Goal: Task Accomplishment & Management: Use online tool/utility

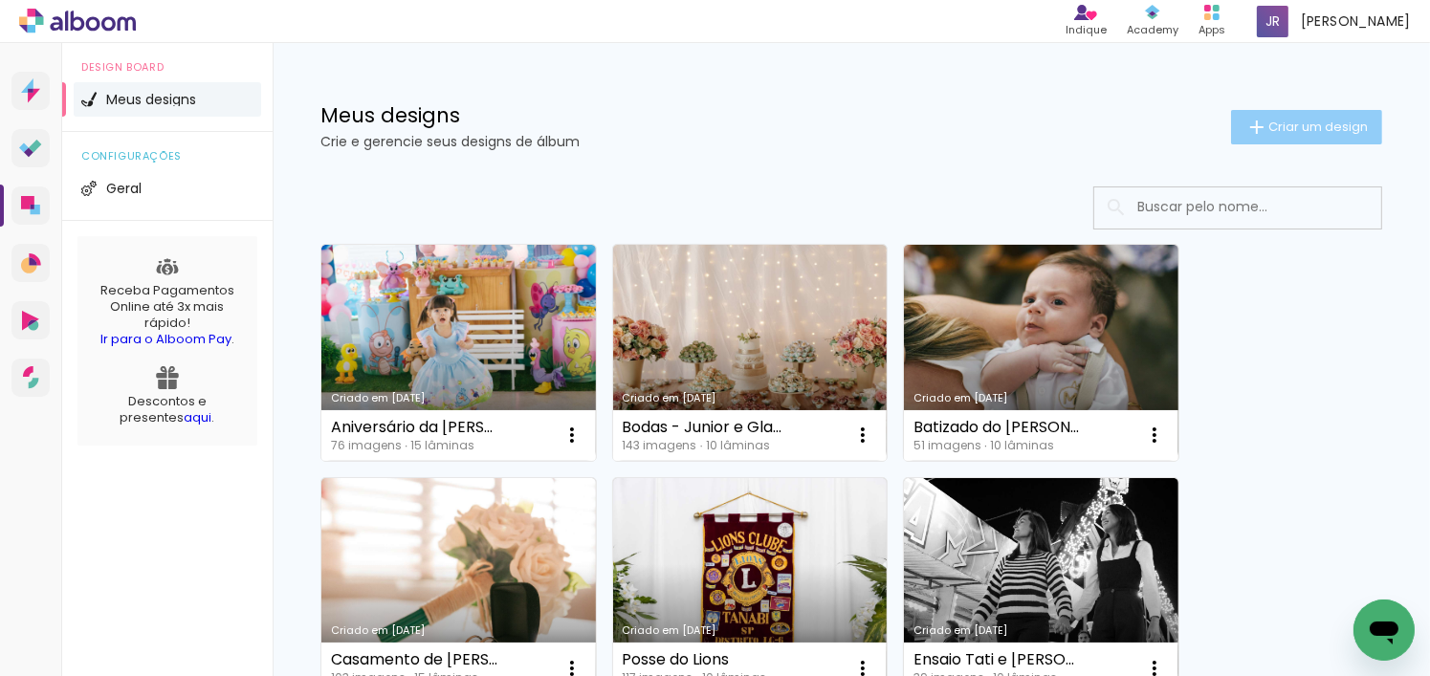
click at [1274, 122] on span "Criar um design" at bounding box center [1317, 127] width 99 height 12
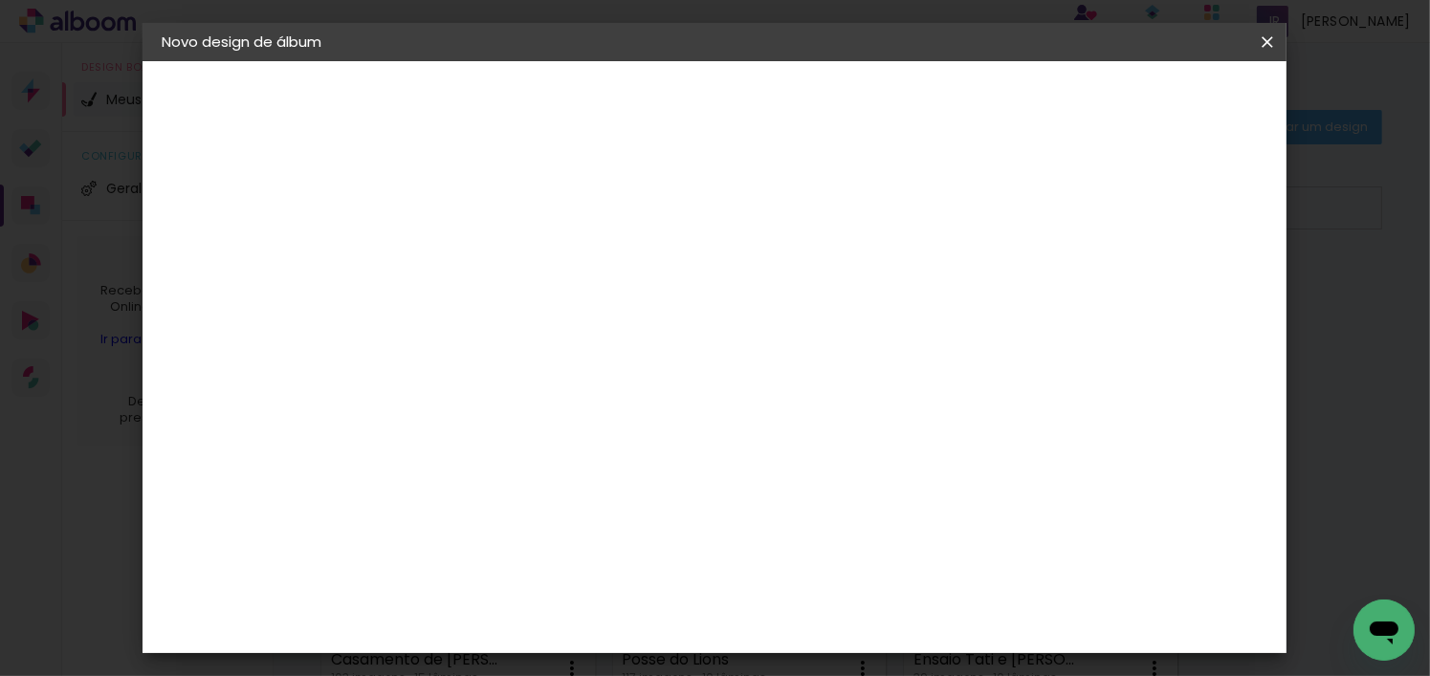
click at [474, 263] on input at bounding box center [474, 257] width 0 height 30
type input "Aniversário do Matheus"
type paper-input "Aniversário do Matheus"
click at [0, 0] on slot "Avançar" at bounding box center [0, 0] width 0 height 0
click at [833, 278] on paper-item "Tamanho Livre" at bounding box center [742, 291] width 184 height 42
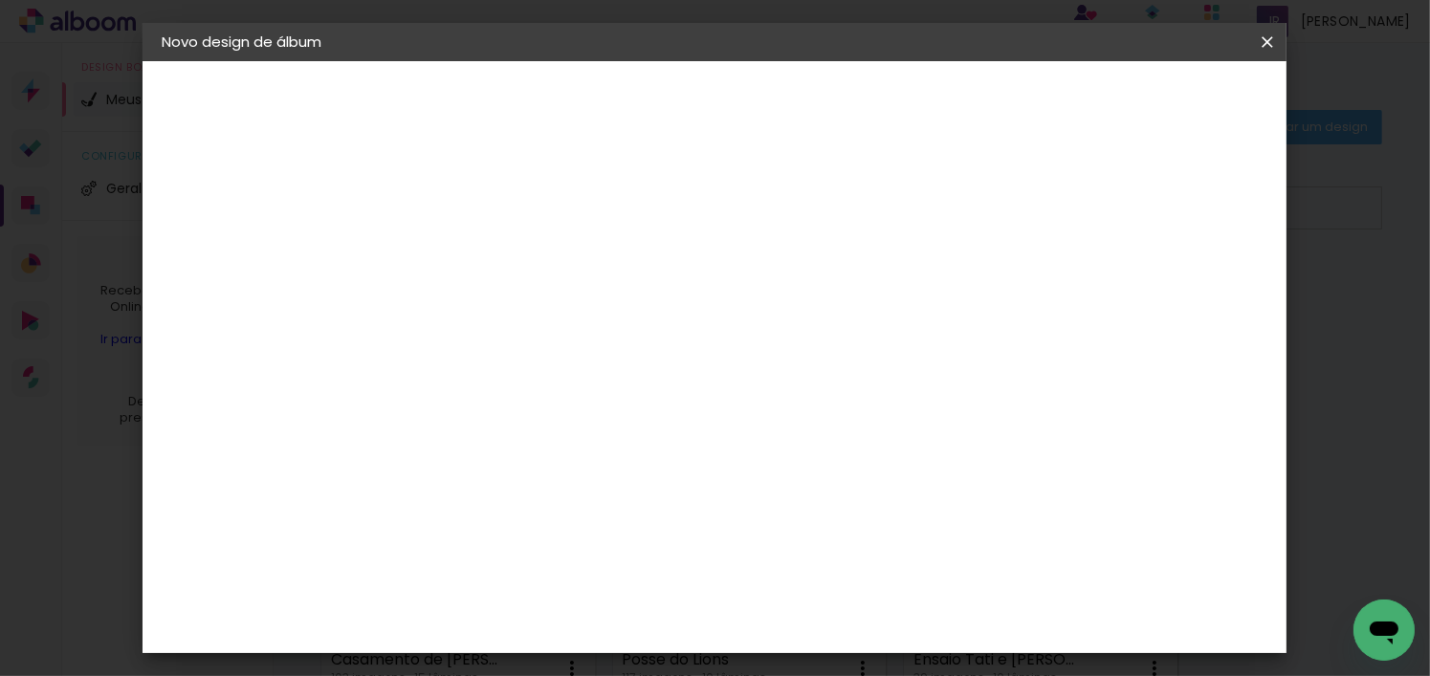
click at [0, 0] on slot "Avançar" at bounding box center [0, 0] width 0 height 0
click at [437, 509] on input "30" at bounding box center [414, 518] width 50 height 29
type input "3"
type input "20,3"
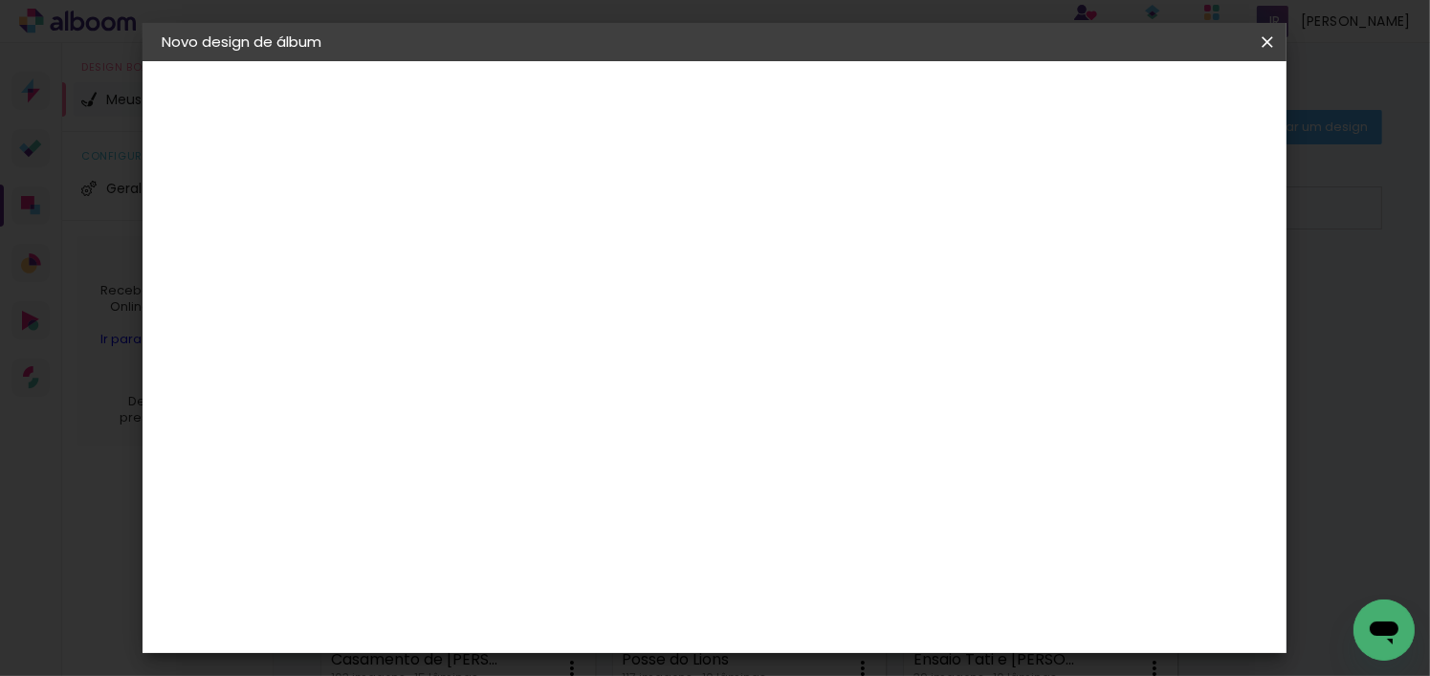
type paper-input "20,3"
click at [843, 456] on input "60" at bounding box center [821, 464] width 50 height 29
type input "6"
type input "30,5"
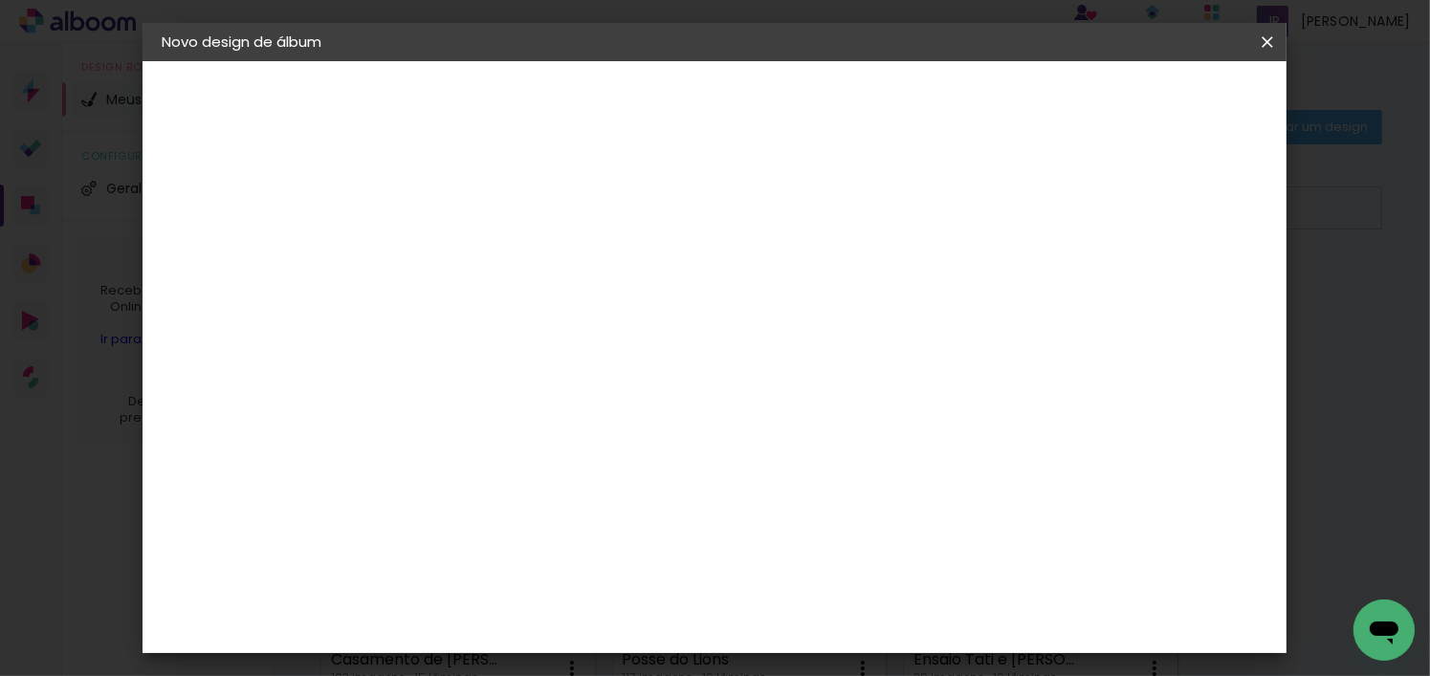
type paper-input "30,5"
click at [1060, 101] on paper-button "Iniciar design" at bounding box center [997, 101] width 125 height 33
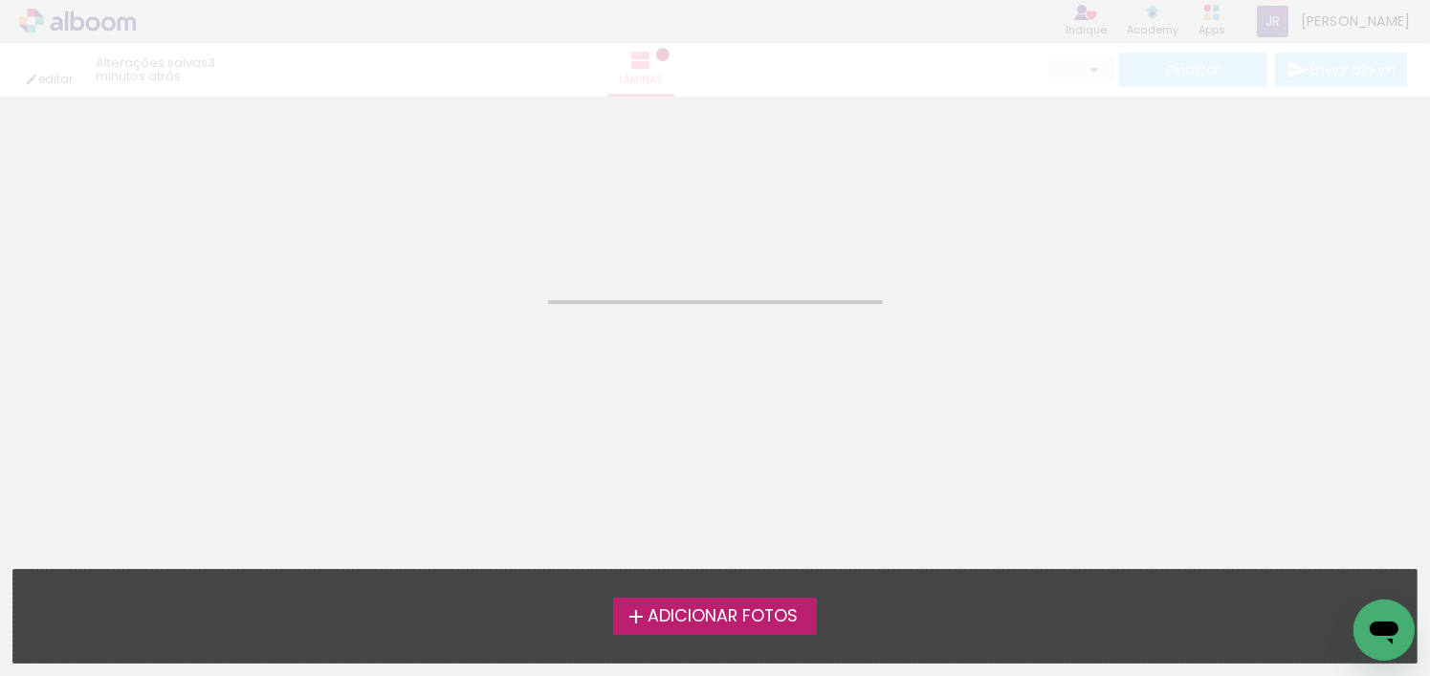
click at [732, 611] on span "Adicionar Fotos" at bounding box center [723, 616] width 150 height 17
click at [0, 0] on input "file" at bounding box center [0, 0] width 0 height 0
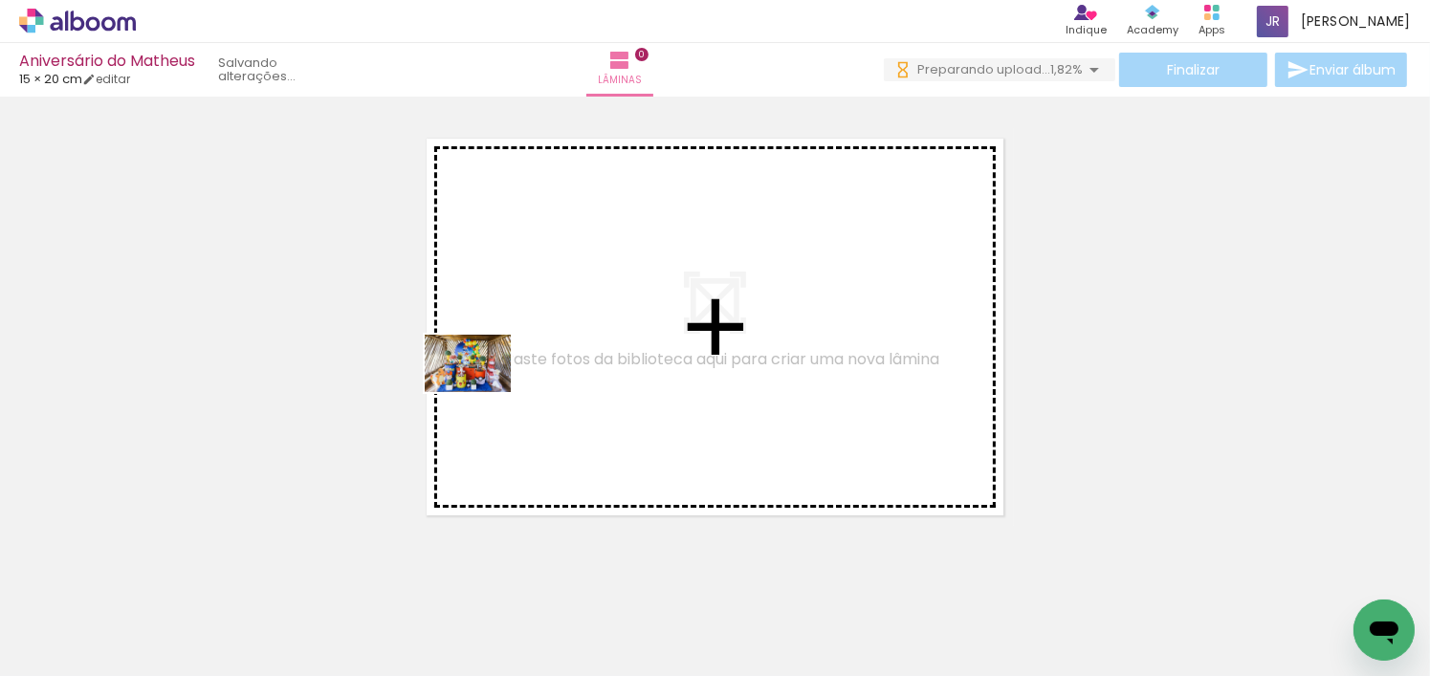
drag, startPoint x: 187, startPoint y: 611, endPoint x: 329, endPoint y: 595, distance: 143.5
click at [508, 386] on quentale-workspace at bounding box center [715, 338] width 1430 height 676
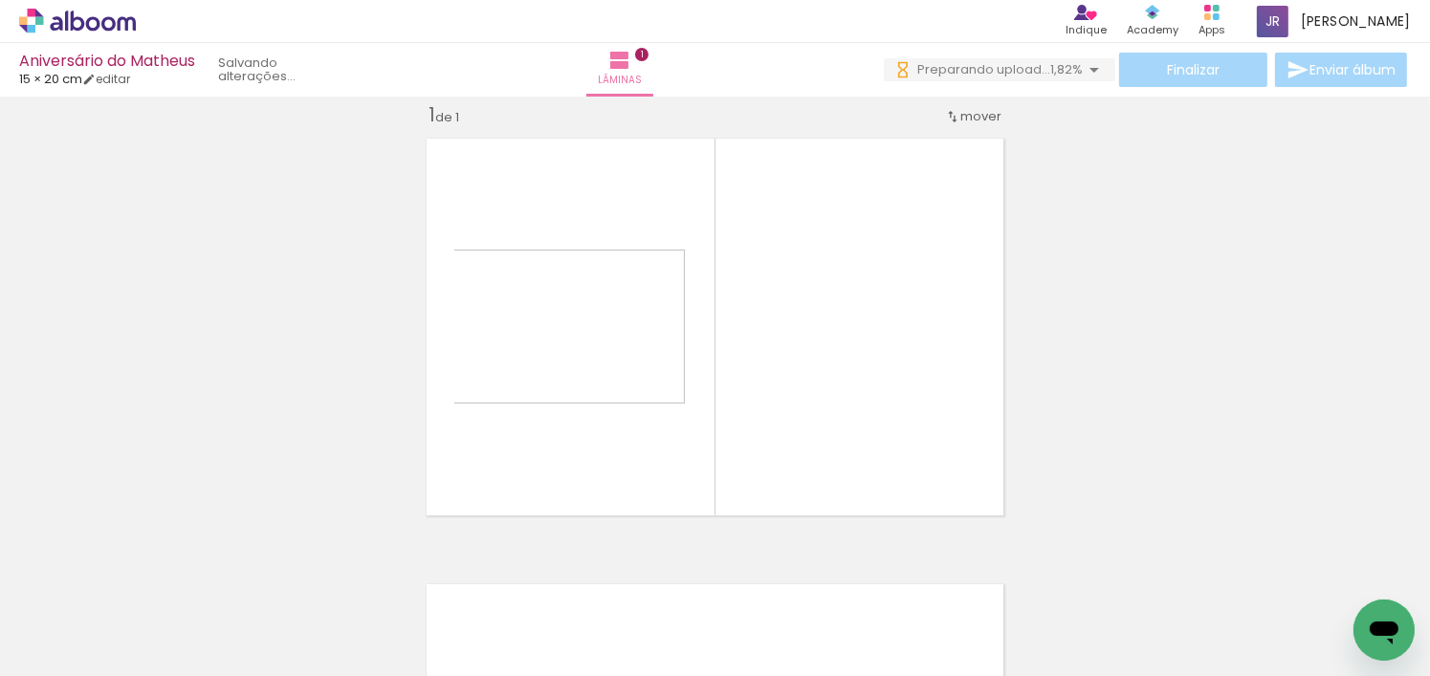
scroll to position [24, 0]
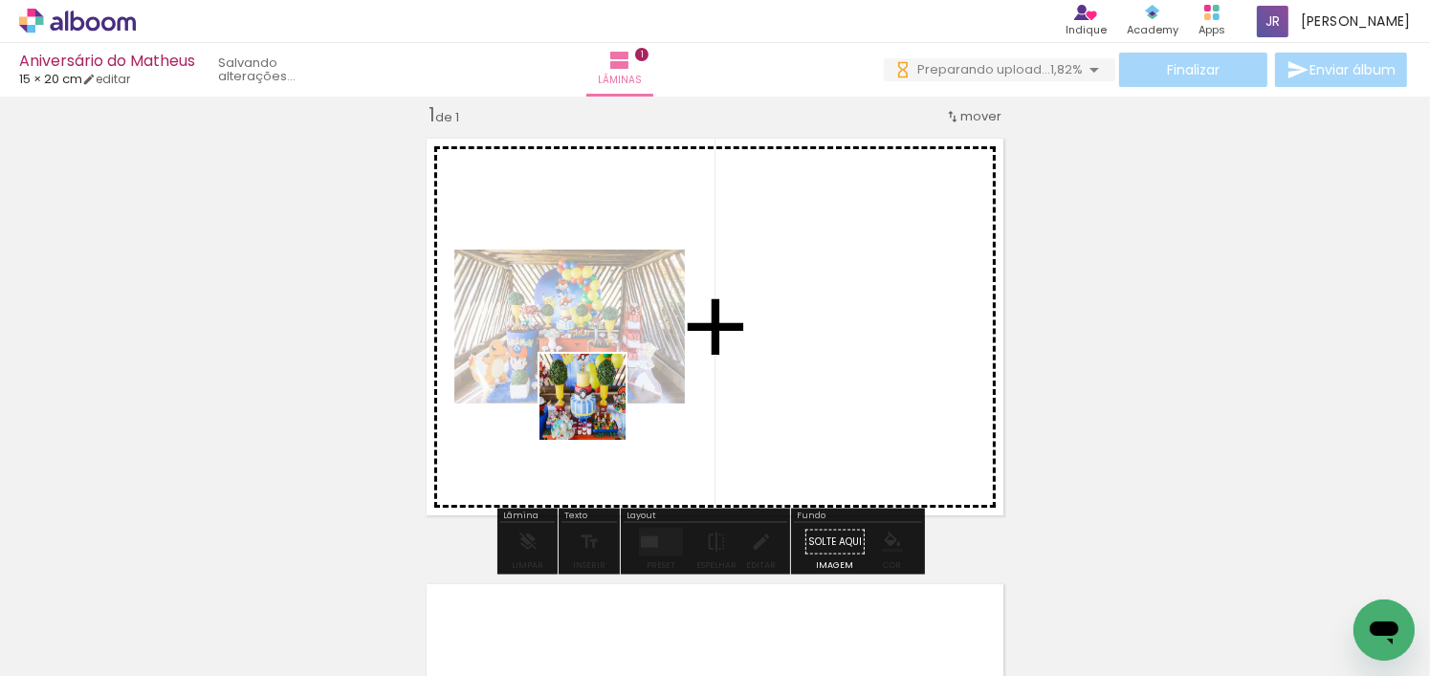
drag, startPoint x: 292, startPoint y: 630, endPoint x: 597, endPoint y: 411, distance: 375.6
click at [597, 411] on quentale-workspace at bounding box center [715, 338] width 1430 height 676
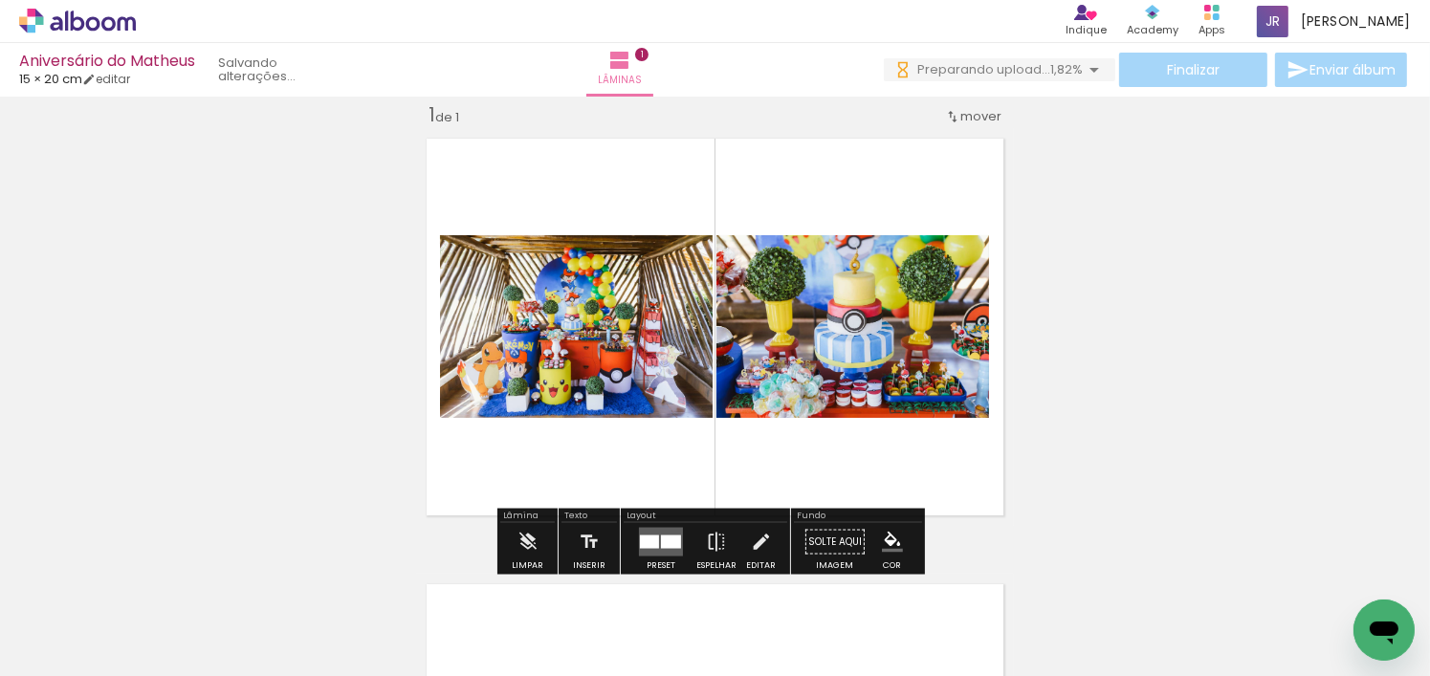
scroll to position [0, 0]
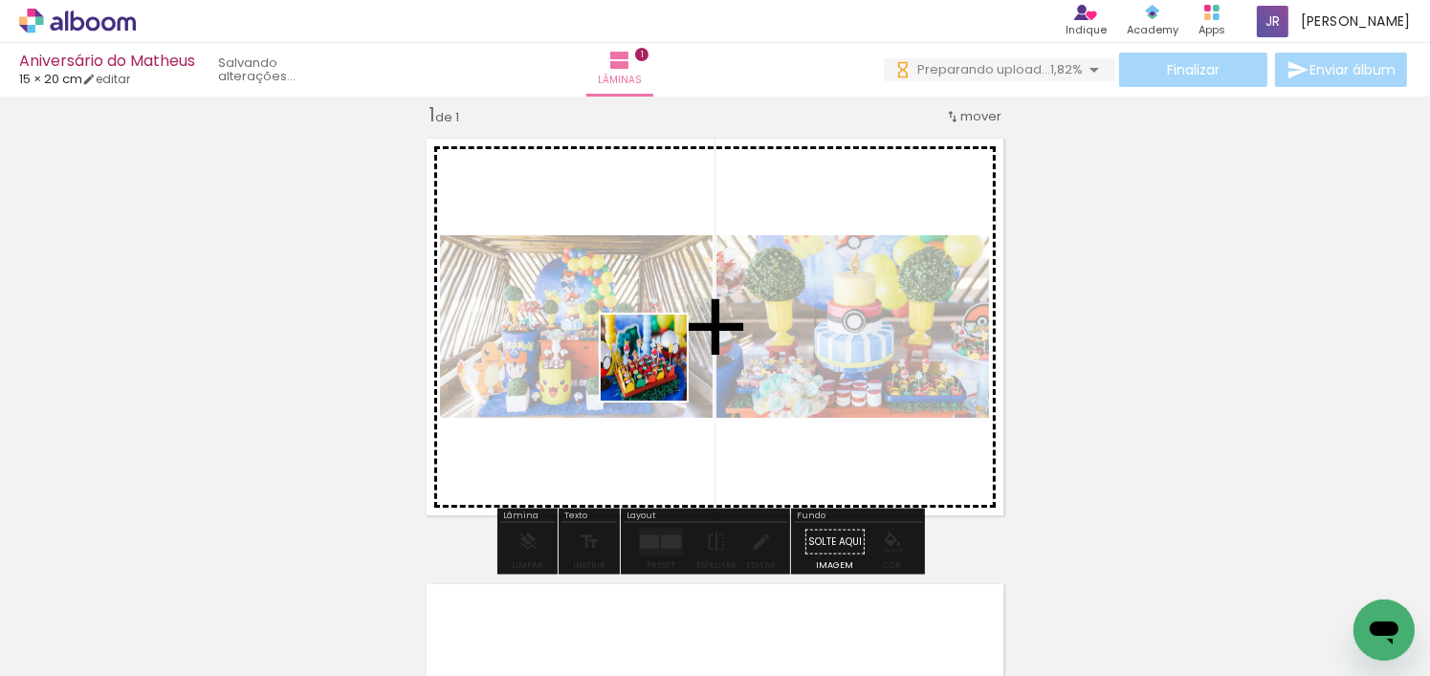
drag, startPoint x: 404, startPoint y: 612, endPoint x: 658, endPoint y: 372, distance: 349.9
click at [658, 372] on quentale-workspace at bounding box center [715, 338] width 1430 height 676
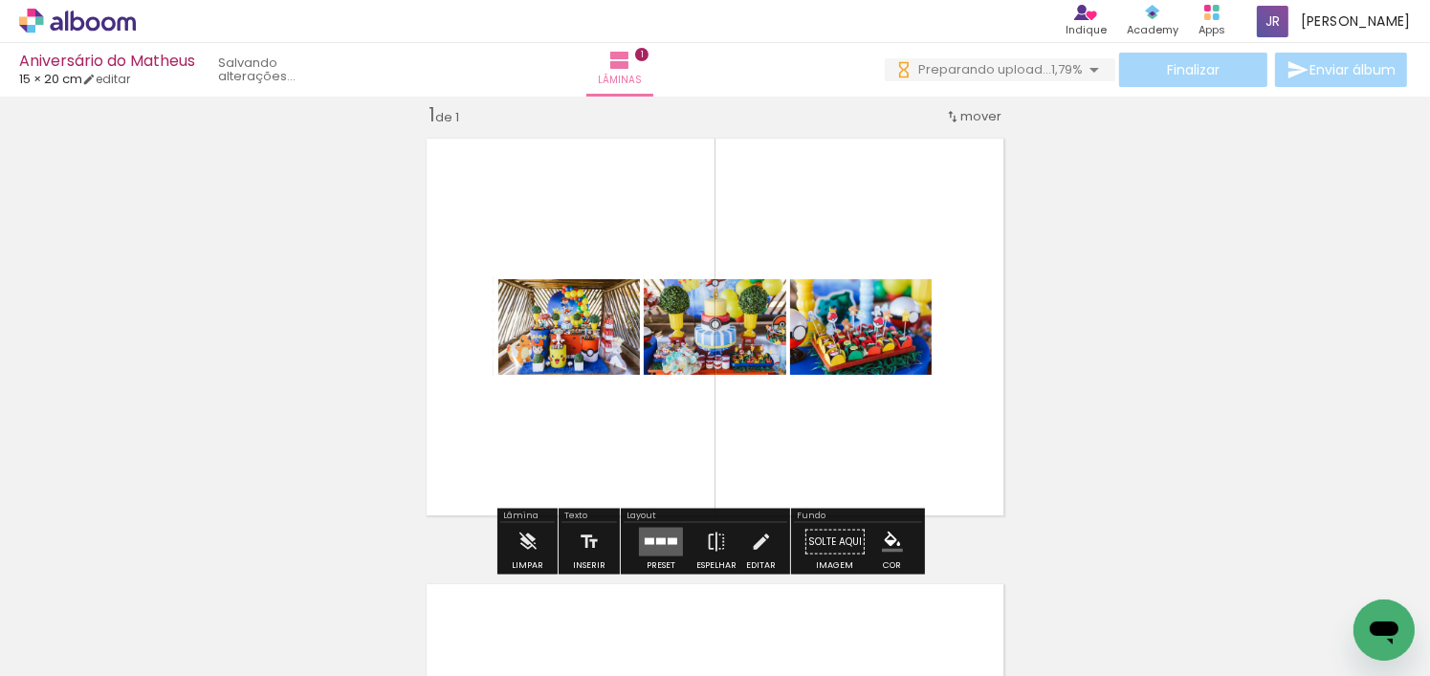
drag, startPoint x: 523, startPoint y: 628, endPoint x: 684, endPoint y: 641, distance: 161.2
click at [662, 479] on quentale-workspace at bounding box center [715, 338] width 1430 height 676
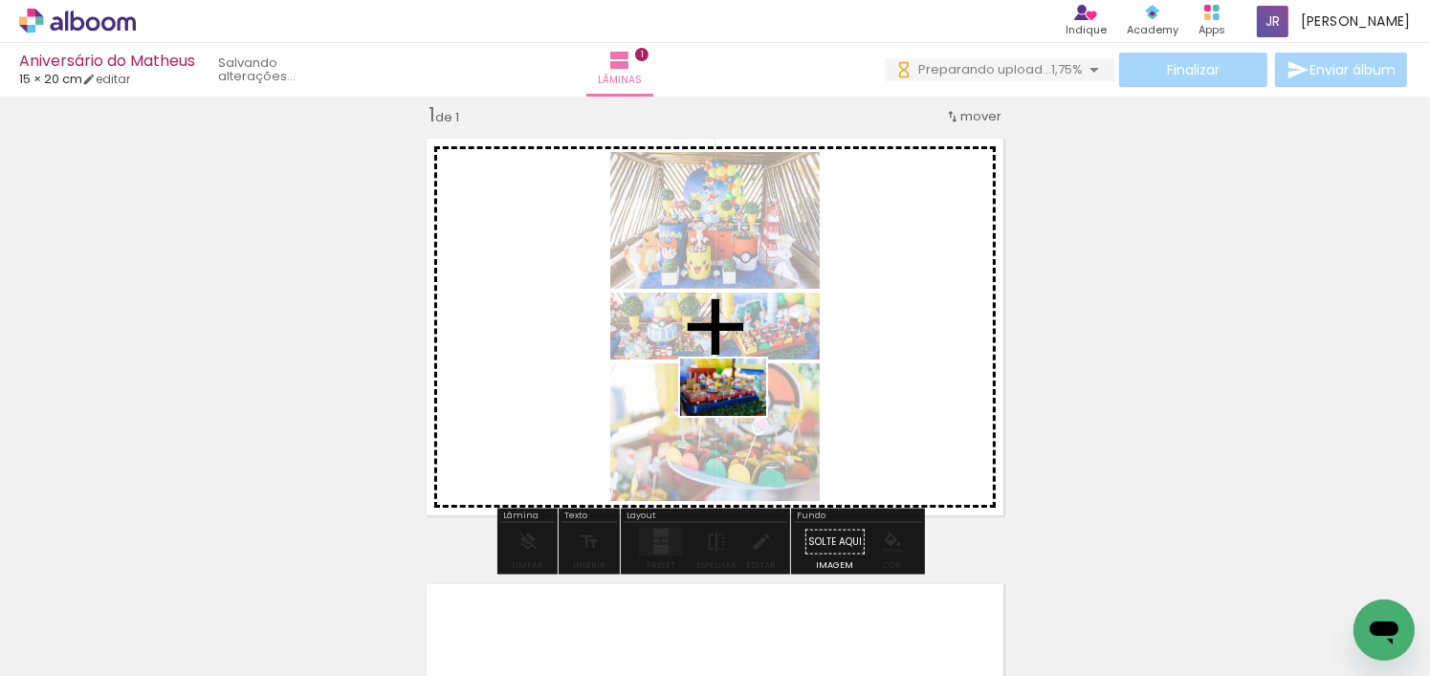
drag, startPoint x: 660, startPoint y: 621, endPoint x: 849, endPoint y: 601, distance: 189.5
click at [739, 416] on quentale-workspace at bounding box center [715, 338] width 1430 height 676
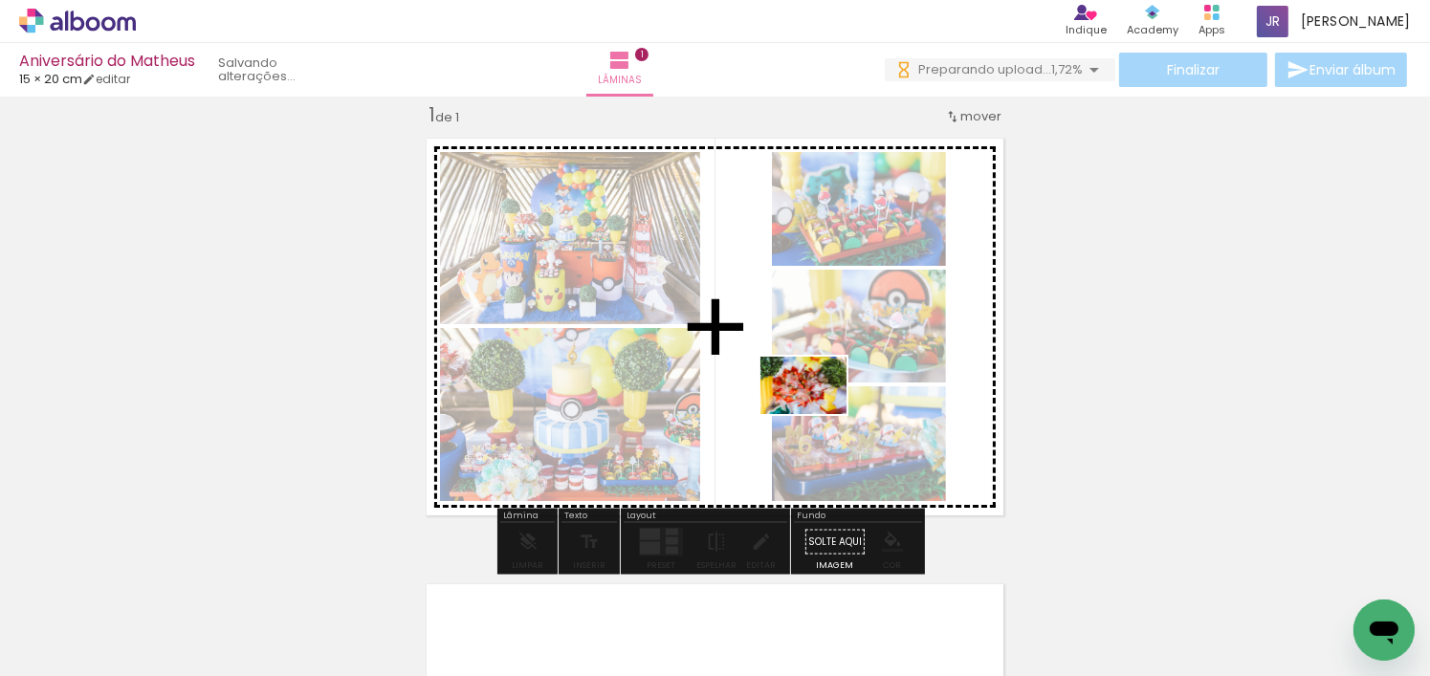
drag, startPoint x: 841, startPoint y: 641, endPoint x: 818, endPoint y: 414, distance: 227.9
click at [818, 414] on quentale-workspace at bounding box center [715, 338] width 1430 height 676
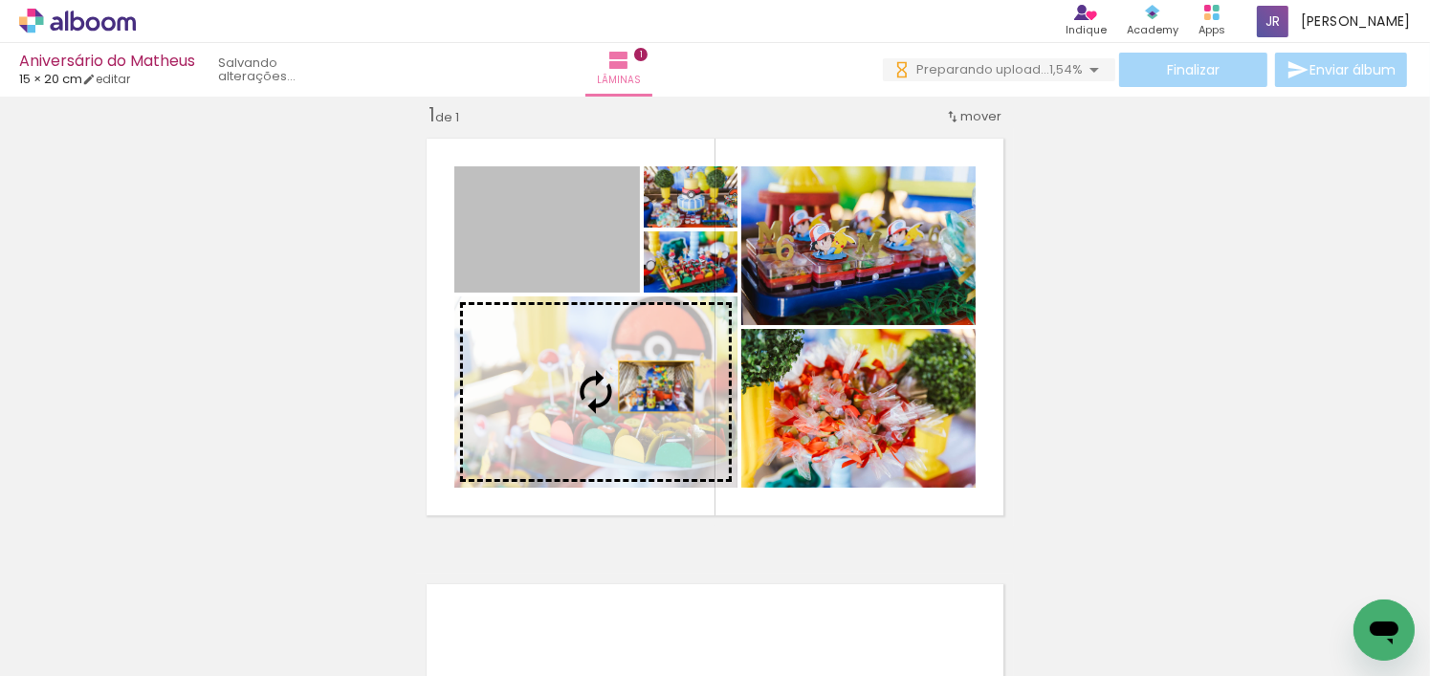
drag, startPoint x: 588, startPoint y: 254, endPoint x: 650, endPoint y: 386, distance: 145.5
click at [0, 0] on slot at bounding box center [0, 0] width 0 height 0
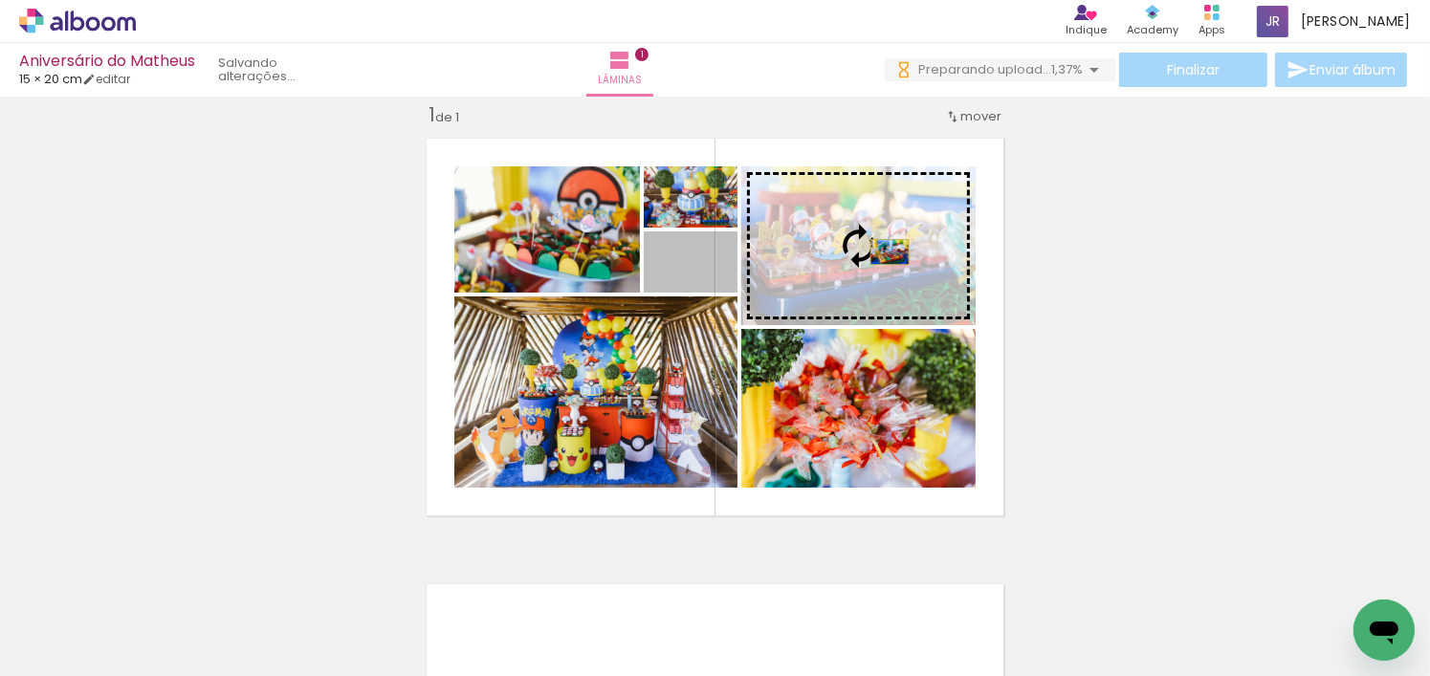
drag, startPoint x: 721, startPoint y: 278, endPoint x: 883, endPoint y: 252, distance: 163.9
click at [0, 0] on slot at bounding box center [0, 0] width 0 height 0
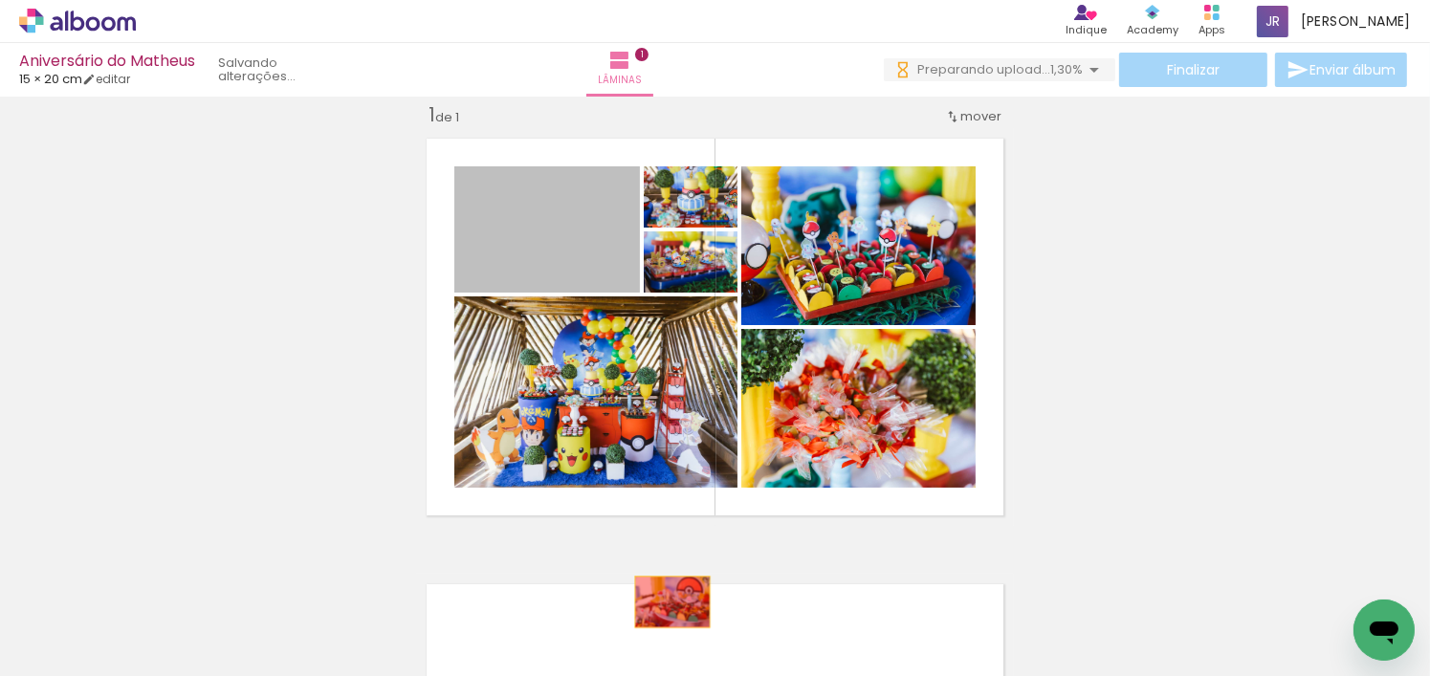
drag, startPoint x: 593, startPoint y: 359, endPoint x: 745, endPoint y: 456, distance: 180.7
click at [706, 602] on quentale-workspace at bounding box center [715, 338] width 1430 height 676
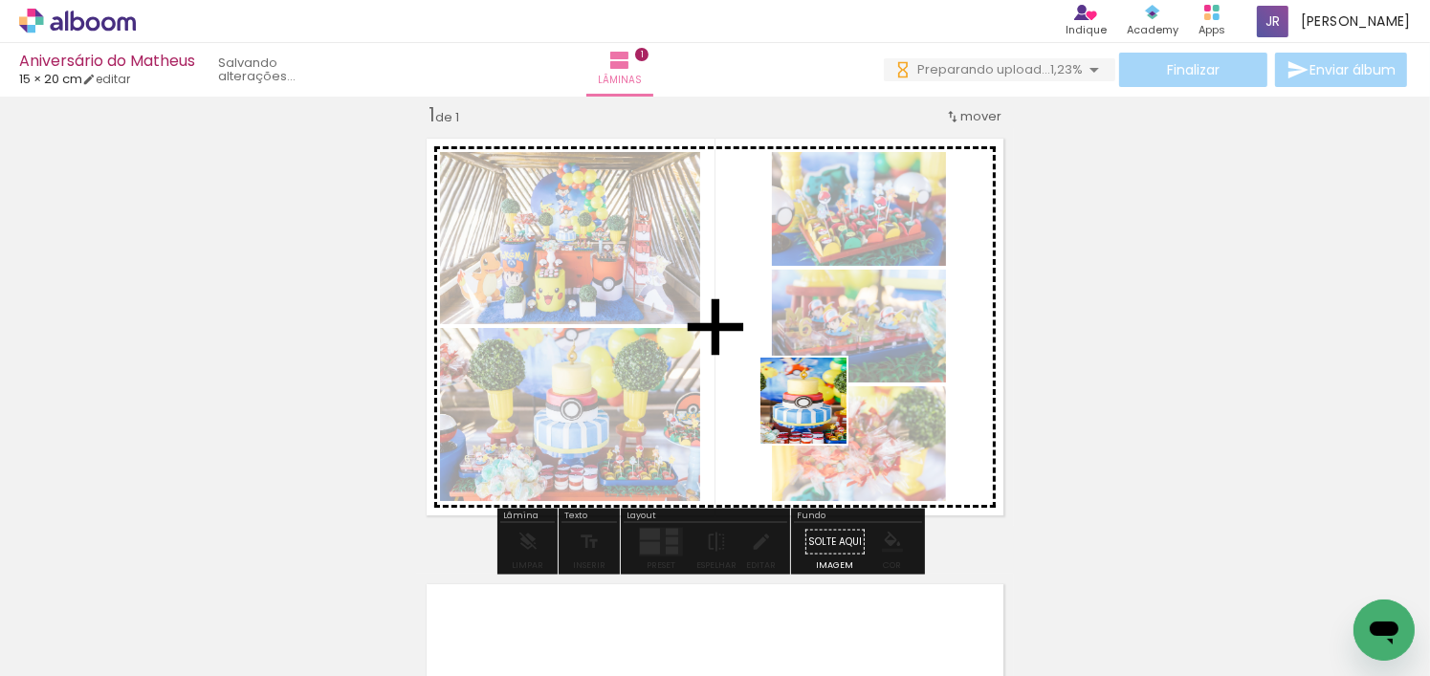
drag, startPoint x: 734, startPoint y: 623, endPoint x: 818, endPoint y: 415, distance: 224.0
click at [818, 415] on quentale-workspace at bounding box center [715, 338] width 1430 height 676
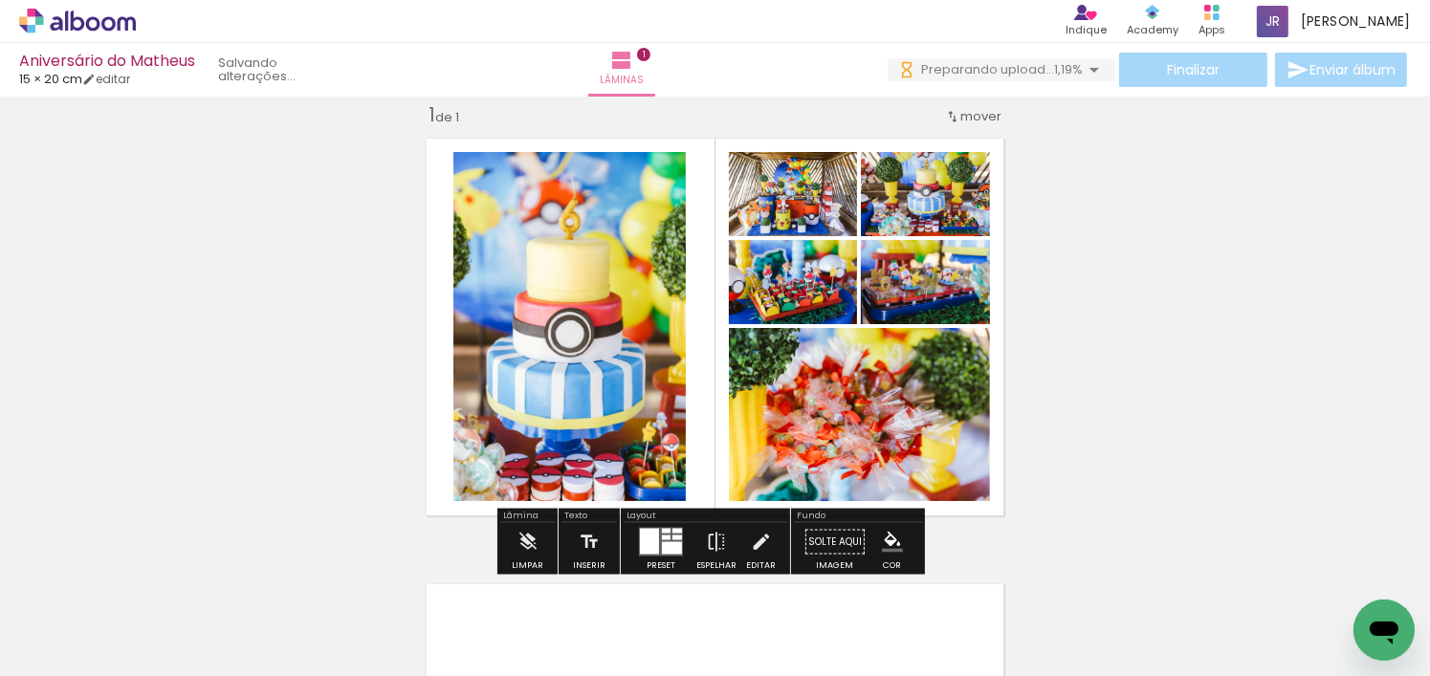
click at [662, 536] on div at bounding box center [666, 538] width 9 height 5
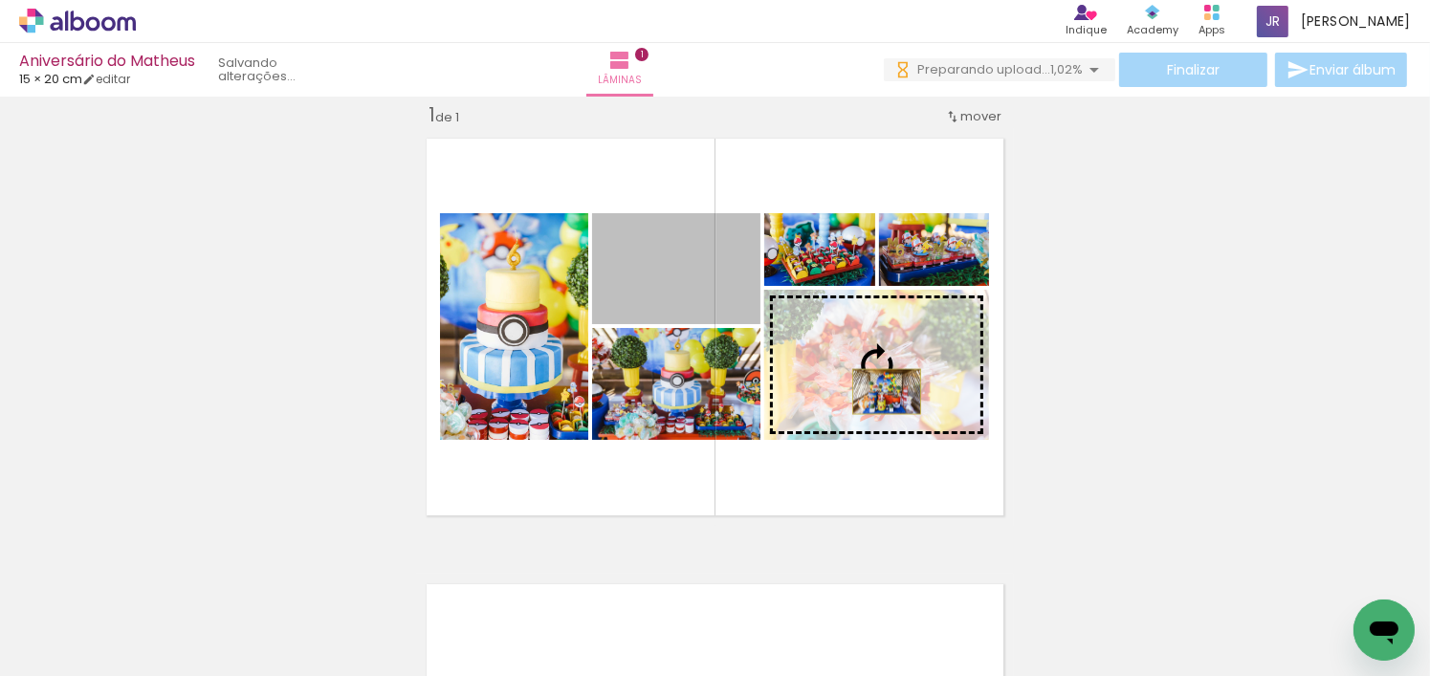
drag, startPoint x: 730, startPoint y: 345, endPoint x: 880, endPoint y: 391, distance: 157.0
click at [0, 0] on slot at bounding box center [0, 0] width 0 height 0
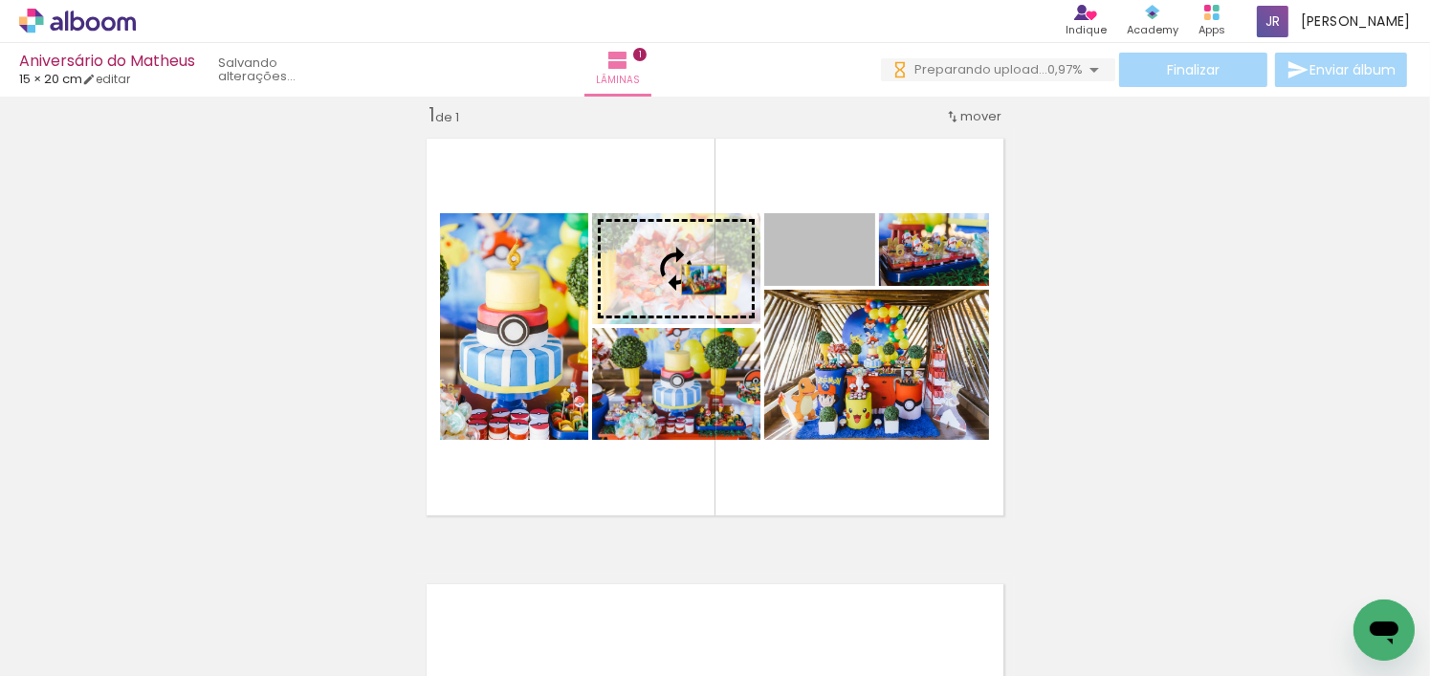
drag, startPoint x: 845, startPoint y: 275, endPoint x: 697, endPoint y: 279, distance: 147.4
click at [0, 0] on slot at bounding box center [0, 0] width 0 height 0
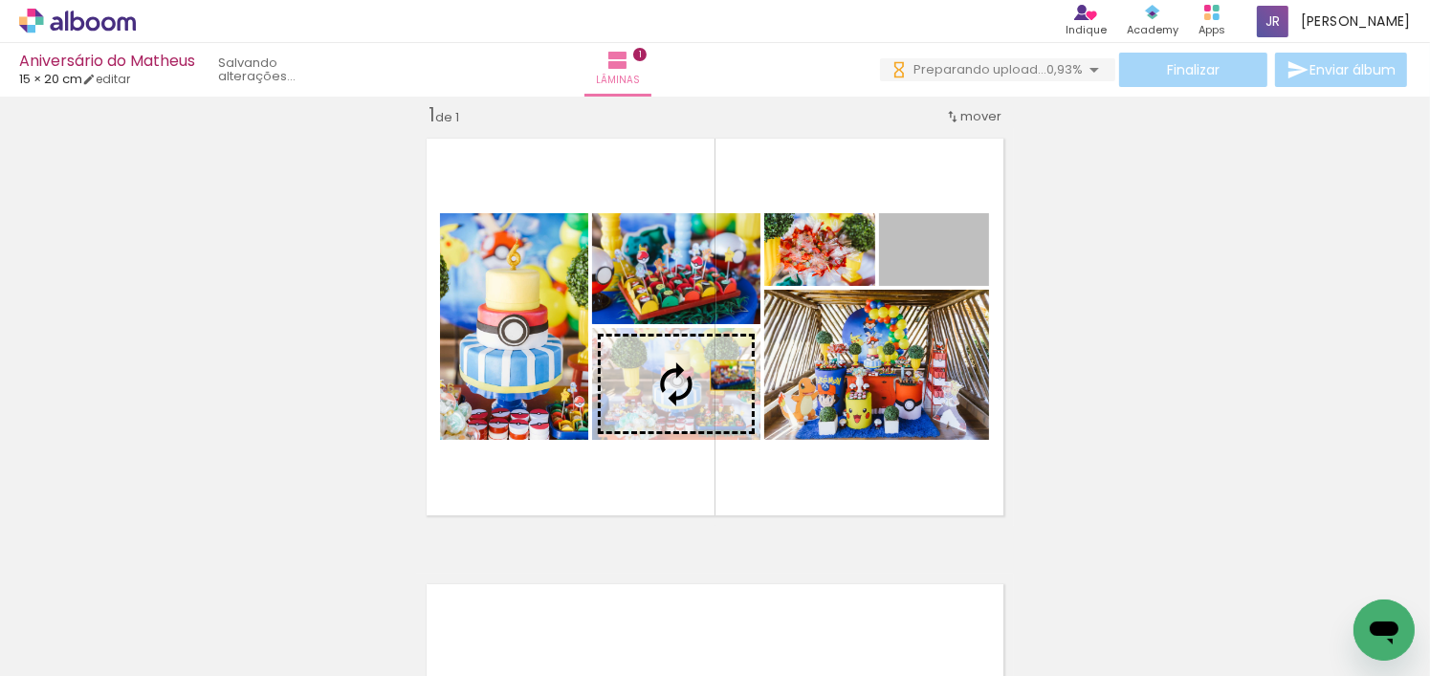
drag, startPoint x: 967, startPoint y: 263, endPoint x: 741, endPoint y: 379, distance: 253.7
click at [0, 0] on slot at bounding box center [0, 0] width 0 height 0
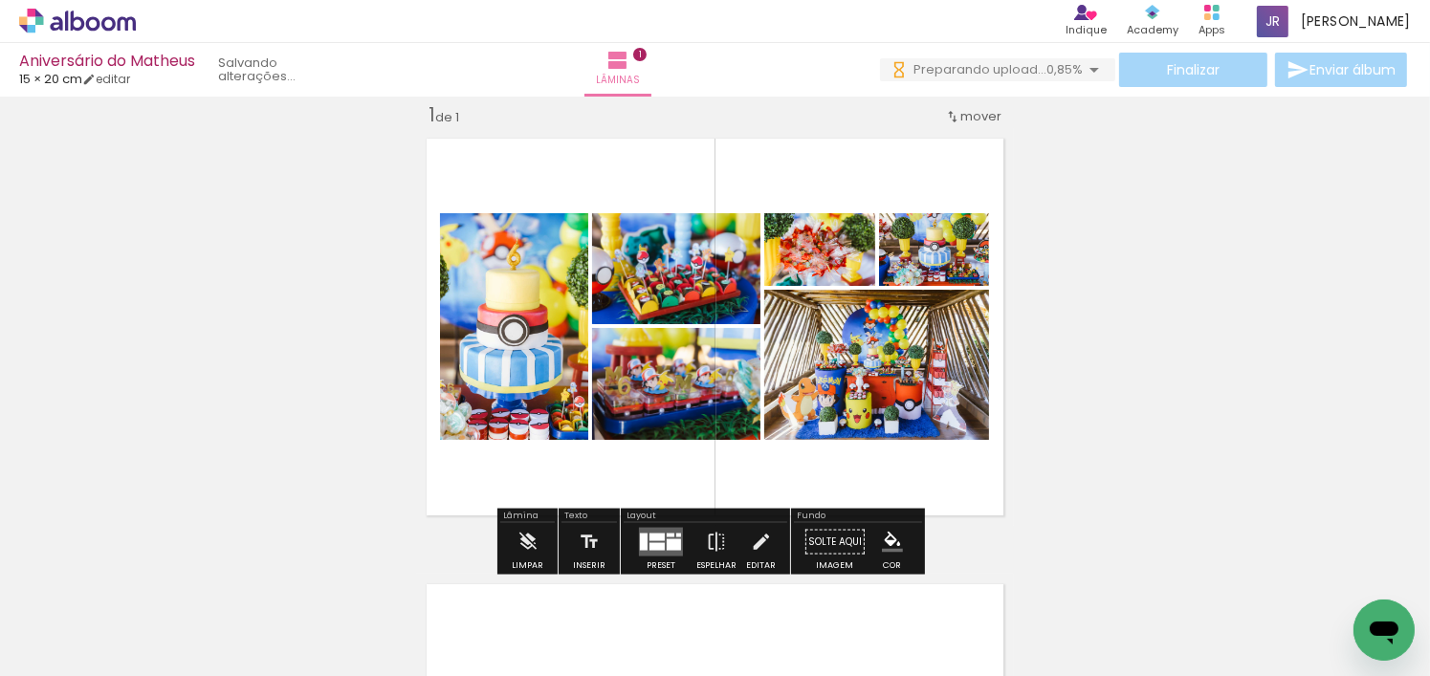
click at [672, 540] on div at bounding box center [674, 545] width 14 height 11
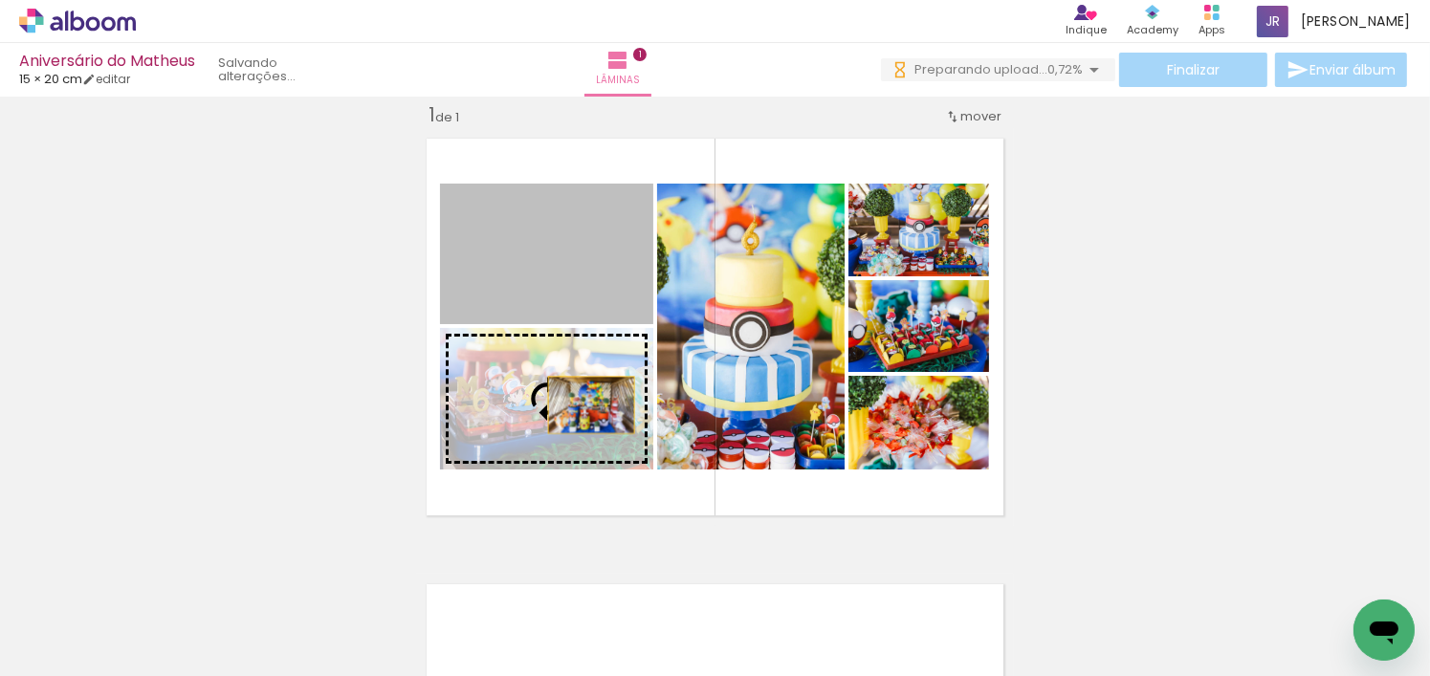
drag, startPoint x: 591, startPoint y: 289, endPoint x: 584, endPoint y: 405, distance: 115.9
click at [0, 0] on slot at bounding box center [0, 0] width 0 height 0
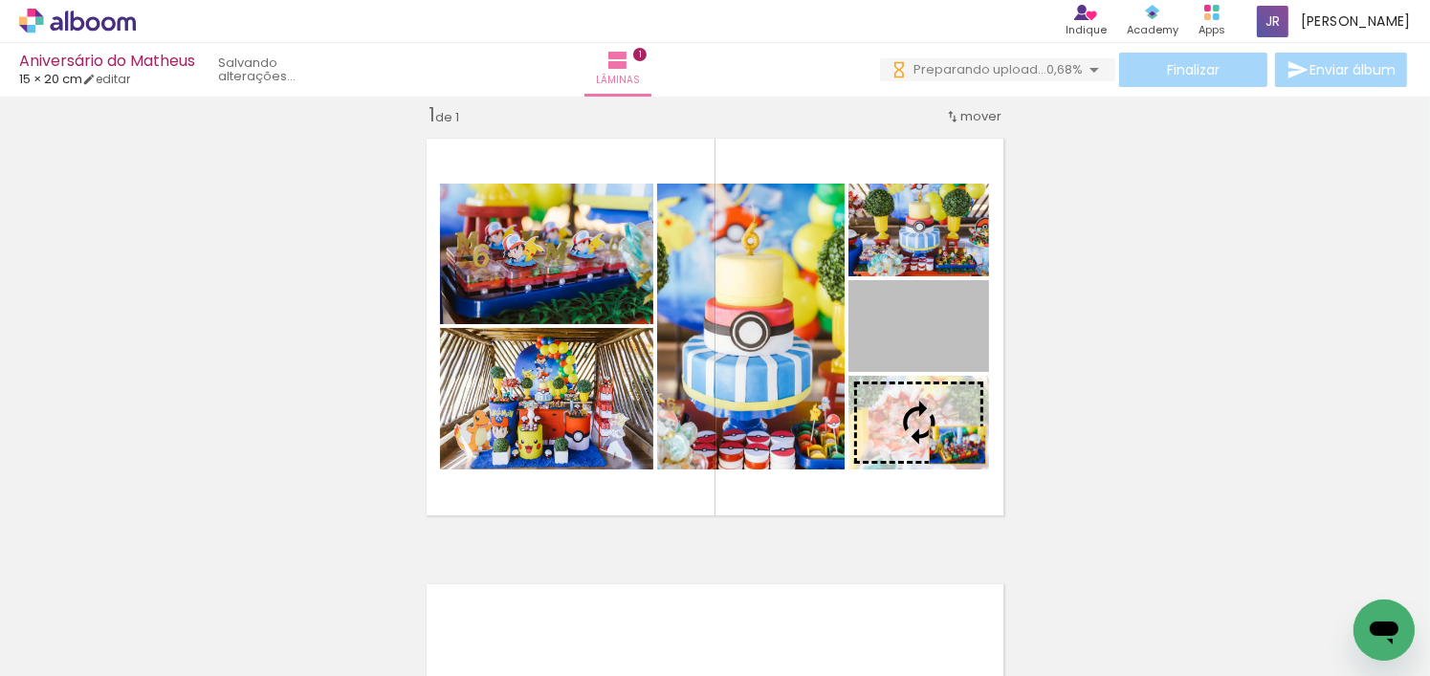
drag, startPoint x: 956, startPoint y: 345, endPoint x: 951, endPoint y: 445, distance: 99.6
click at [0, 0] on slot at bounding box center [0, 0] width 0 height 0
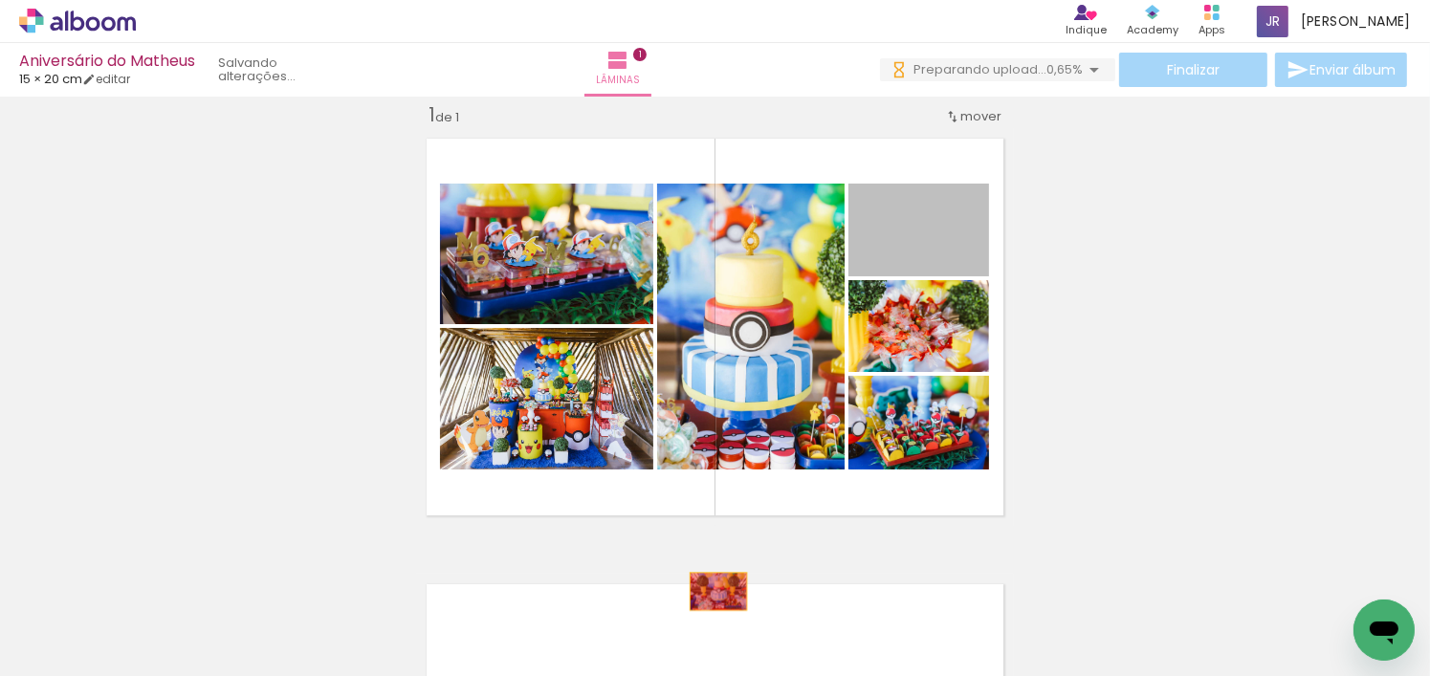
drag, startPoint x: 966, startPoint y: 255, endPoint x: 710, endPoint y: 611, distance: 438.6
click at [710, 611] on quentale-workspace at bounding box center [715, 338] width 1430 height 676
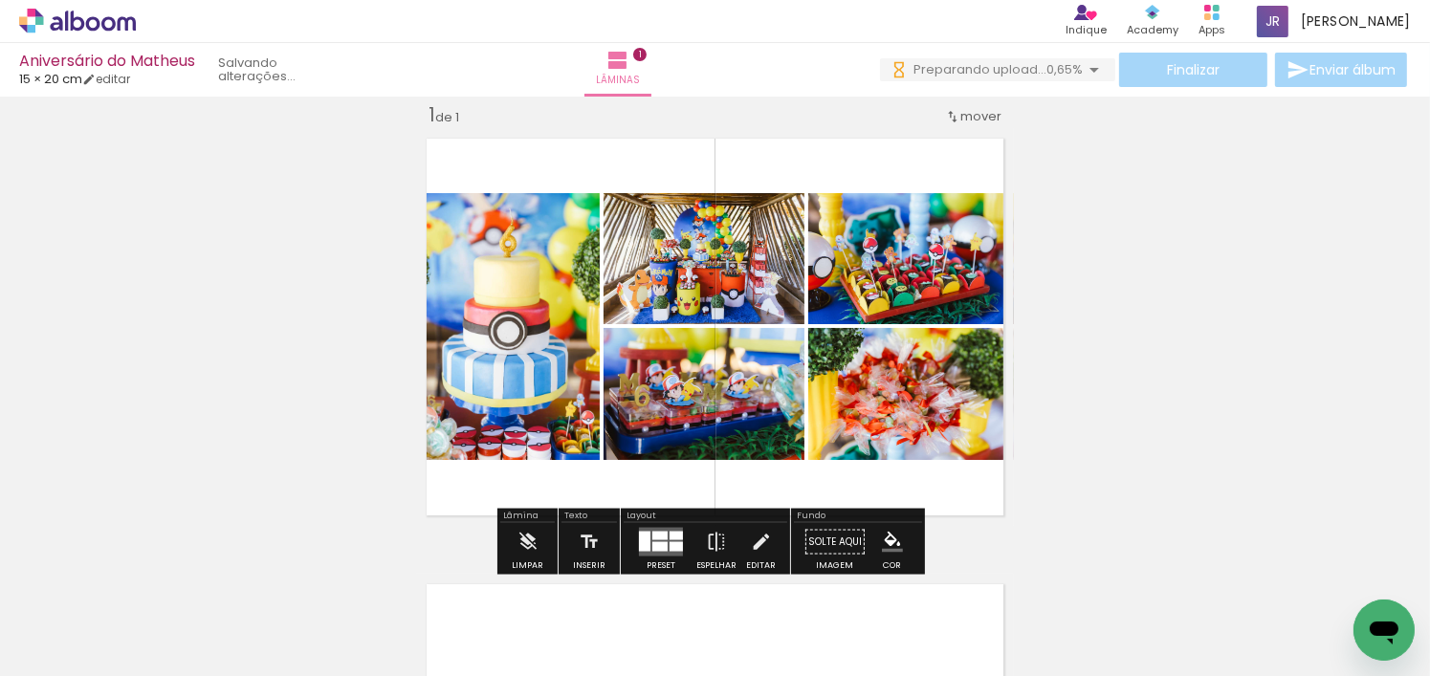
click at [660, 534] on div at bounding box center [659, 536] width 15 height 9
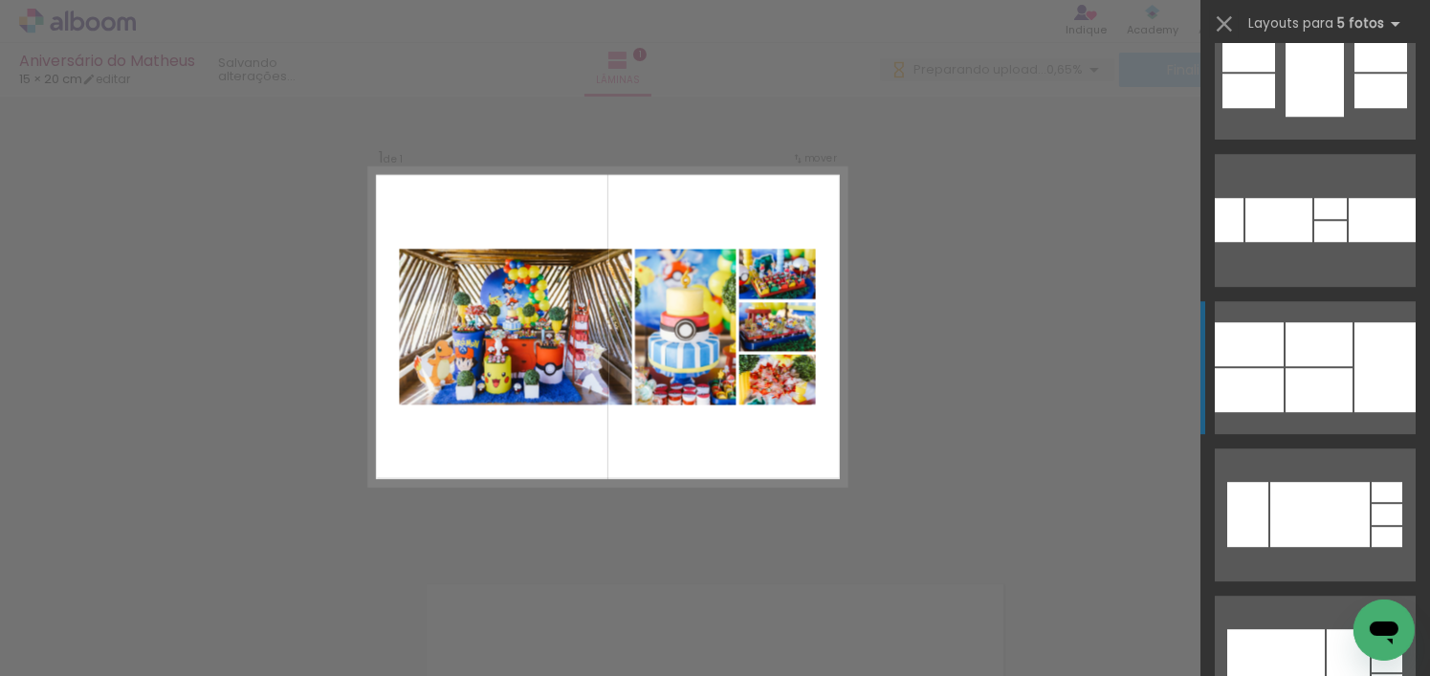
scroll to position [5740, 0]
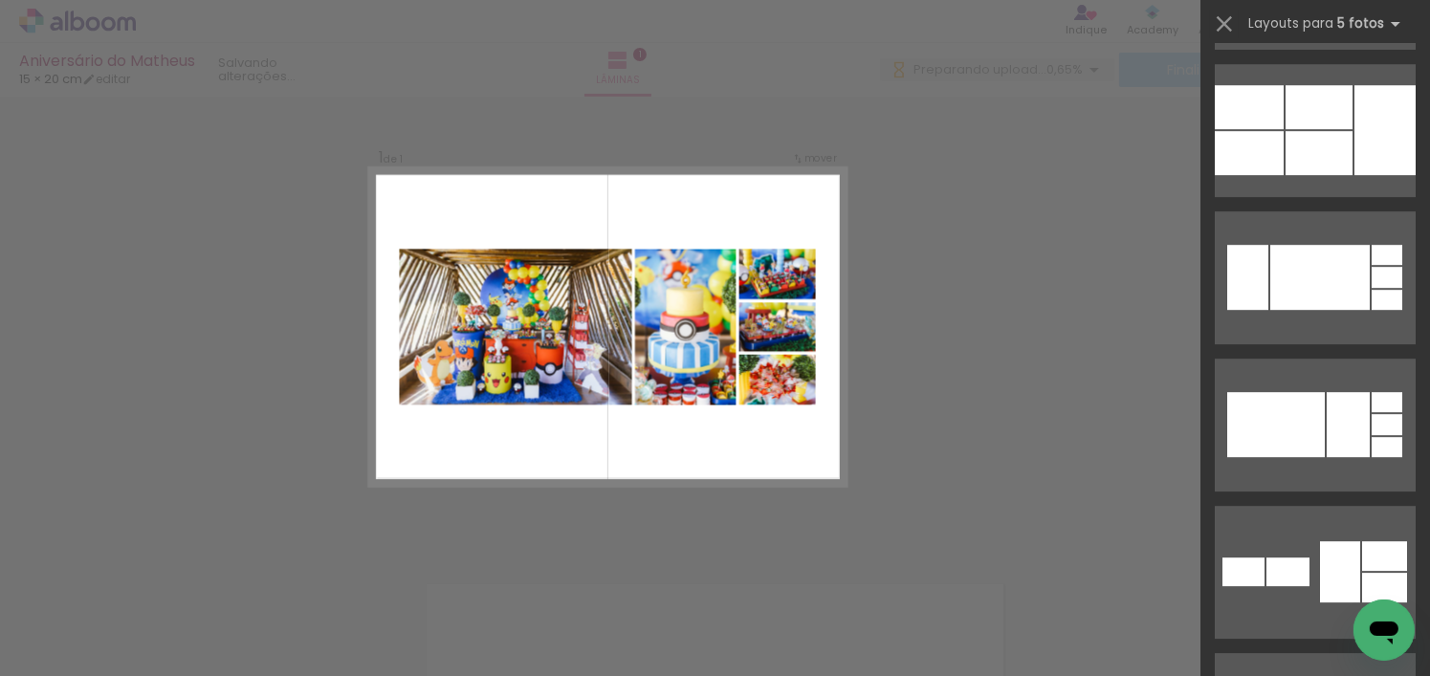
click at [1010, 345] on div "Confirmar Cancelar" at bounding box center [715, 541] width 1430 height 937
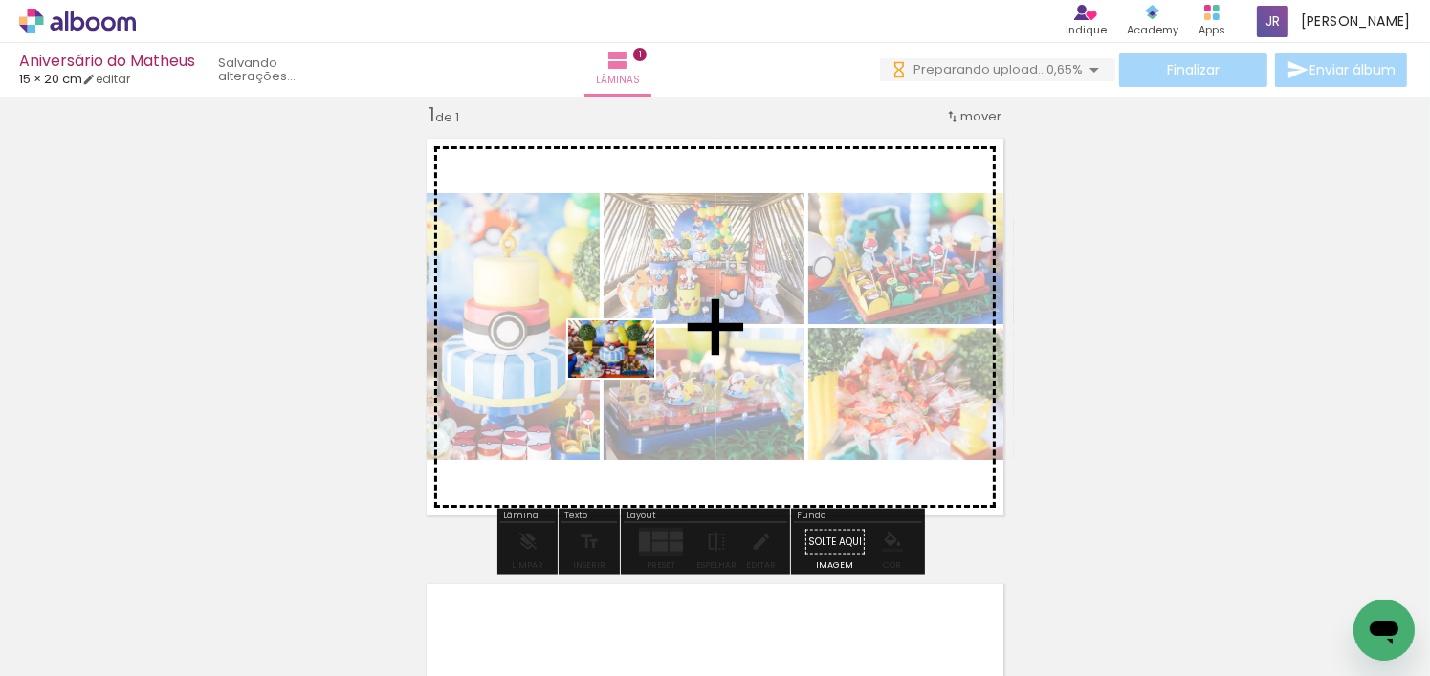
drag, startPoint x: 318, startPoint y: 630, endPoint x: 626, endPoint y: 378, distance: 398.3
click at [626, 378] on quentale-workspace at bounding box center [715, 338] width 1430 height 676
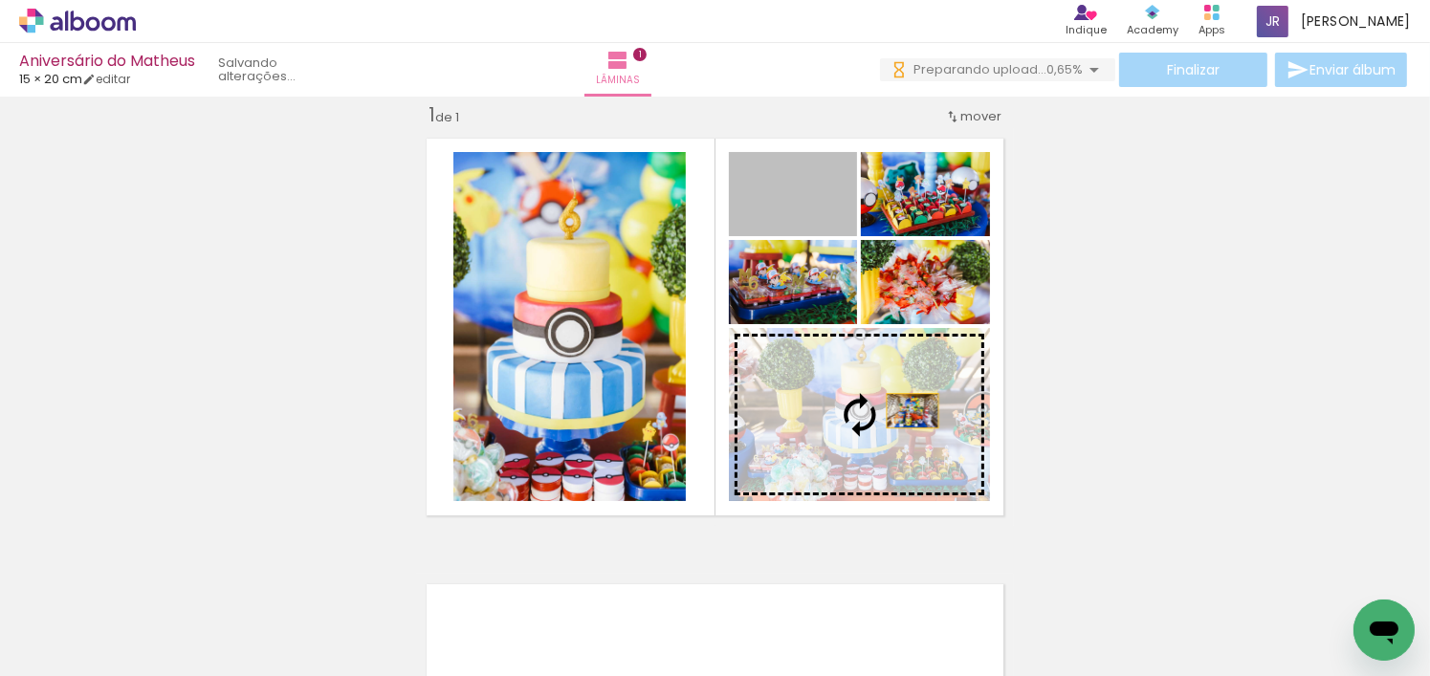
drag, startPoint x: 833, startPoint y: 217, endPoint x: 920, endPoint y: 439, distance: 238.4
click at [0, 0] on slot at bounding box center [0, 0] width 0 height 0
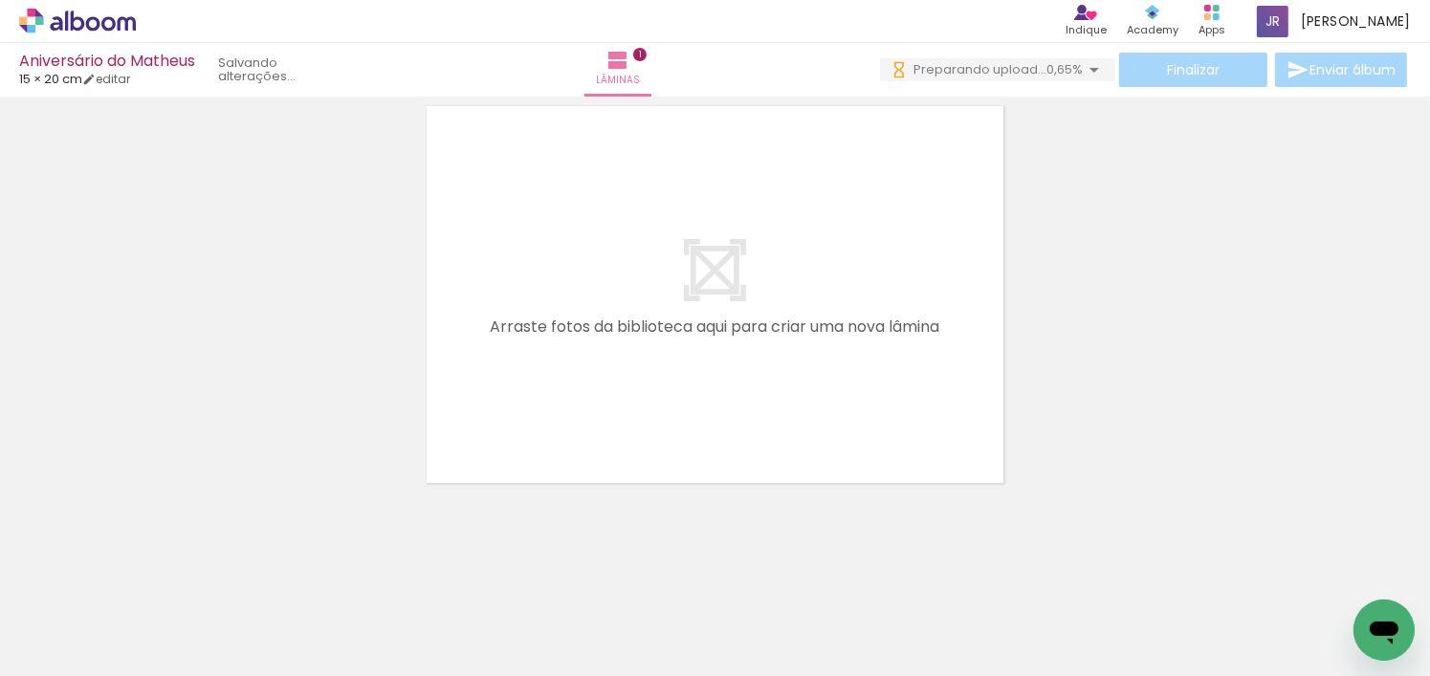
scroll to position [0, 853]
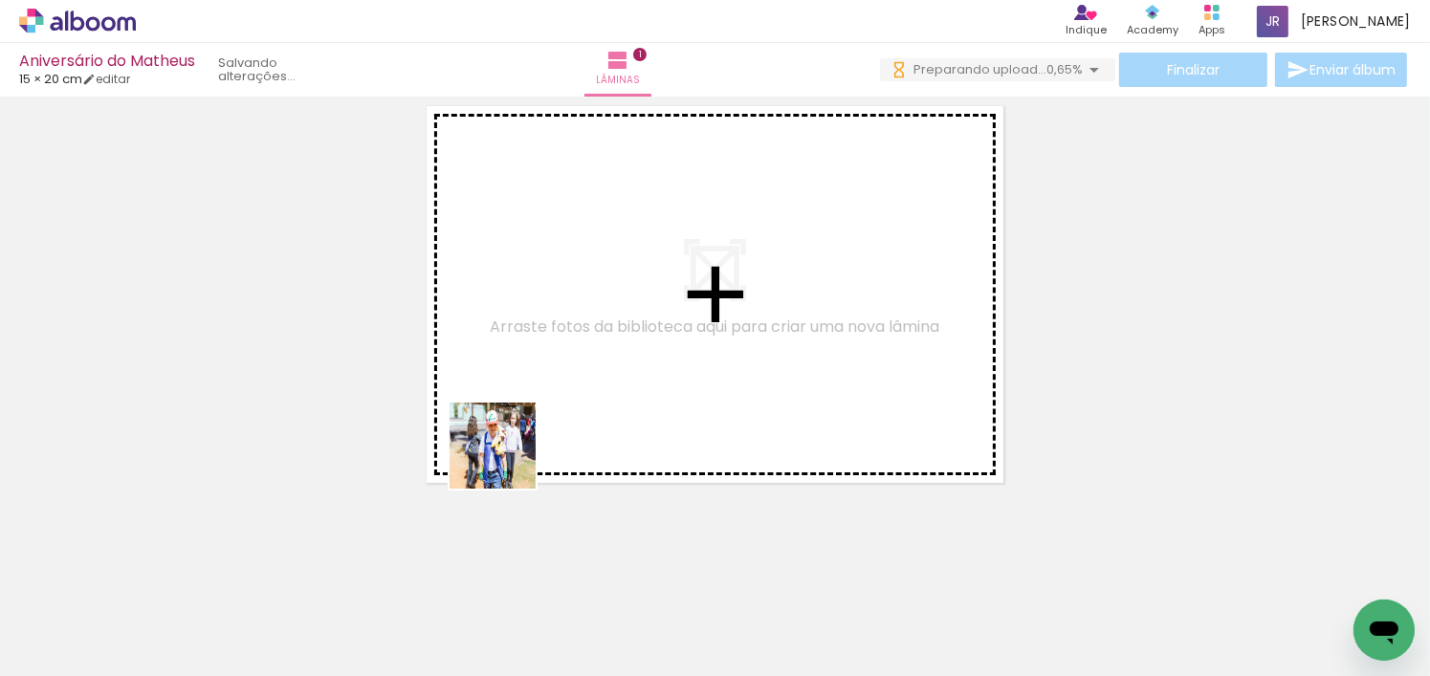
drag, startPoint x: 408, startPoint y: 630, endPoint x: 548, endPoint y: 355, distance: 309.3
click at [548, 354] on quentale-workspace at bounding box center [715, 338] width 1430 height 676
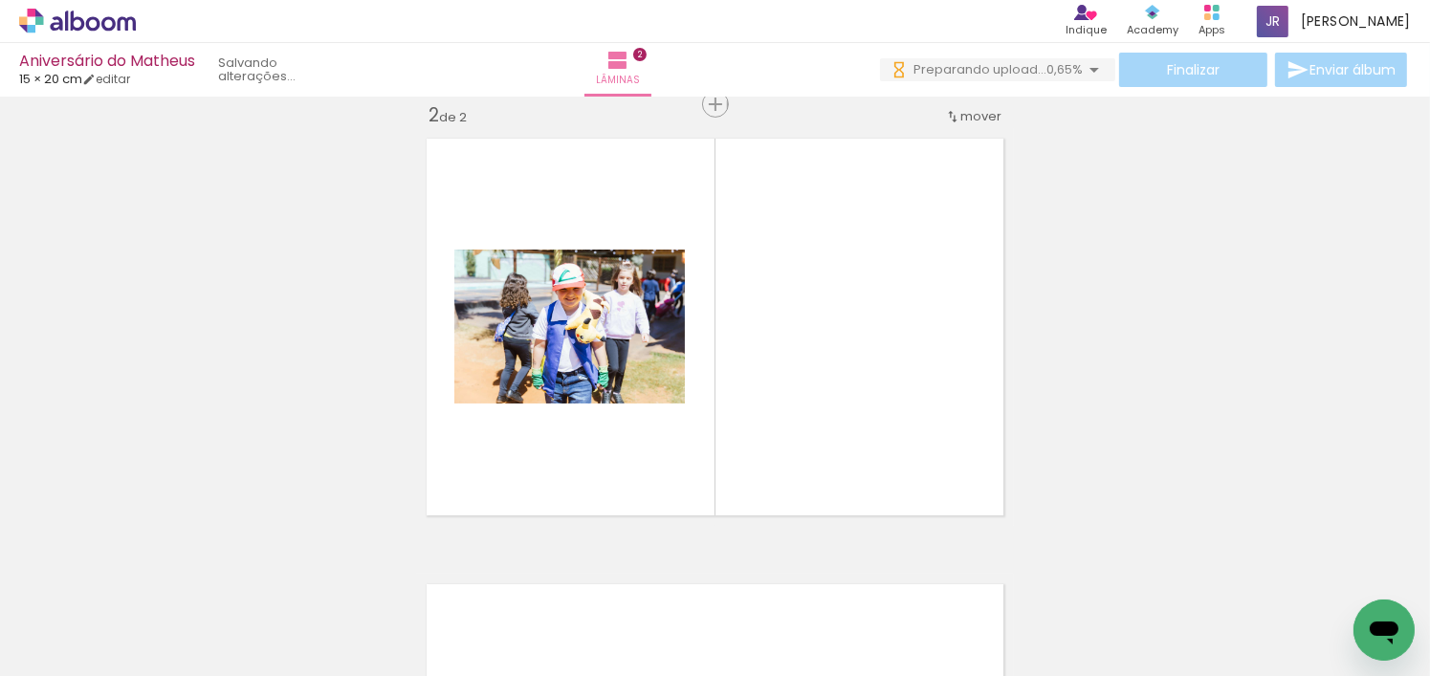
scroll to position [0, 1431]
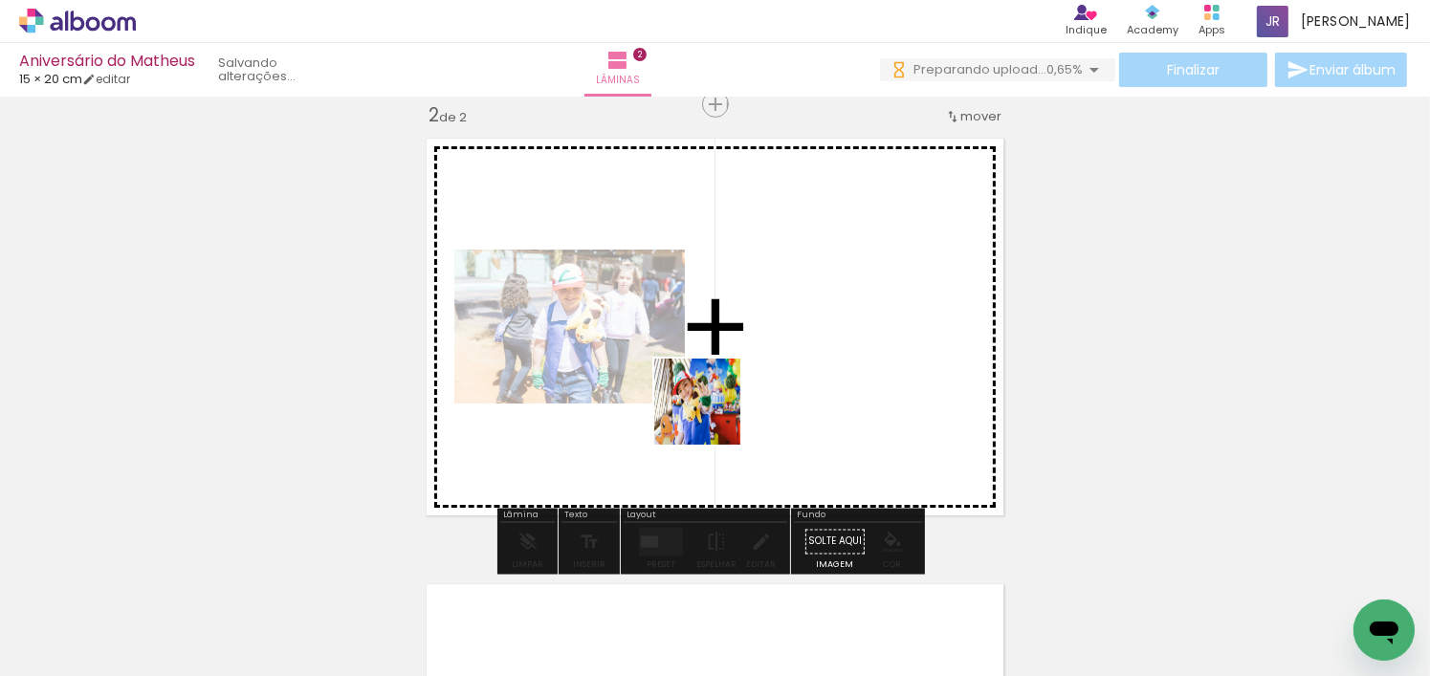
drag, startPoint x: 604, startPoint y: 636, endPoint x: 837, endPoint y: 561, distance: 245.3
click at [718, 408] on quentale-workspace at bounding box center [715, 338] width 1430 height 676
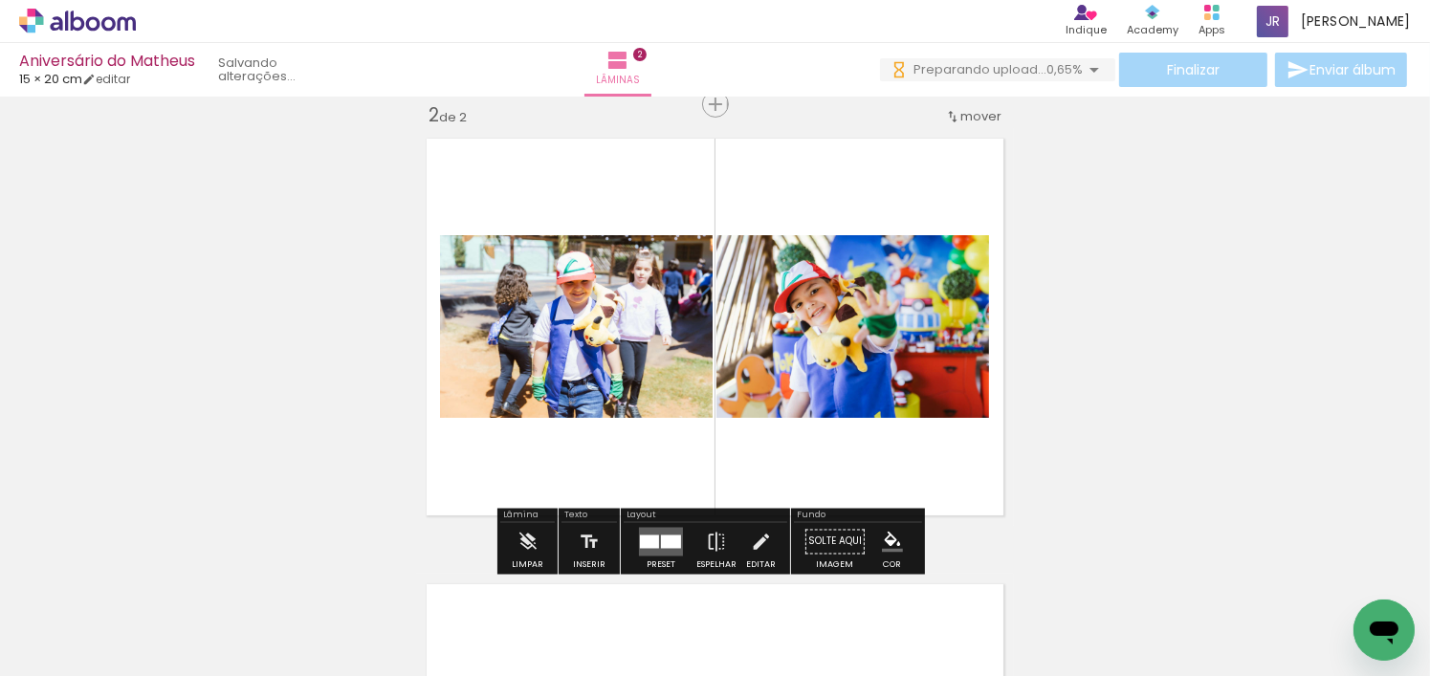
drag, startPoint x: 808, startPoint y: 615, endPoint x: 780, endPoint y: 405, distance: 212.4
click at [780, 405] on quentale-workspace at bounding box center [715, 338] width 1430 height 676
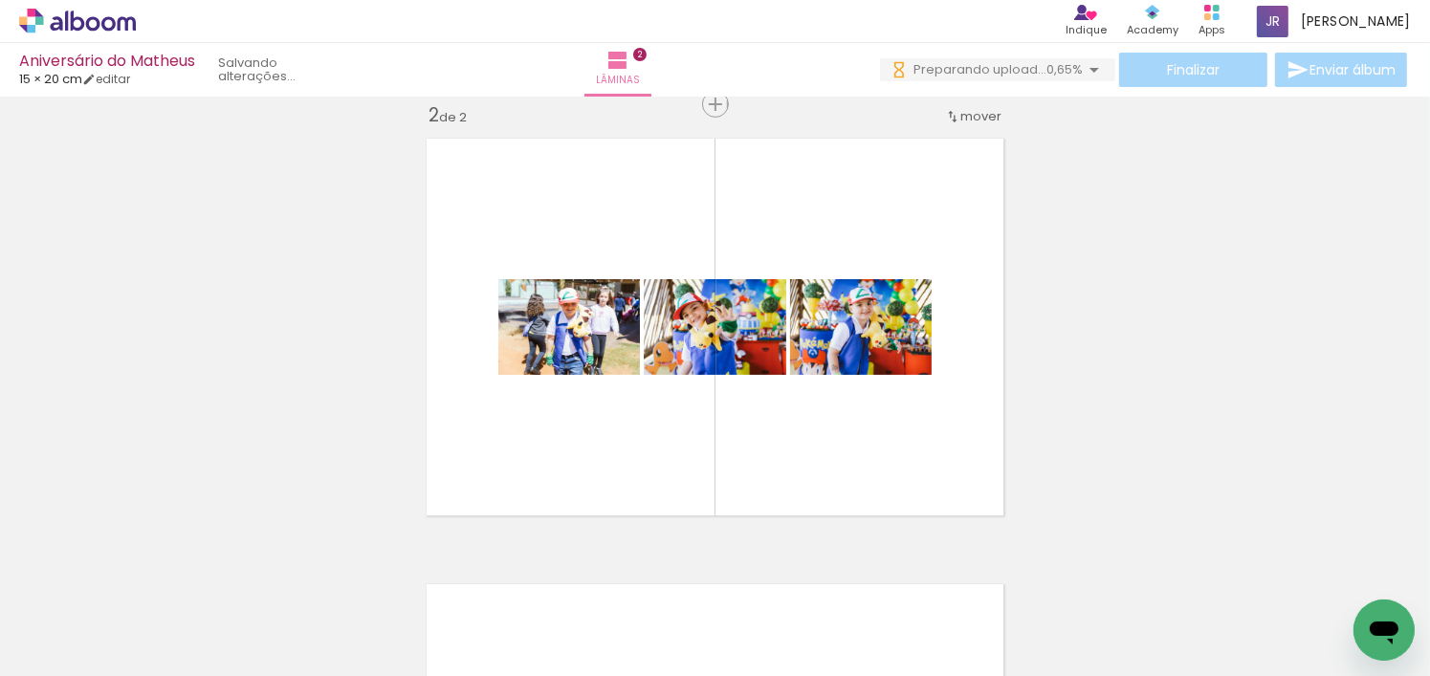
scroll to position [0, 2297]
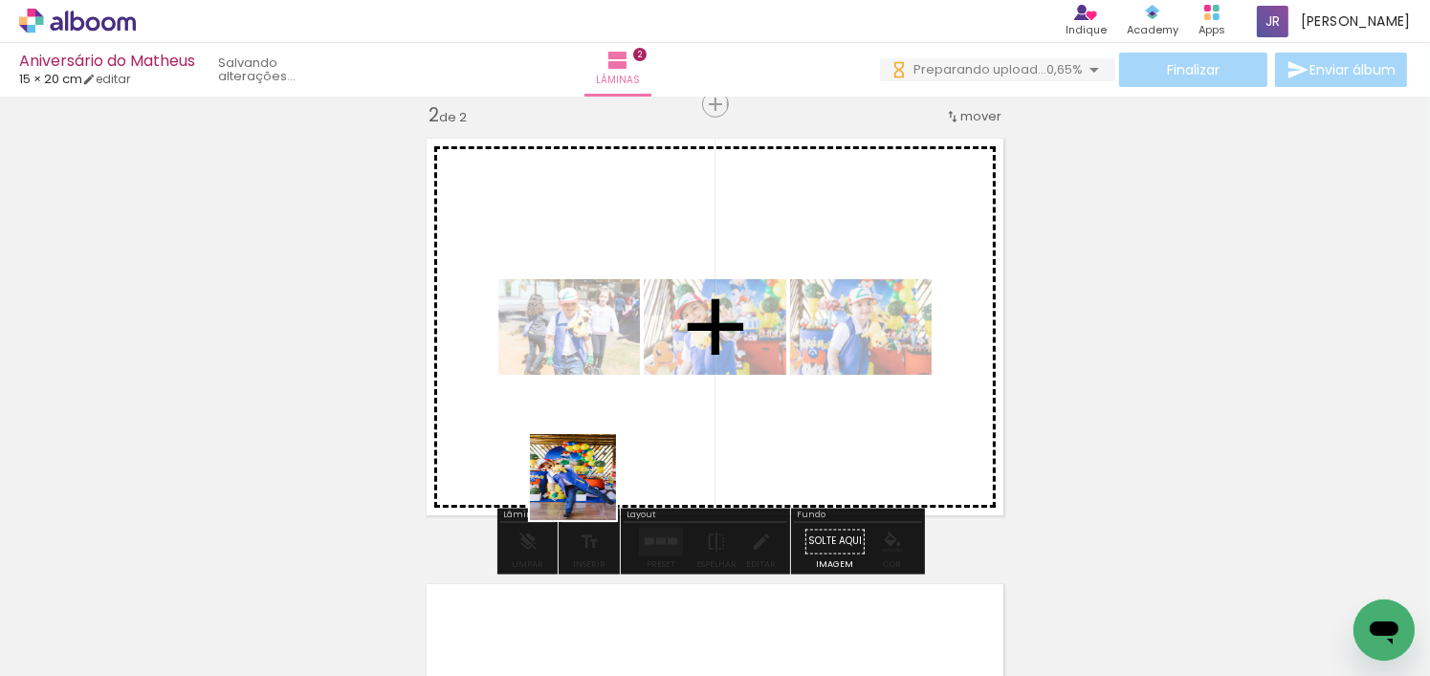
drag, startPoint x: 488, startPoint y: 632, endPoint x: 661, endPoint y: 405, distance: 286.0
click at [658, 404] on quentale-workspace at bounding box center [715, 338] width 1430 height 676
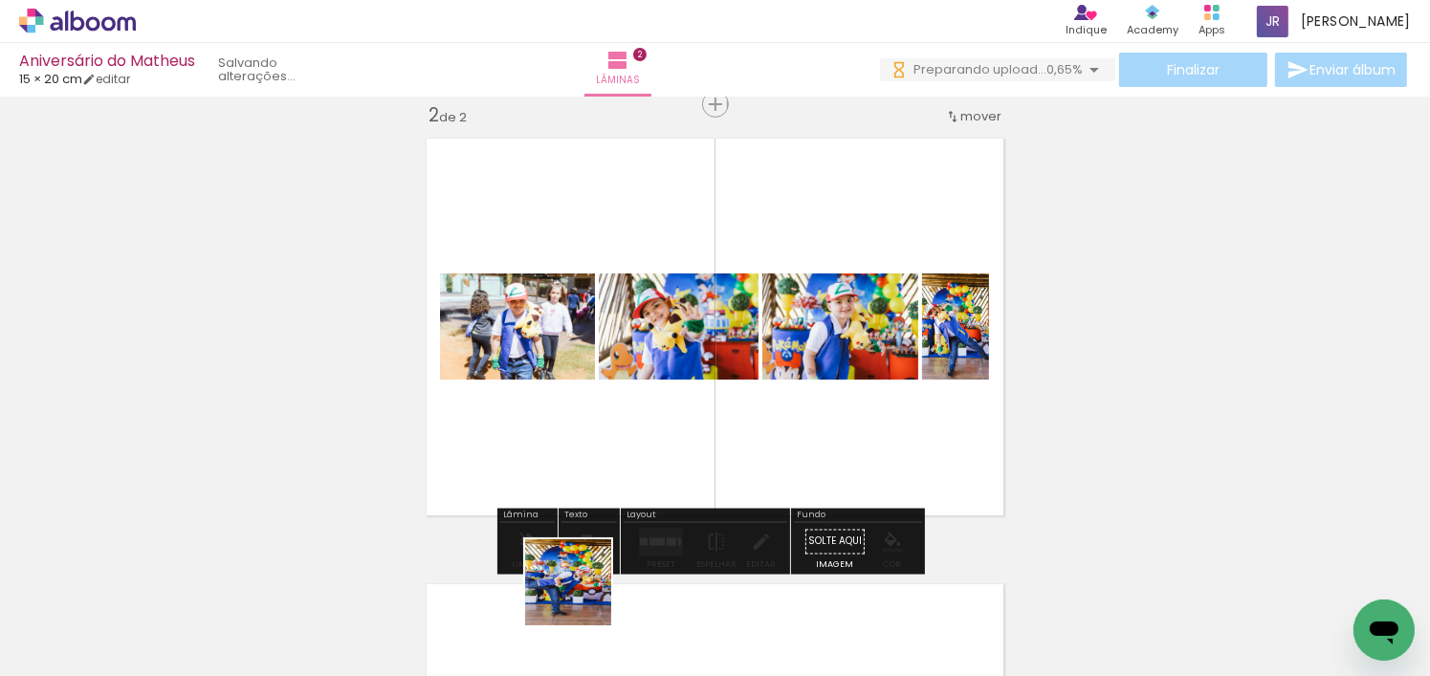
drag, startPoint x: 582, startPoint y: 623, endPoint x: 692, endPoint y: 430, distance: 221.5
click at [692, 430] on quentale-workspace at bounding box center [715, 338] width 1430 height 676
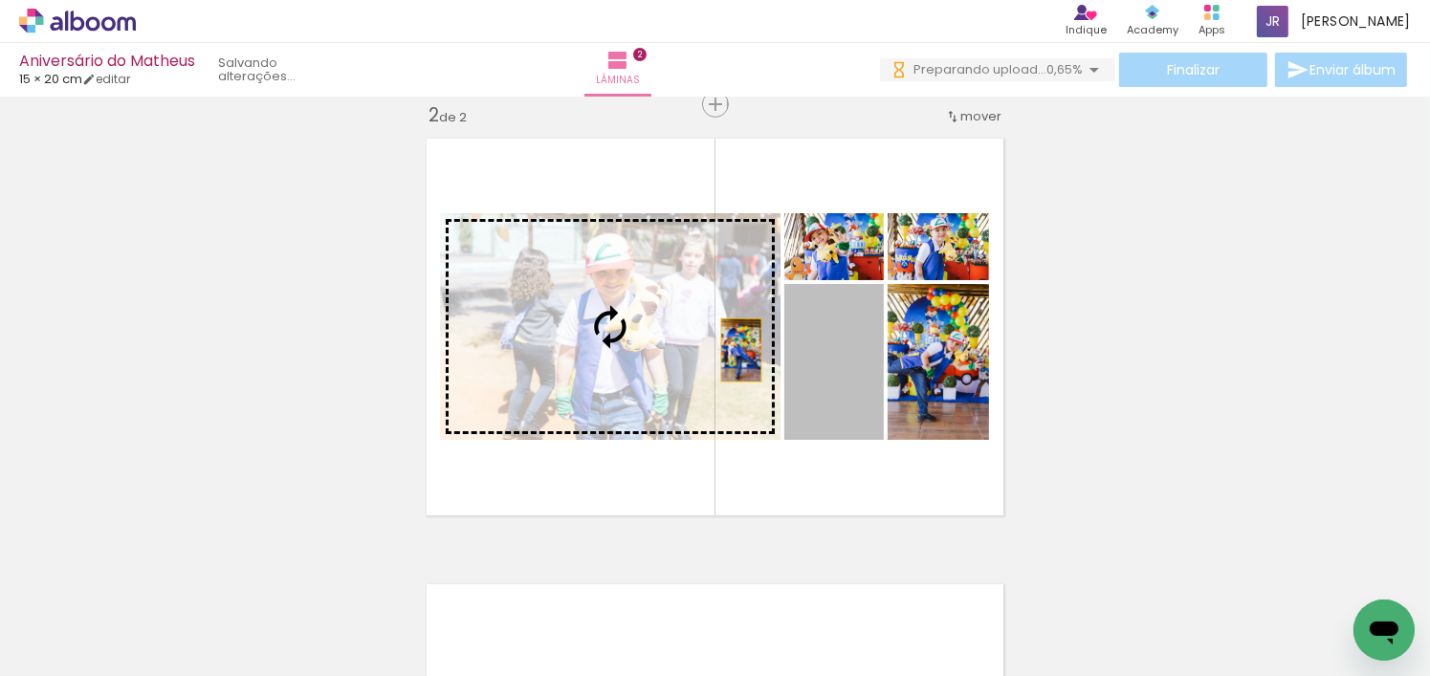
drag, startPoint x: 810, startPoint y: 378, endPoint x: 733, endPoint y: 349, distance: 82.6
click at [0, 0] on slot at bounding box center [0, 0] width 0 height 0
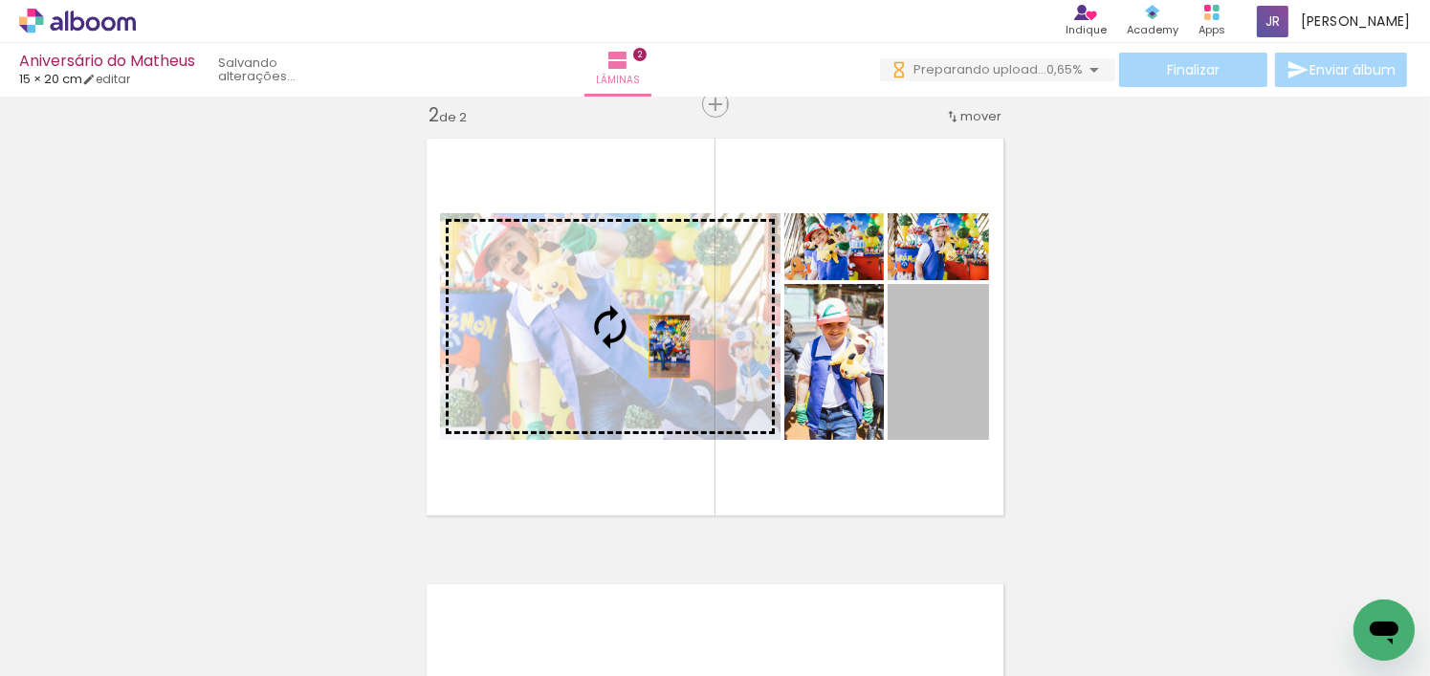
drag, startPoint x: 929, startPoint y: 396, endPoint x: 669, endPoint y: 355, distance: 263.4
click at [0, 0] on slot at bounding box center [0, 0] width 0 height 0
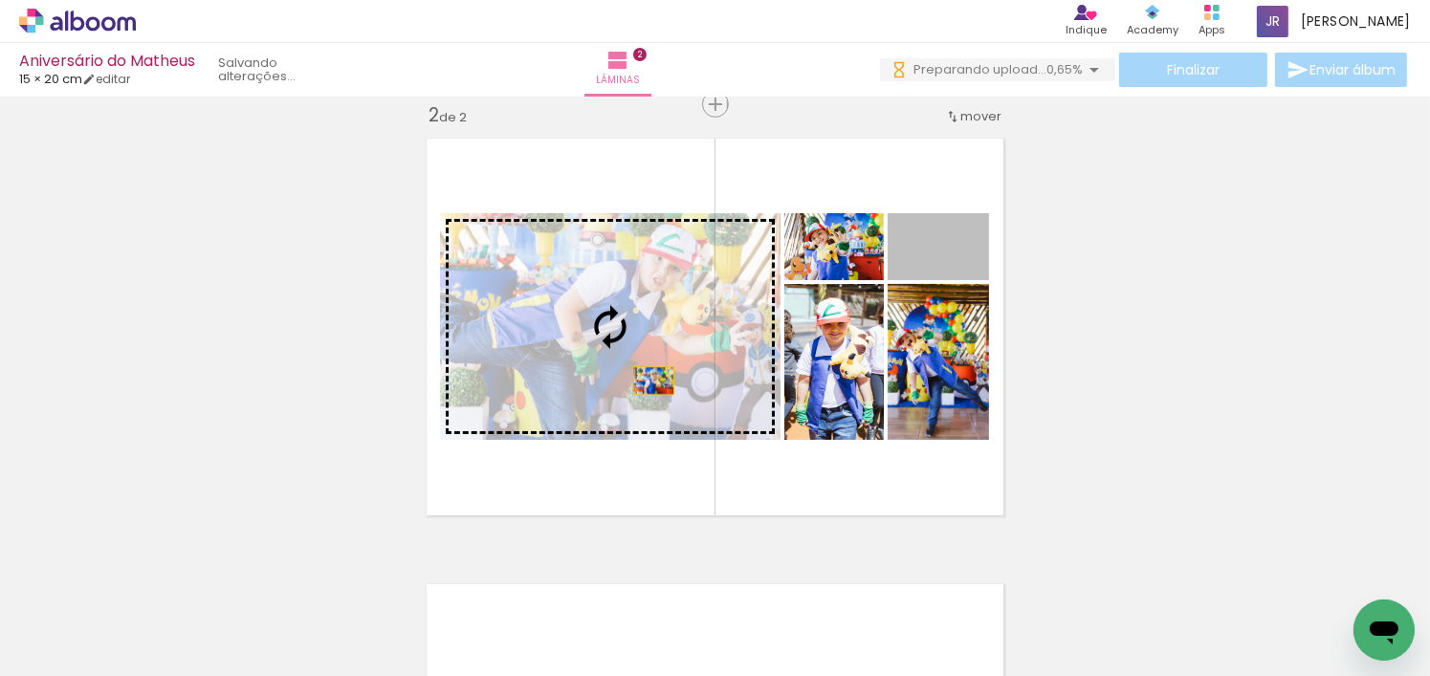
drag, startPoint x: 972, startPoint y: 259, endPoint x: 648, endPoint y: 381, distance: 346.3
click at [0, 0] on slot at bounding box center [0, 0] width 0 height 0
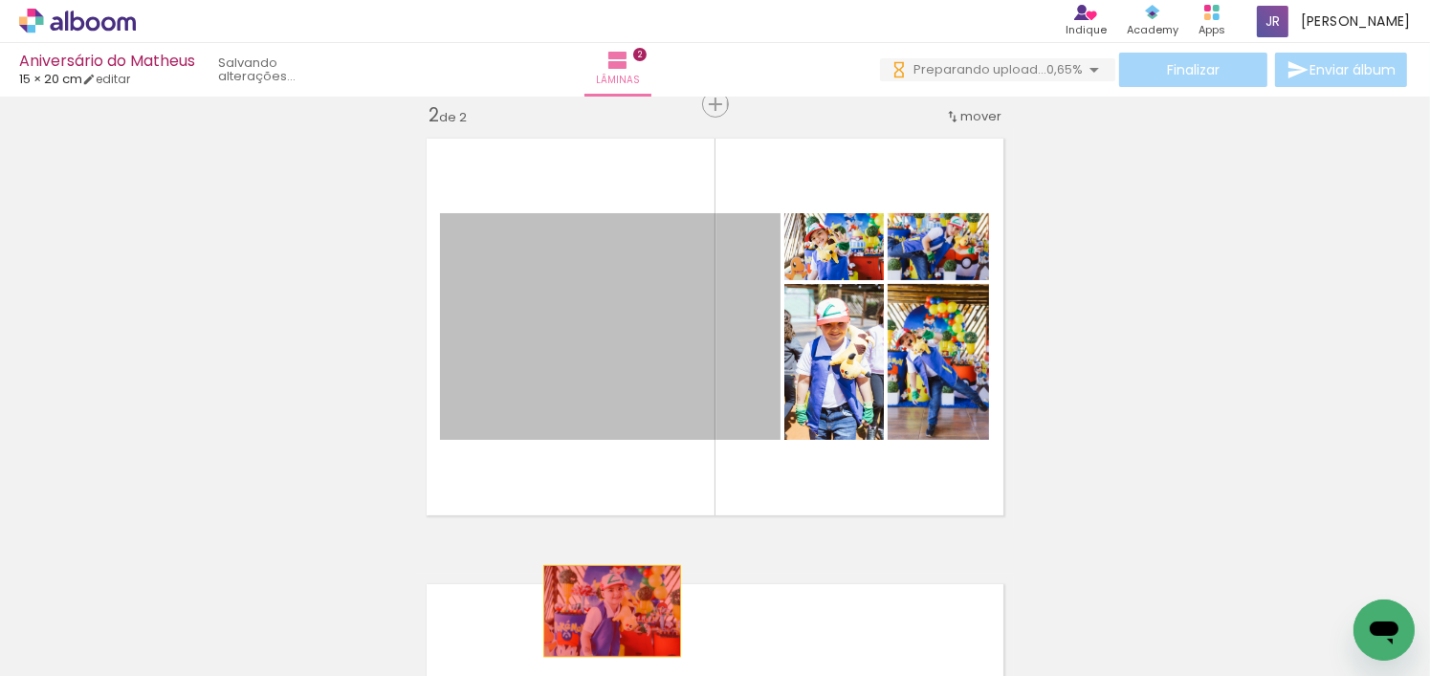
drag, startPoint x: 688, startPoint y: 338, endPoint x: 606, endPoint y: 614, distance: 288.4
click at [606, 614] on quentale-workspace at bounding box center [715, 338] width 1430 height 676
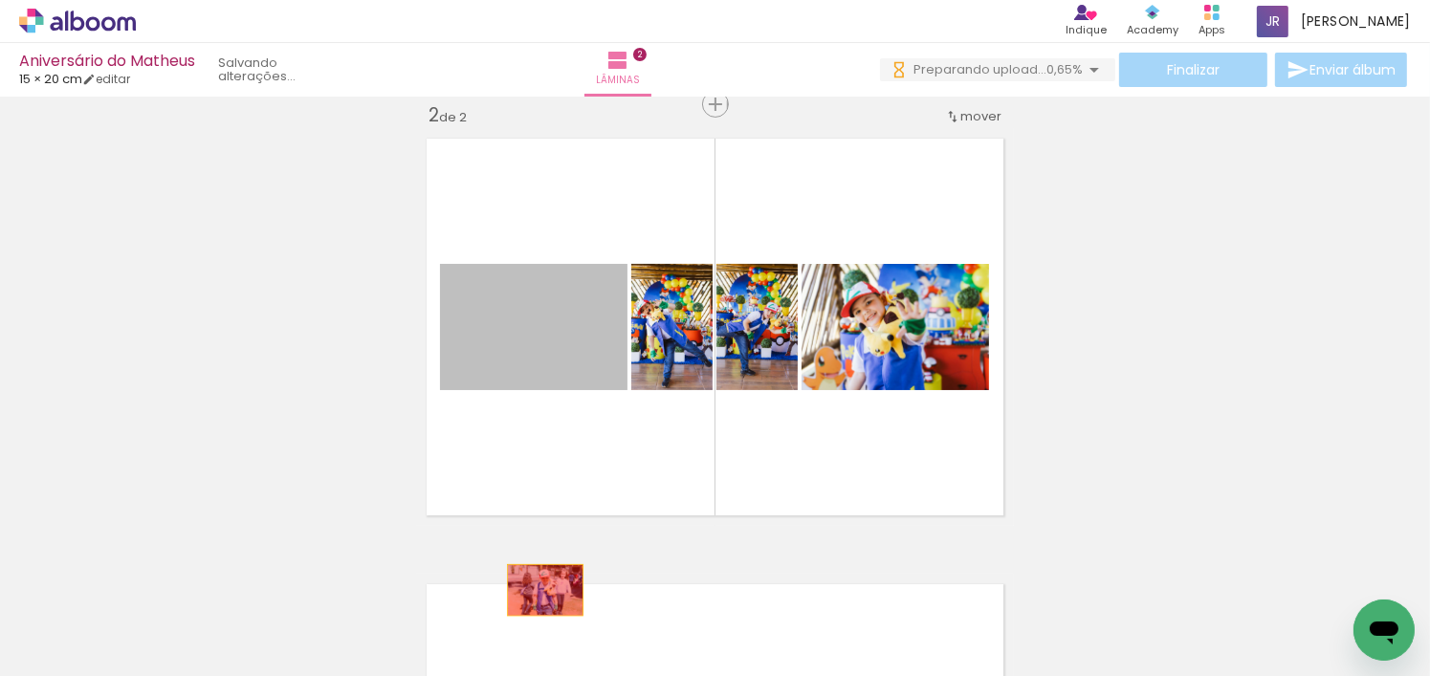
drag, startPoint x: 545, startPoint y: 358, endPoint x: 540, endPoint y: 590, distance: 232.5
click at [540, 590] on quentale-workspace at bounding box center [715, 338] width 1430 height 676
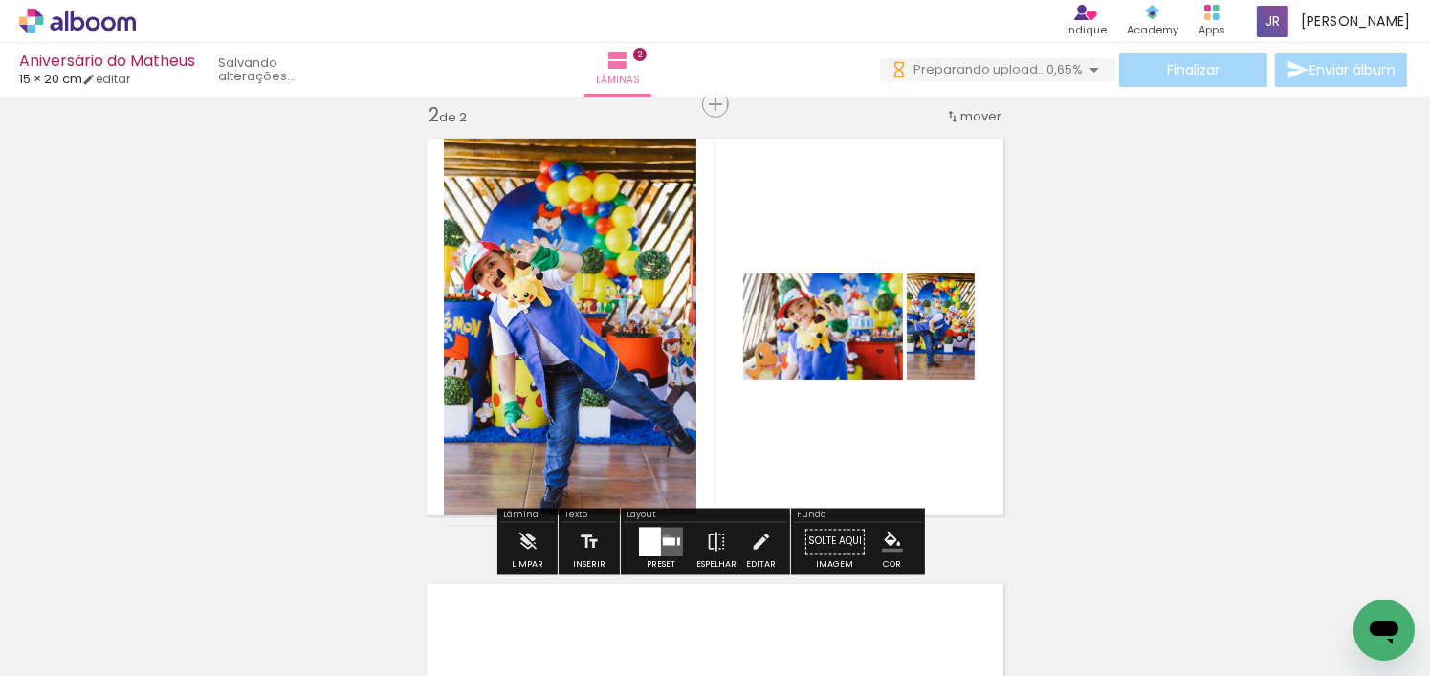
click at [663, 539] on div at bounding box center [669, 543] width 12 height 8
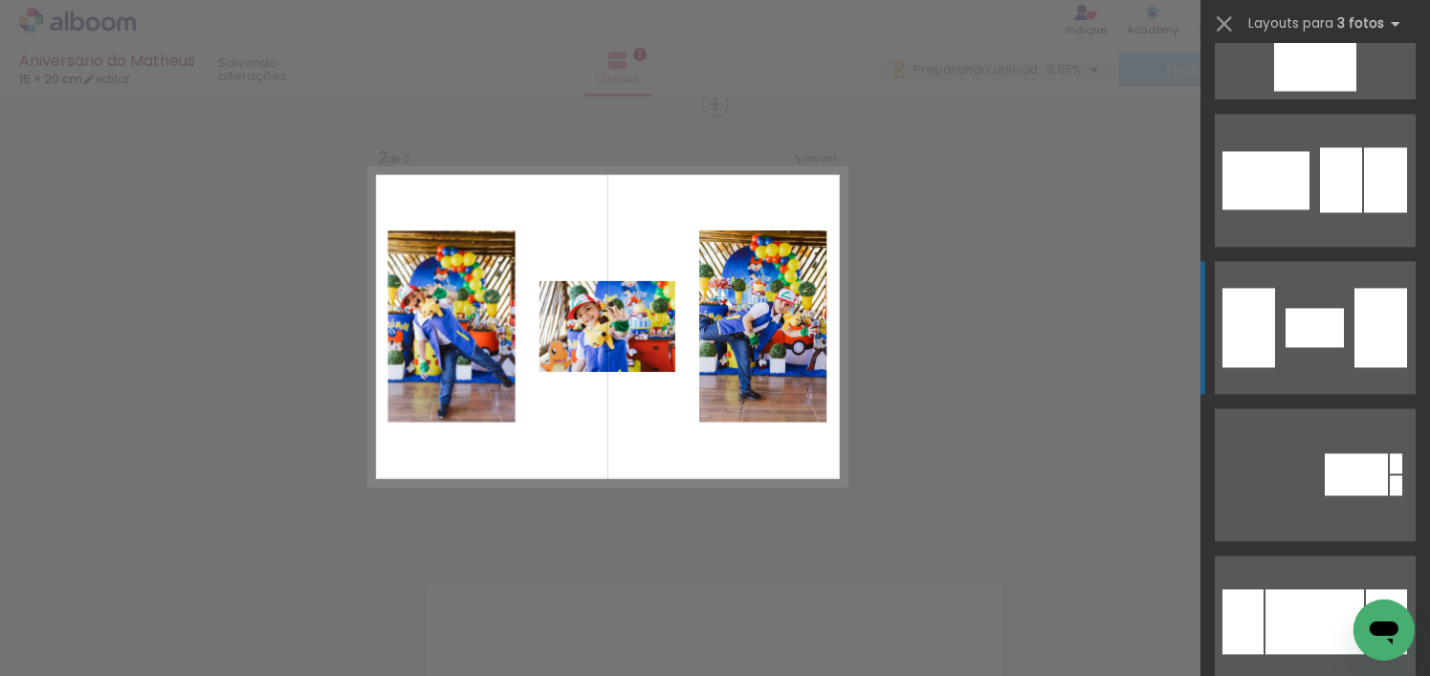
scroll to position [4305, 0]
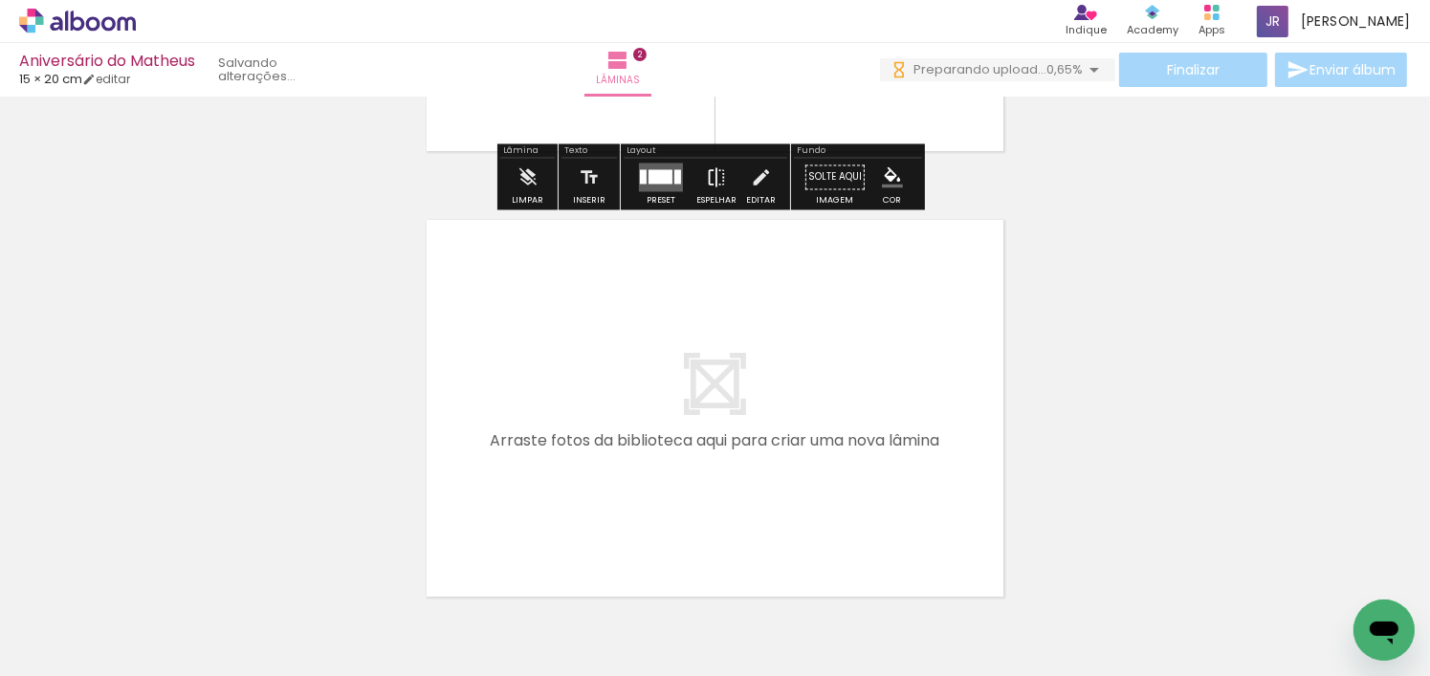
scroll to position [852, 0]
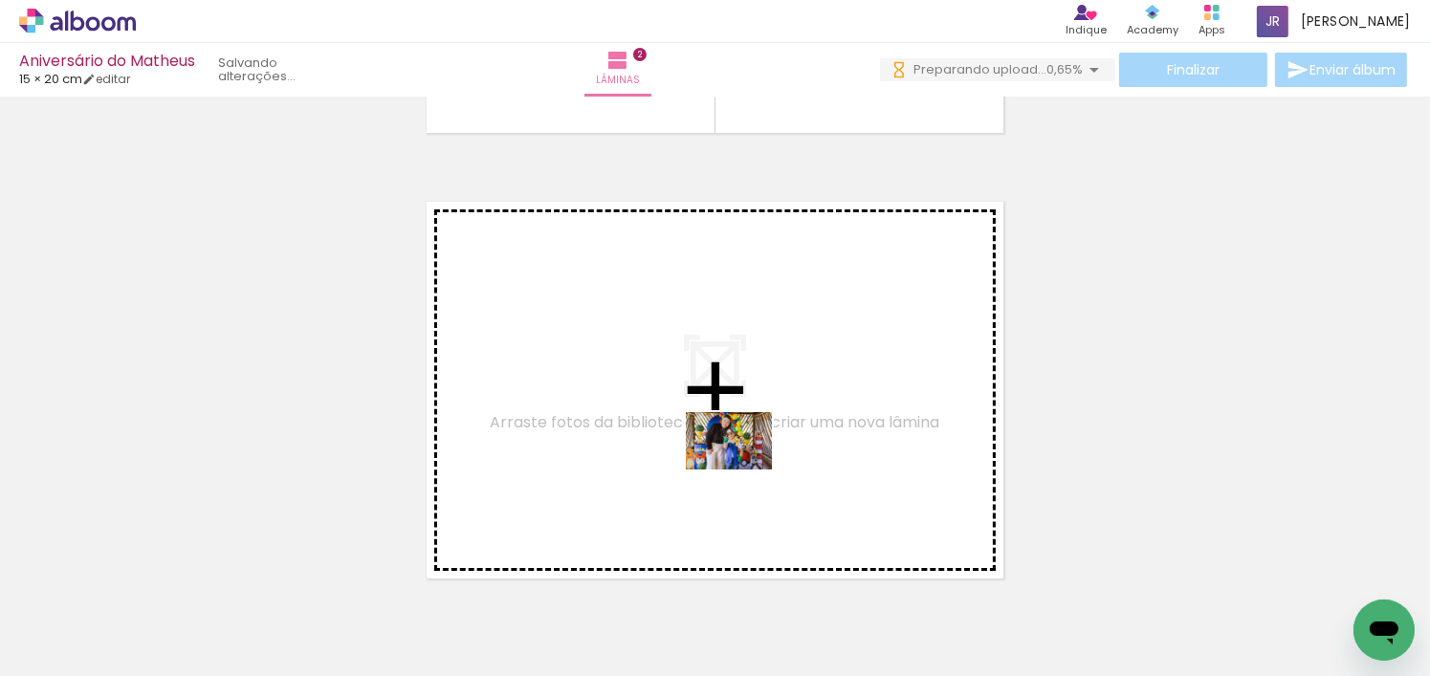
drag, startPoint x: 783, startPoint y: 619, endPoint x: 743, endPoint y: 470, distance: 154.5
click at [743, 470] on quentale-workspace at bounding box center [715, 338] width 1430 height 676
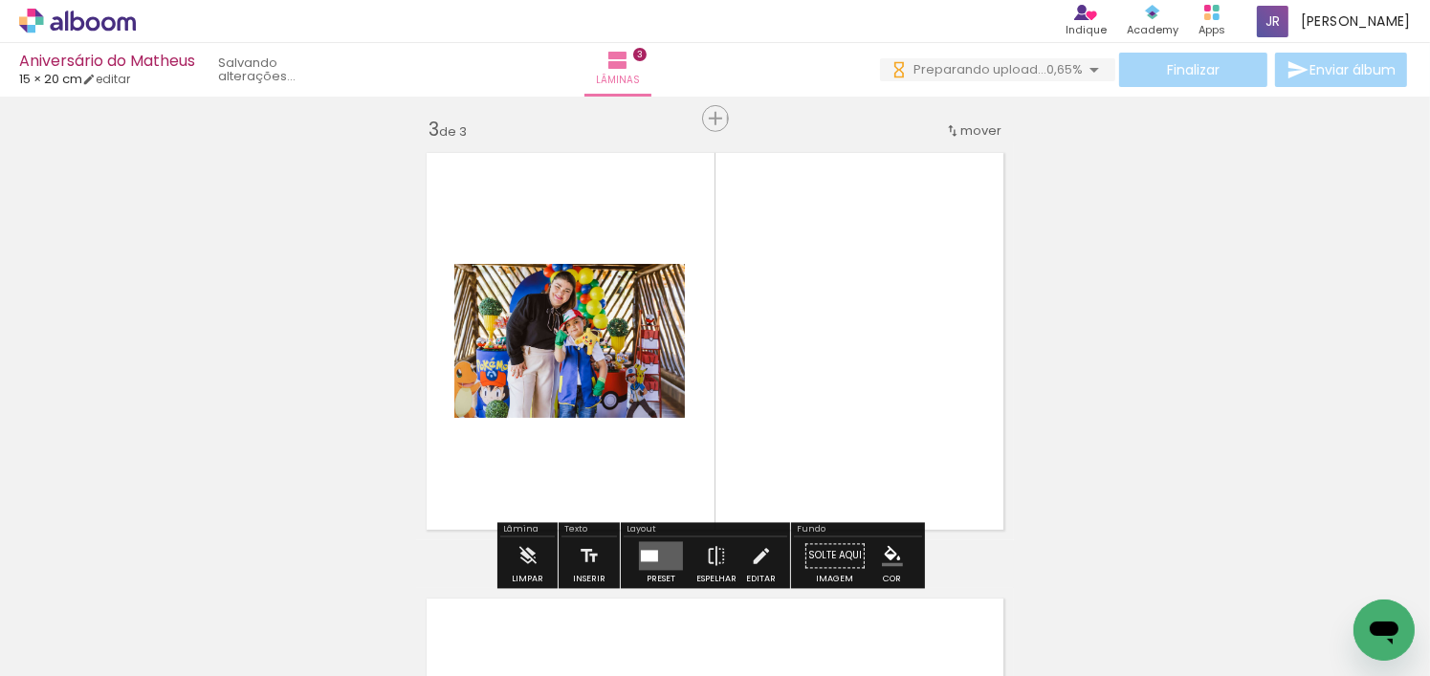
scroll to position [915, 0]
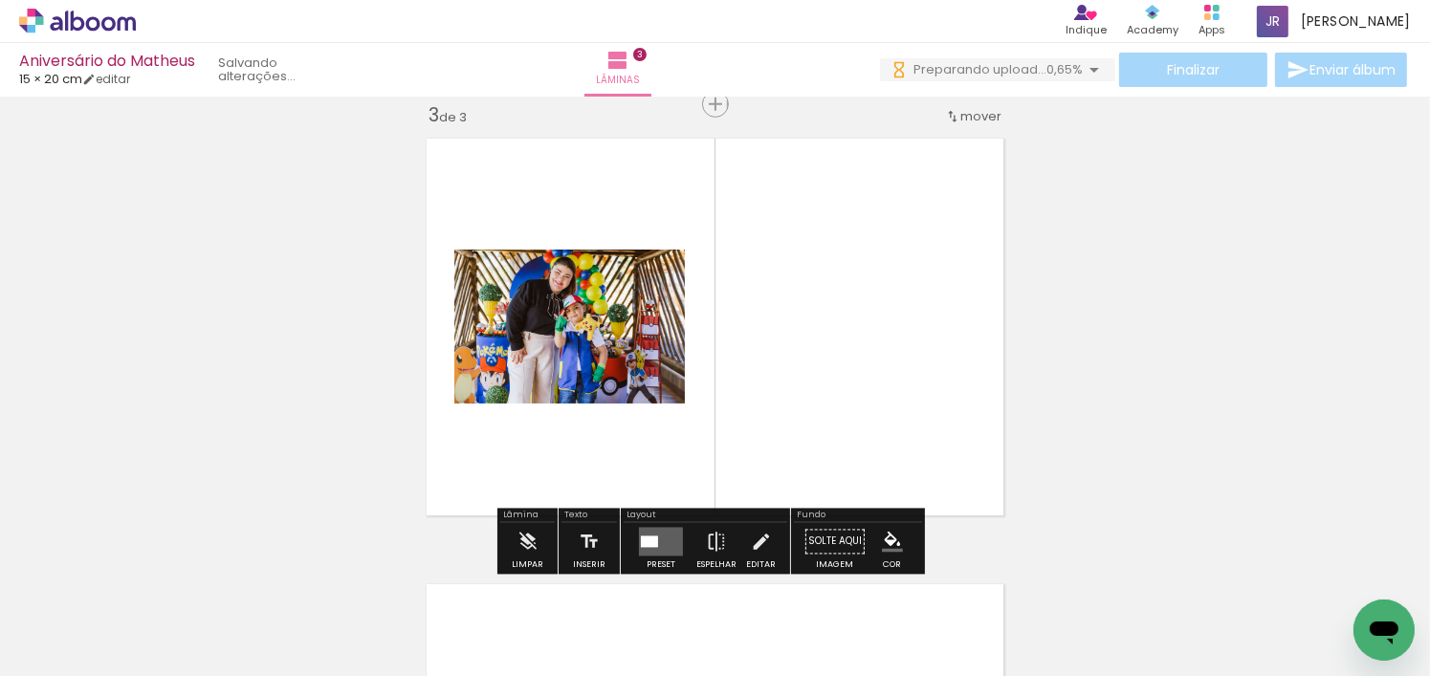
drag, startPoint x: 912, startPoint y: 623, endPoint x: 784, endPoint y: 342, distance: 308.7
click at [784, 342] on quentale-workspace at bounding box center [715, 338] width 1430 height 676
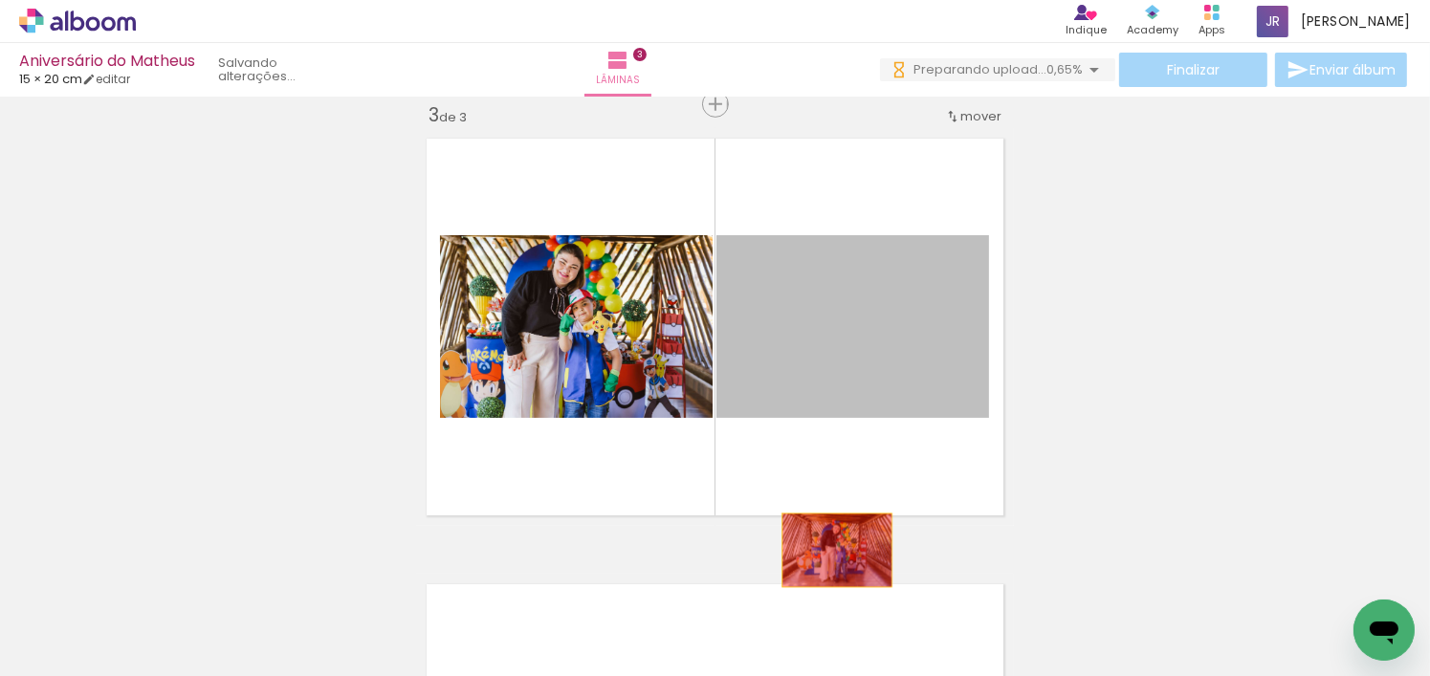
drag, startPoint x: 788, startPoint y: 340, endPoint x: 834, endPoint y: 617, distance: 281.2
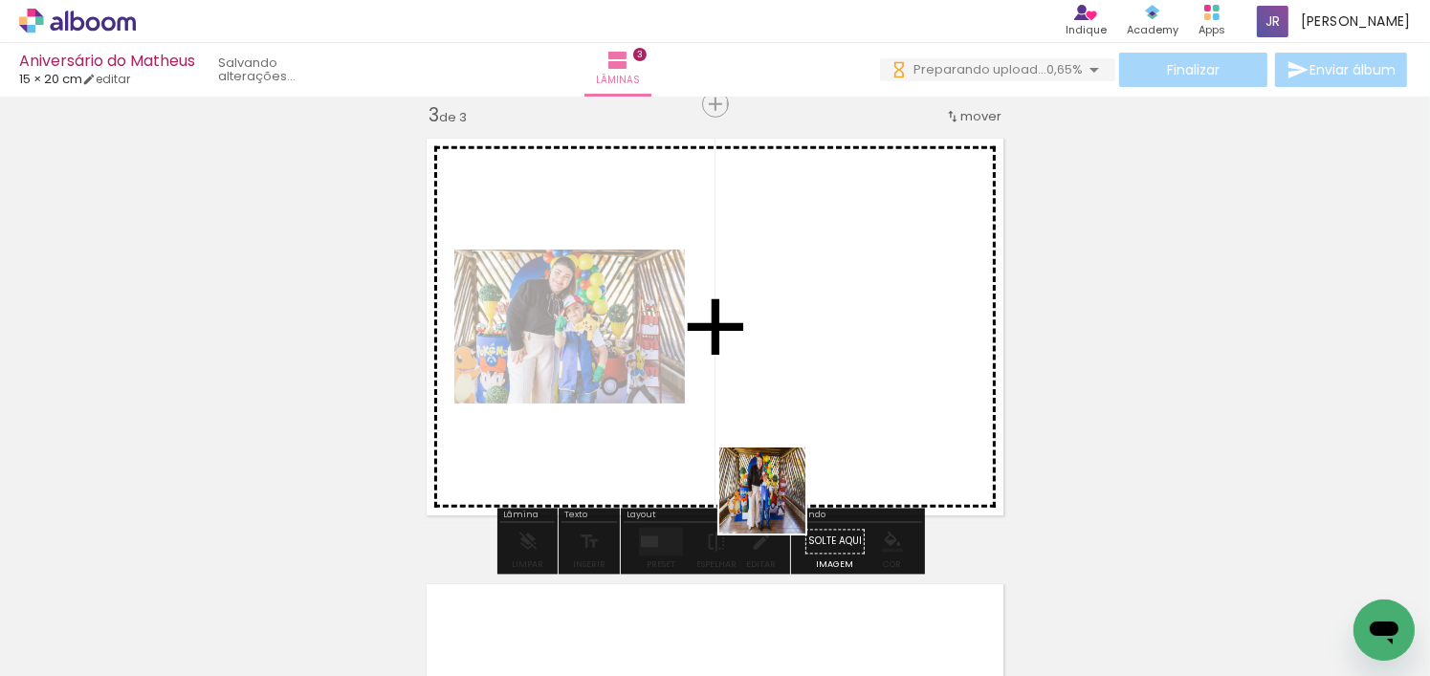
drag, startPoint x: 714, startPoint y: 616, endPoint x: 831, endPoint y: 372, distance: 270.8
click at [831, 372] on quentale-workspace at bounding box center [715, 338] width 1430 height 676
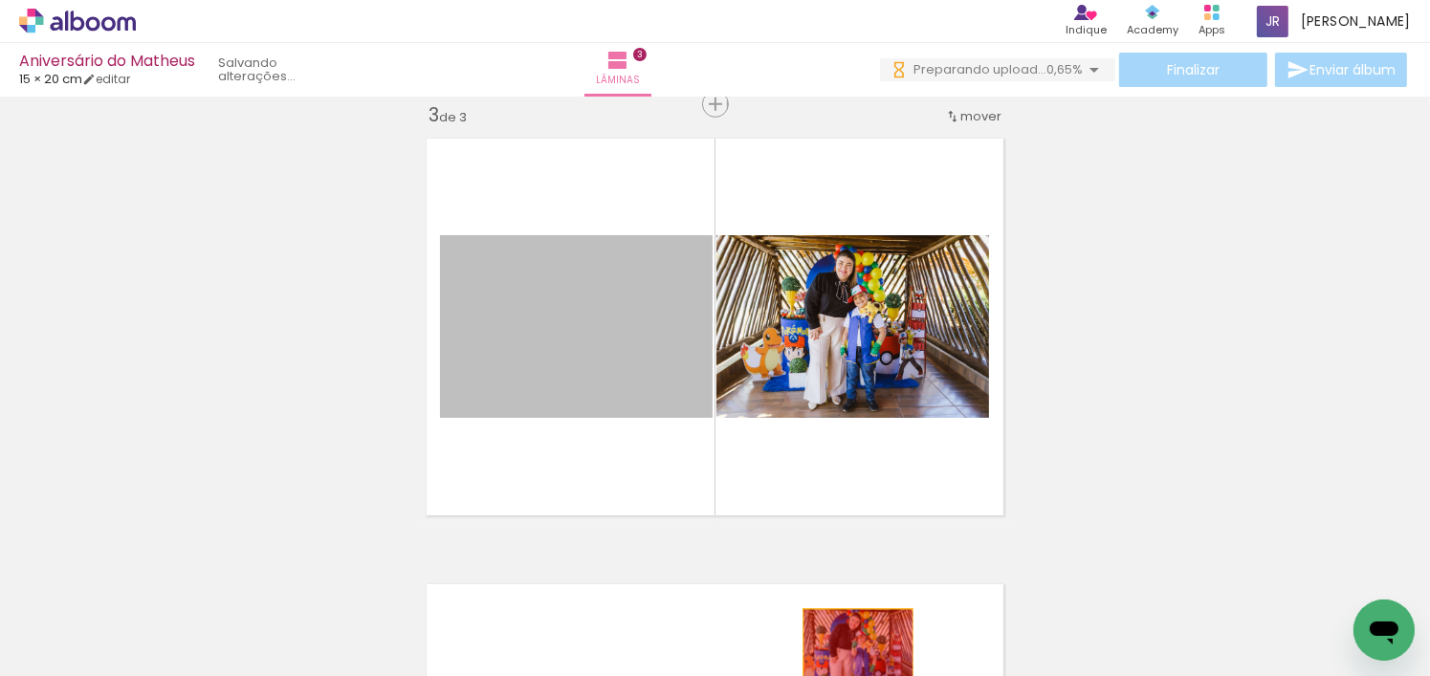
drag, startPoint x: 650, startPoint y: 355, endPoint x: 851, endPoint y: 650, distance: 357.1
click at [851, 650] on quentale-workspace at bounding box center [715, 338] width 1430 height 676
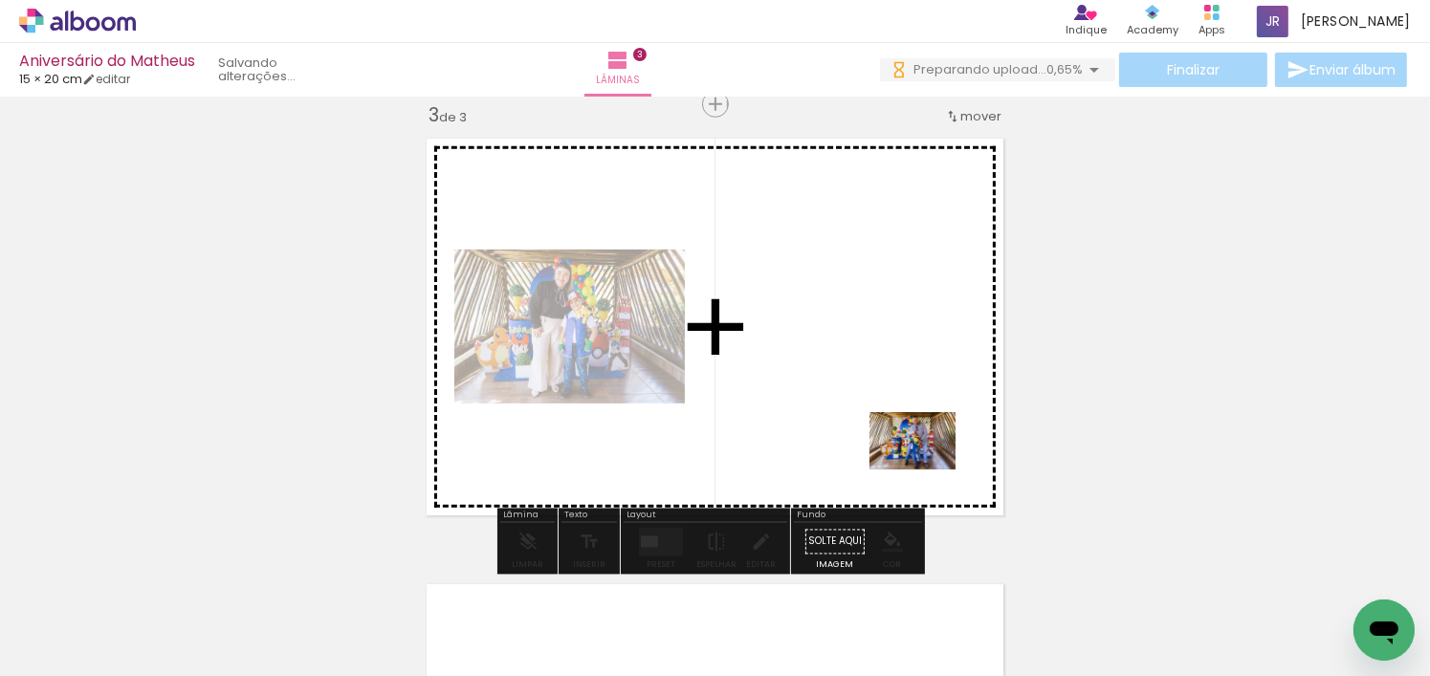
drag, startPoint x: 1033, startPoint y: 633, endPoint x: 925, endPoint y: 468, distance: 197.7
click at [925, 468] on quentale-workspace at bounding box center [715, 338] width 1430 height 676
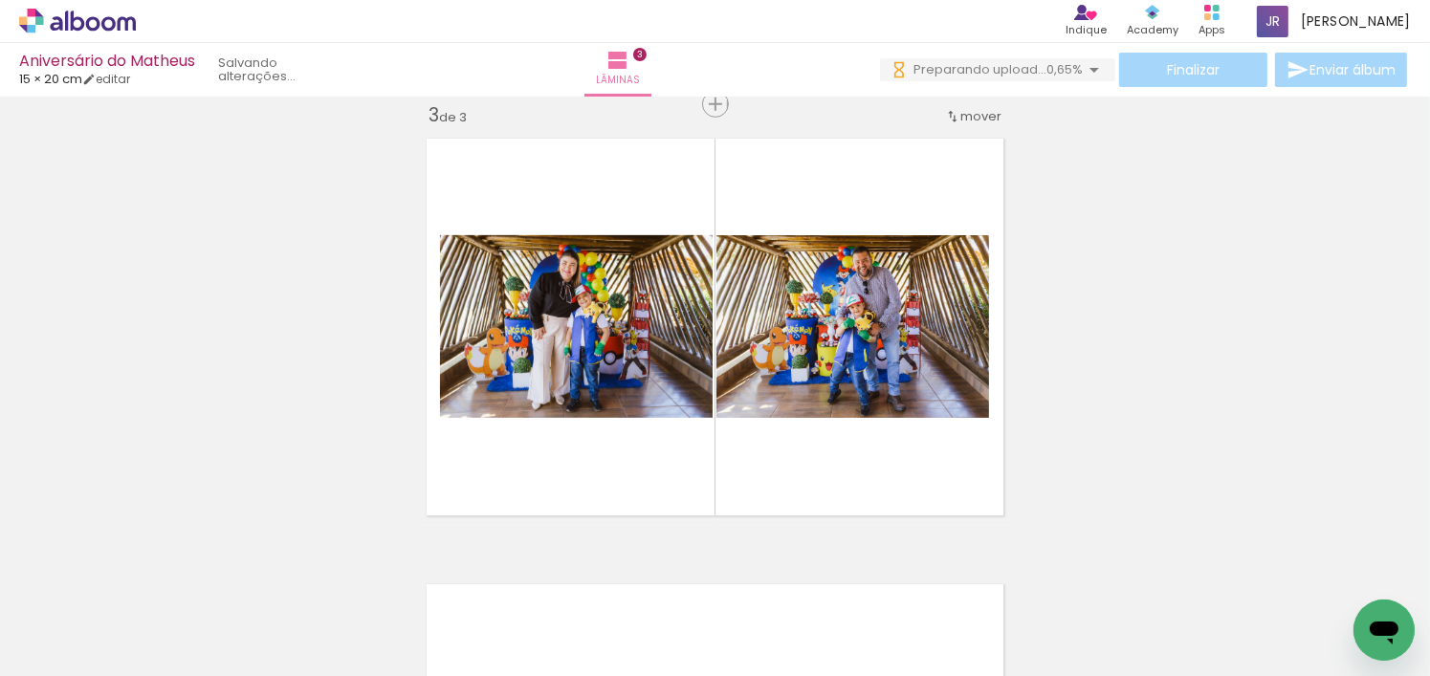
scroll to position [0, 2775]
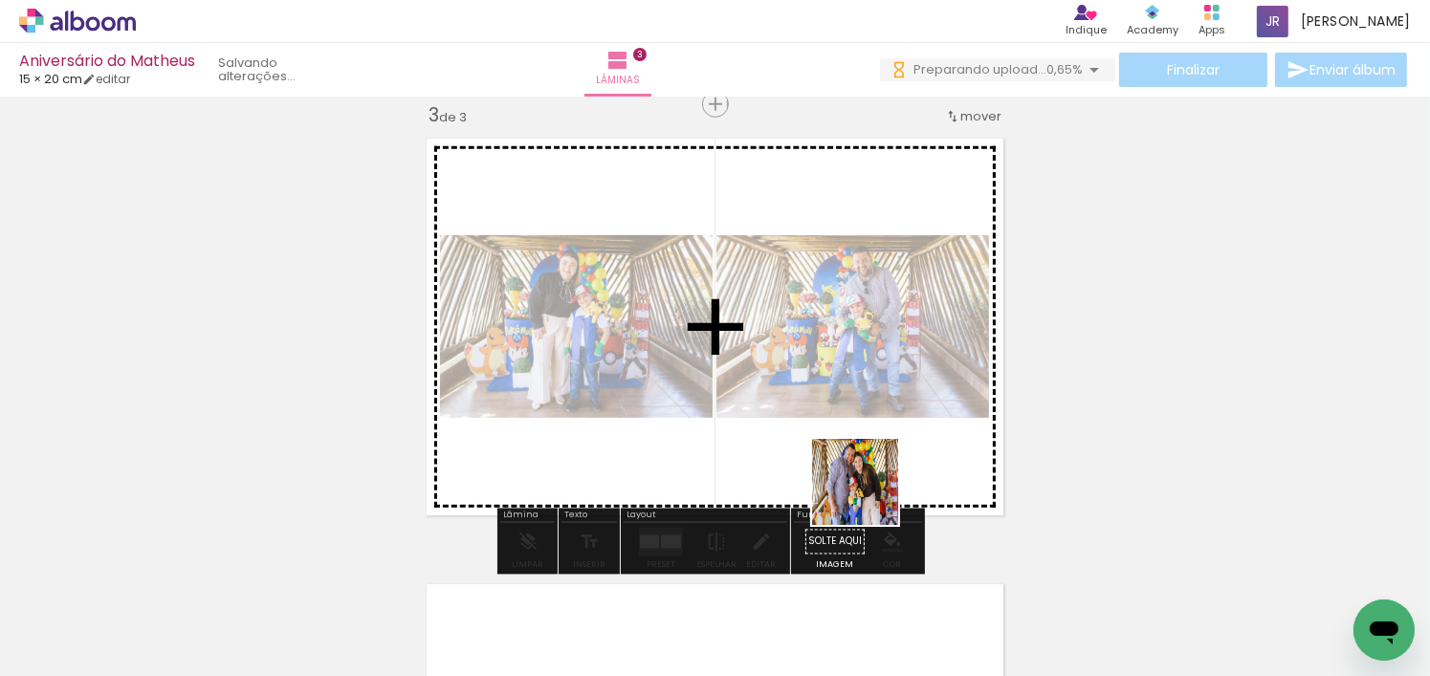
drag, startPoint x: 975, startPoint y: 625, endPoint x: 840, endPoint y: 445, distance: 224.8
click at [840, 445] on quentale-workspace at bounding box center [715, 338] width 1430 height 676
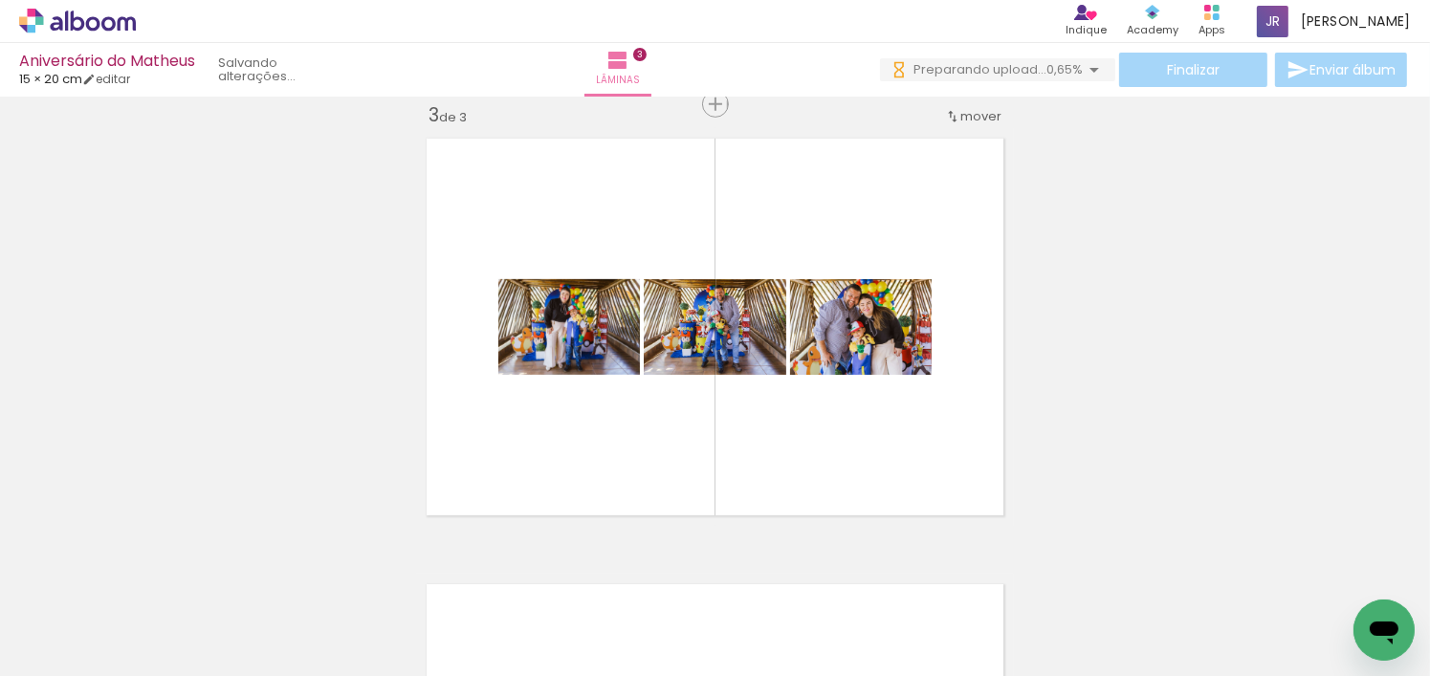
scroll to position [0, 4738]
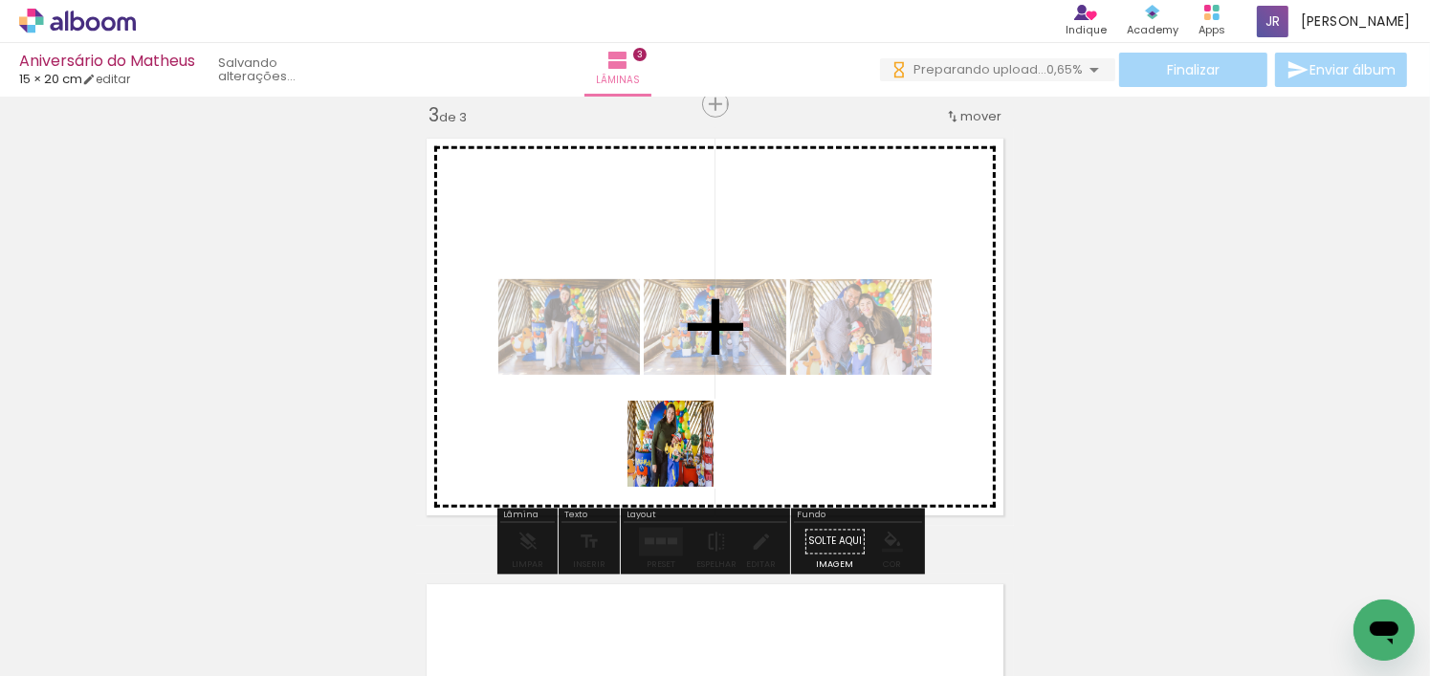
drag, startPoint x: 707, startPoint y: 615, endPoint x: 685, endPoint y: 458, distance: 158.4
click at [685, 458] on quentale-workspace at bounding box center [715, 338] width 1430 height 676
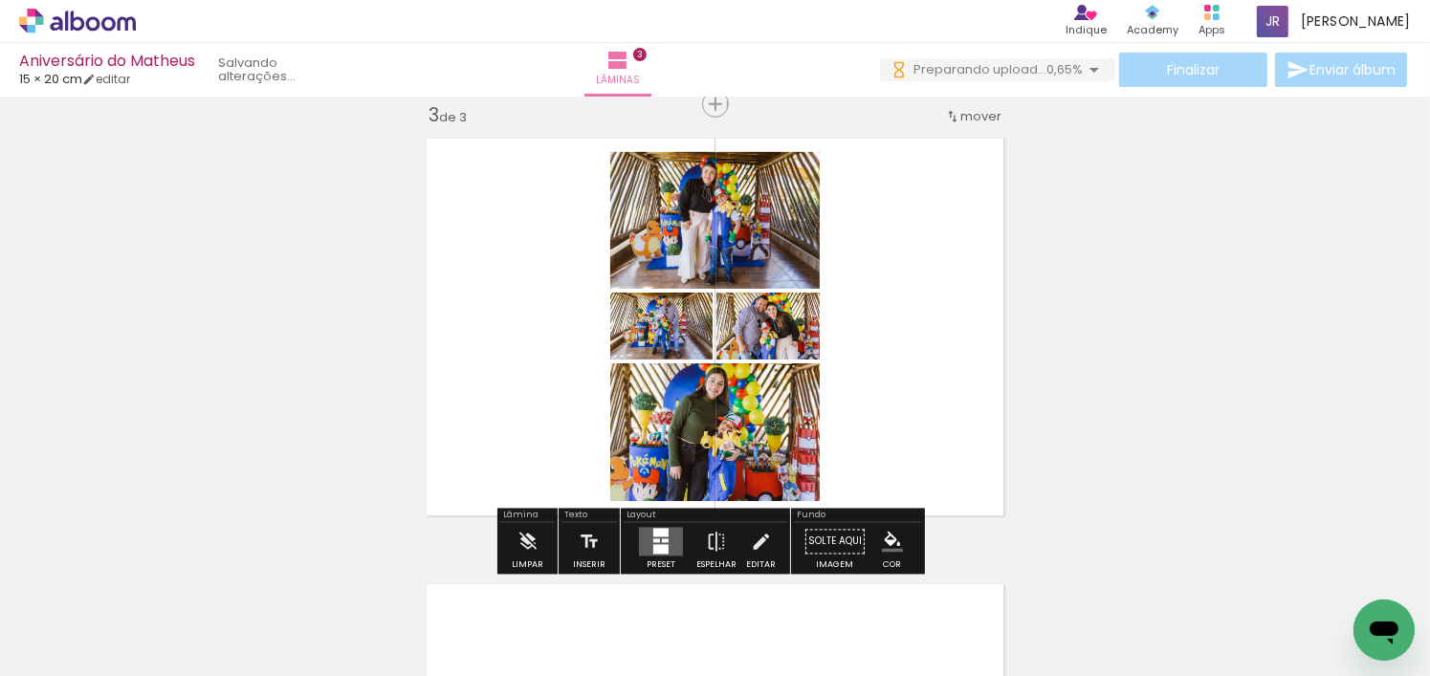
drag, startPoint x: 608, startPoint y: 630, endPoint x: 769, endPoint y: 408, distance: 274.8
click at [587, 374] on quentale-workspace at bounding box center [715, 338] width 1430 height 676
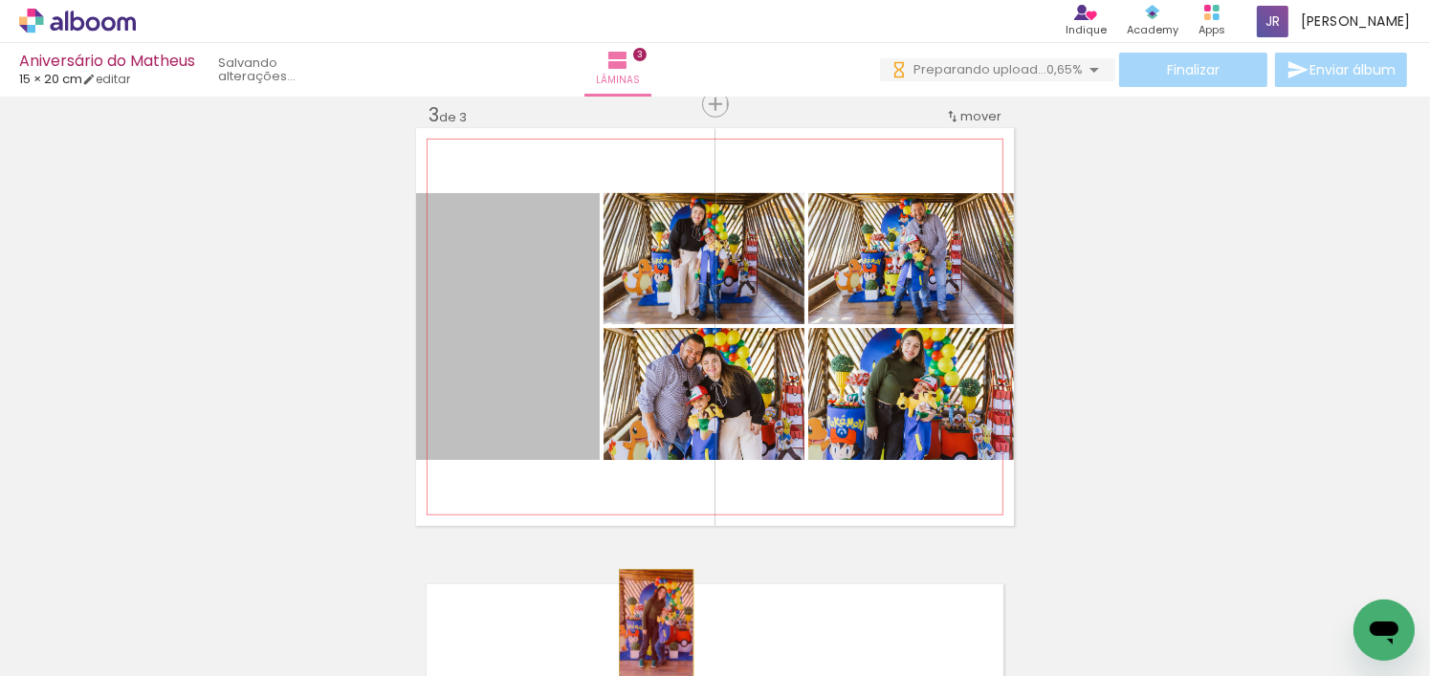
drag, startPoint x: 557, startPoint y: 408, endPoint x: 650, endPoint y: 623, distance: 233.5
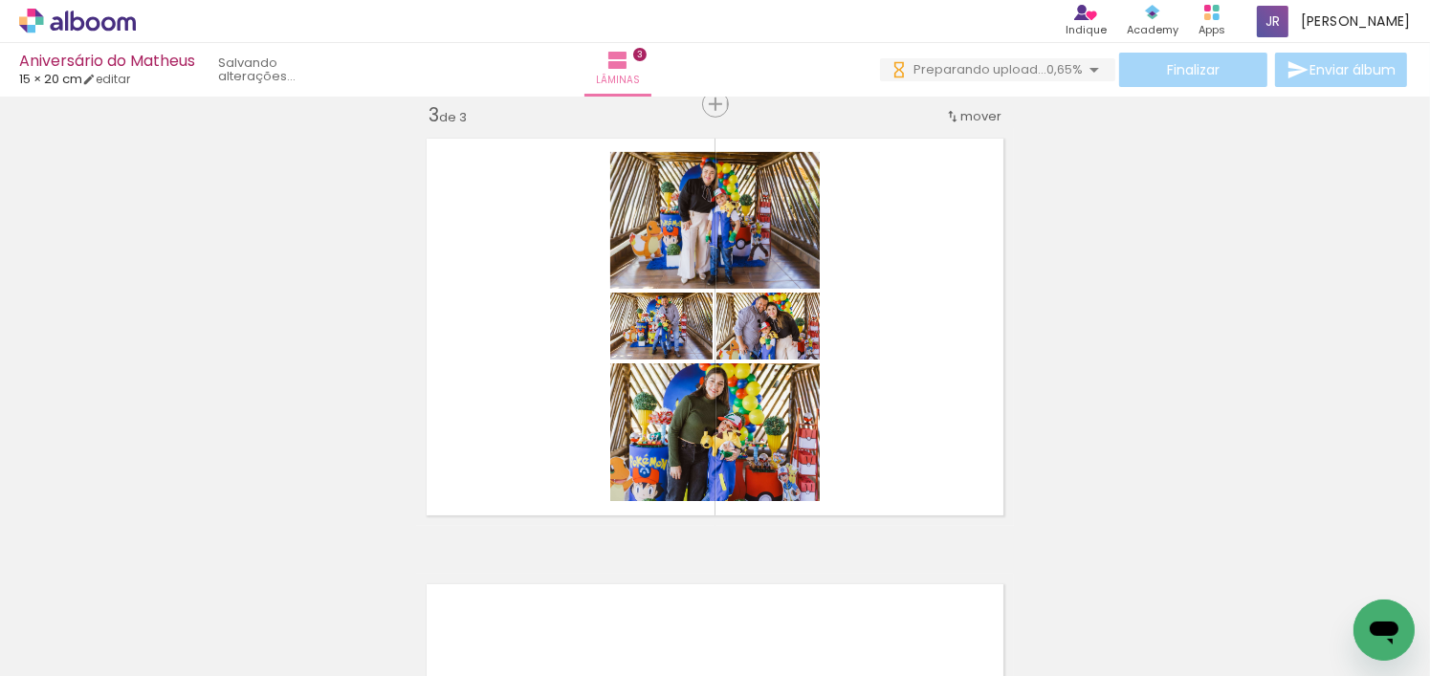
scroll to position [0, 5543]
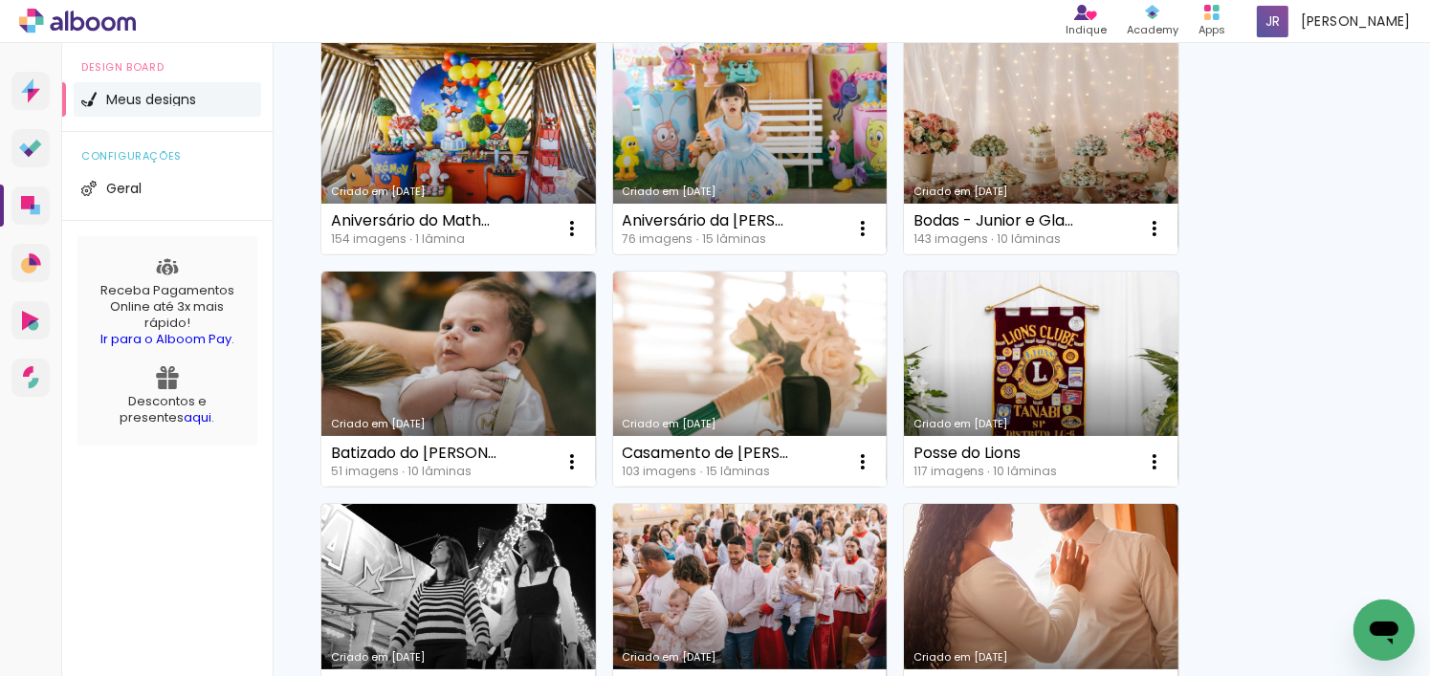
scroll to position [287, 0]
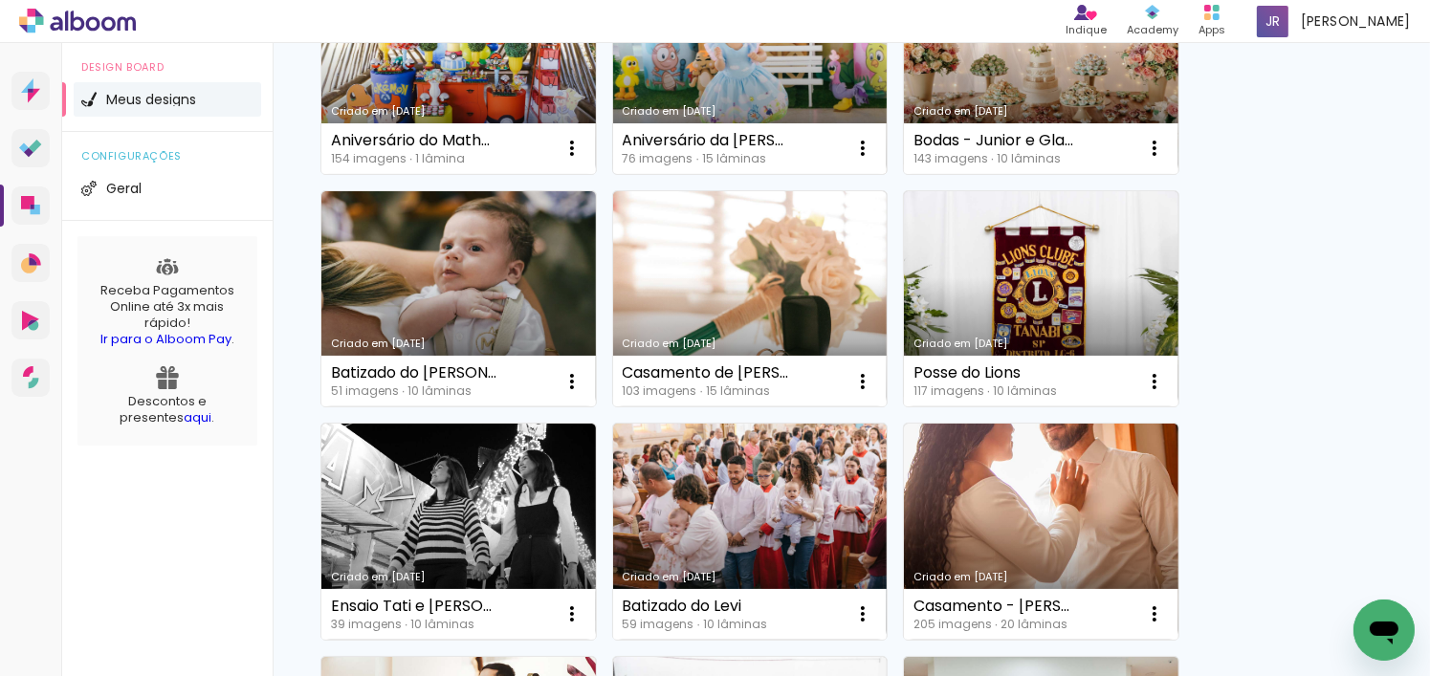
click at [757, 87] on link "Criado em [DATE]" at bounding box center [750, 66] width 275 height 216
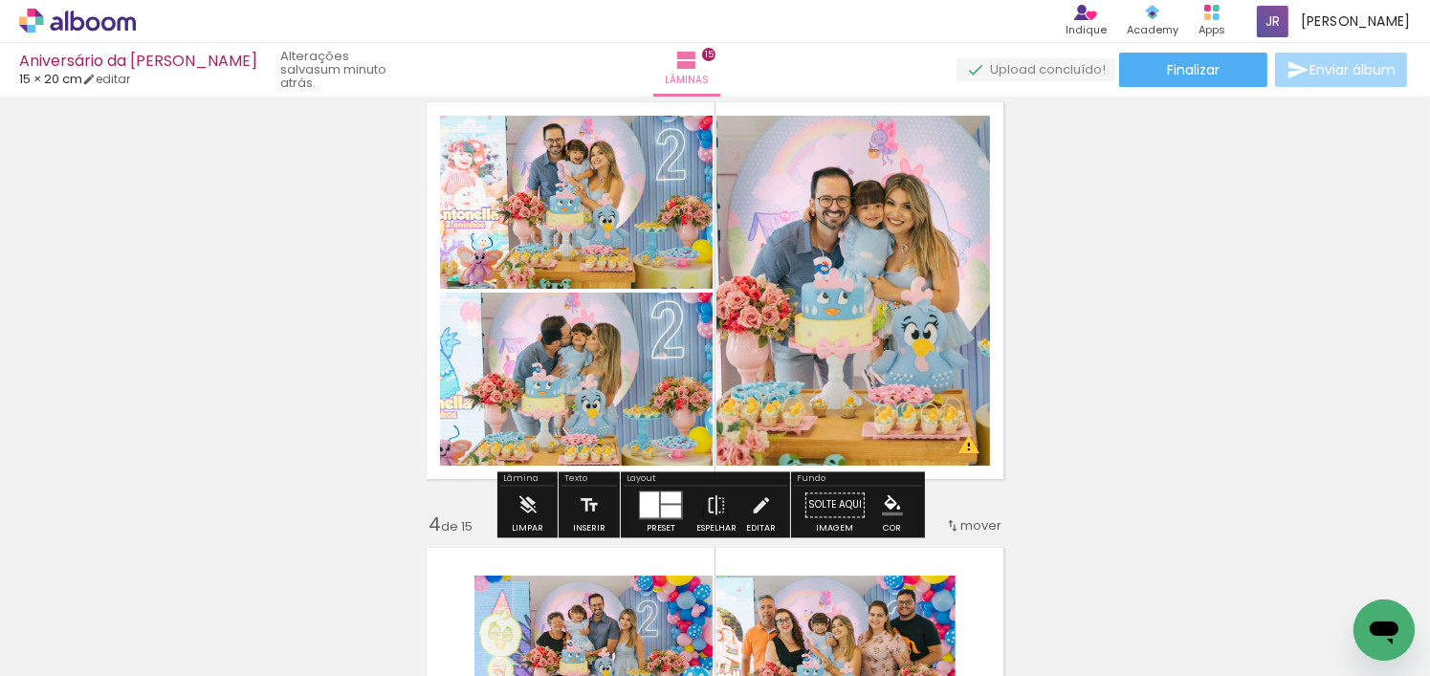
scroll to position [957, 0]
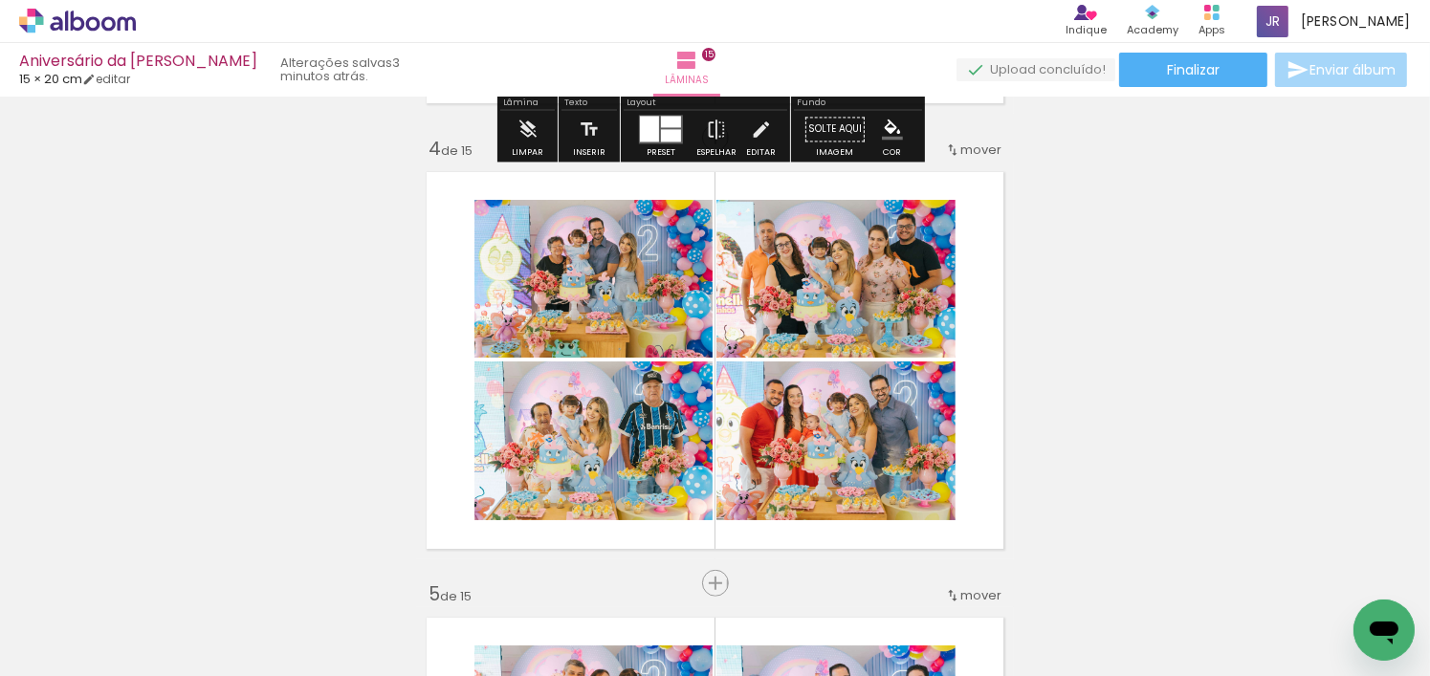
scroll to position [1339, 0]
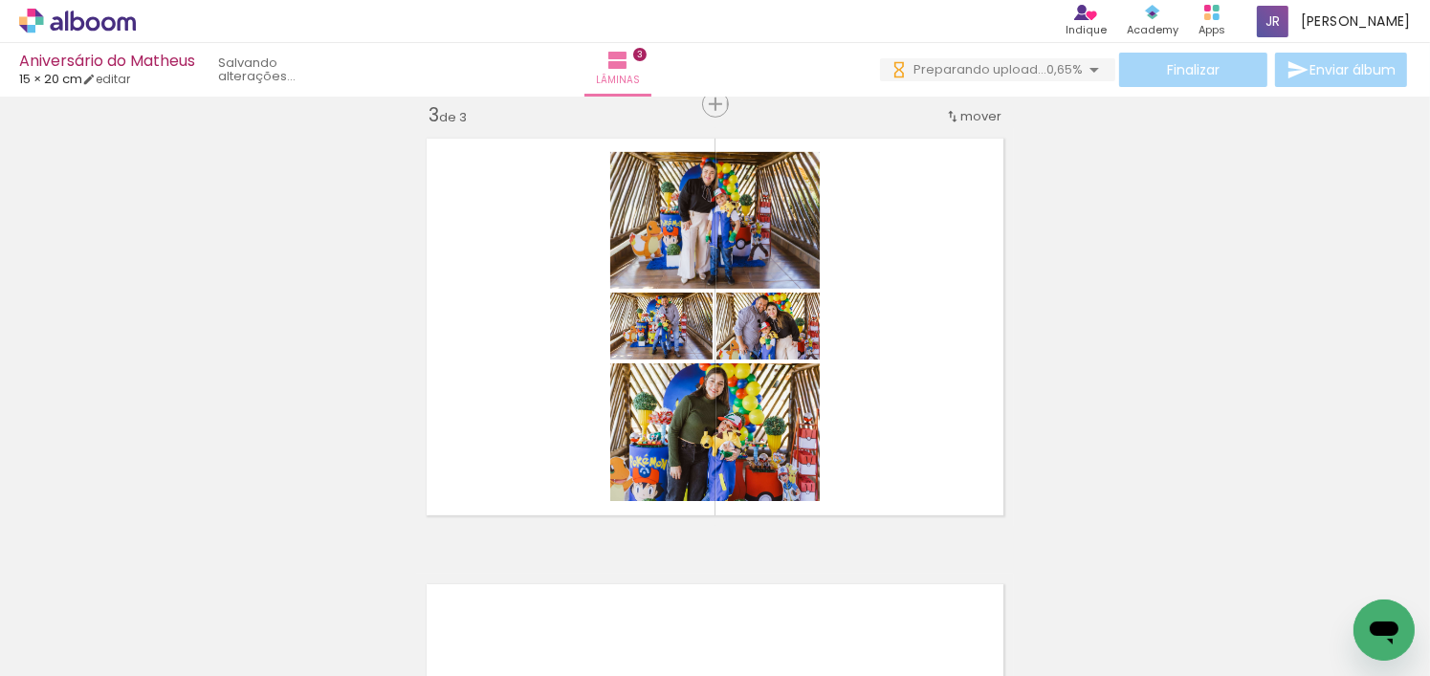
scroll to position [0, 10010]
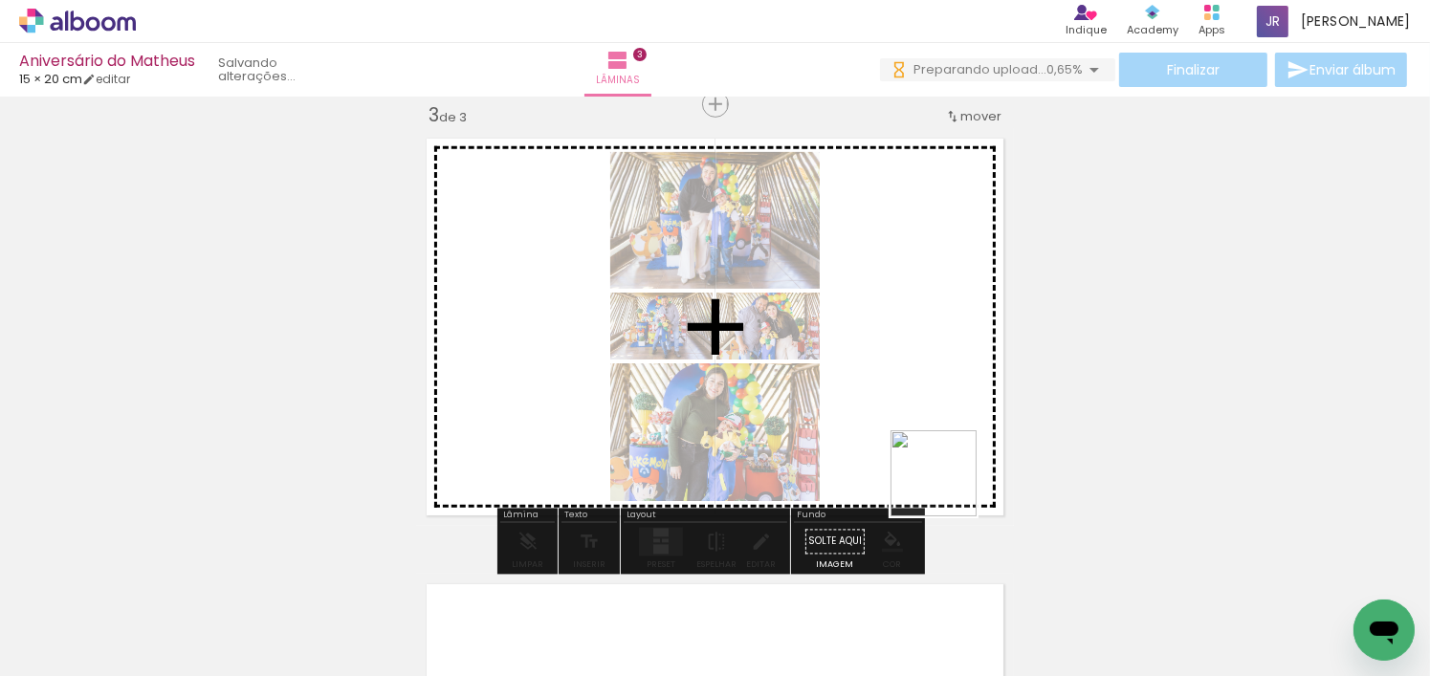
drag, startPoint x: 1051, startPoint y: 621, endPoint x: 937, endPoint y: 441, distance: 212.8
click at [937, 441] on quentale-workspace at bounding box center [715, 338] width 1430 height 676
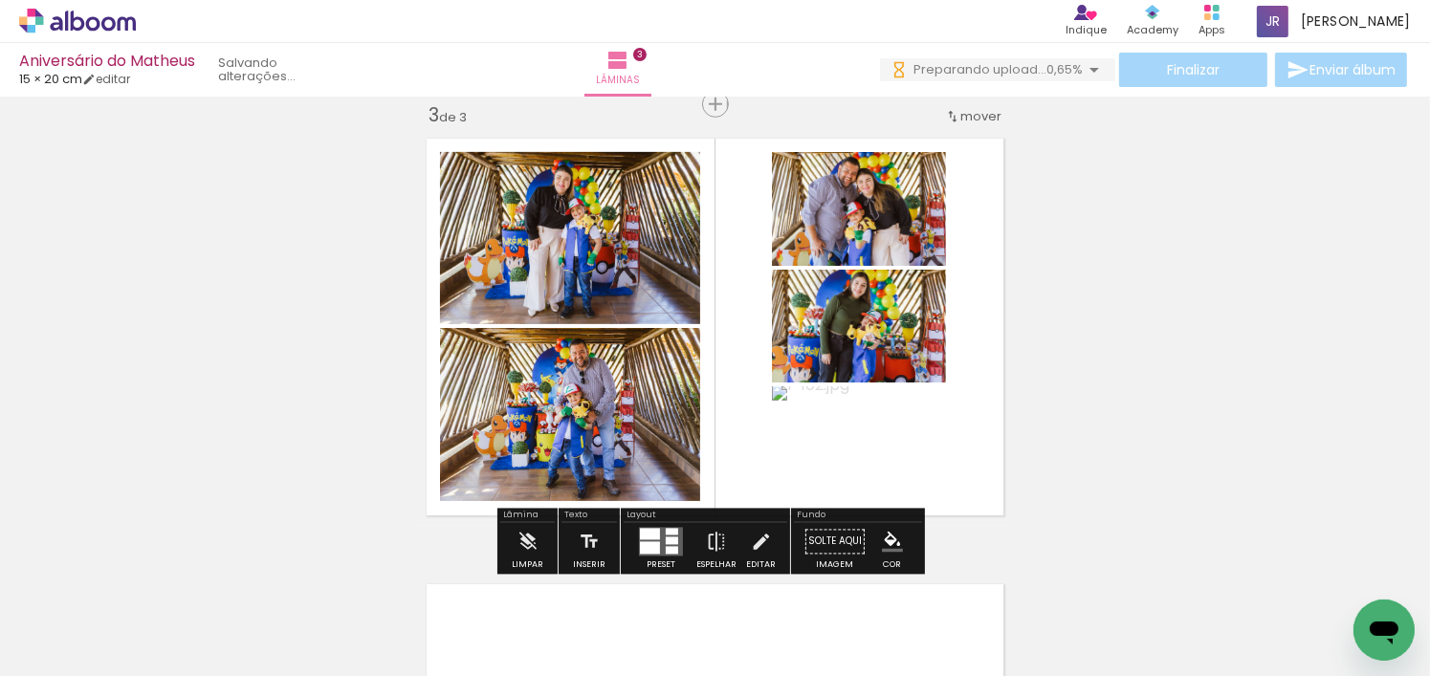
click at [672, 539] on div at bounding box center [672, 542] width 12 height 8
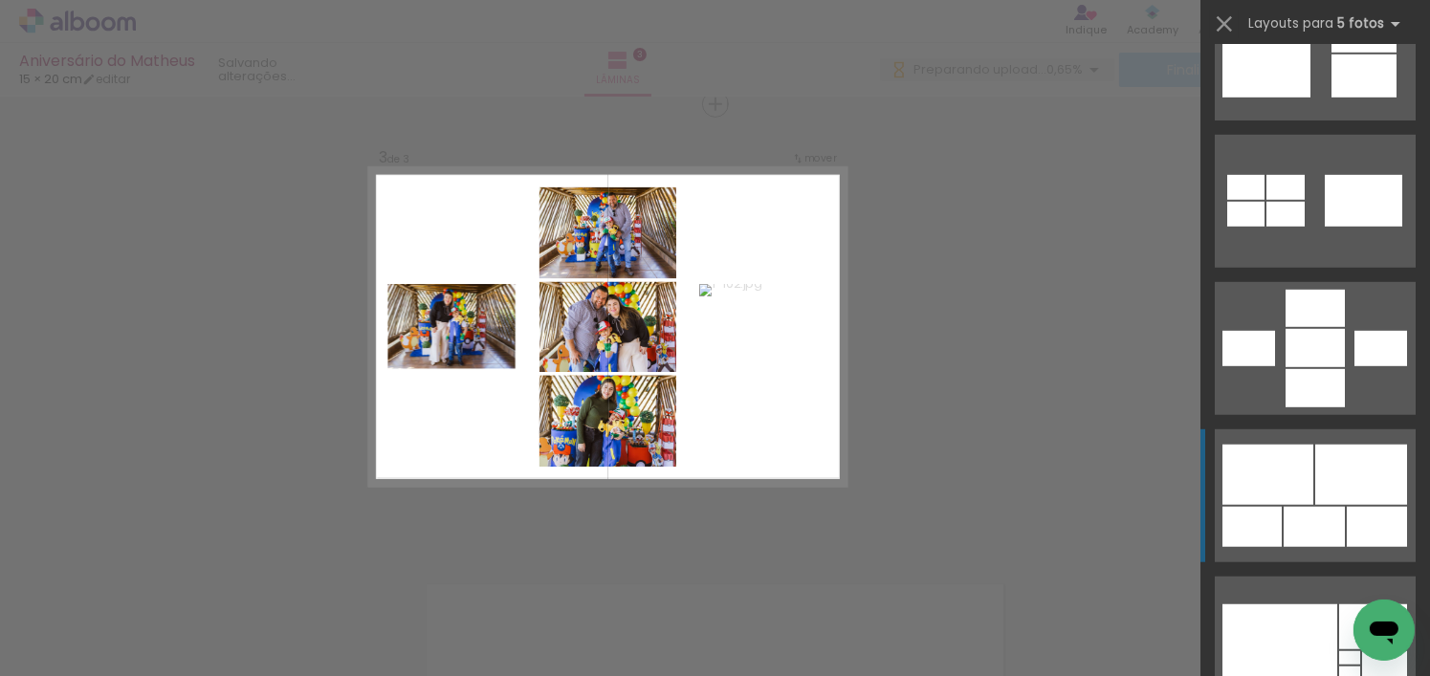
scroll to position [1531, 0]
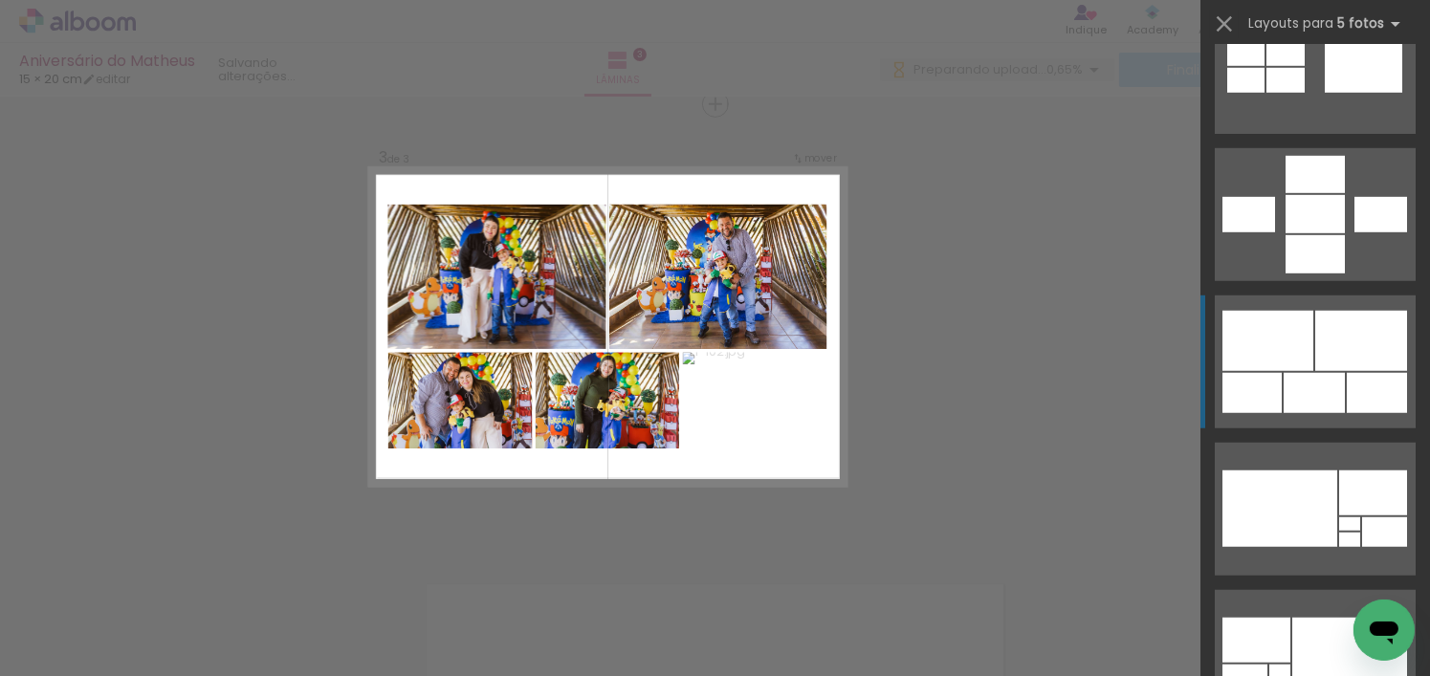
click at [1339, 471] on div at bounding box center [1373, 493] width 68 height 45
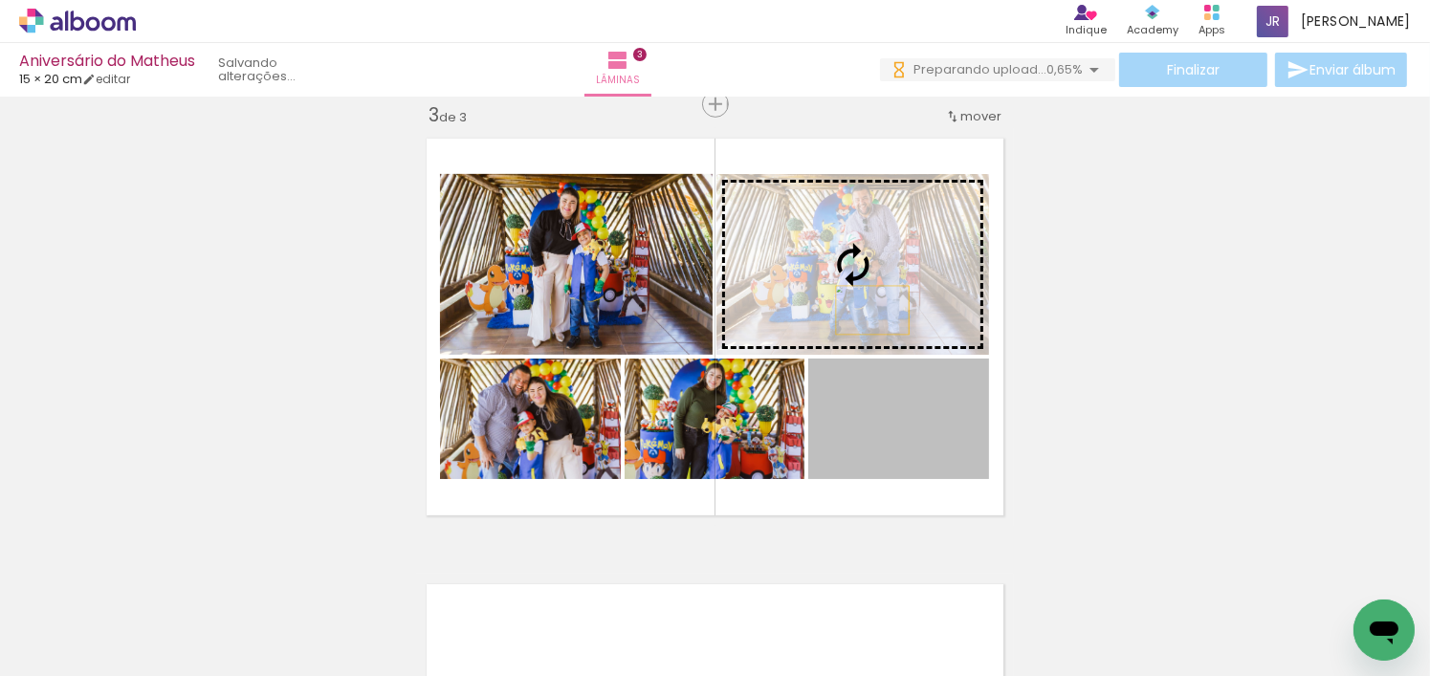
drag, startPoint x: 929, startPoint y: 477, endPoint x: 866, endPoint y: 310, distance: 178.9
click at [0, 0] on slot at bounding box center [0, 0] width 0 height 0
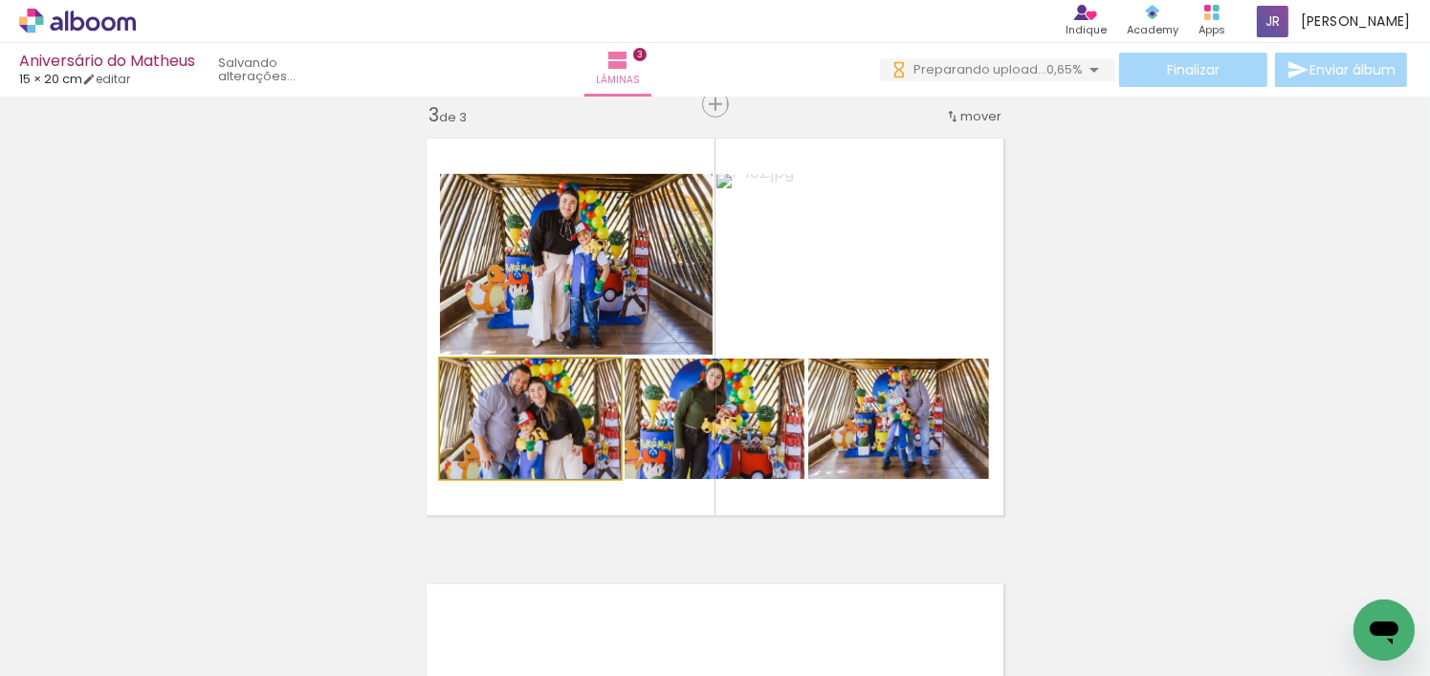
drag, startPoint x: 555, startPoint y: 462, endPoint x: 581, endPoint y: 283, distance: 180.7
click at [0, 0] on slot at bounding box center [0, 0] width 0 height 0
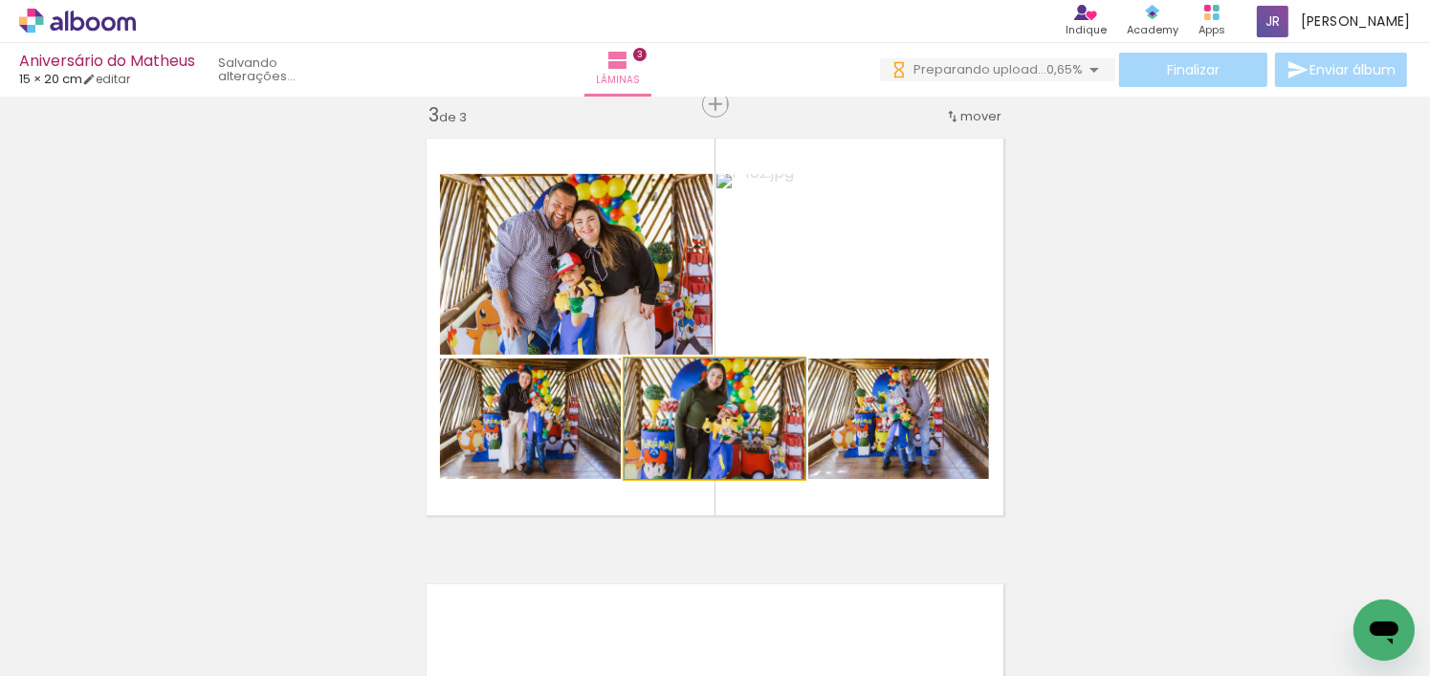
drag, startPoint x: 718, startPoint y: 458, endPoint x: 738, endPoint y: 462, distance: 19.5
drag, startPoint x: 768, startPoint y: 454, endPoint x: 742, endPoint y: 452, distance: 25.9
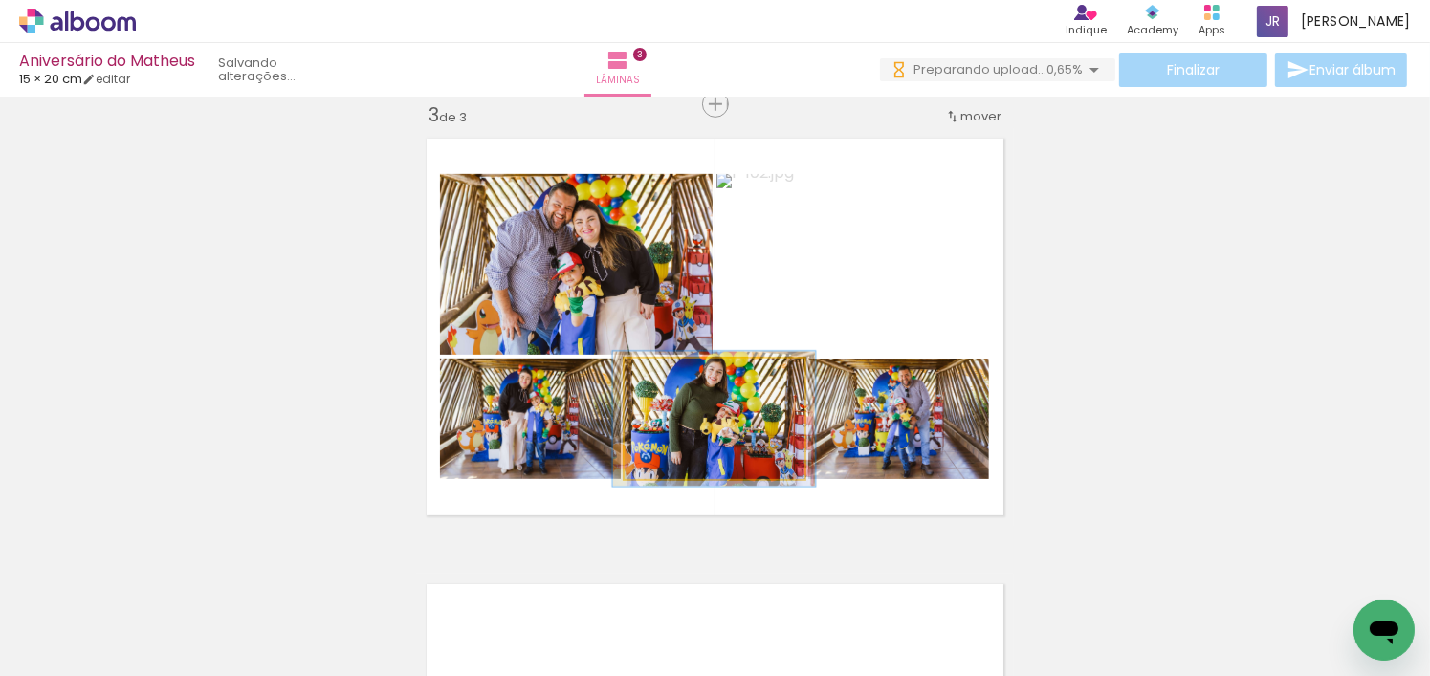
type paper-slider "112"
click at [675, 386] on div at bounding box center [677, 379] width 31 height 31
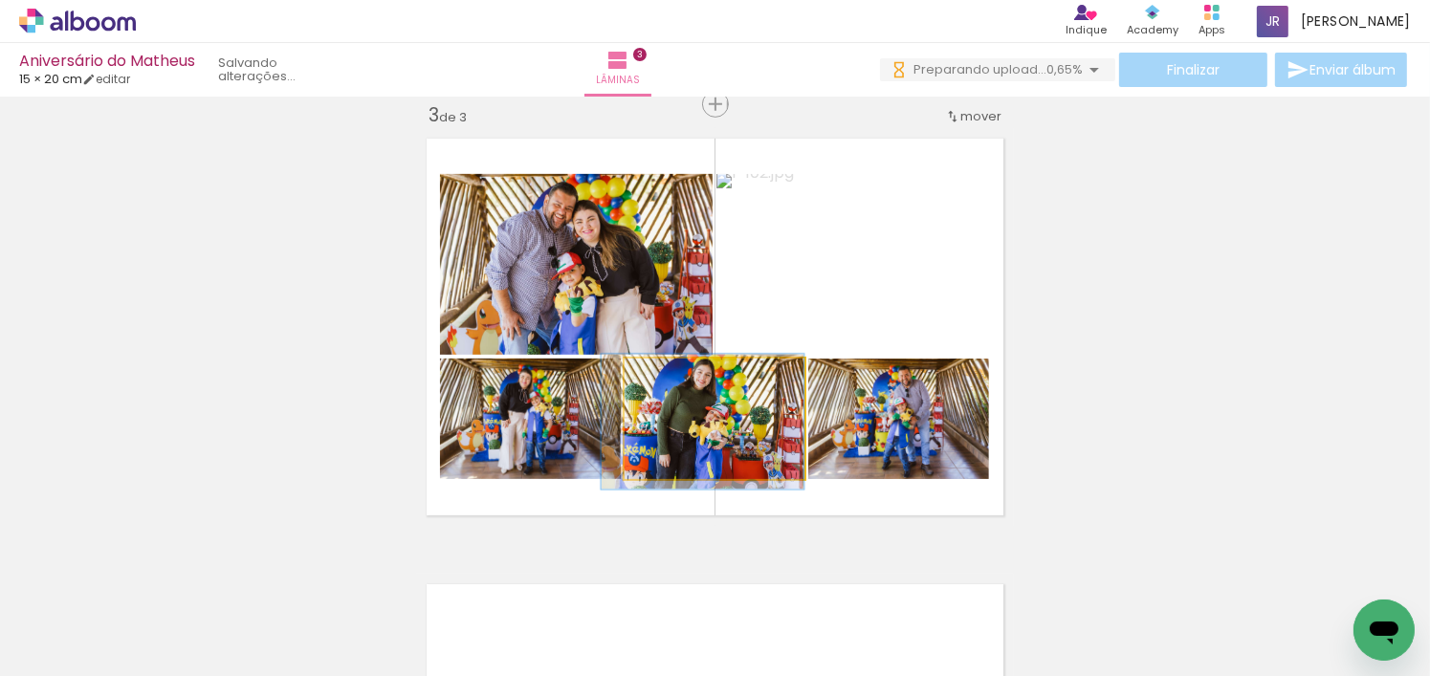
drag, startPoint x: 715, startPoint y: 431, endPoint x: 702, endPoint y: 433, distance: 12.6
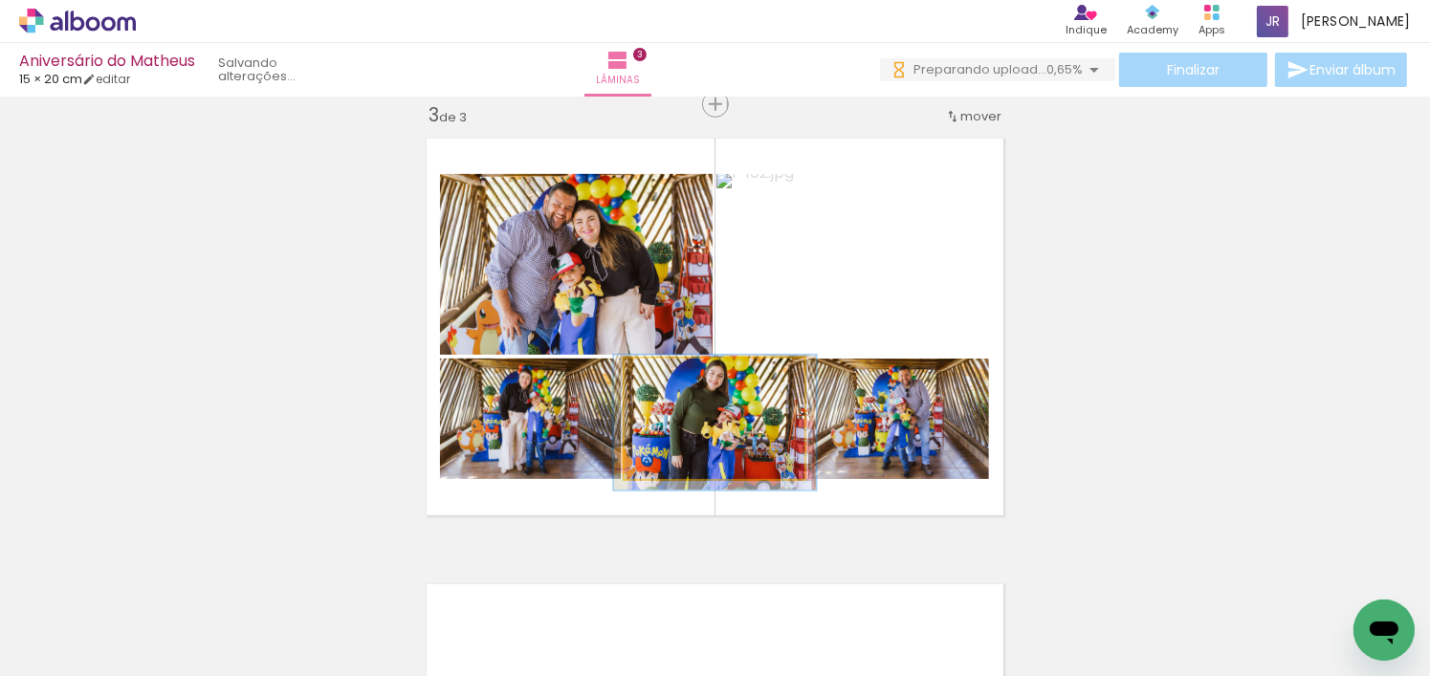
drag, startPoint x: 715, startPoint y: 436, endPoint x: 727, endPoint y: 437, distance: 12.5
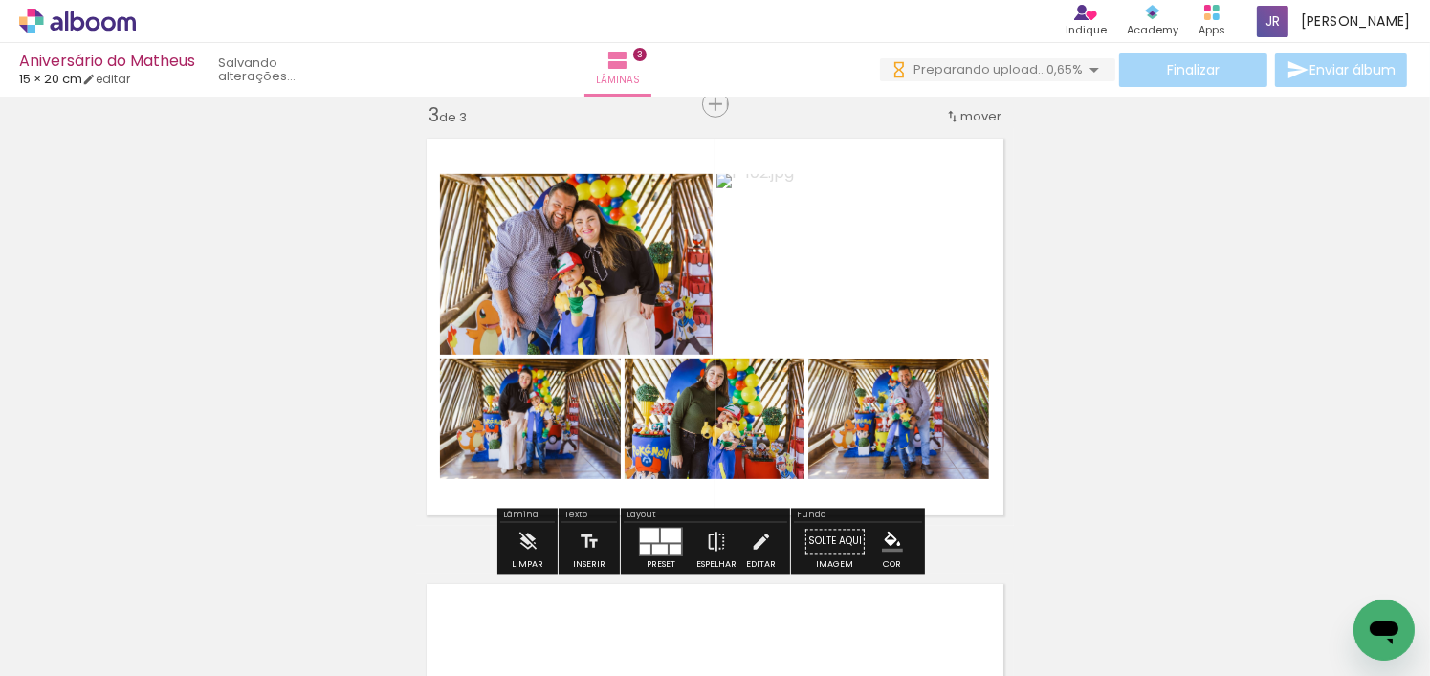
click at [1128, 428] on div "Inserir lâmina 1 de 3 Inserir lâmina 2 de 3 Inserir lâmina 3 de 3" at bounding box center [715, 80] width 1430 height 1784
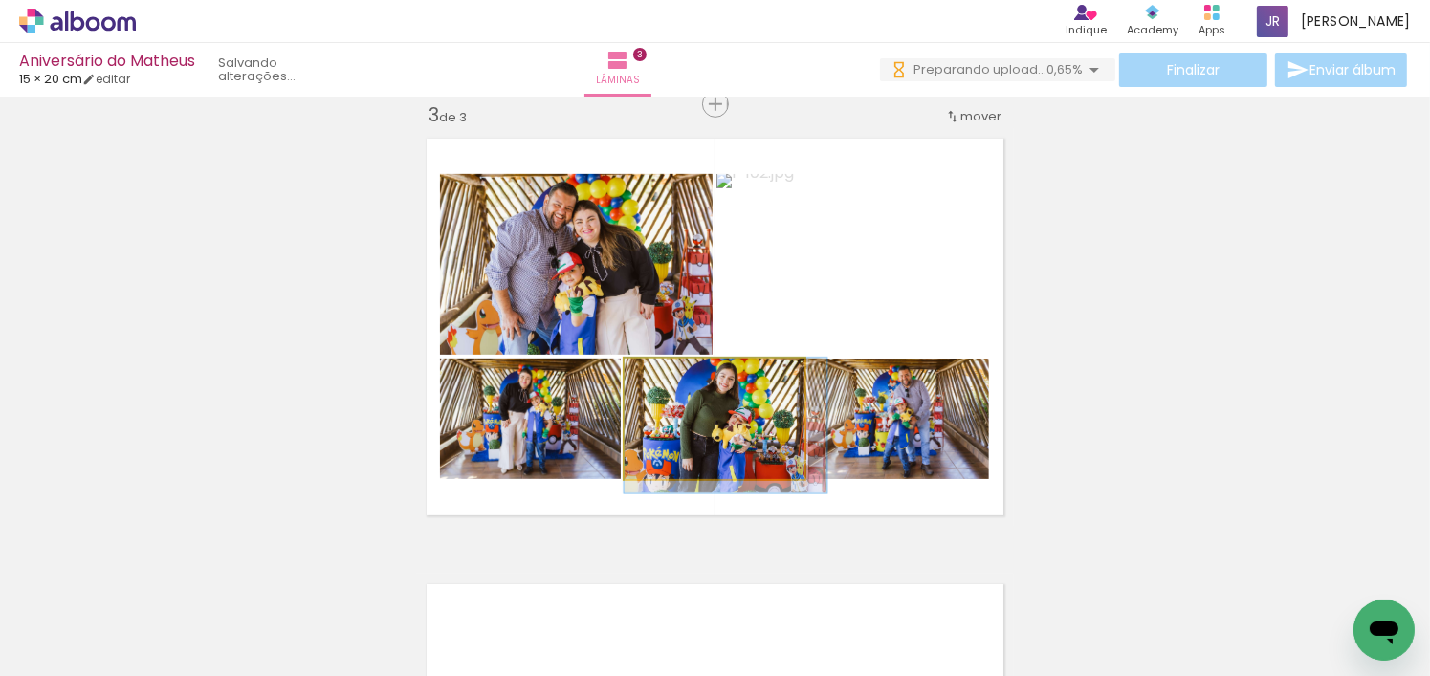
drag, startPoint x: 761, startPoint y: 420, endPoint x: 795, endPoint y: 430, distance: 34.8
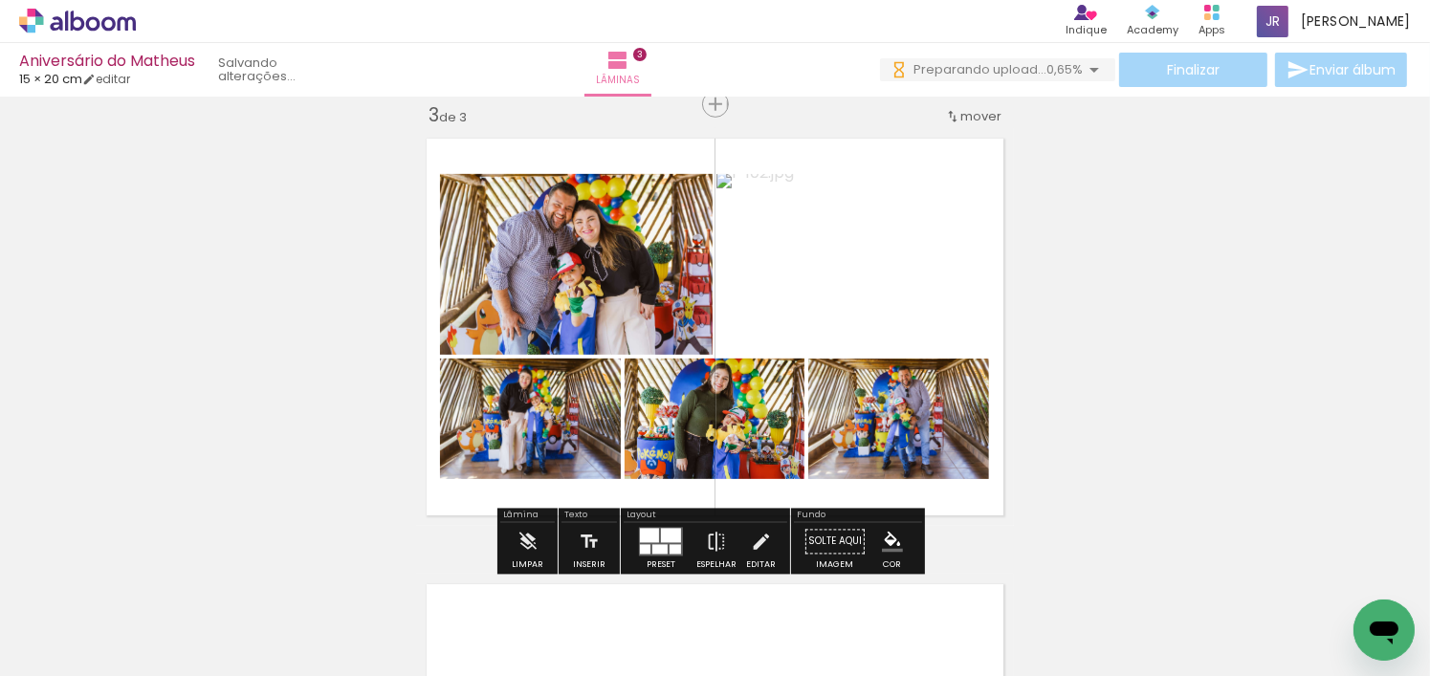
click at [1168, 385] on div "Inserir lâmina 1 de 3 Inserir lâmina 2 de 3 Inserir lâmina 3 de 3" at bounding box center [715, 80] width 1430 height 1784
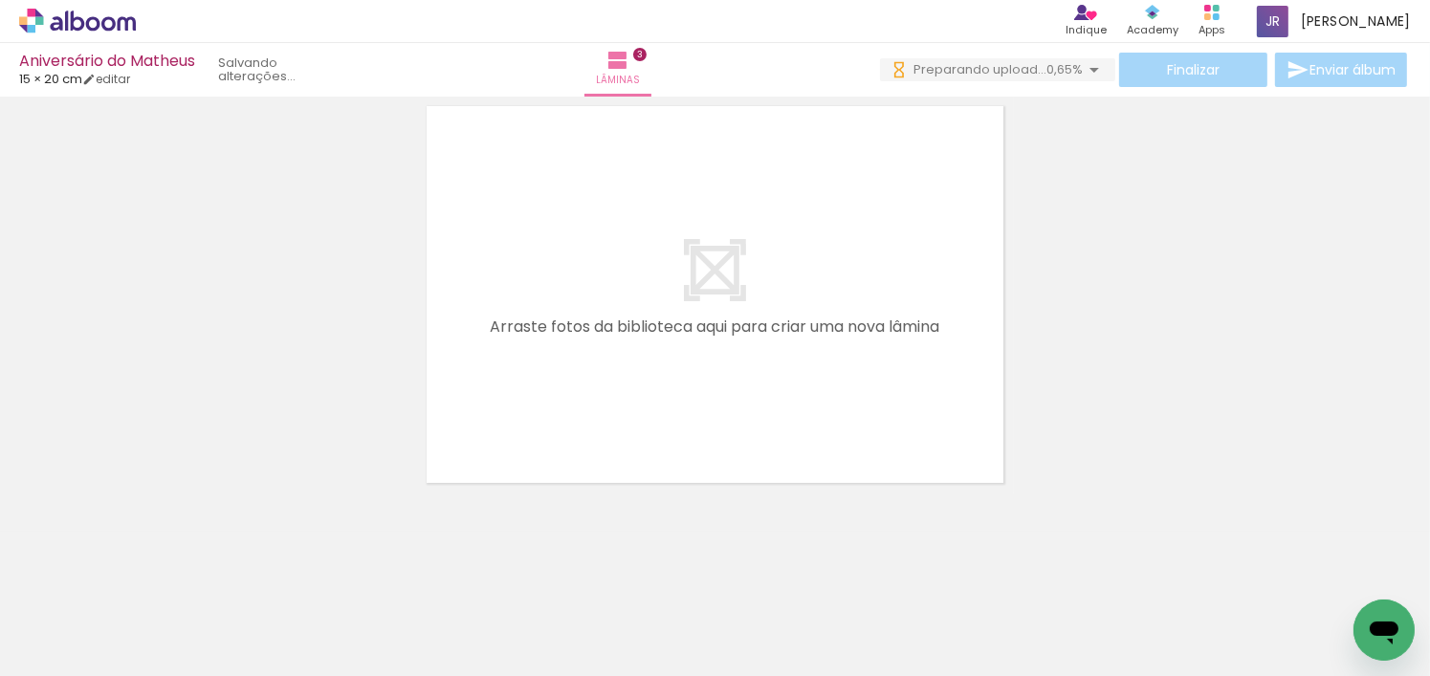
scroll to position [0, 3615]
drag, startPoint x: 446, startPoint y: 616, endPoint x: 550, endPoint y: 644, distance: 107.9
click at [643, 440] on quentale-workspace at bounding box center [715, 338] width 1430 height 676
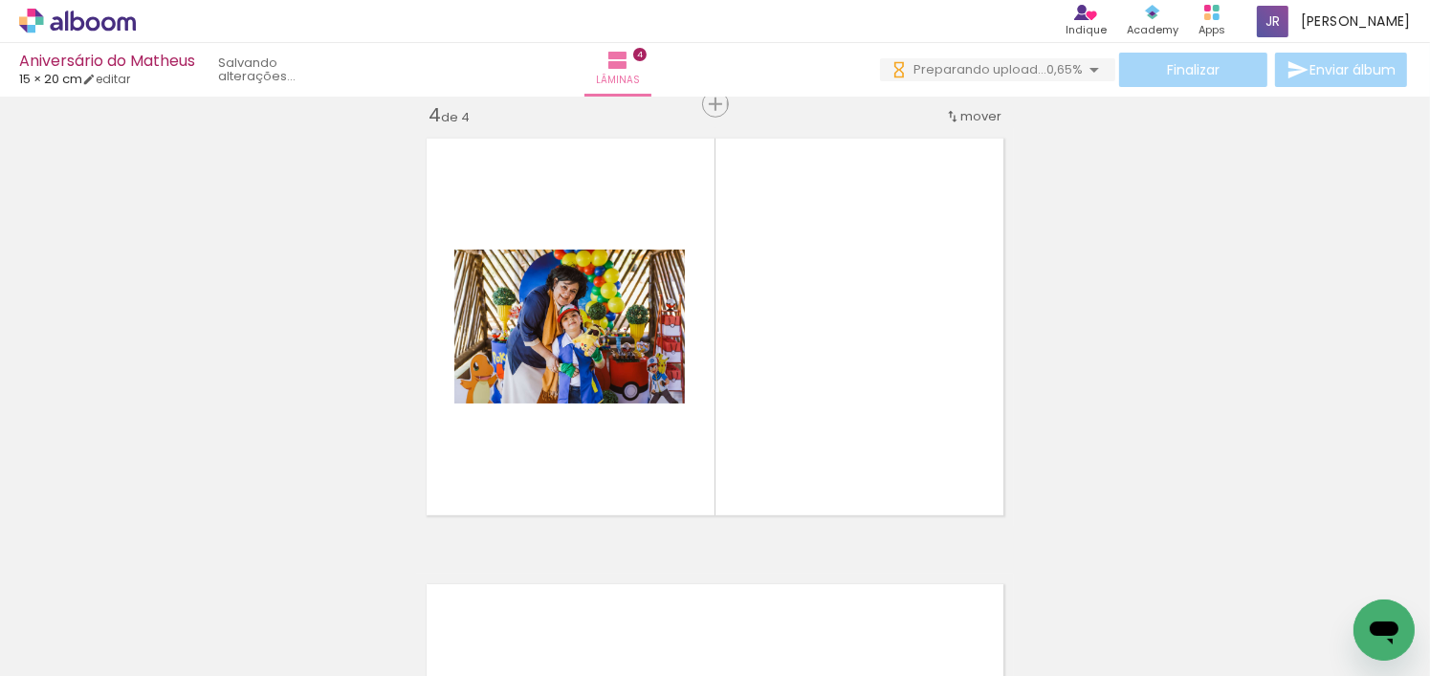
scroll to position [0, 5578]
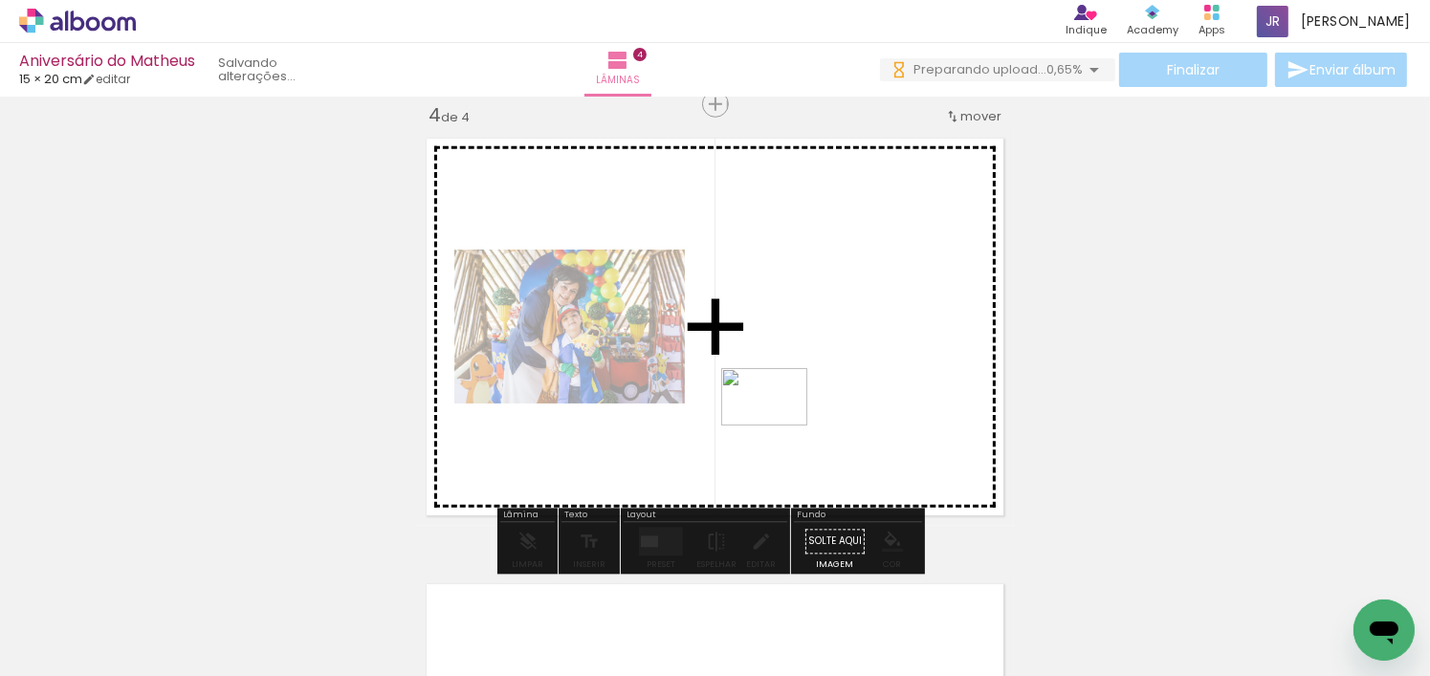
drag, startPoint x: 642, startPoint y: 610, endPoint x: 779, endPoint y: 426, distance: 229.8
click at [779, 426] on quentale-workspace at bounding box center [715, 338] width 1430 height 676
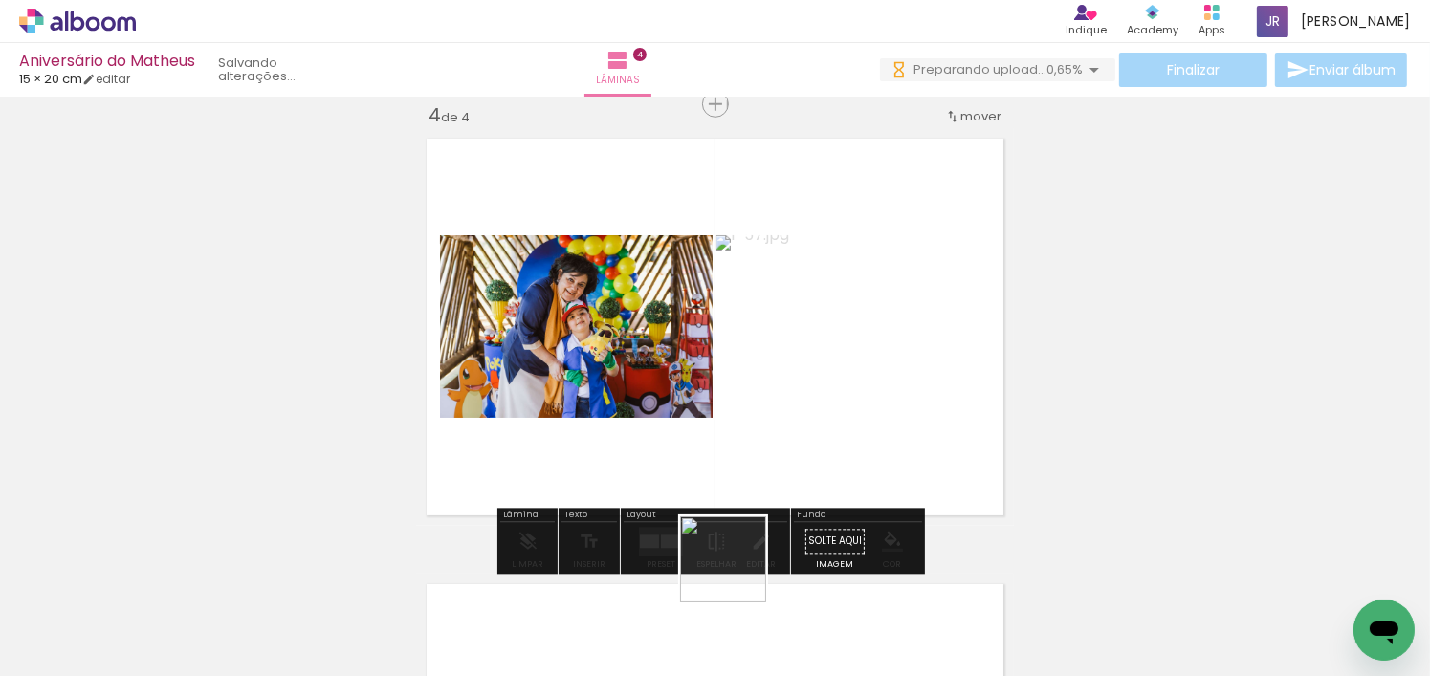
drag, startPoint x: 730, startPoint y: 615, endPoint x: 769, endPoint y: 409, distance: 209.4
click at [769, 409] on quentale-workspace at bounding box center [715, 338] width 1430 height 676
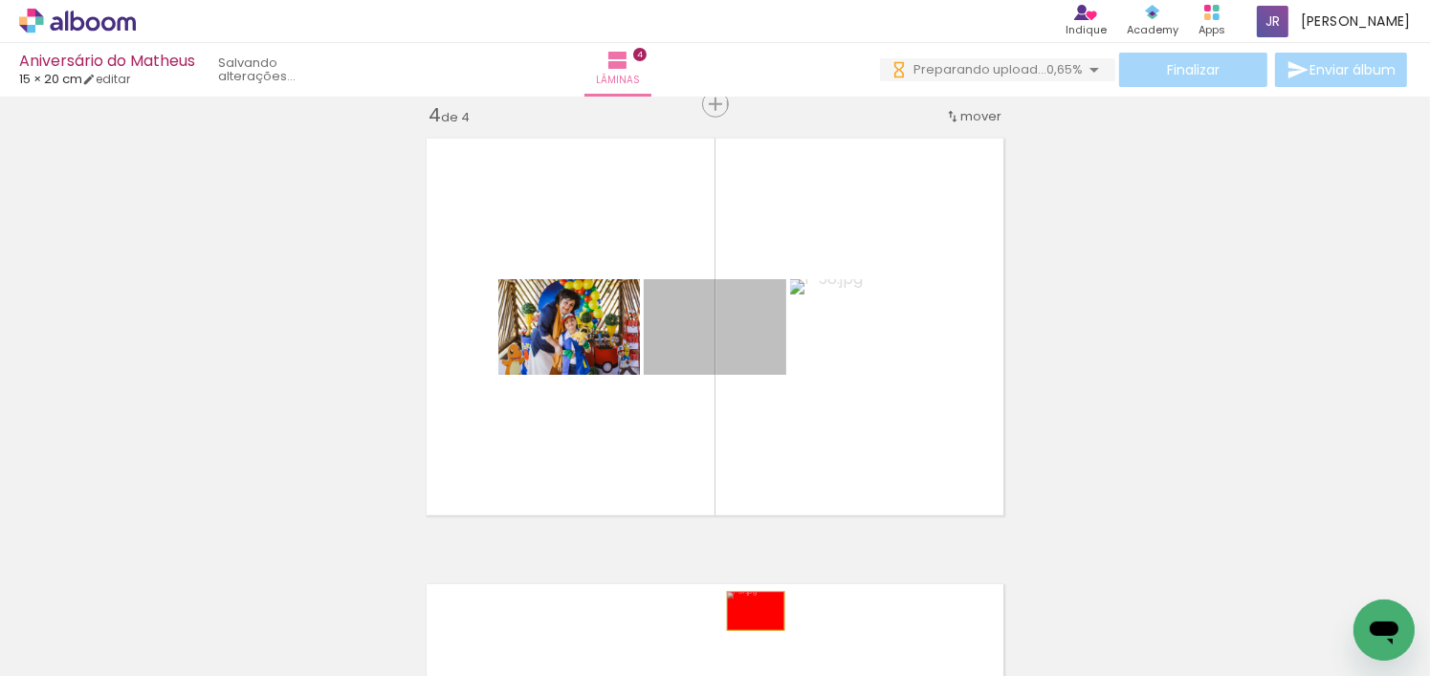
drag, startPoint x: 757, startPoint y: 357, endPoint x: 749, endPoint y: 611, distance: 254.6
click at [749, 611] on quentale-workspace at bounding box center [715, 338] width 1430 height 676
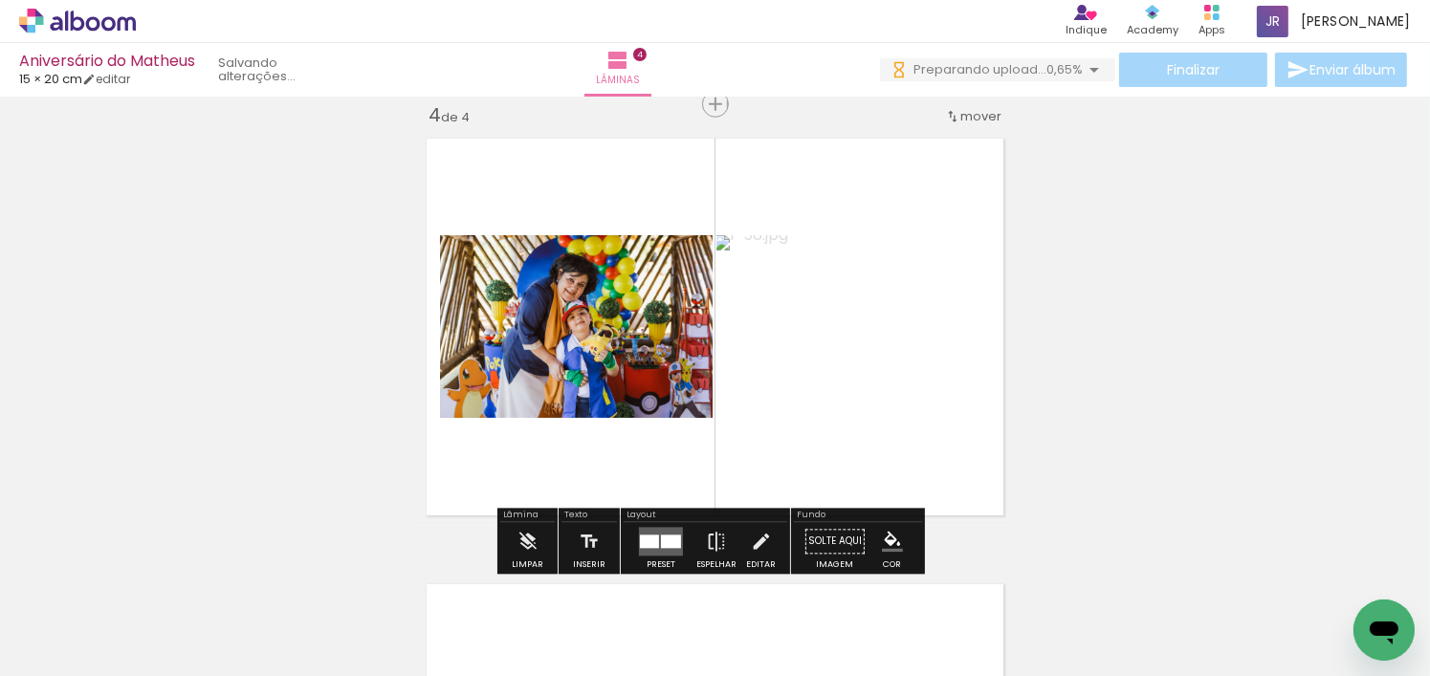
click at [860, 452] on quentale-layouter at bounding box center [715, 327] width 598 height 398
drag, startPoint x: 633, startPoint y: 619, endPoint x: 797, endPoint y: 401, distance: 272.6
click at [797, 401] on quentale-workspace at bounding box center [715, 338] width 1430 height 676
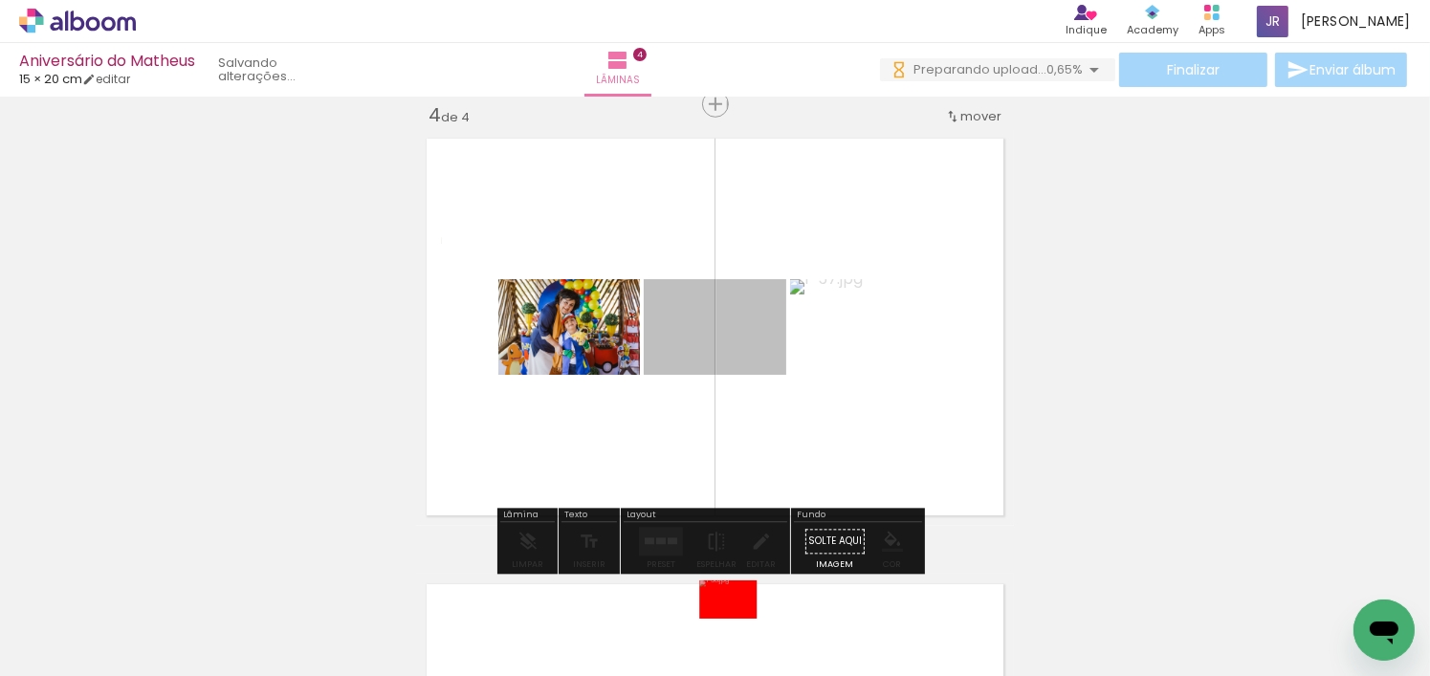
drag, startPoint x: 700, startPoint y: 337, endPoint x: 719, endPoint y: 609, distance: 273.3
click at [719, 609] on quentale-workspace at bounding box center [715, 338] width 1430 height 676
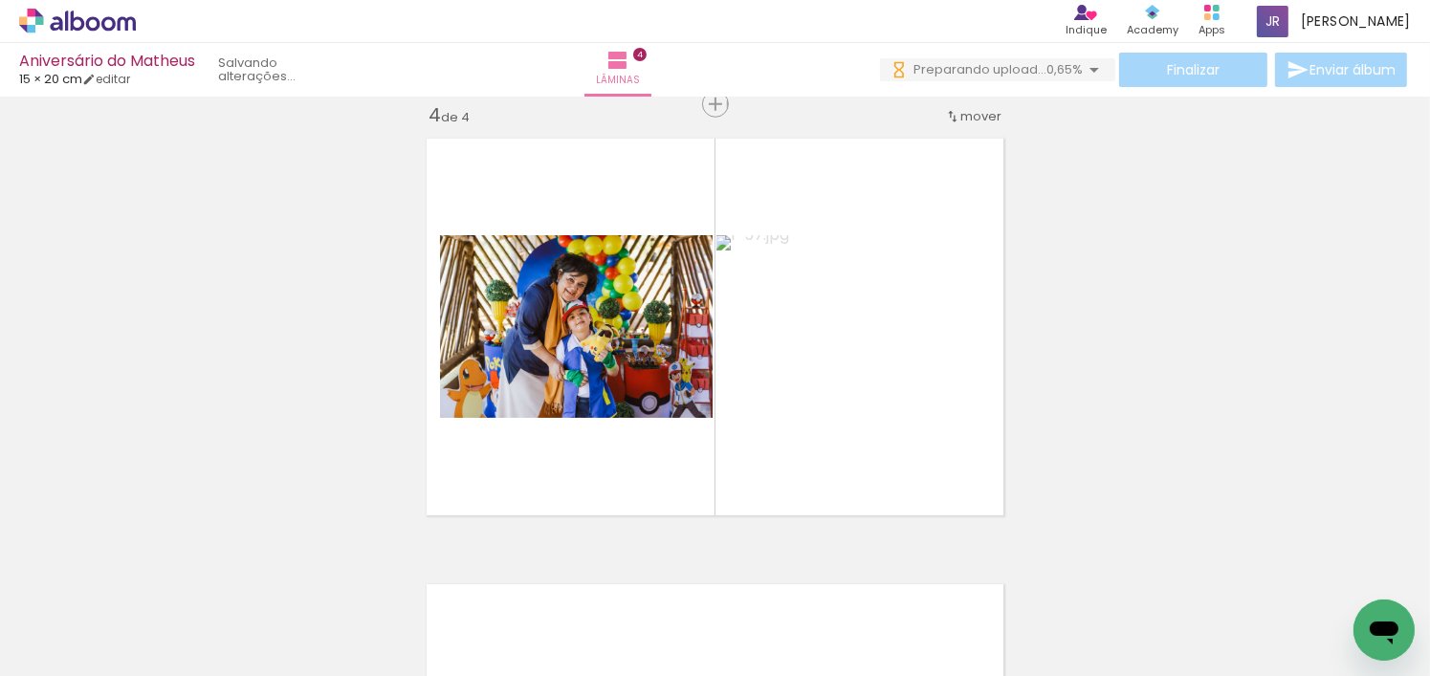
scroll to position [0, 5679]
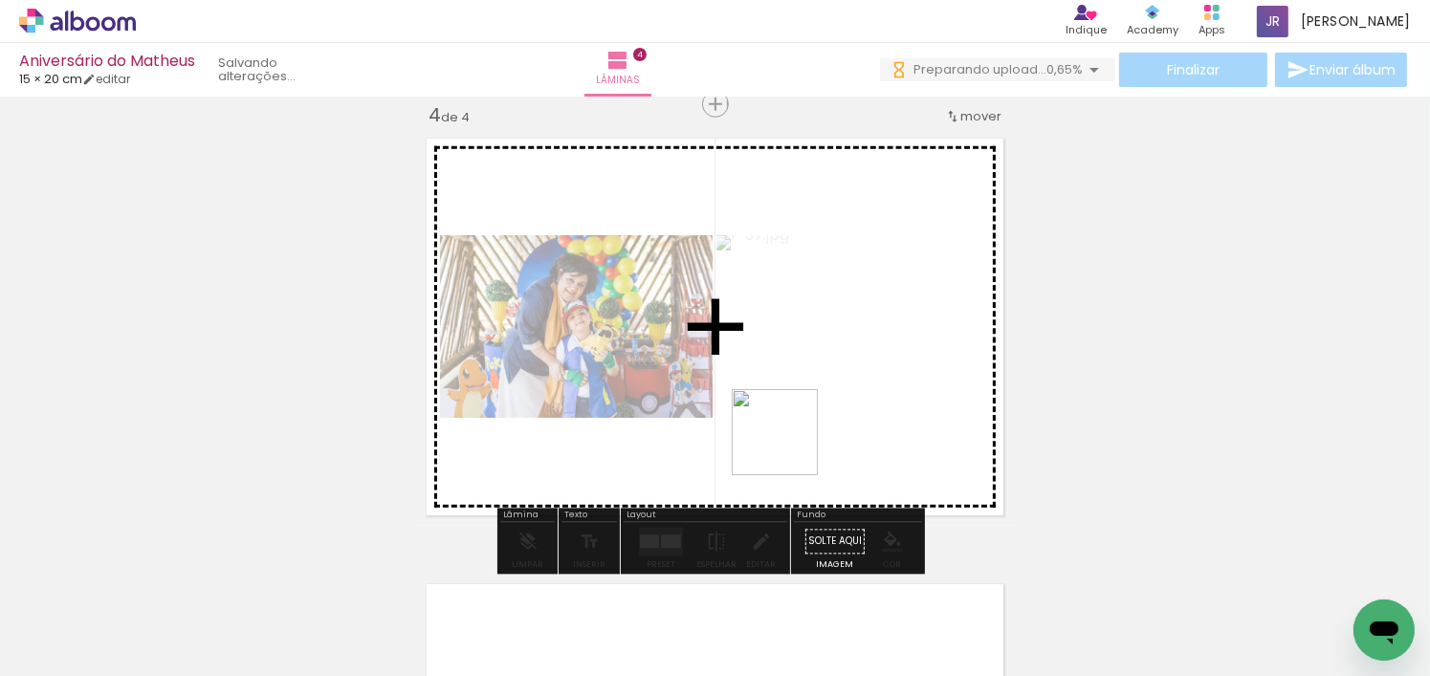
drag, startPoint x: 744, startPoint y: 630, endPoint x: 789, endPoint y: 447, distance: 189.1
click at [789, 447] on quentale-workspace at bounding box center [715, 338] width 1430 height 676
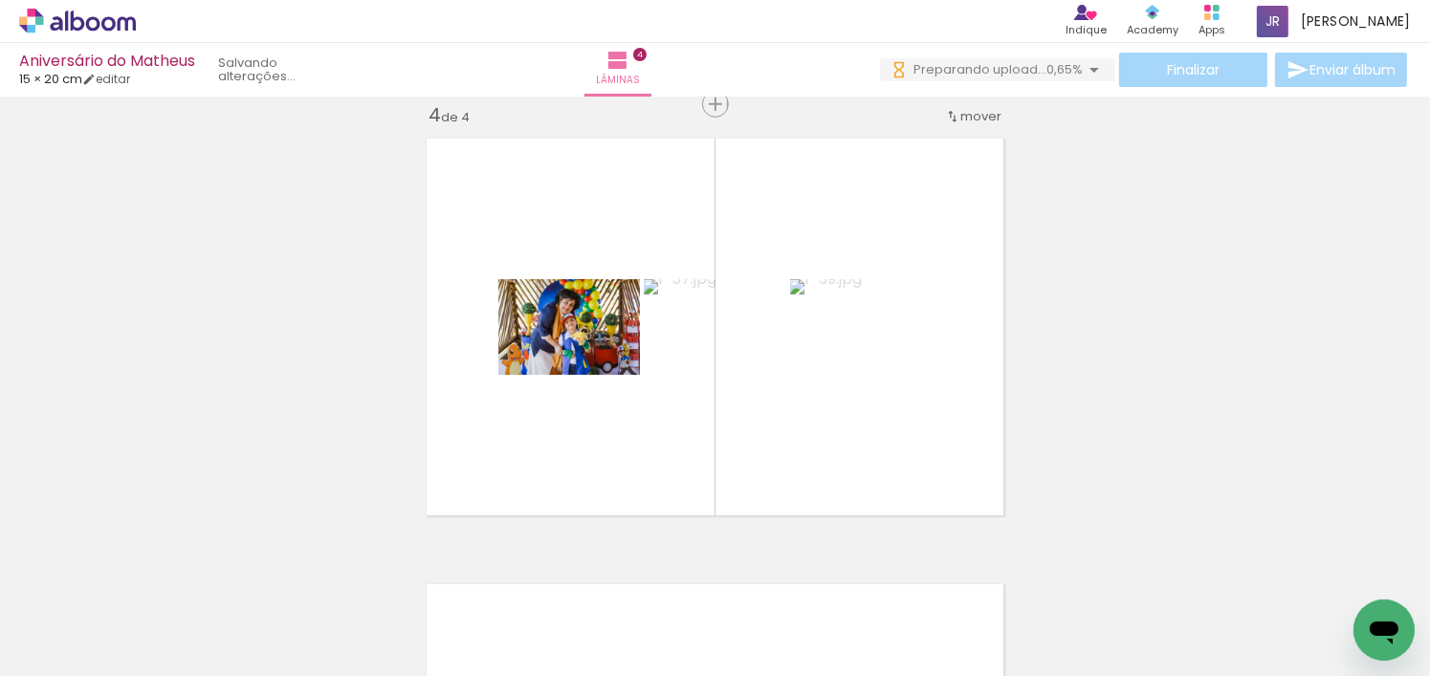
scroll to position [0, 6490]
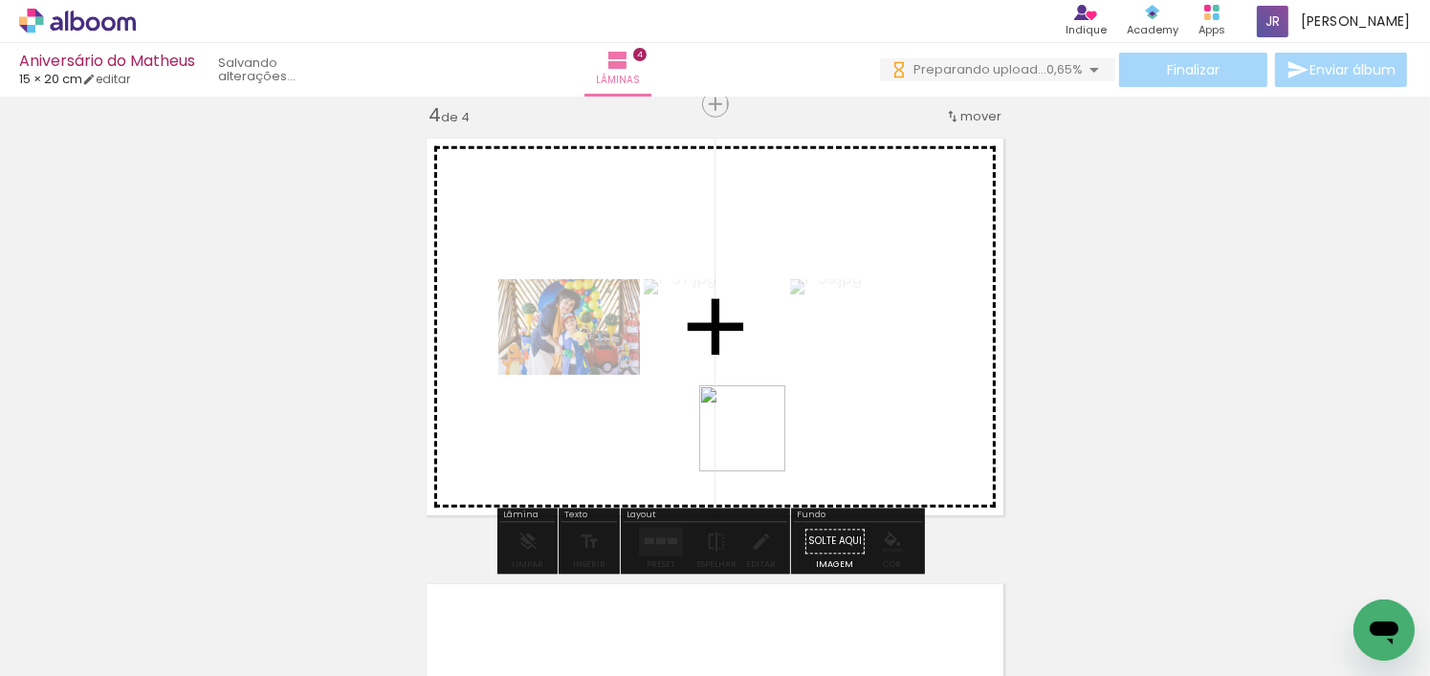
drag, startPoint x: 697, startPoint y: 626, endPoint x: 759, endPoint y: 442, distance: 193.6
click at [759, 442] on quentale-workspace at bounding box center [715, 338] width 1430 height 676
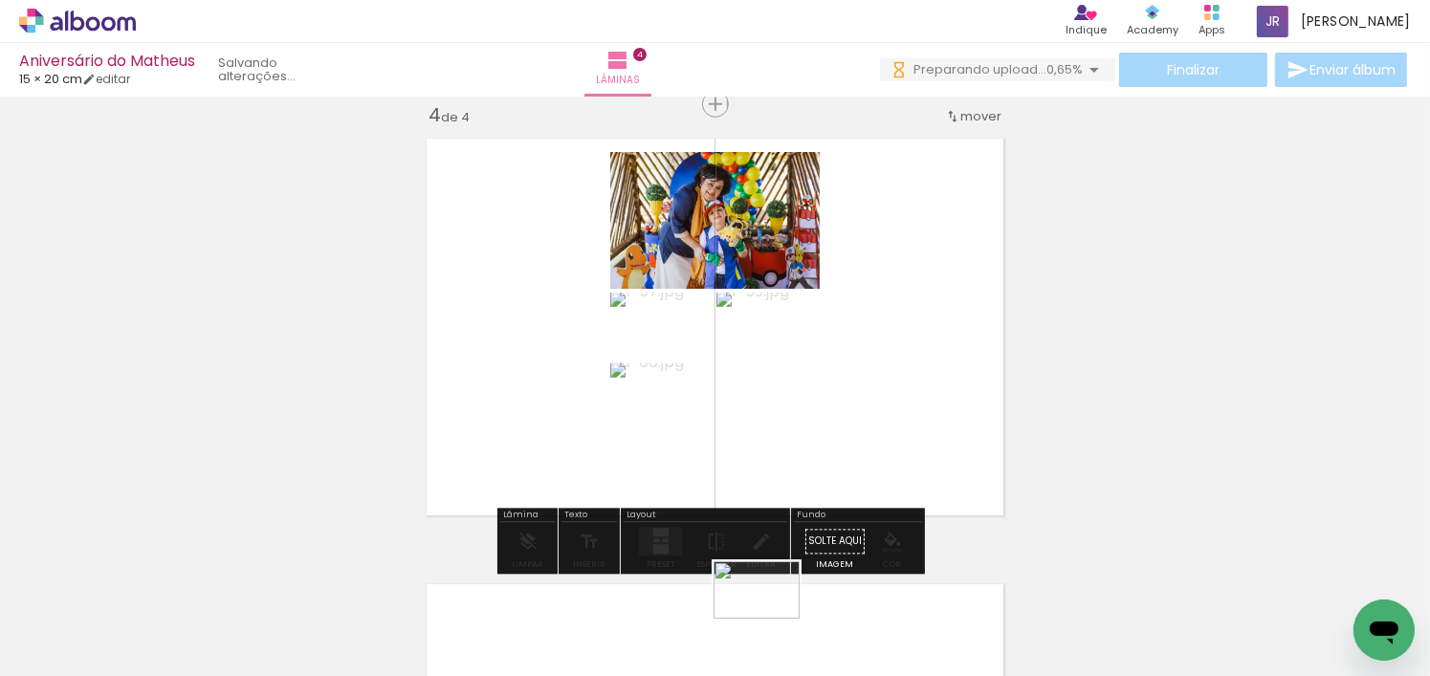
click at [772, 622] on div at bounding box center [773, 612] width 95 height 63
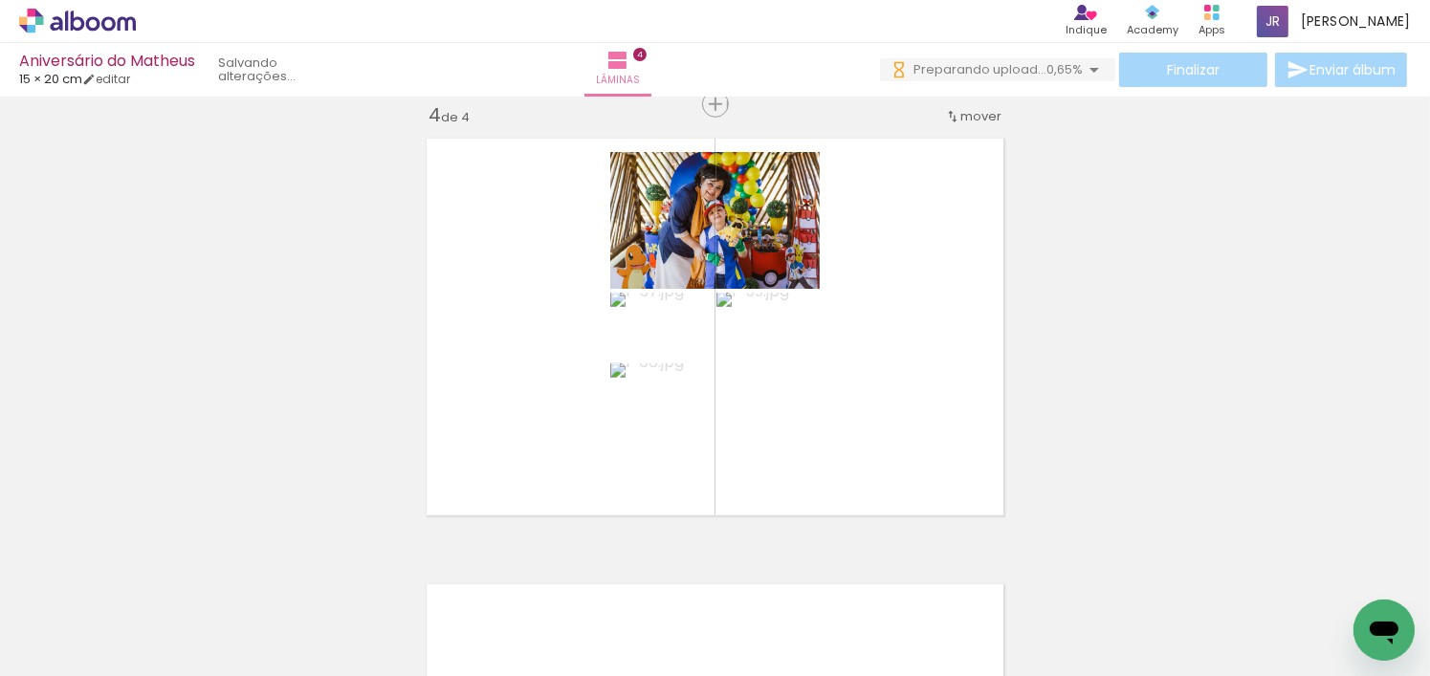
scroll to position [0, 7185]
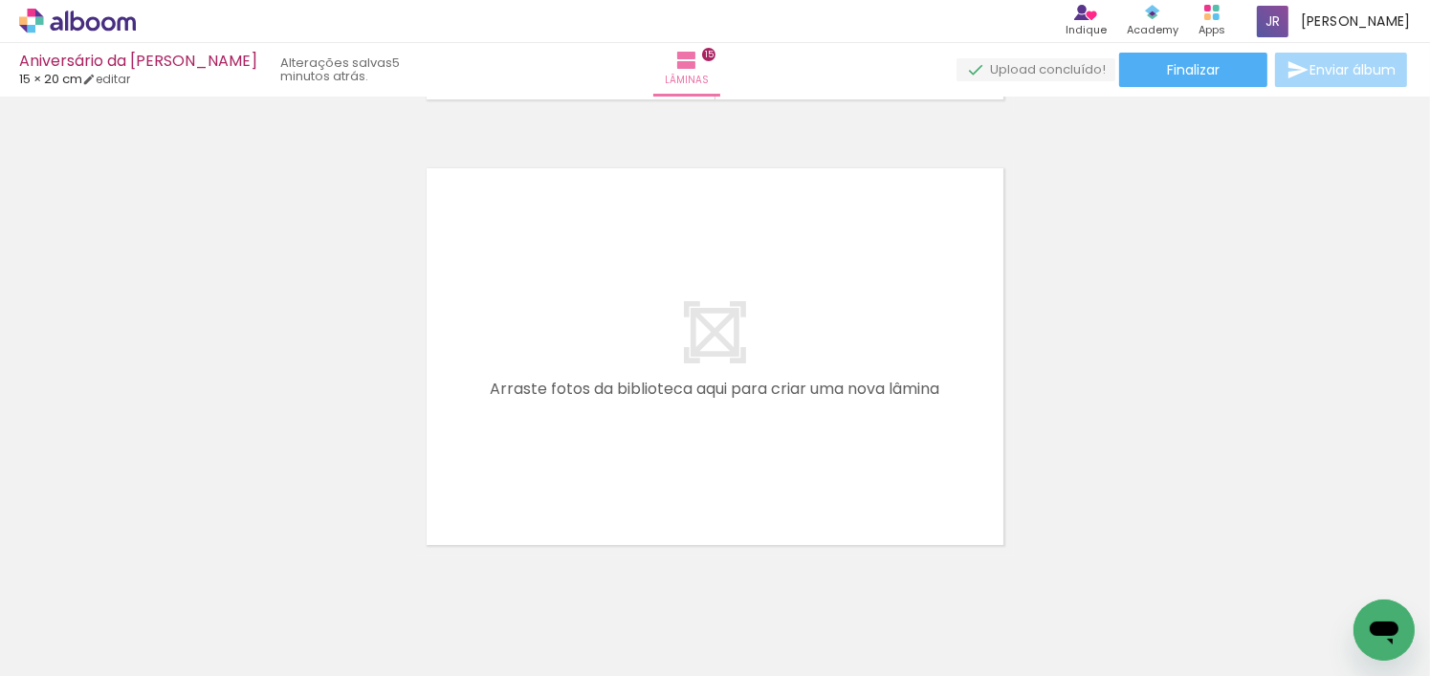
scroll to position [6746, 0]
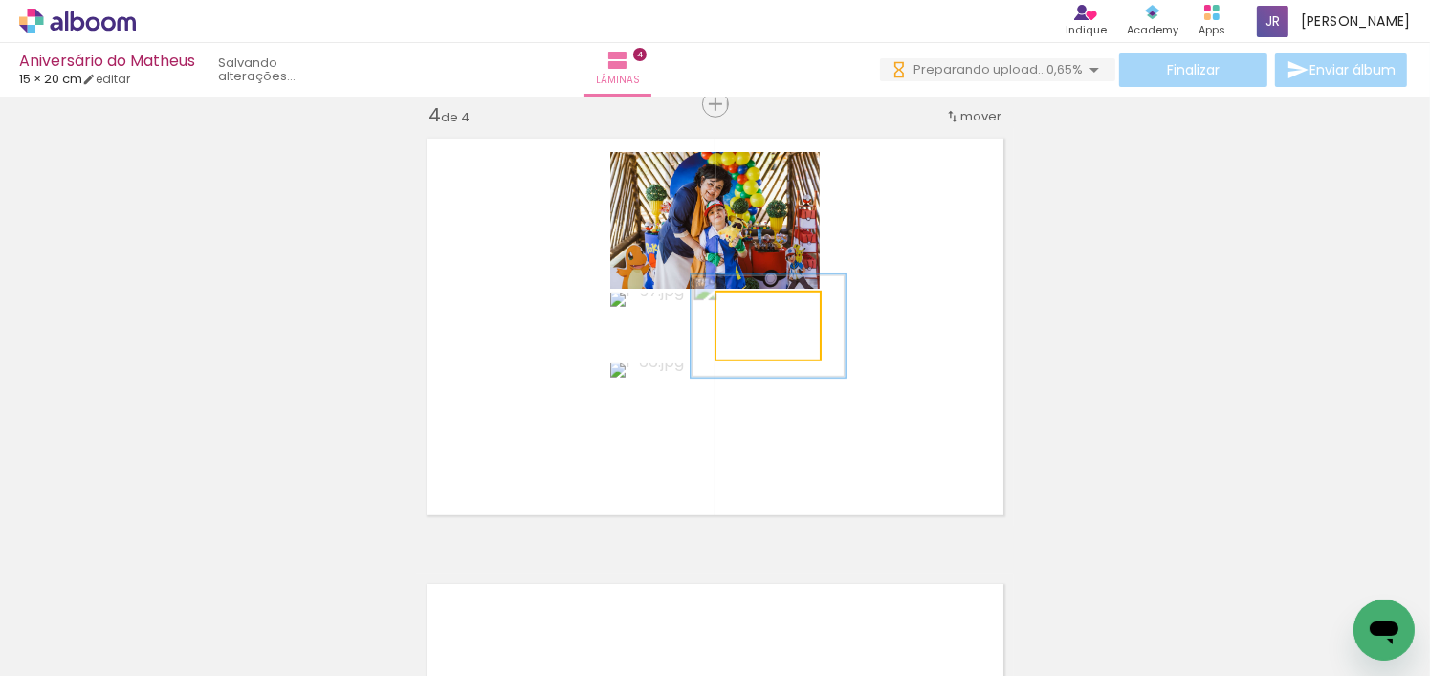
scroll to position [0, 7244]
drag, startPoint x: 755, startPoint y: 321, endPoint x: 758, endPoint y: 443, distance: 121.5
type paper-slider "108"
click at [0, 0] on slot at bounding box center [0, 0] width 0 height 0
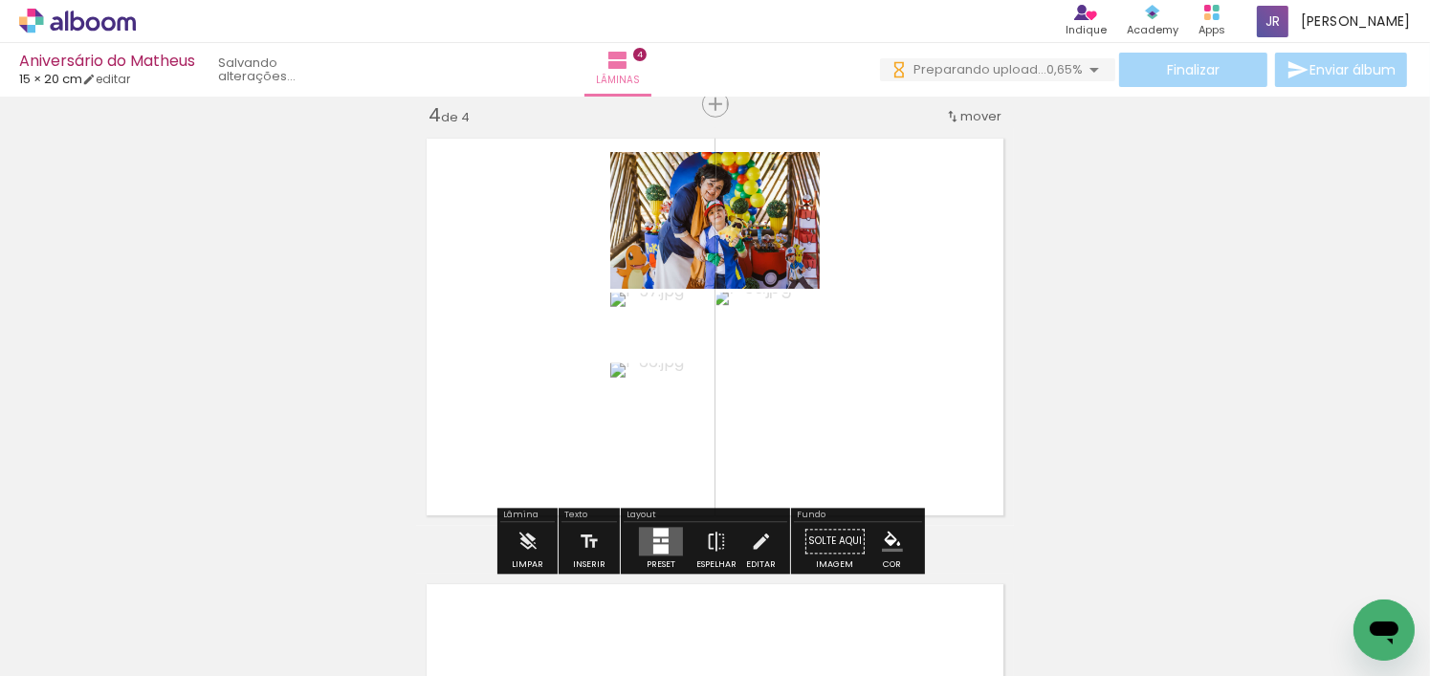
click at [865, 375] on quentale-layouter at bounding box center [715, 327] width 598 height 398
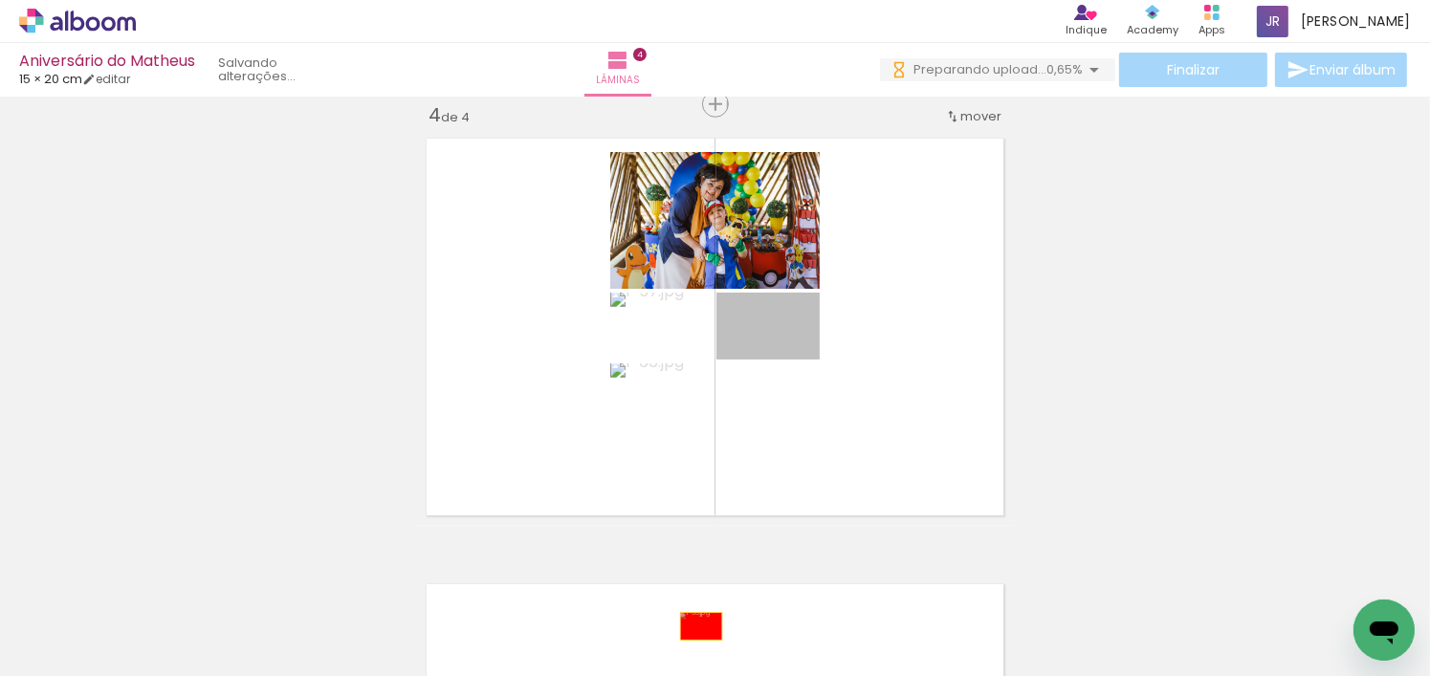
drag, startPoint x: 803, startPoint y: 348, endPoint x: 661, endPoint y: 625, distance: 310.6
click at [661, 625] on quentale-workspace at bounding box center [715, 338] width 1430 height 676
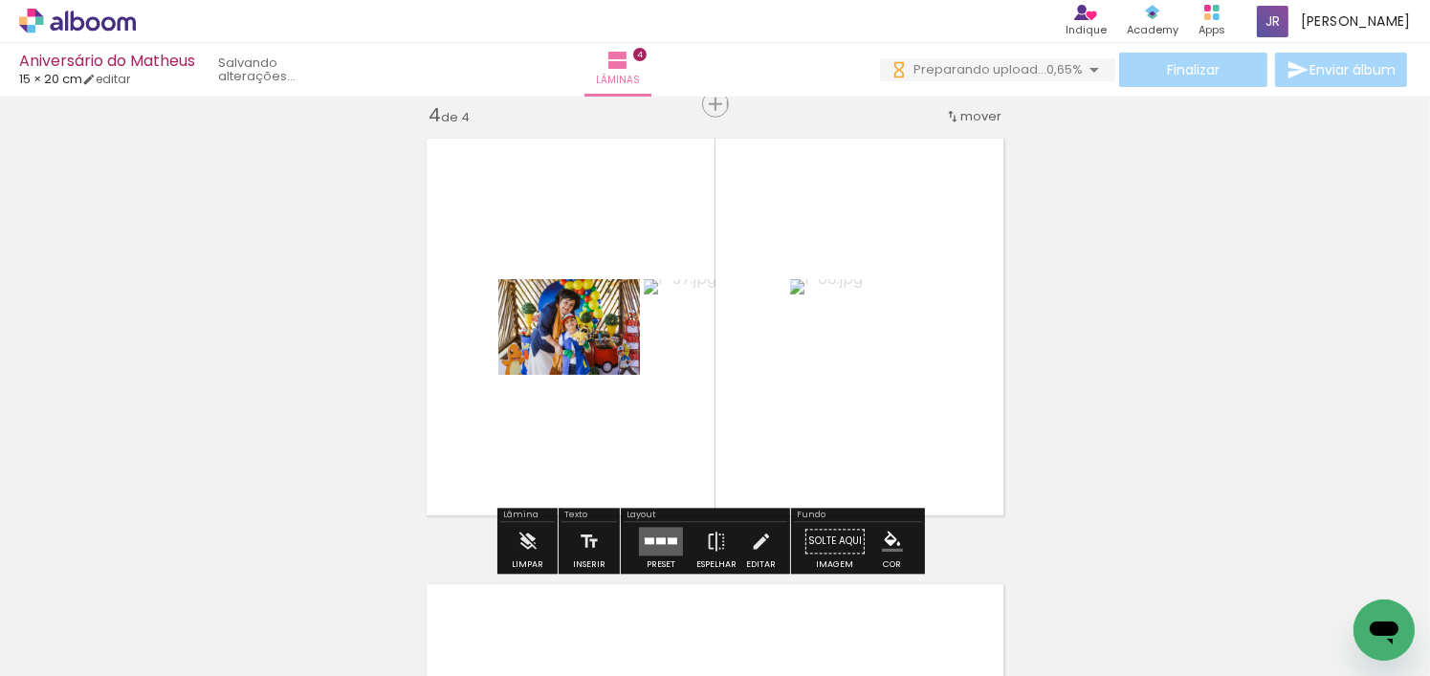
scroll to position [0, 7752]
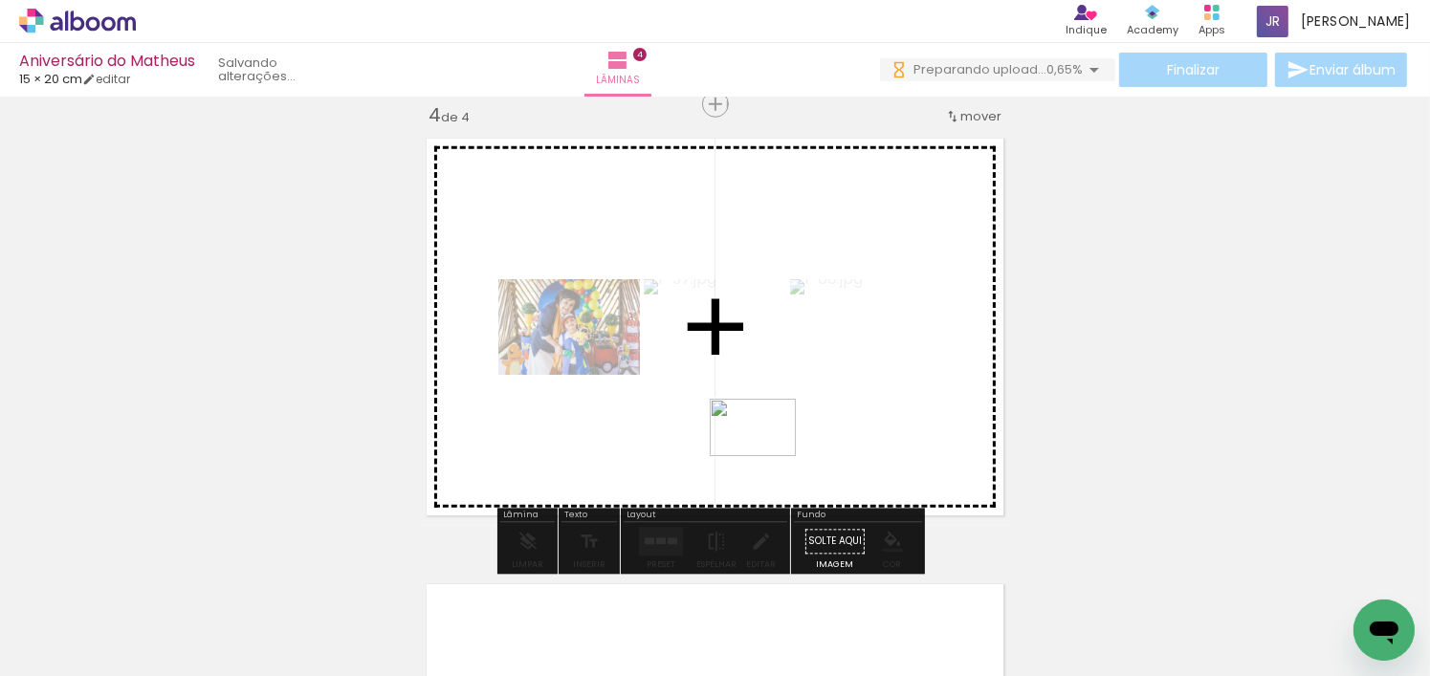
drag, startPoint x: 706, startPoint y: 621, endPoint x: 767, endPoint y: 456, distance: 175.6
click at [767, 456] on quentale-workspace at bounding box center [715, 338] width 1430 height 676
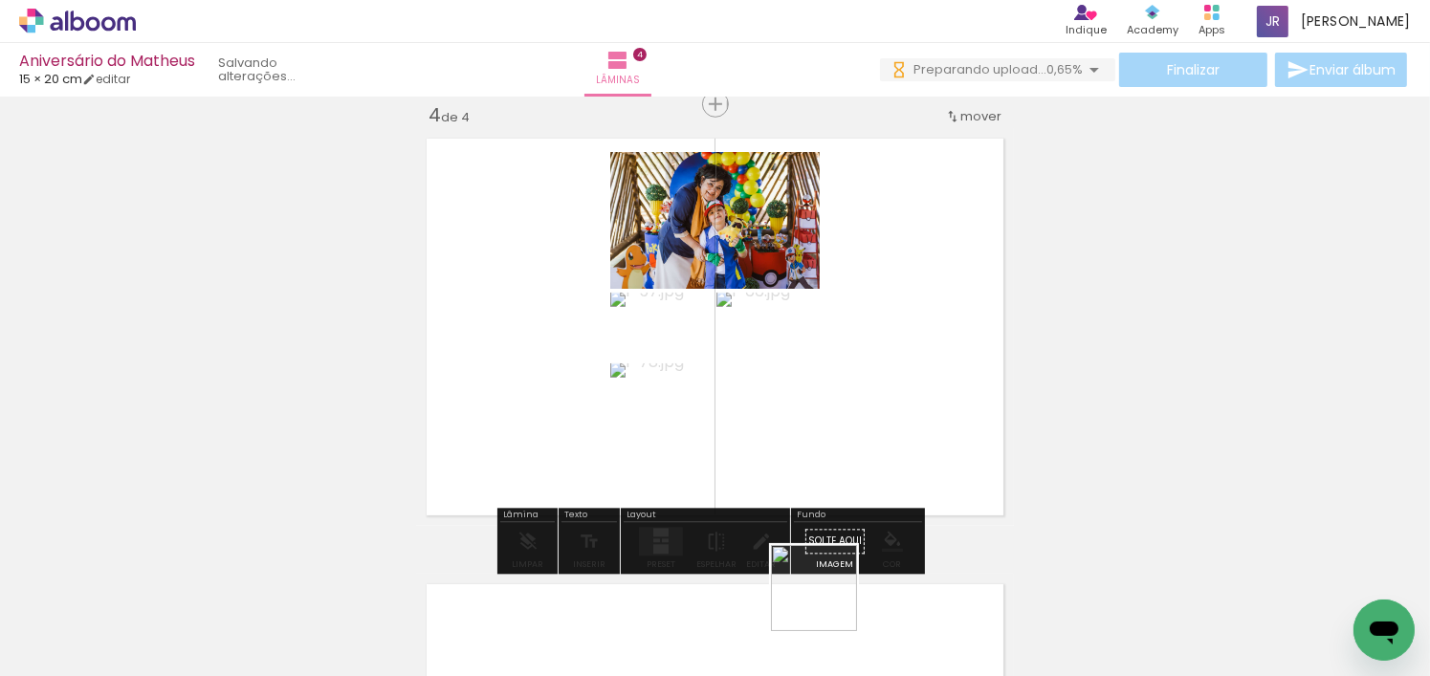
drag, startPoint x: 828, startPoint y: 603, endPoint x: 899, endPoint y: 440, distance: 177.4
click at [899, 440] on quentale-workspace at bounding box center [715, 338] width 1430 height 676
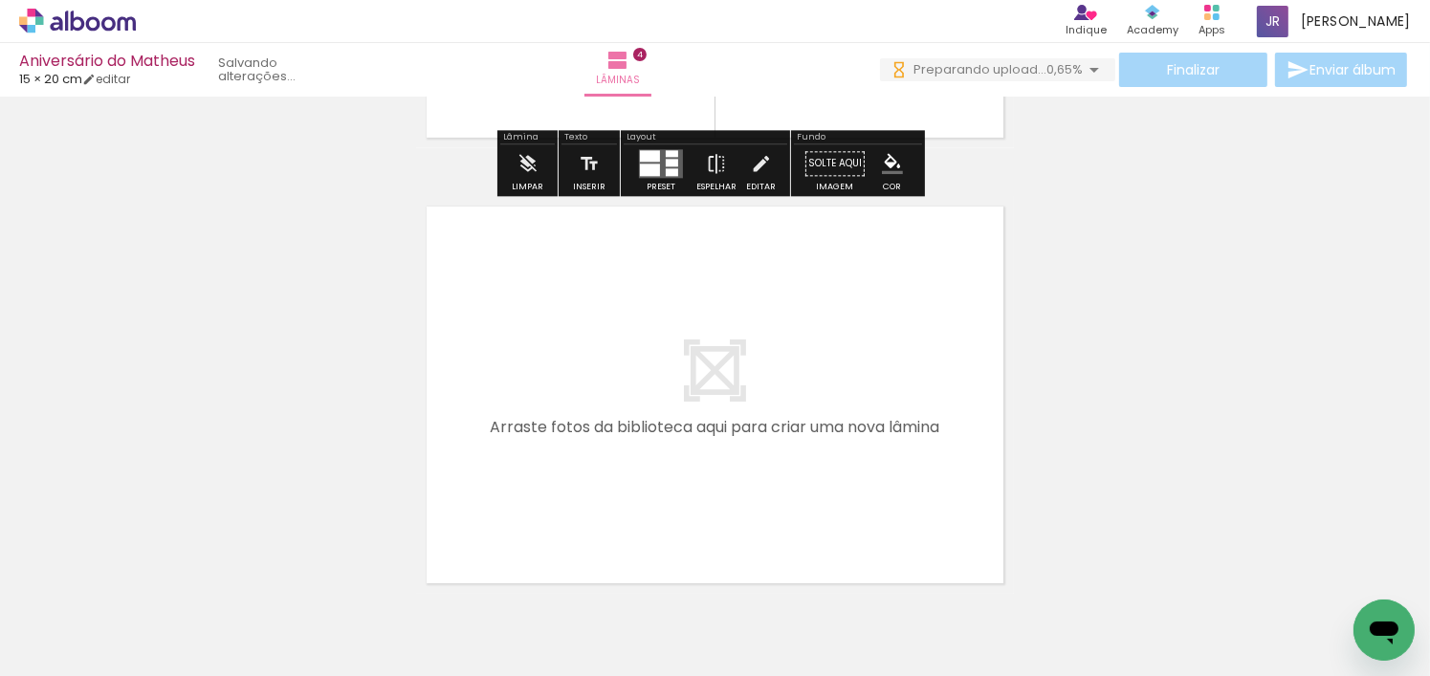
scroll to position [1744, 0]
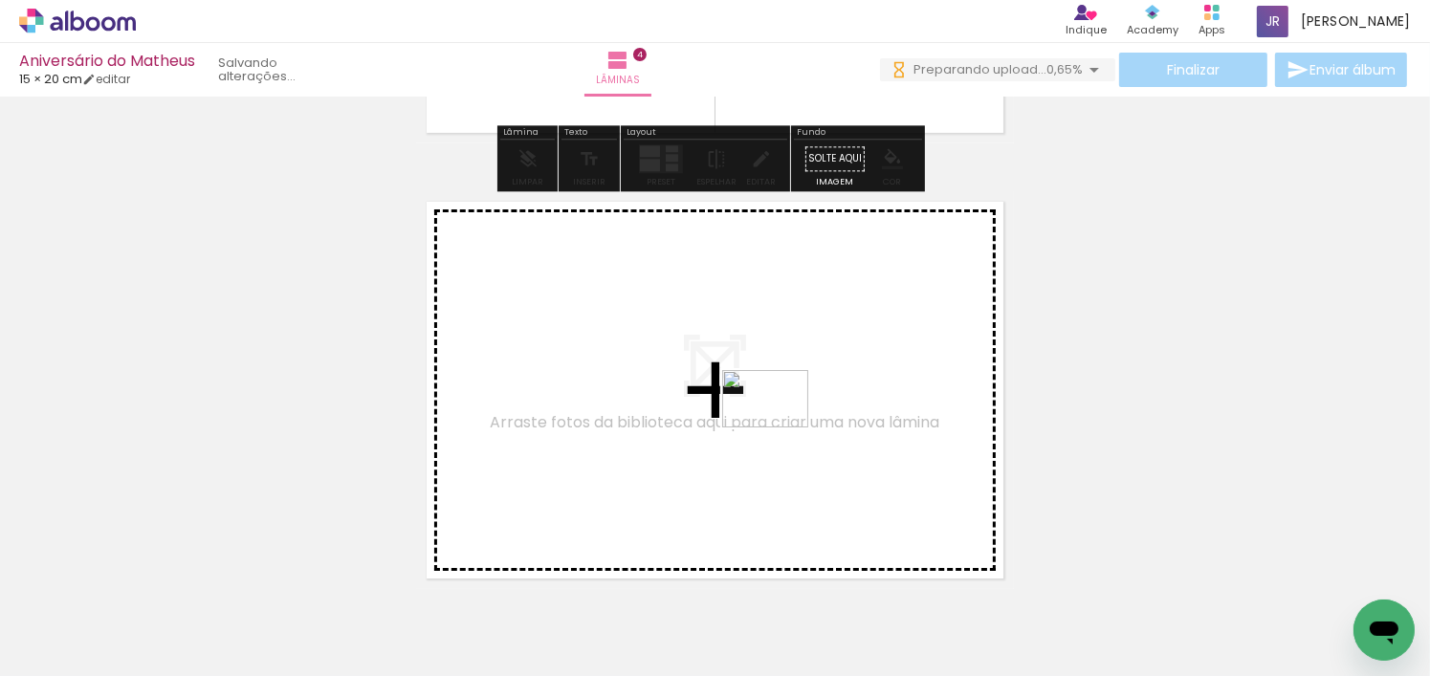
drag, startPoint x: 899, startPoint y: 634, endPoint x: 971, endPoint y: 588, distance: 85.2
click at [783, 431] on quentale-workspace at bounding box center [715, 338] width 1430 height 676
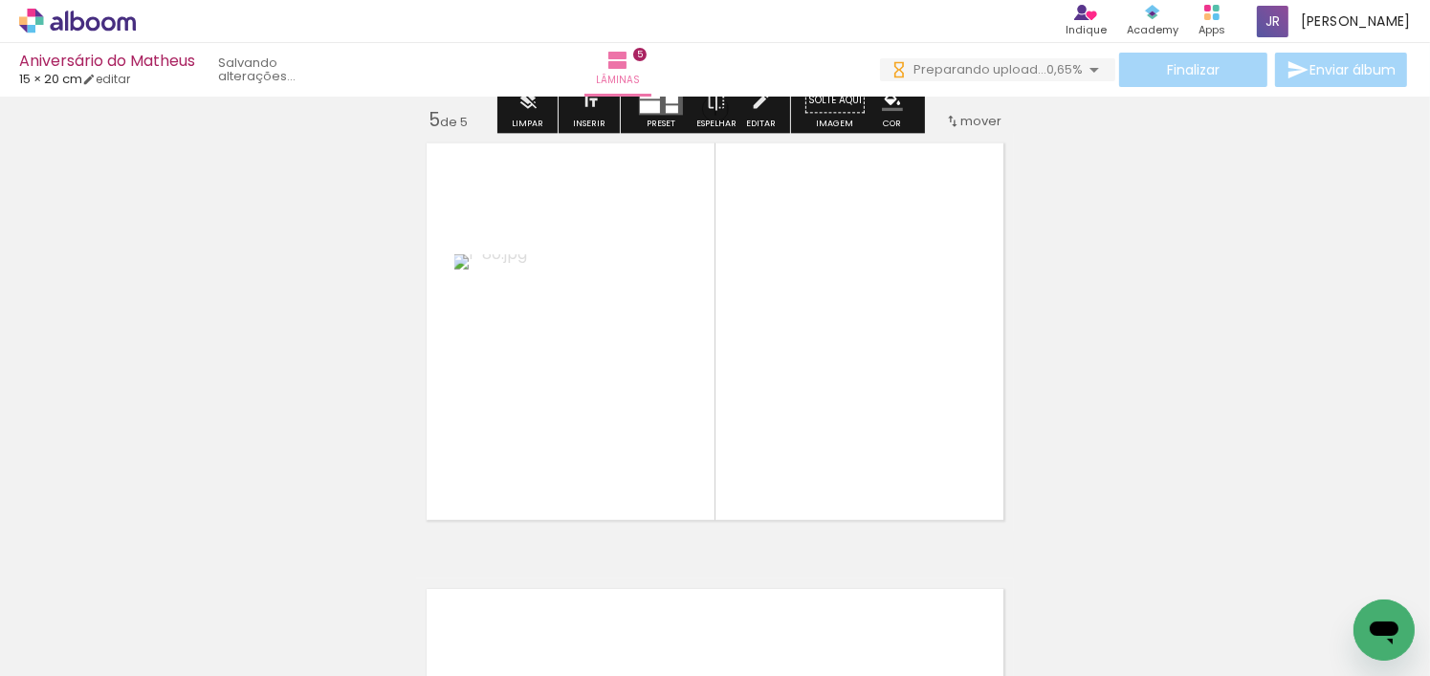
scroll to position [1807, 0]
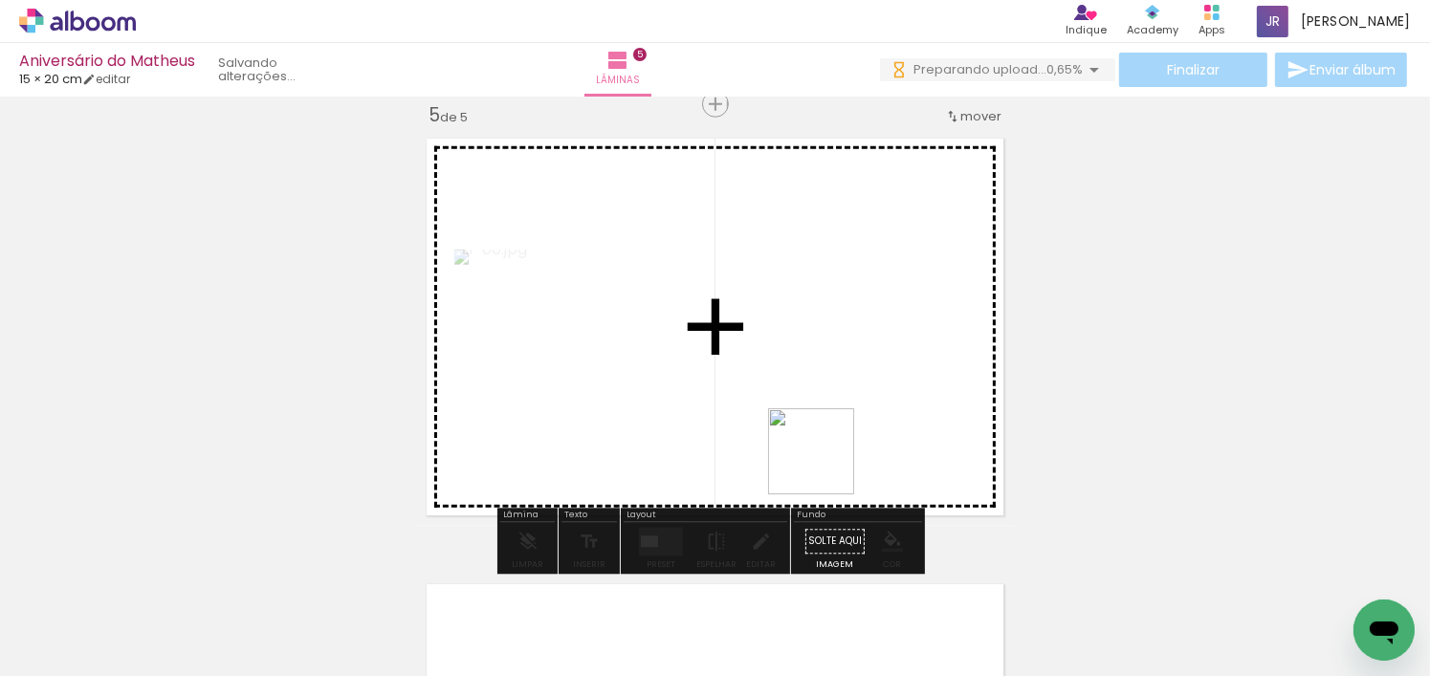
drag, startPoint x: 1010, startPoint y: 631, endPoint x: 868, endPoint y: 506, distance: 189.8
click at [822, 446] on quentale-workspace at bounding box center [715, 338] width 1430 height 676
drag, startPoint x: 1248, startPoint y: 621, endPoint x: 1178, endPoint y: 606, distance: 72.2
click at [869, 486] on quentale-workspace at bounding box center [715, 338] width 1430 height 676
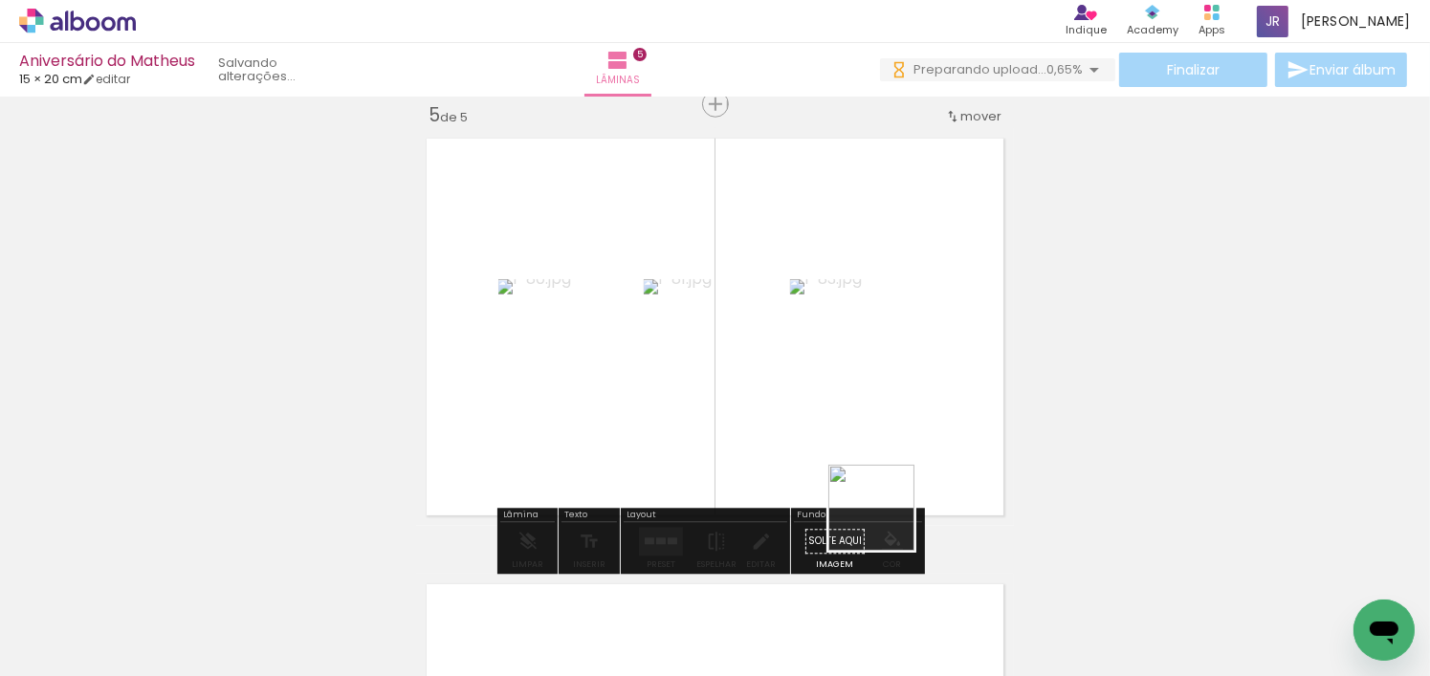
drag, startPoint x: 1331, startPoint y: 623, endPoint x: 857, endPoint y: 605, distance: 473.9
click at [839, 465] on quentale-workspace at bounding box center [715, 338] width 1430 height 676
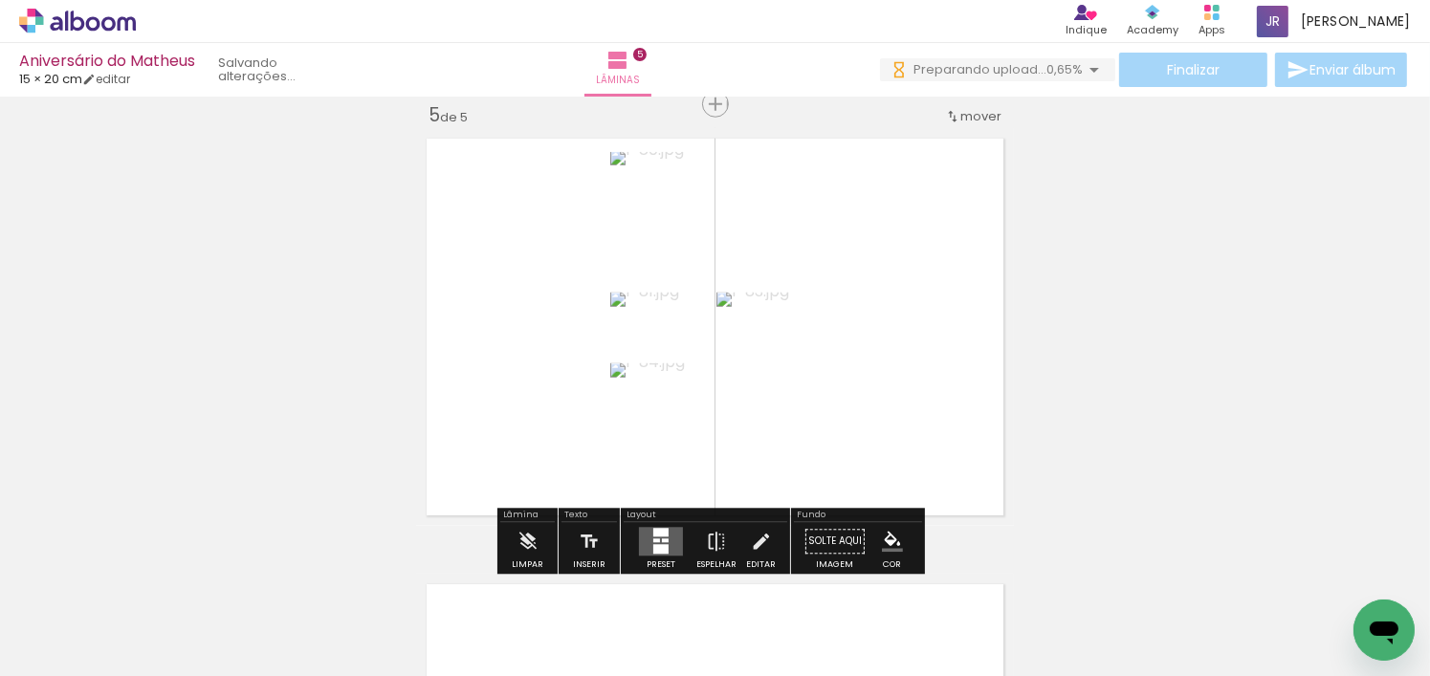
scroll to position [0, 8556]
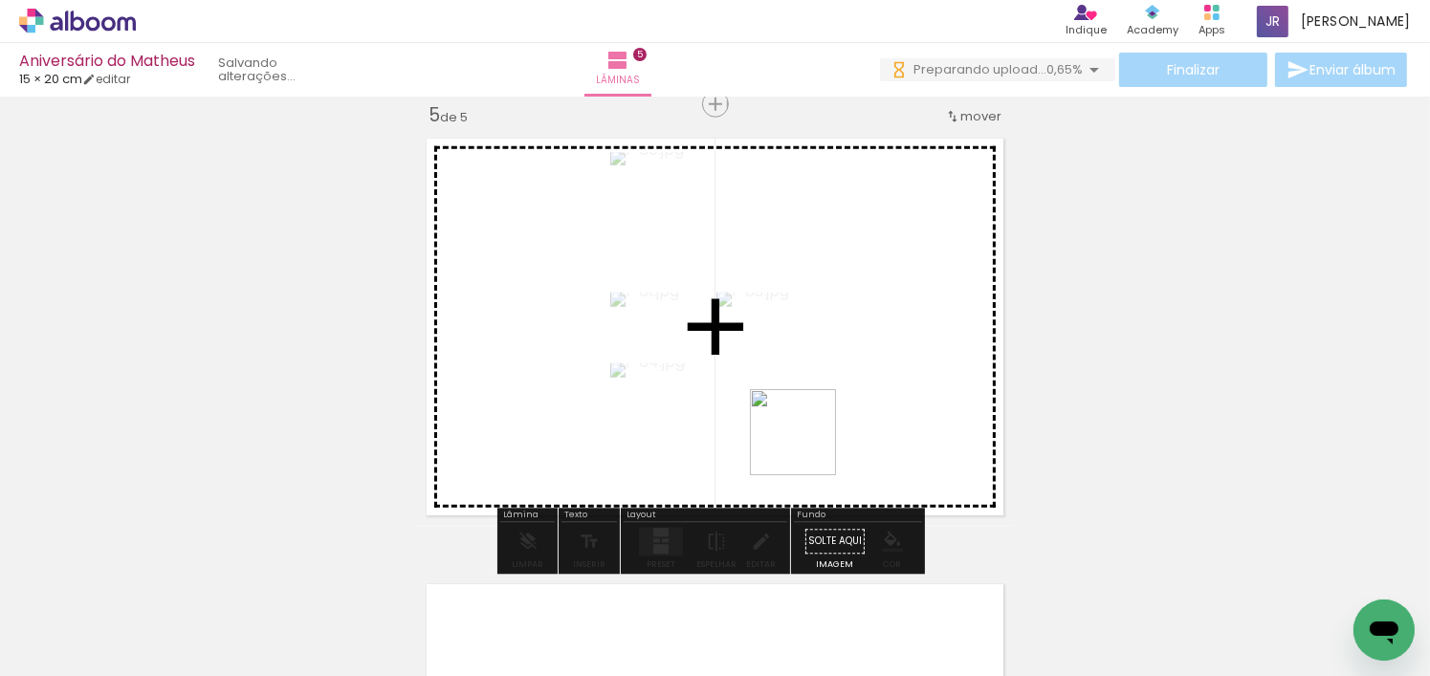
drag, startPoint x: 649, startPoint y: 622, endPoint x: 811, endPoint y: 446, distance: 239.6
click at [811, 446] on quentale-workspace at bounding box center [715, 338] width 1430 height 676
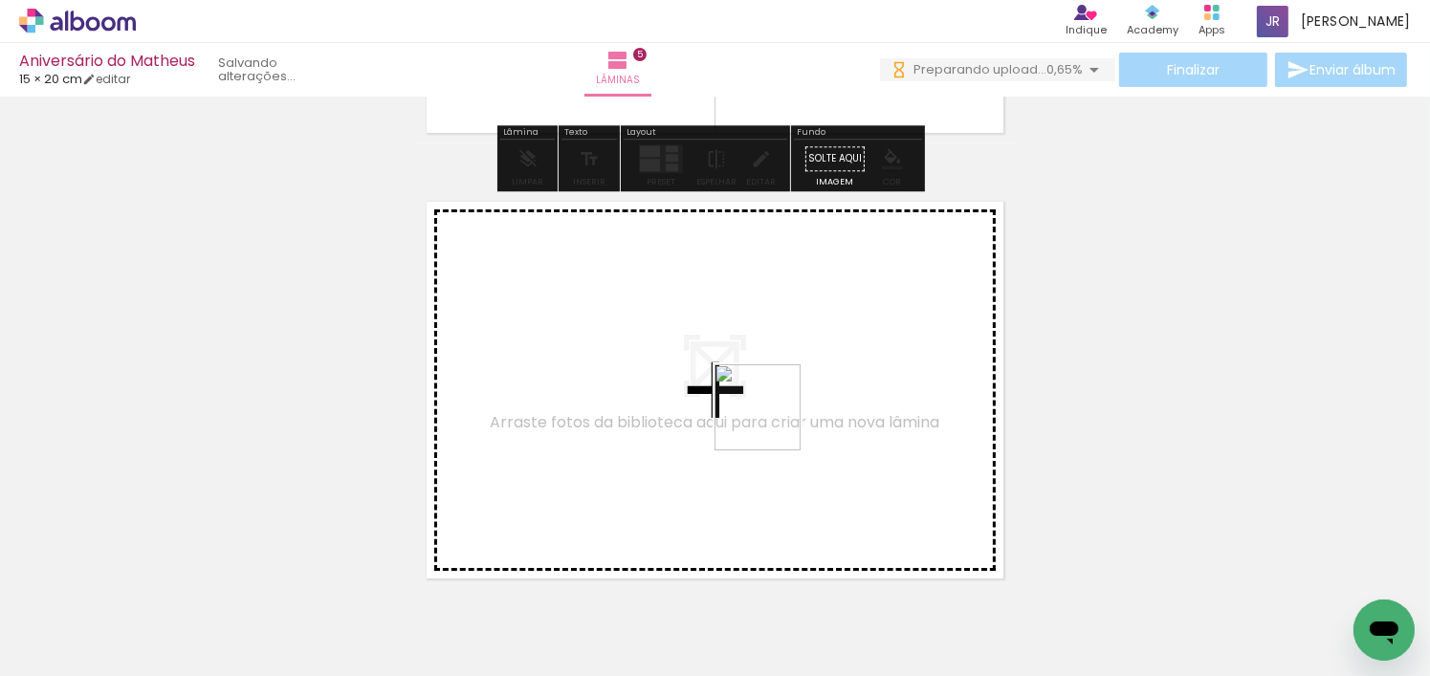
drag, startPoint x: 967, startPoint y: 627, endPoint x: 891, endPoint y: 561, distance: 101.1
click at [772, 421] on quentale-workspace at bounding box center [715, 338] width 1430 height 676
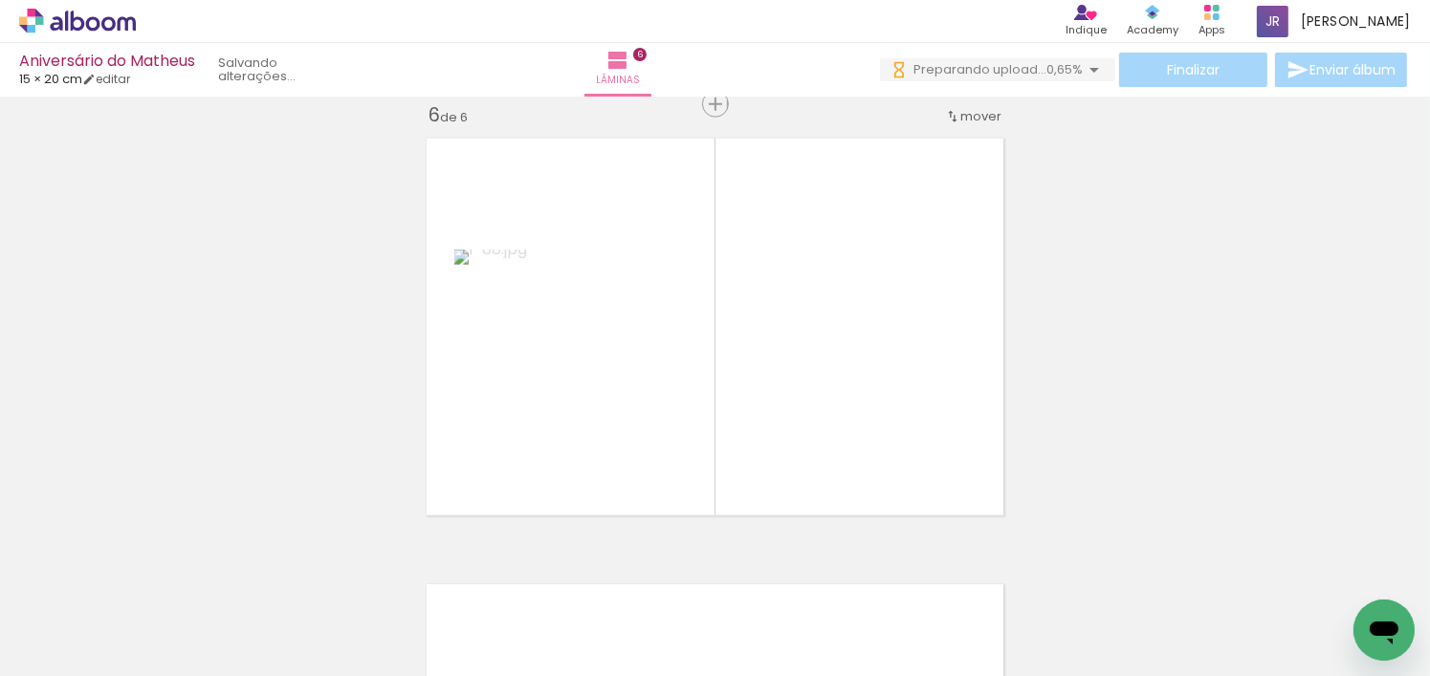
scroll to position [0, 10351]
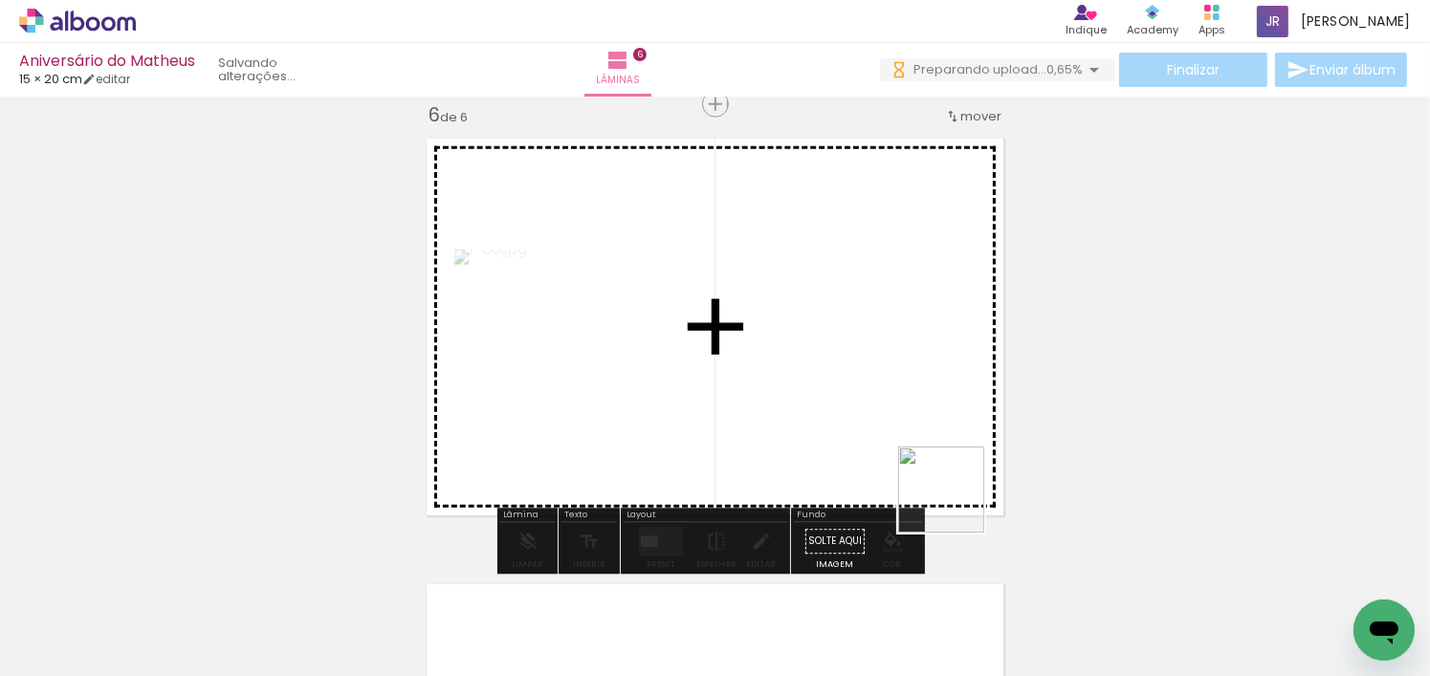
drag, startPoint x: 1078, startPoint y: 613, endPoint x: 917, endPoint y: 561, distance: 169.1
click at [878, 436] on quentale-workspace at bounding box center [715, 338] width 1430 height 676
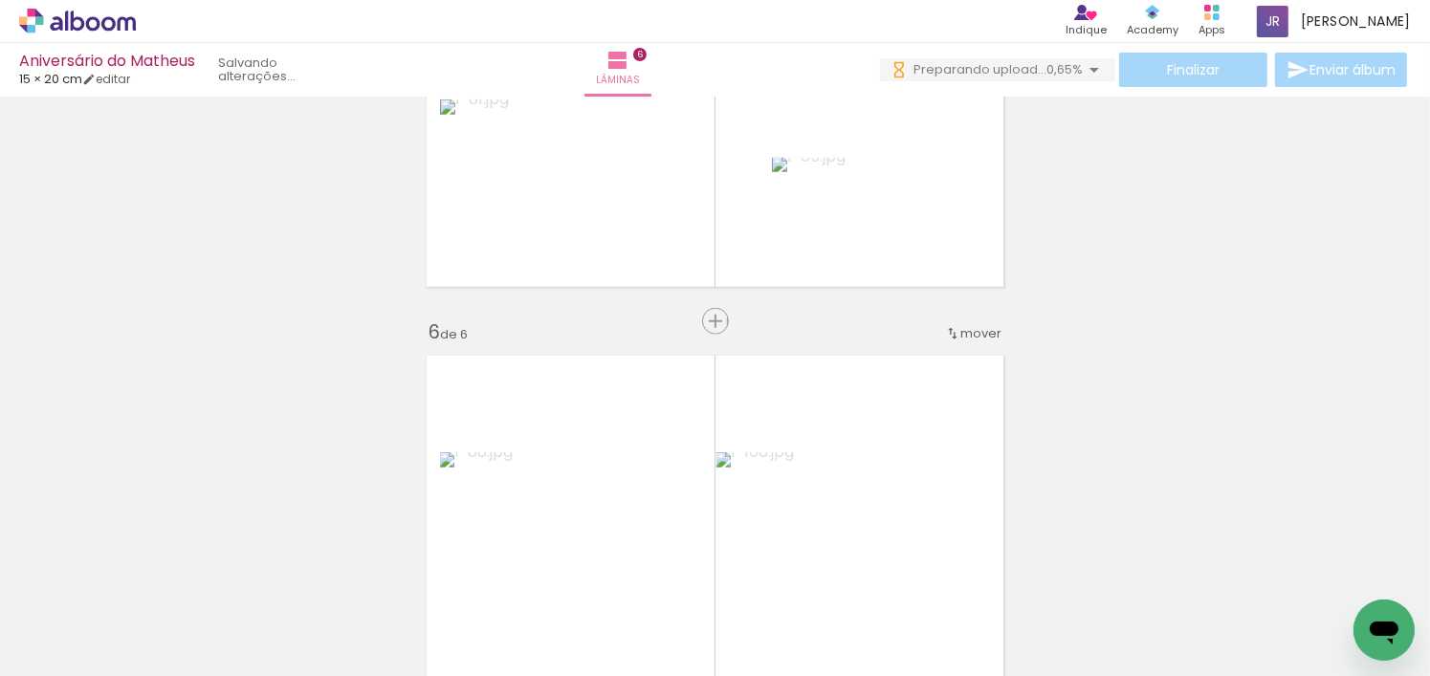
scroll to position [2061, 0]
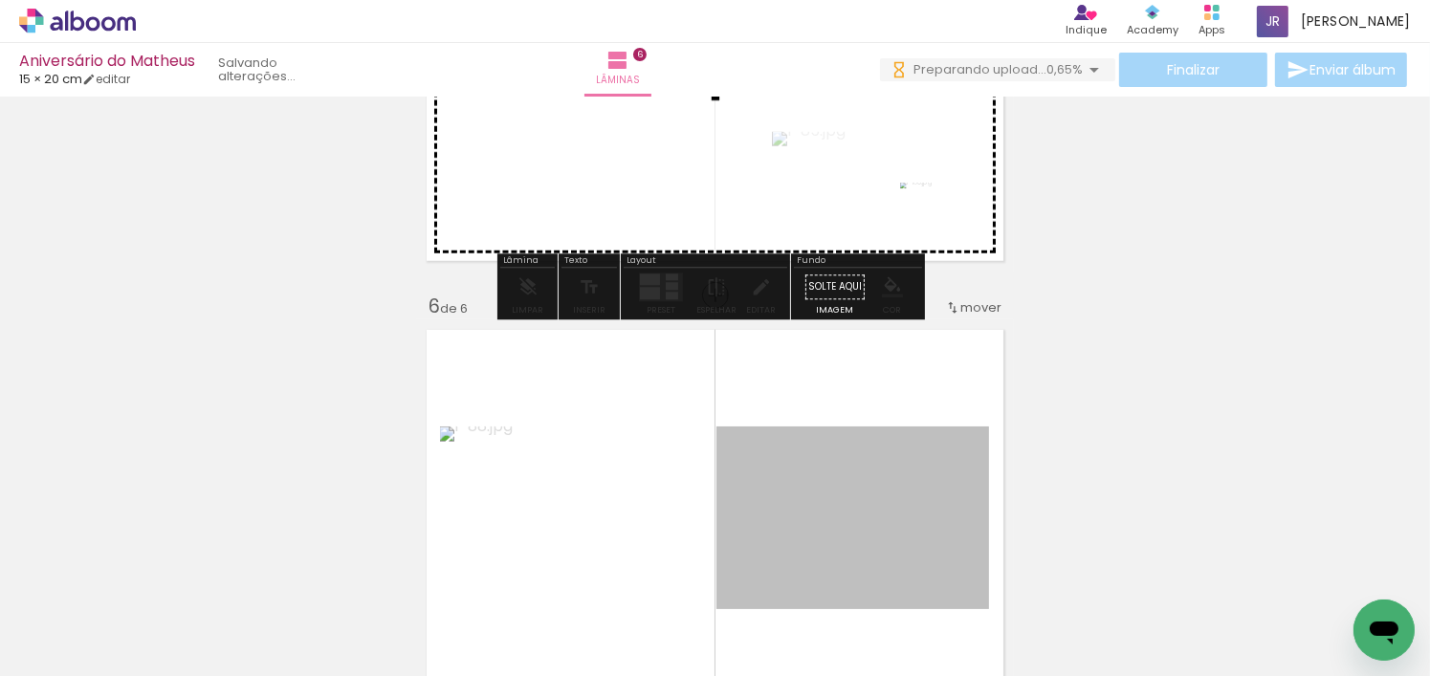
drag, startPoint x: 910, startPoint y: 504, endPoint x: 949, endPoint y: 202, distance: 304.8
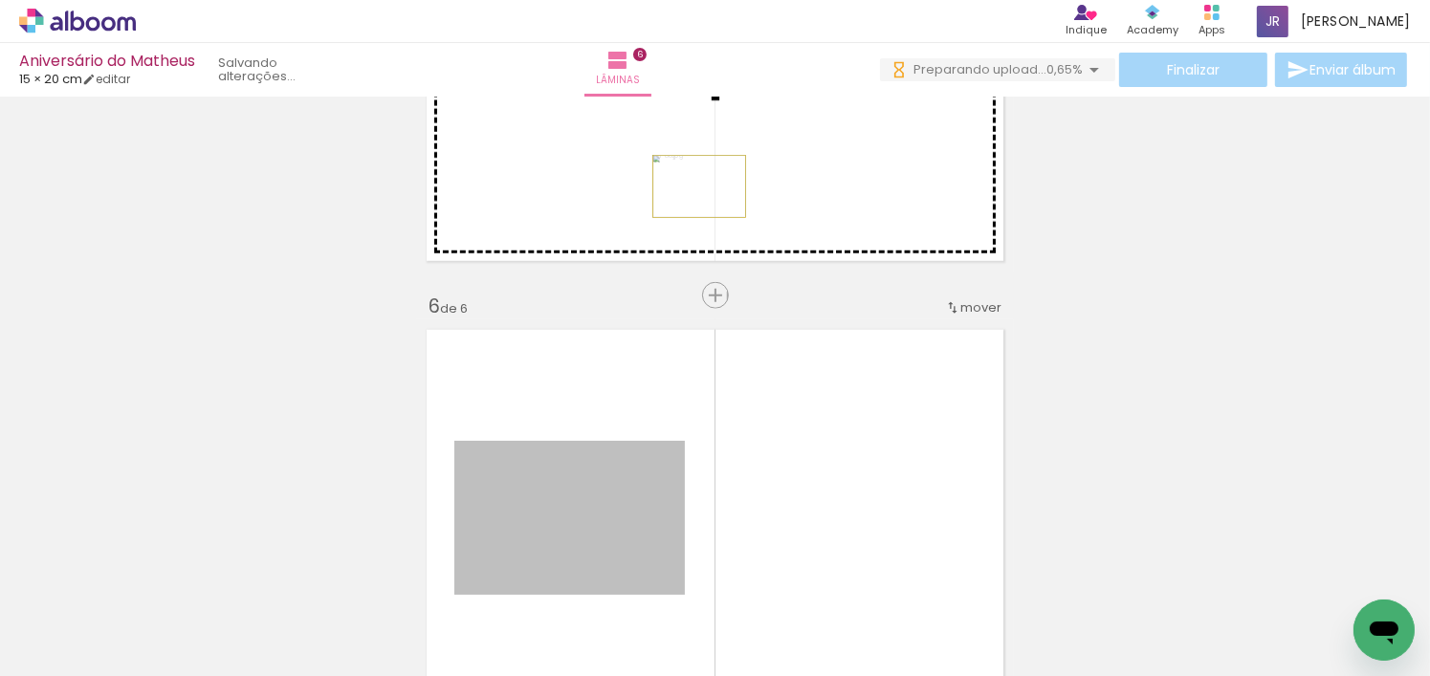
drag, startPoint x: 627, startPoint y: 541, endPoint x: 693, endPoint y: 187, distance: 361.0
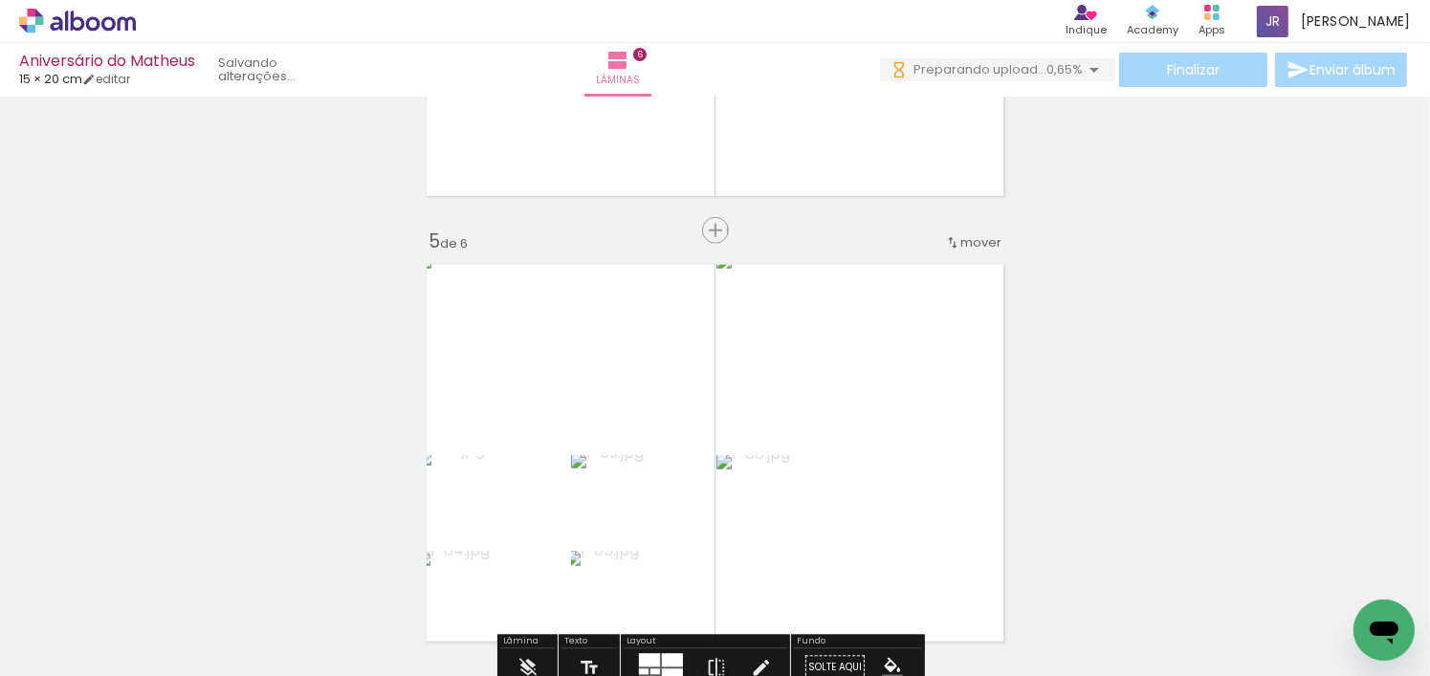
scroll to position [1583, 0]
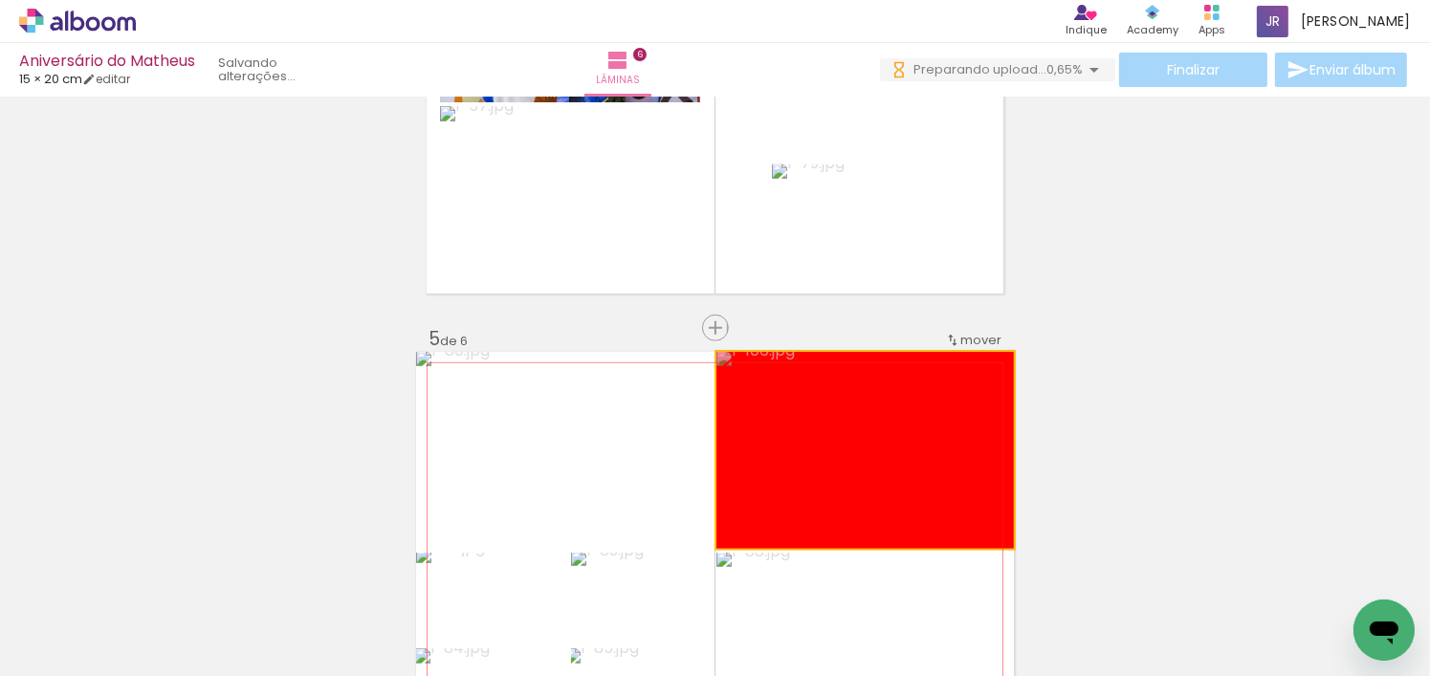
drag, startPoint x: 823, startPoint y: 466, endPoint x: 822, endPoint y: 206, distance: 260.2
click at [822, 206] on div "Inserir lâmina 1 de 6 Inserir lâmina 2 de 6 Inserir lâmina 3 de 6 Inserir lâmin…" at bounding box center [715, 80] width 1430 height 3121
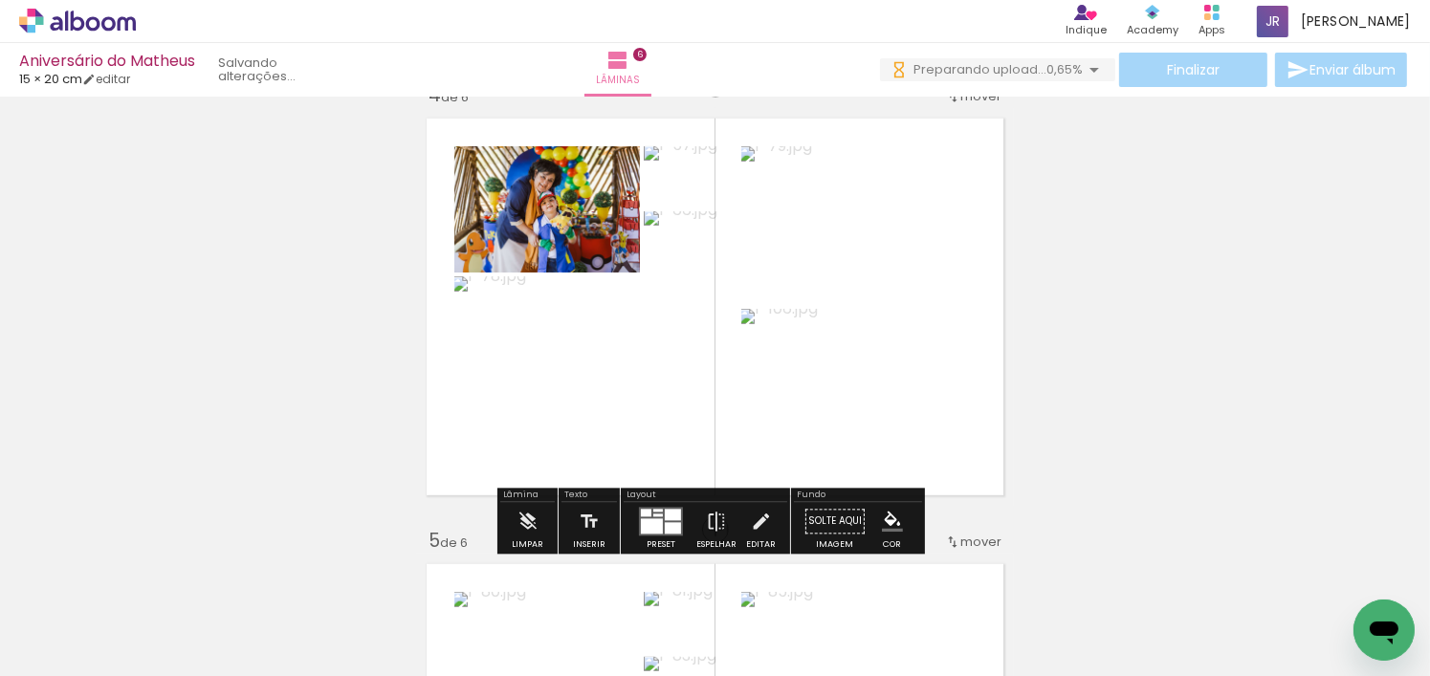
scroll to position [1392, 0]
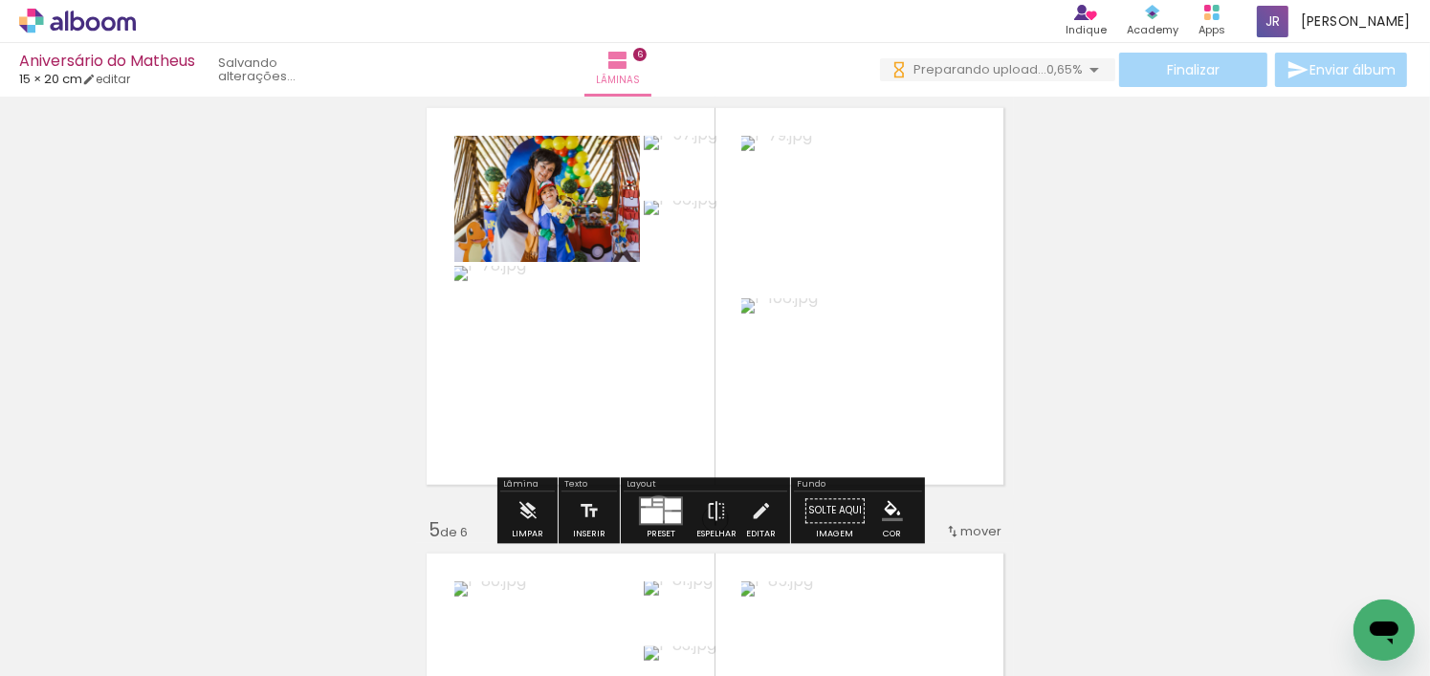
click at [654, 509] on div at bounding box center [652, 516] width 22 height 15
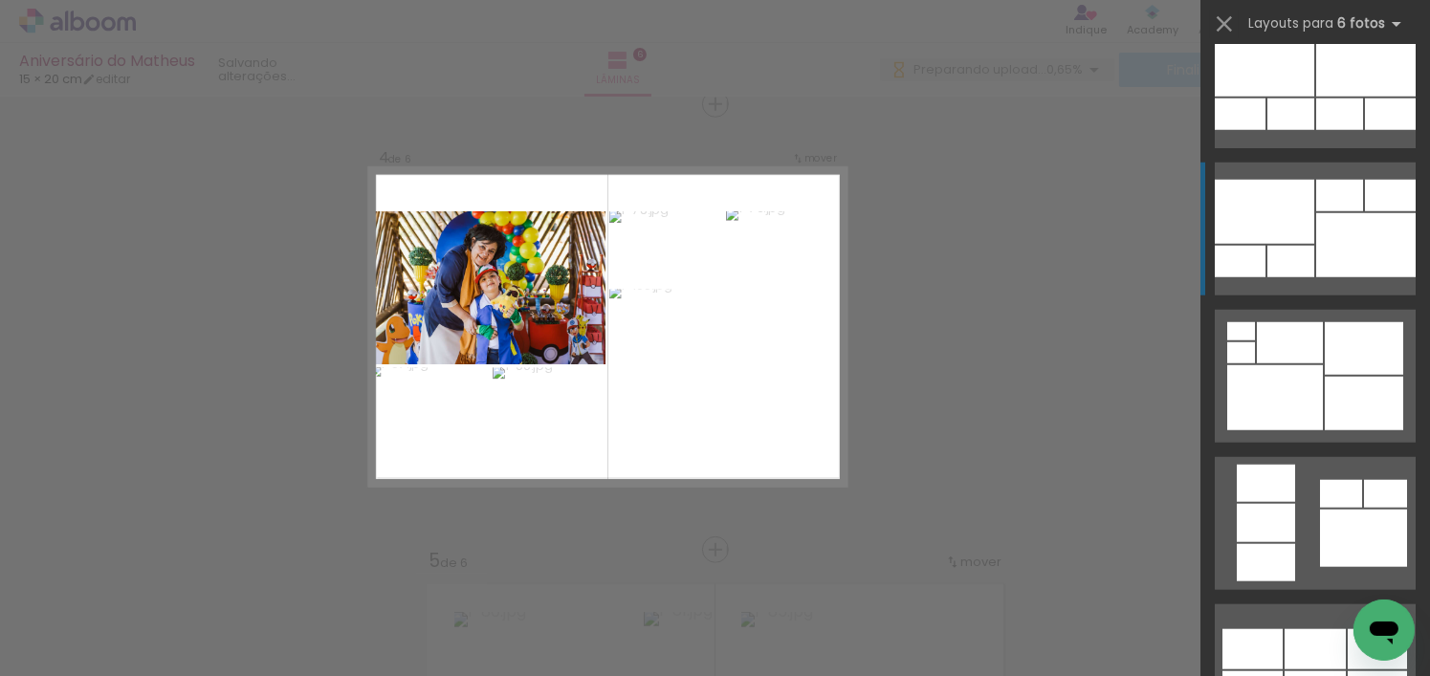
scroll to position [1818, 0]
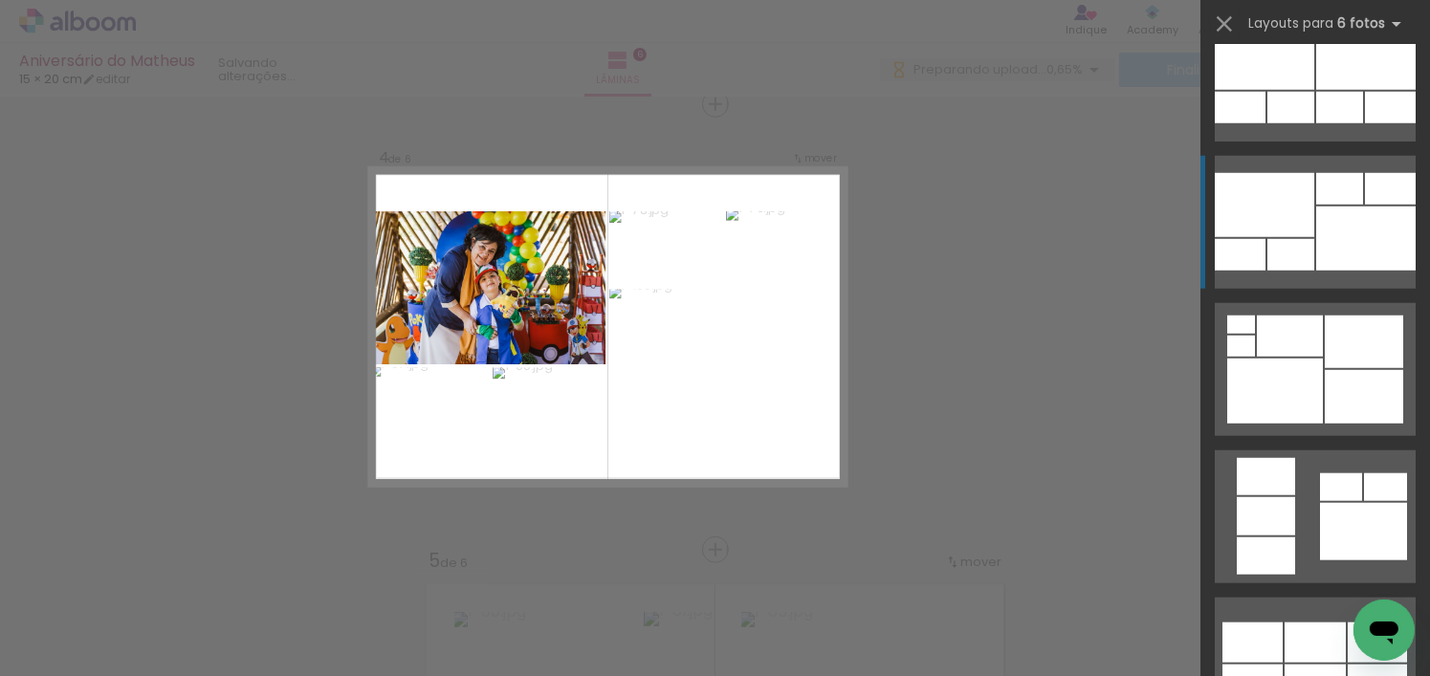
click at [1292, 202] on div at bounding box center [1264, 205] width 99 height 64
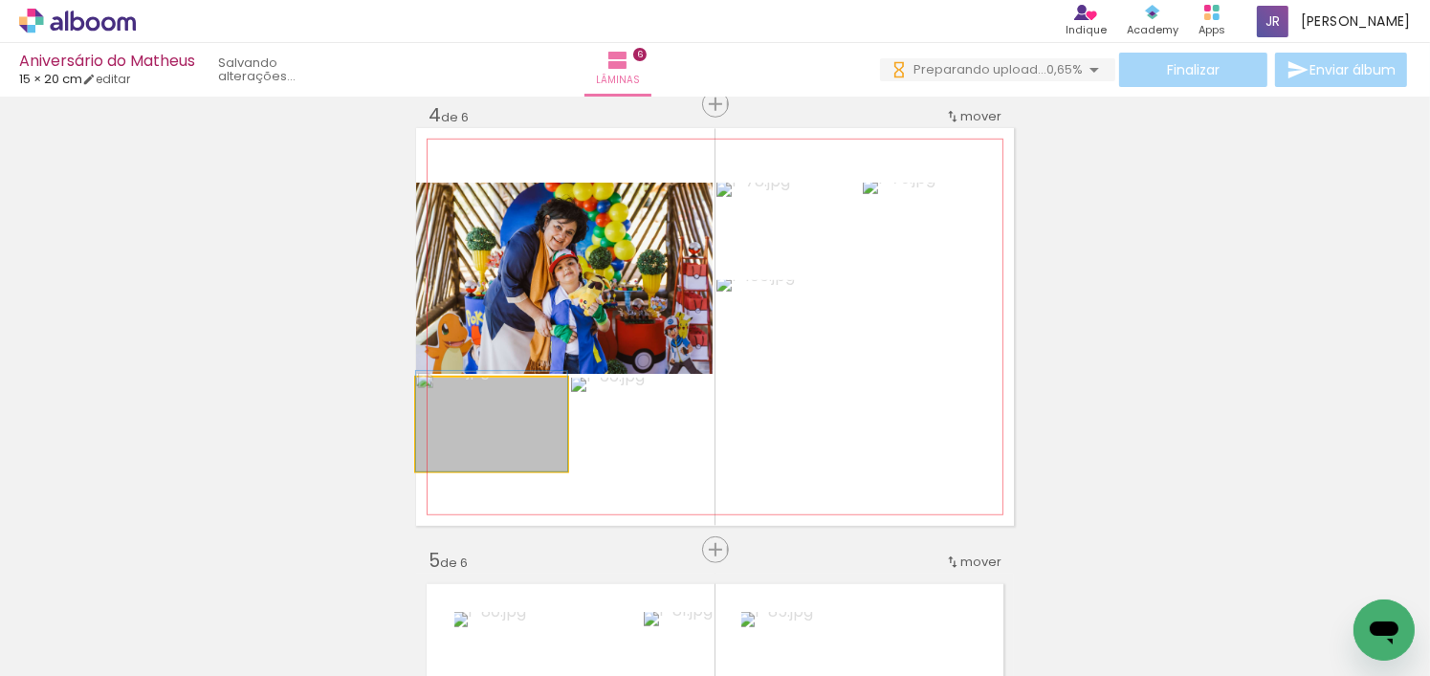
drag, startPoint x: 522, startPoint y: 451, endPoint x: 535, endPoint y: 324, distance: 126.9
click at [0, 0] on slot at bounding box center [0, 0] width 0 height 0
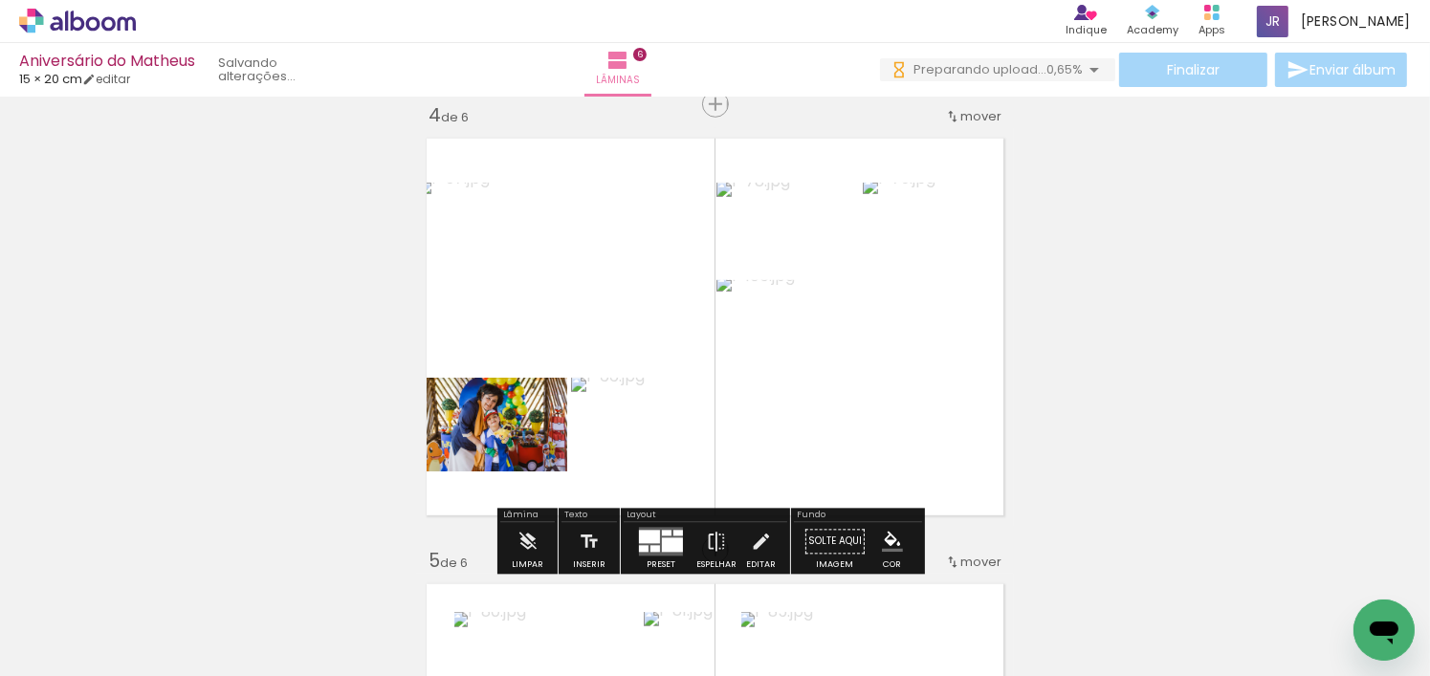
click at [646, 537] on div at bounding box center [649, 537] width 21 height 13
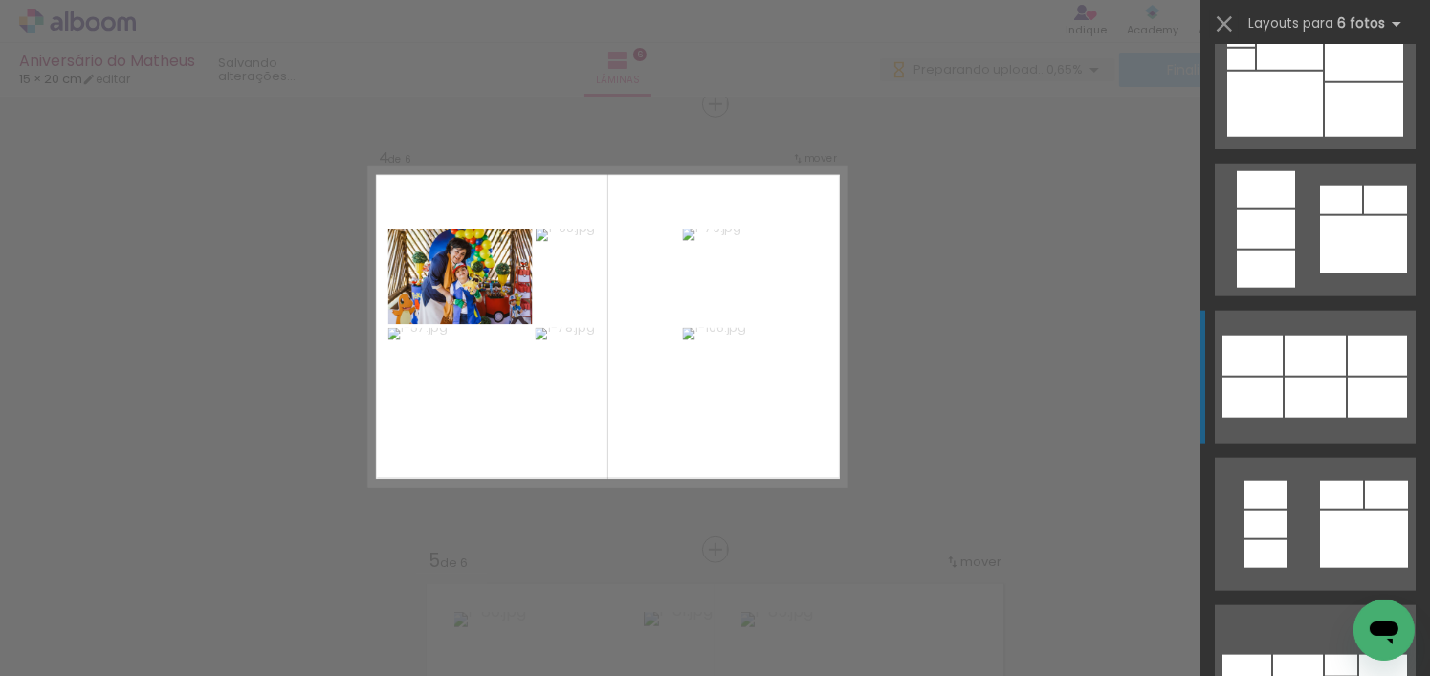
scroll to position [2106, 0]
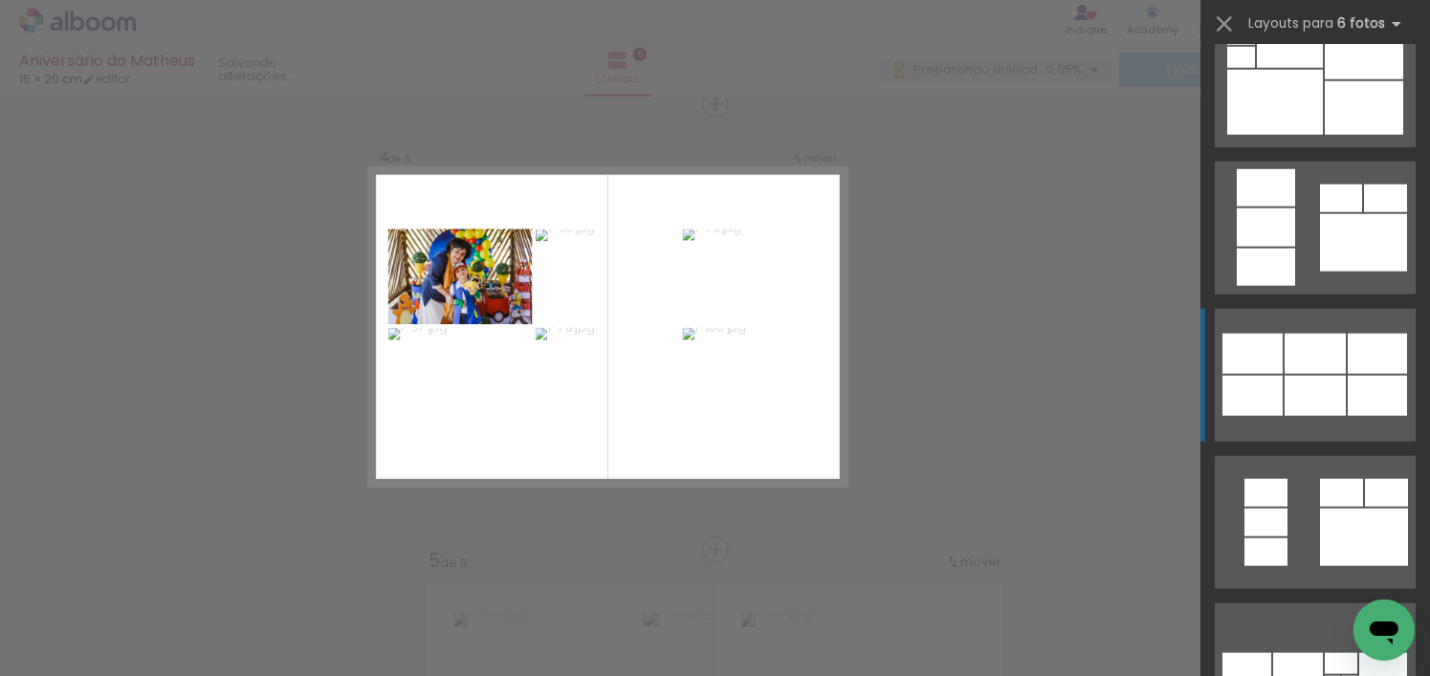
click at [1331, 342] on div at bounding box center [1315, 354] width 61 height 40
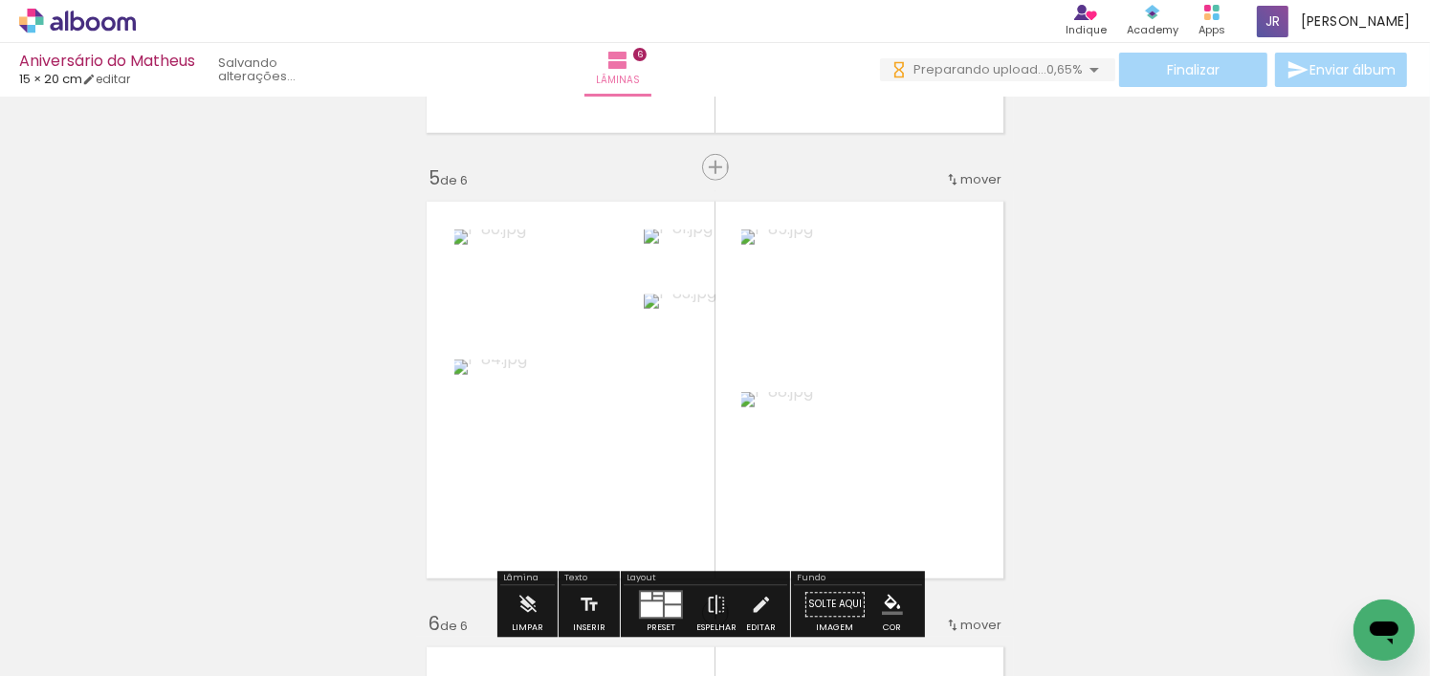
click at [975, 440] on quentale-layouter at bounding box center [715, 390] width 598 height 398
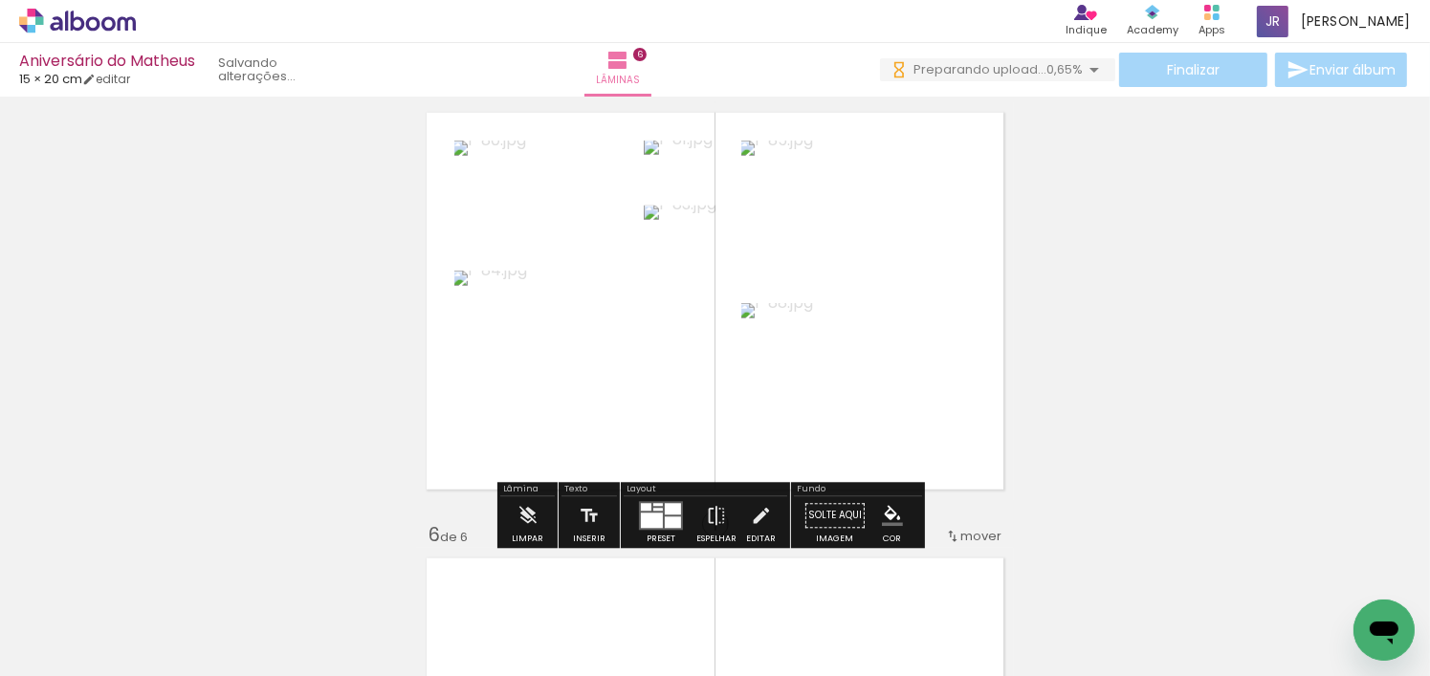
scroll to position [1840, 0]
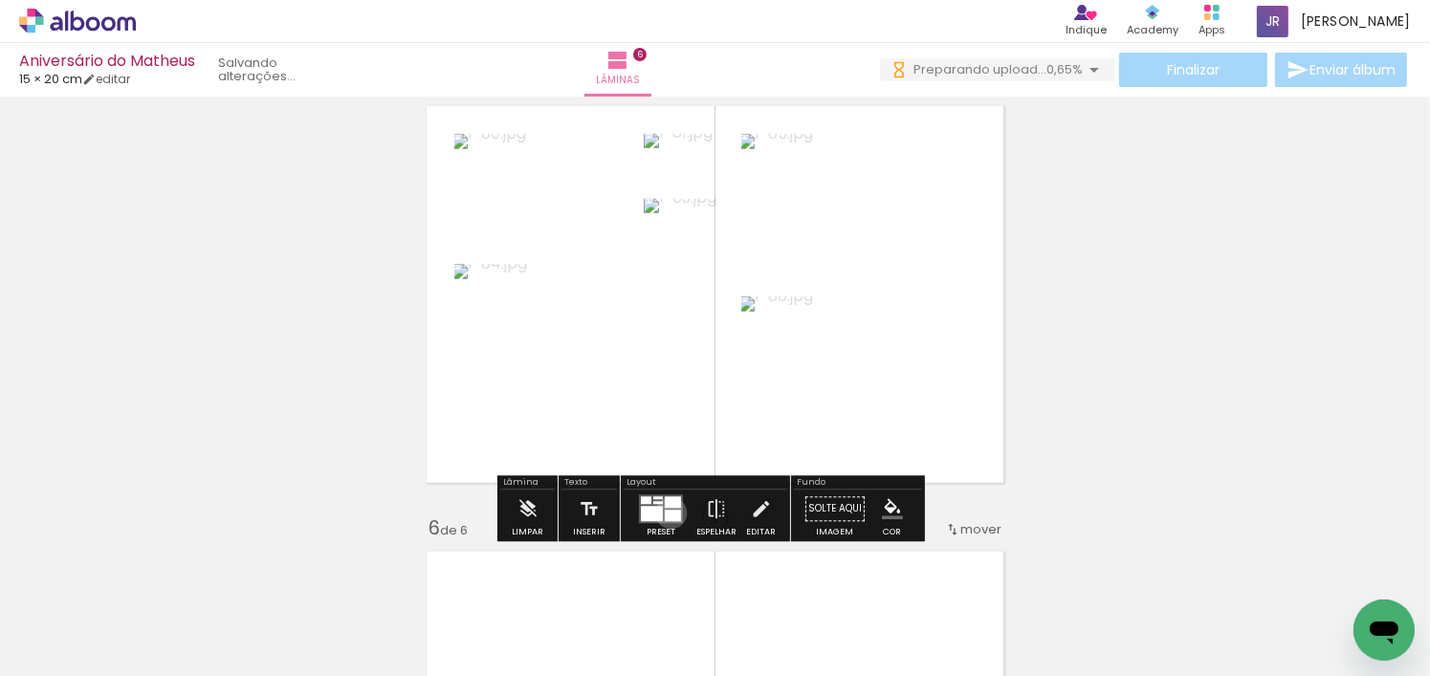
click at [667, 513] on div at bounding box center [673, 516] width 16 height 11
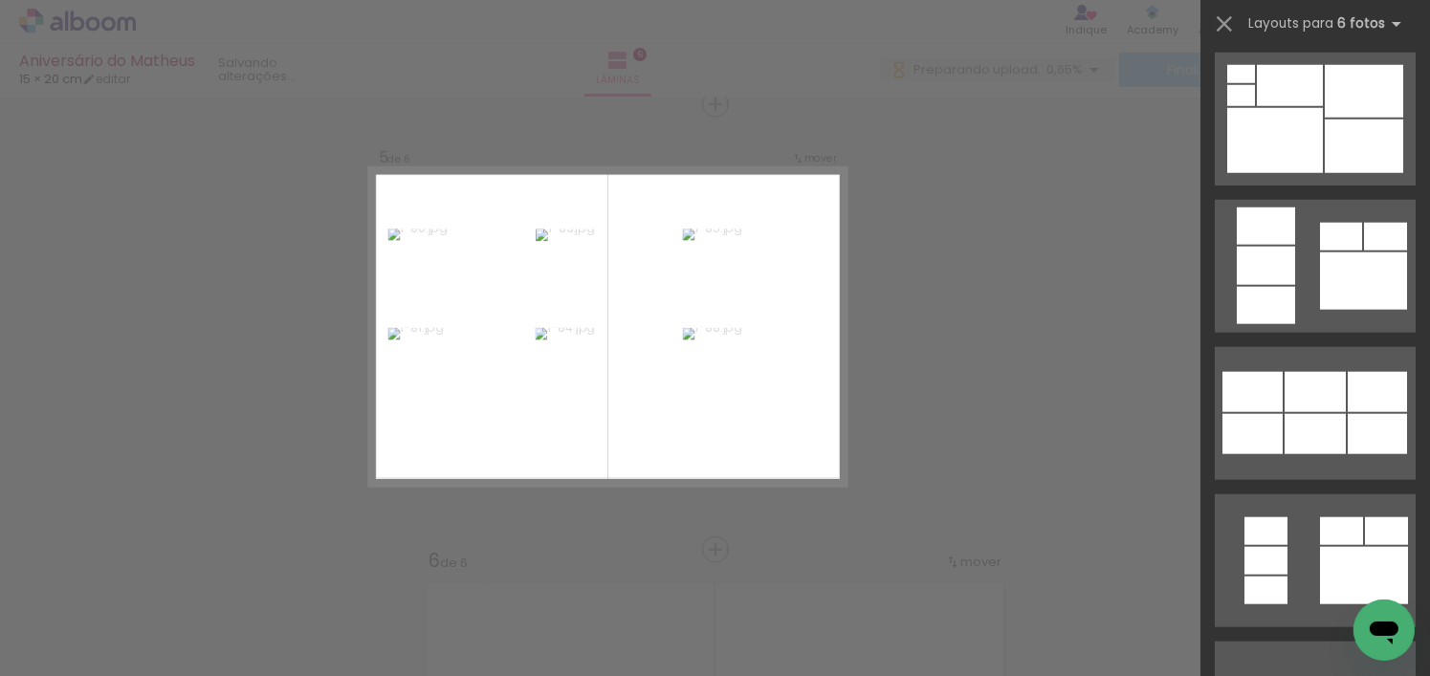
scroll to position [2200, 0]
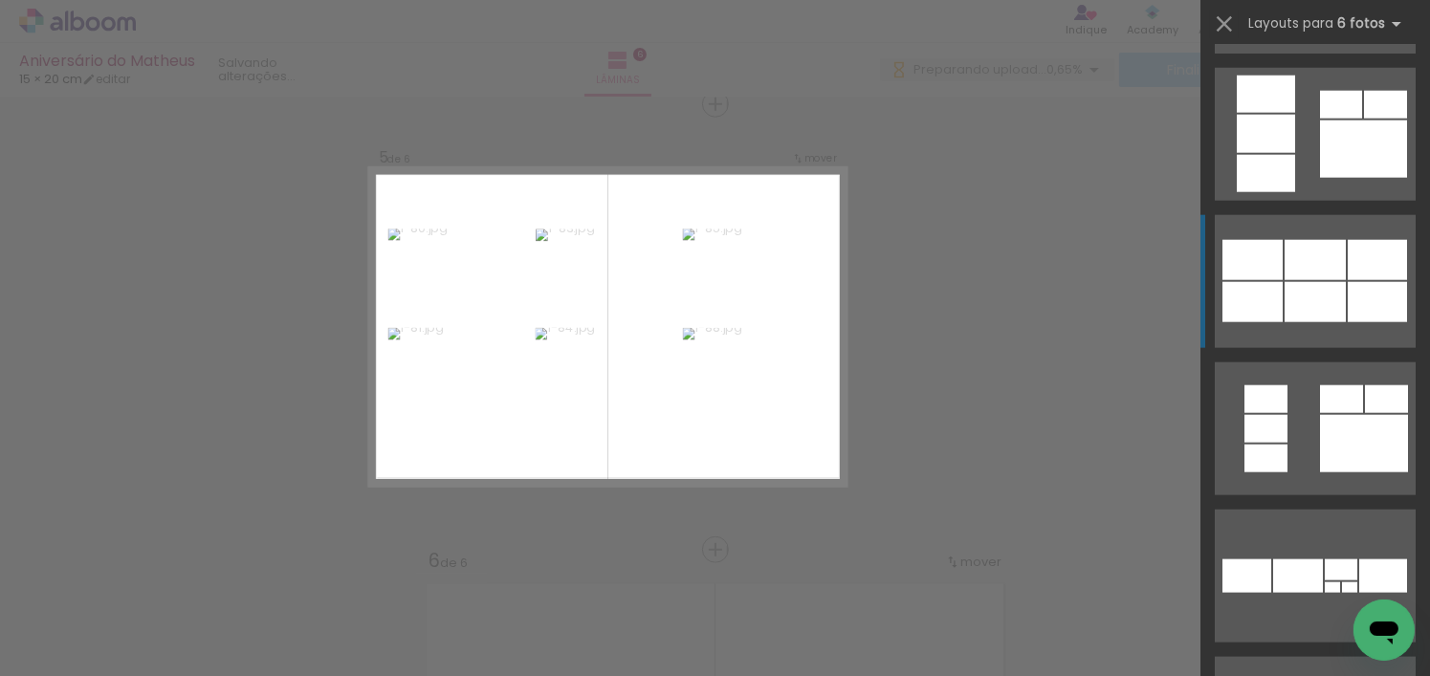
click at [1289, 273] on div at bounding box center [1315, 260] width 61 height 40
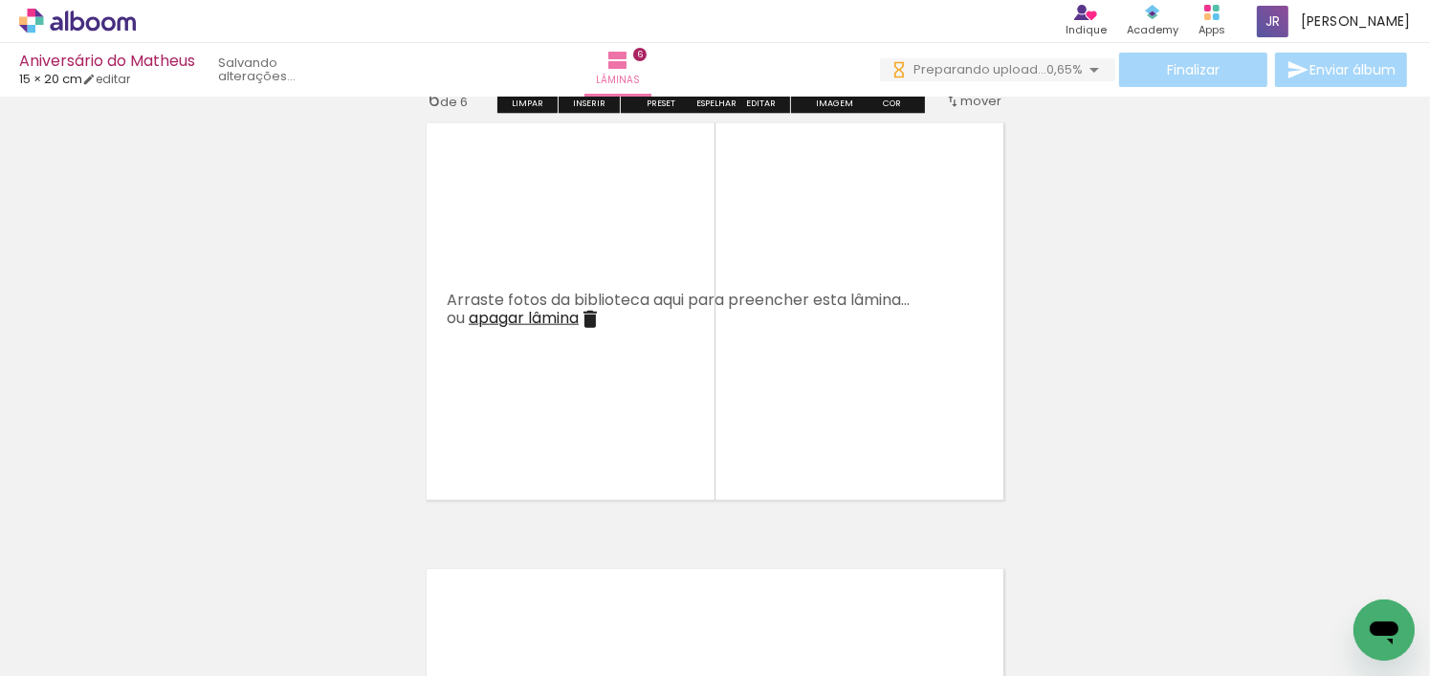
scroll to position [2285, 0]
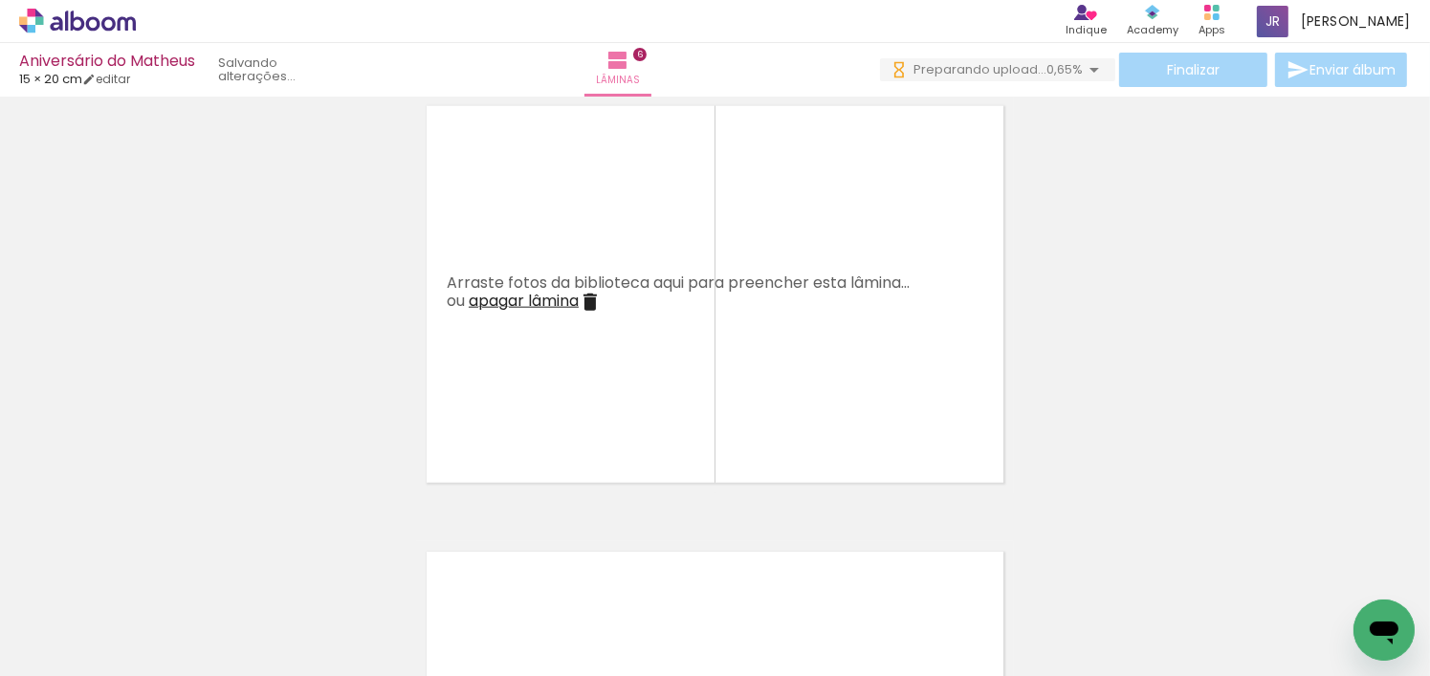
scroll to position [0, 5548]
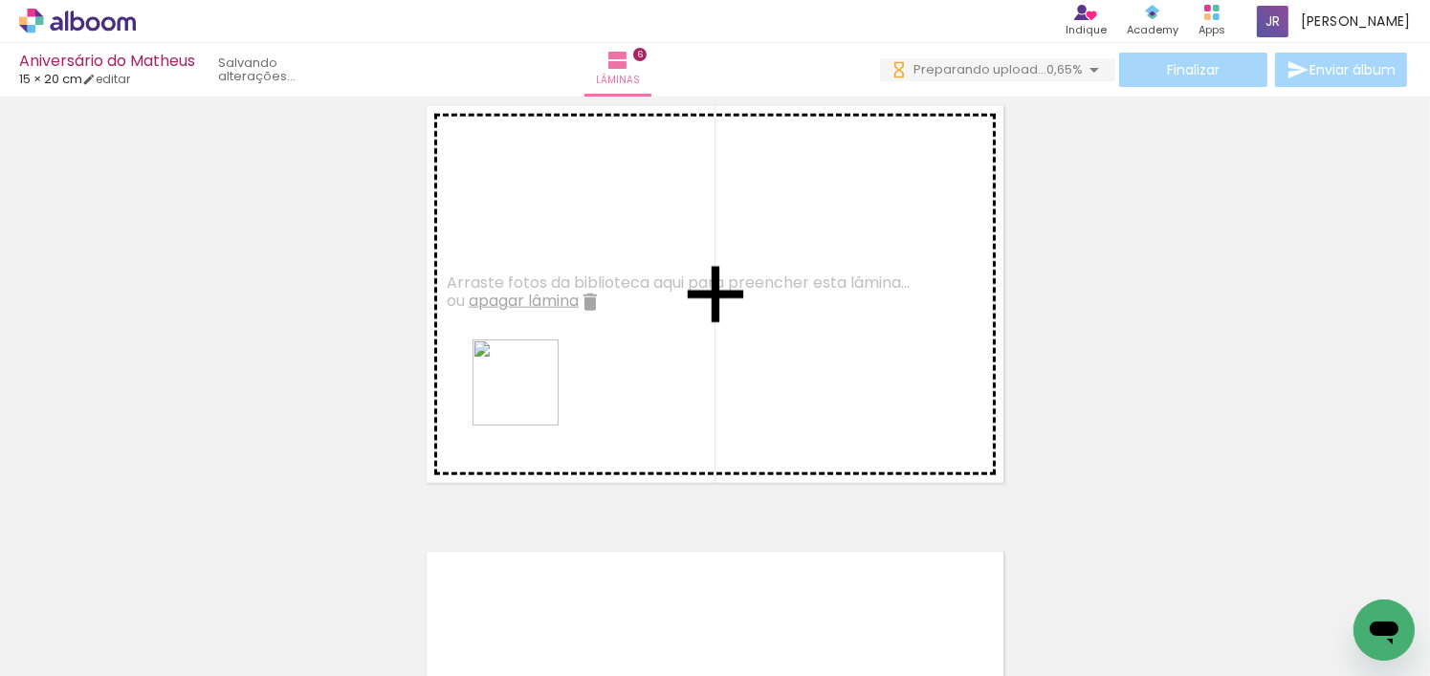
drag, startPoint x: 443, startPoint y: 627, endPoint x: 530, endPoint y: 397, distance: 245.5
click at [530, 397] on quentale-workspace at bounding box center [715, 338] width 1430 height 676
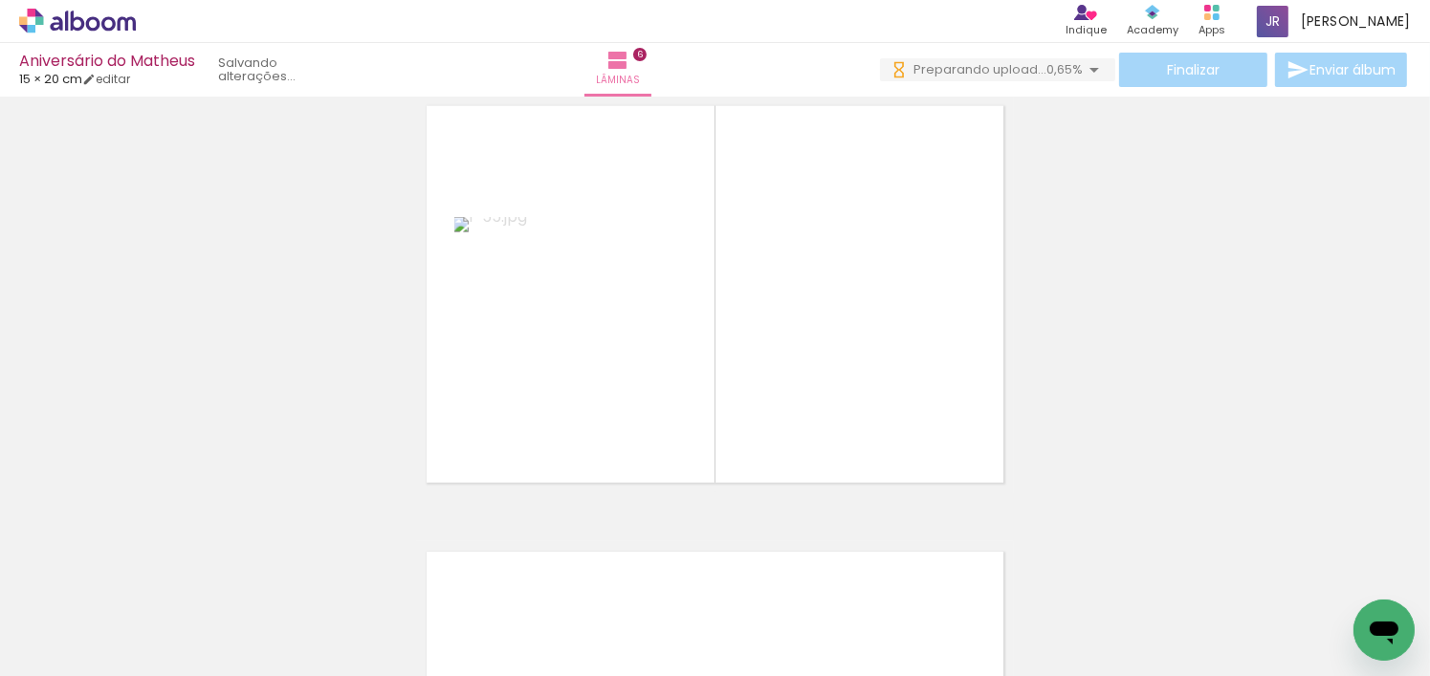
scroll to position [0, 6145]
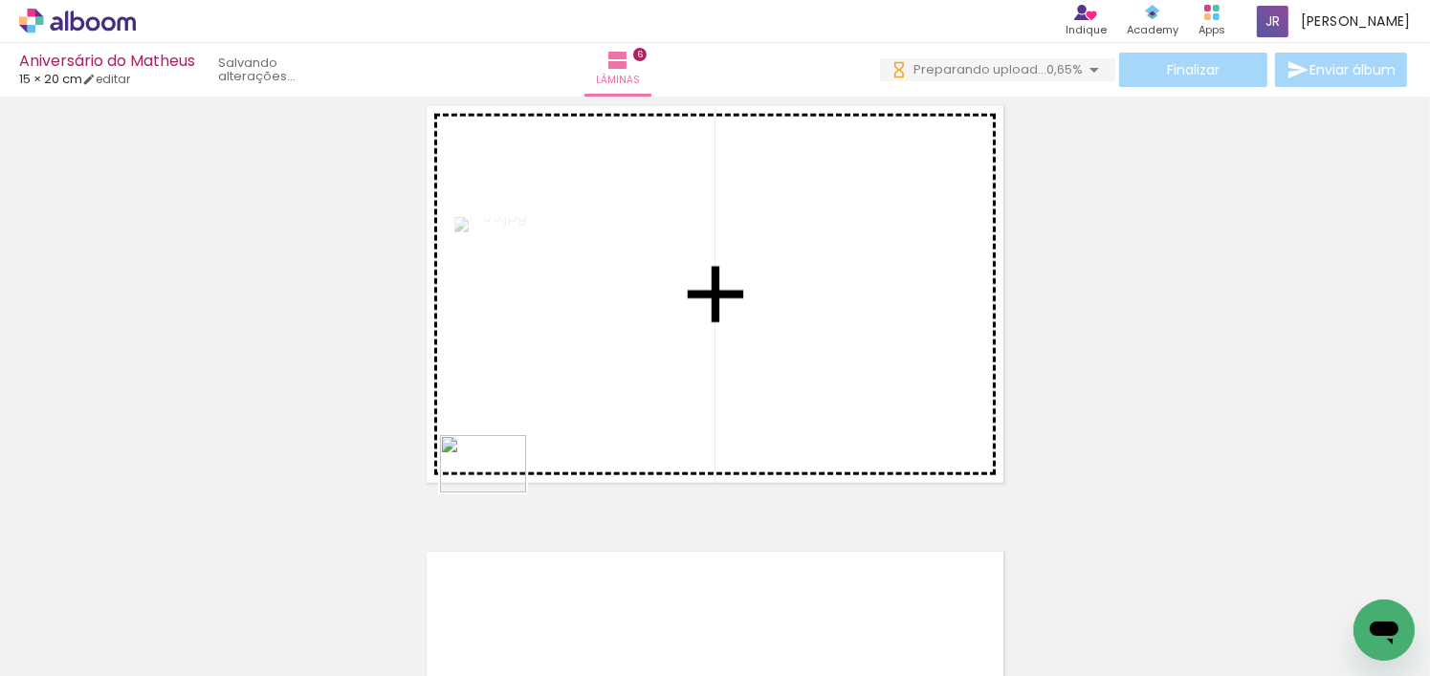
drag, startPoint x: 395, startPoint y: 634, endPoint x: 579, endPoint y: 394, distance: 302.3
click at [579, 394] on quentale-workspace at bounding box center [715, 338] width 1430 height 676
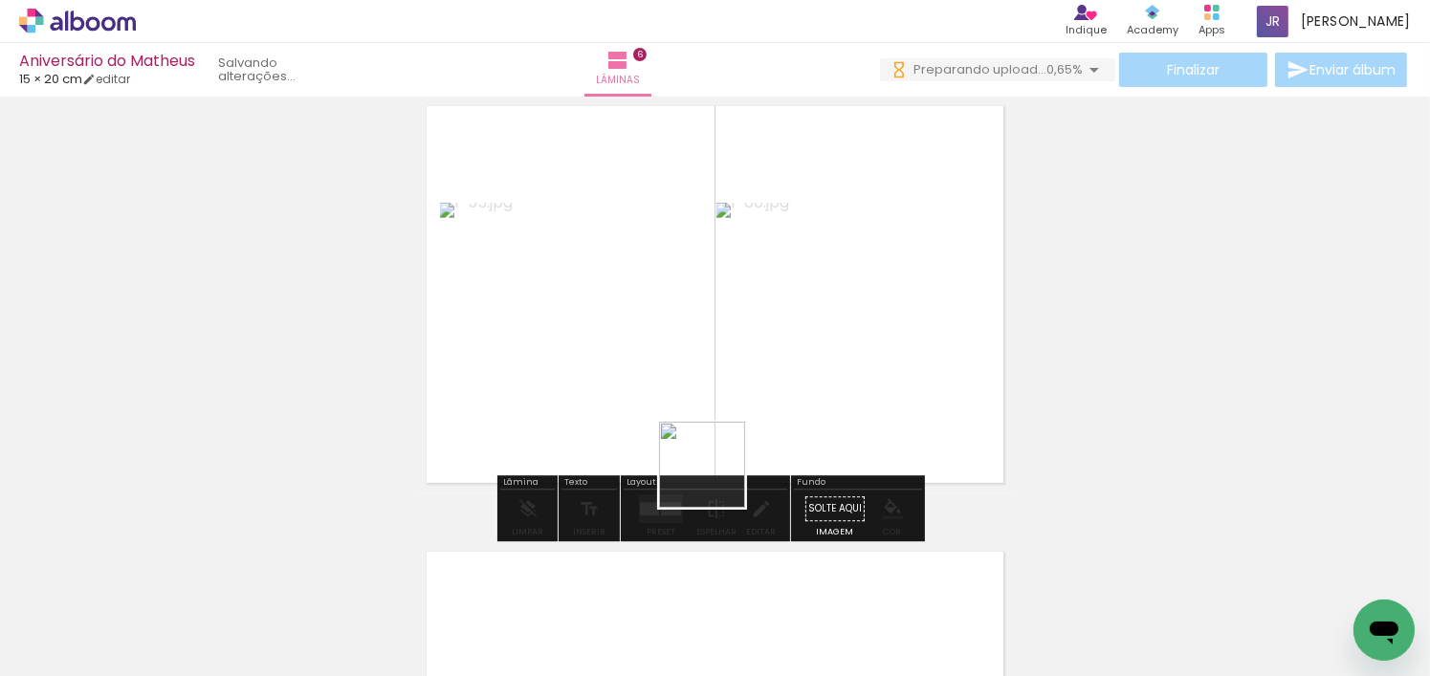
drag, startPoint x: 716, startPoint y: 625, endPoint x: 739, endPoint y: 489, distance: 137.8
click at [709, 430] on quentale-workspace at bounding box center [715, 338] width 1430 height 676
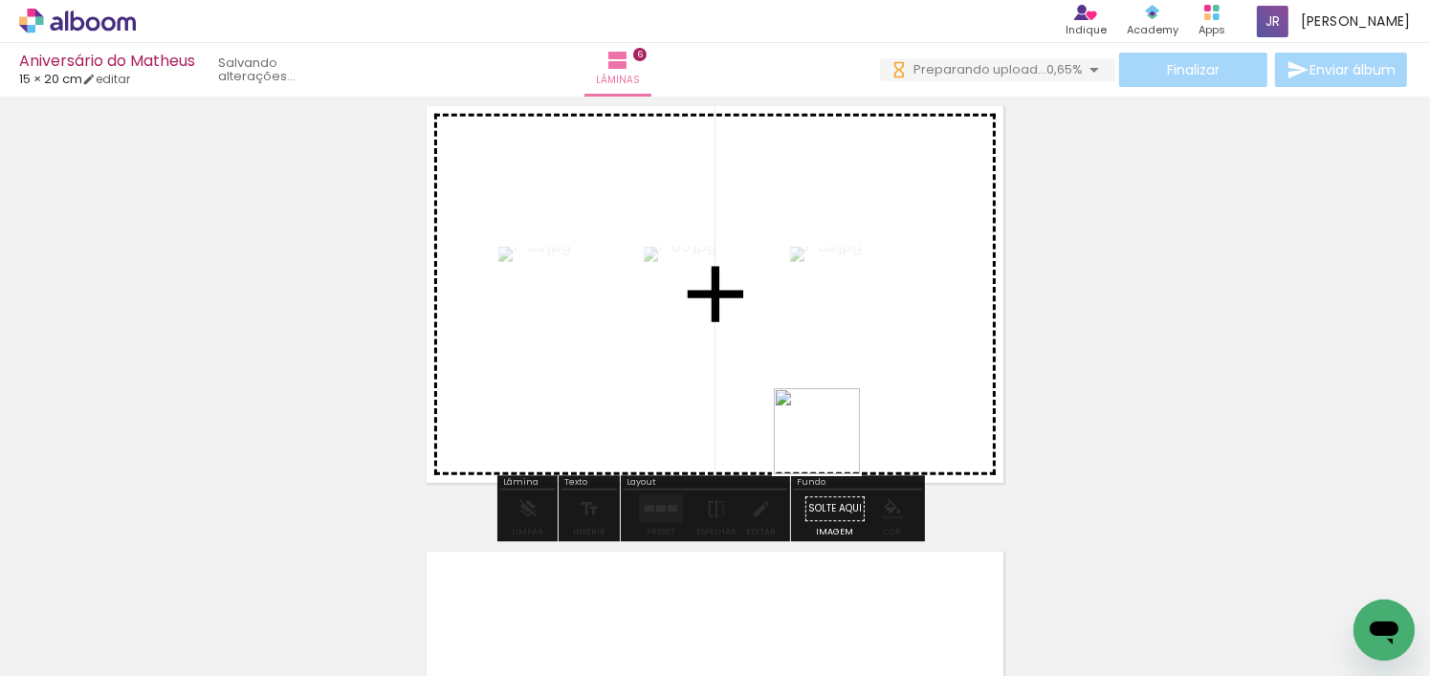
drag, startPoint x: 891, startPoint y: 633, endPoint x: 842, endPoint y: 520, distance: 123.0
click at [829, 444] on quentale-workspace at bounding box center [715, 338] width 1430 height 676
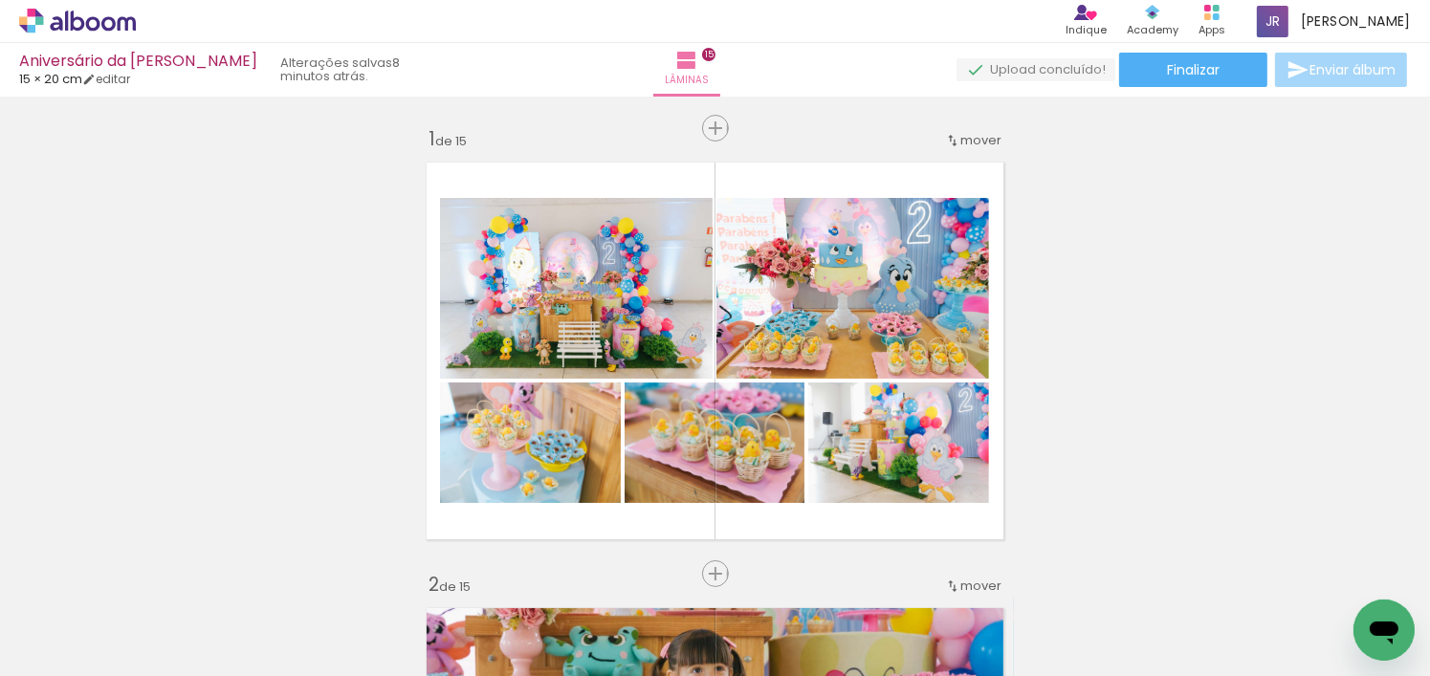
scroll to position [6746, 0]
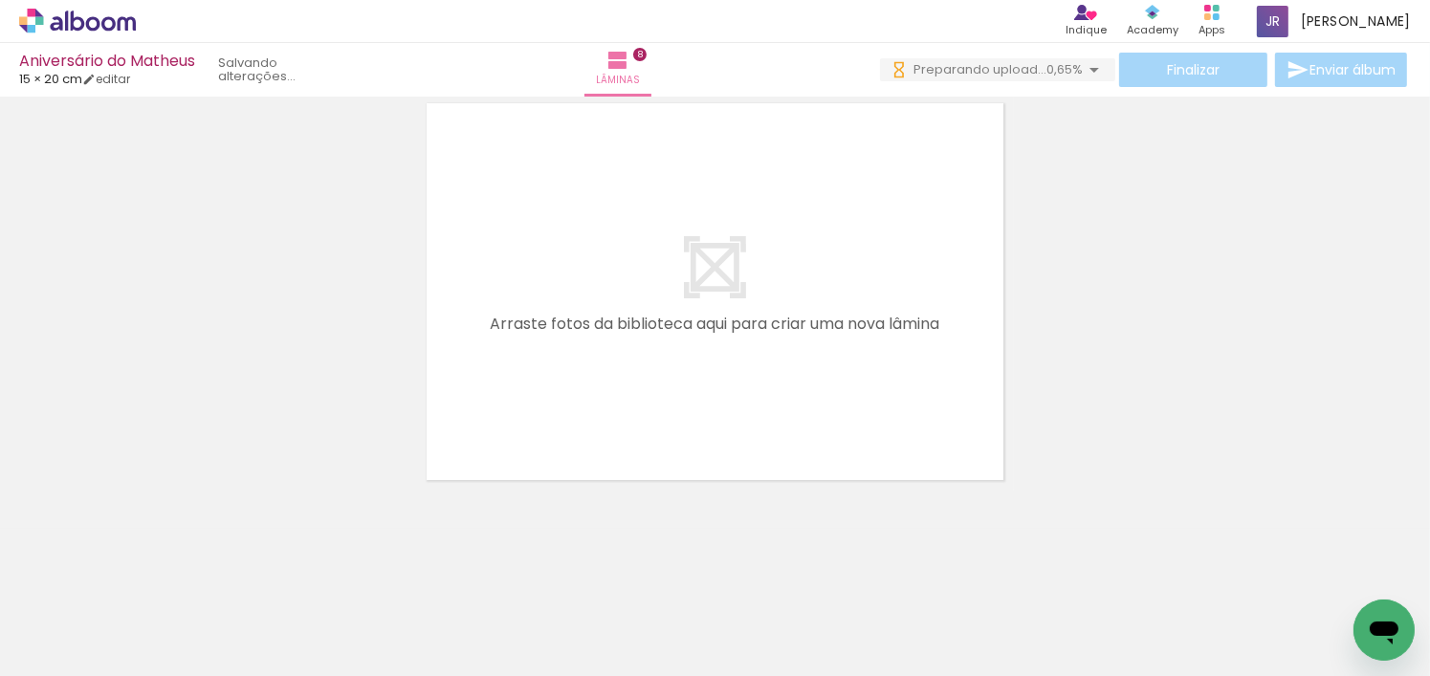
scroll to position [0, 12639]
drag, startPoint x: 645, startPoint y: 624, endPoint x: 676, endPoint y: 378, distance: 247.9
click at [676, 378] on quentale-workspace at bounding box center [715, 338] width 1430 height 676
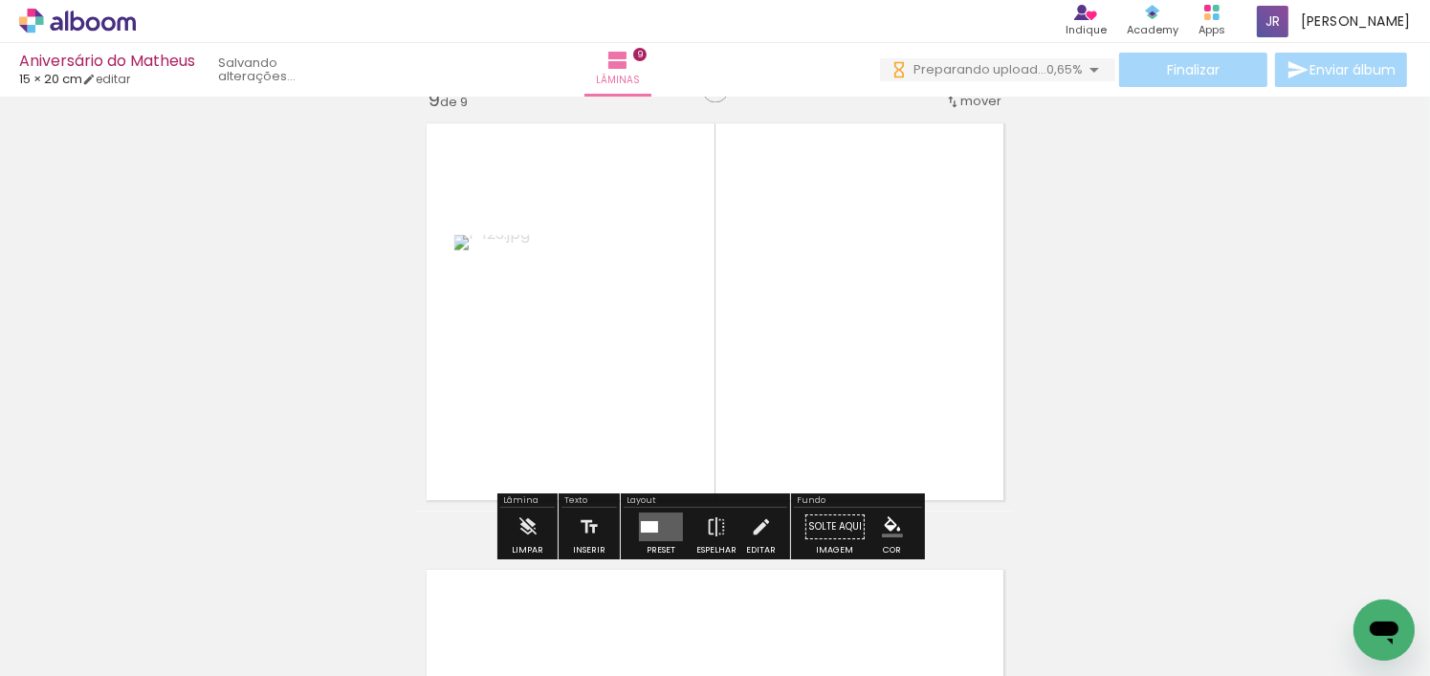
scroll to position [3590, 0]
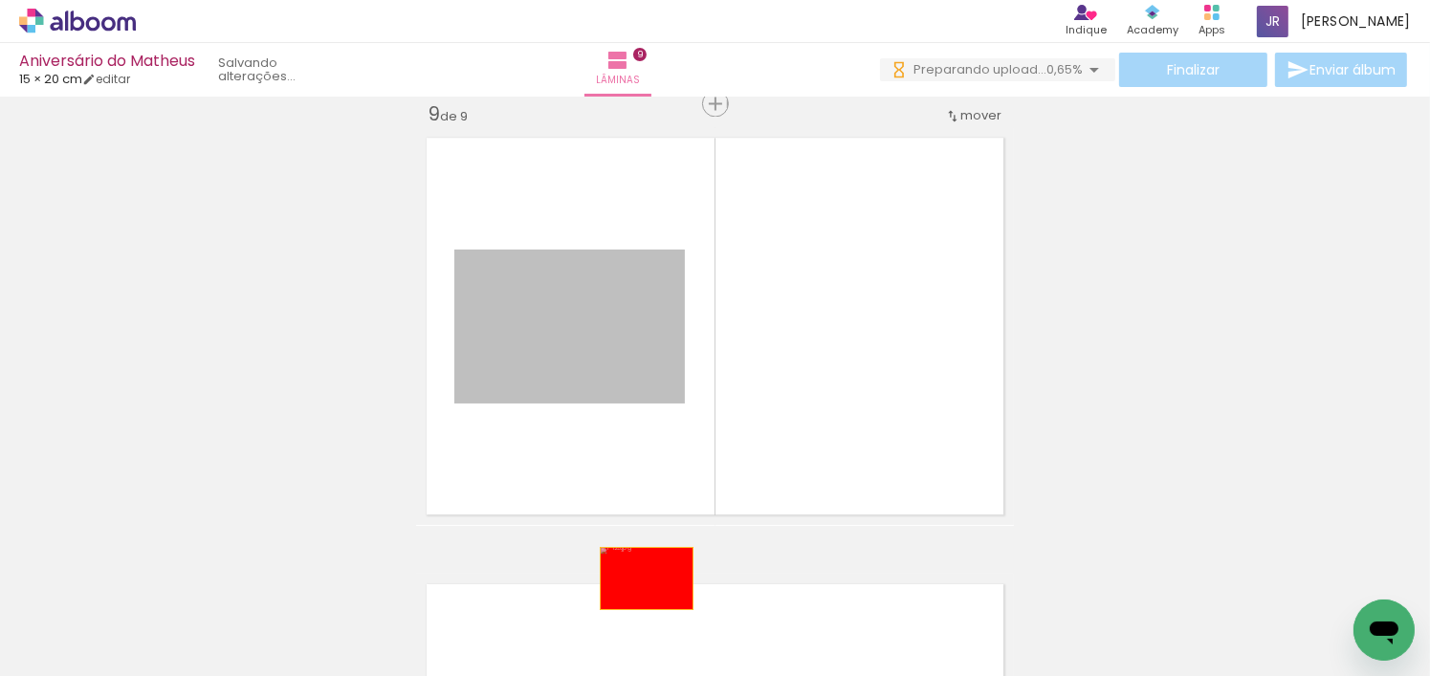
drag, startPoint x: 628, startPoint y: 460, endPoint x: 646, endPoint y: 623, distance: 163.6
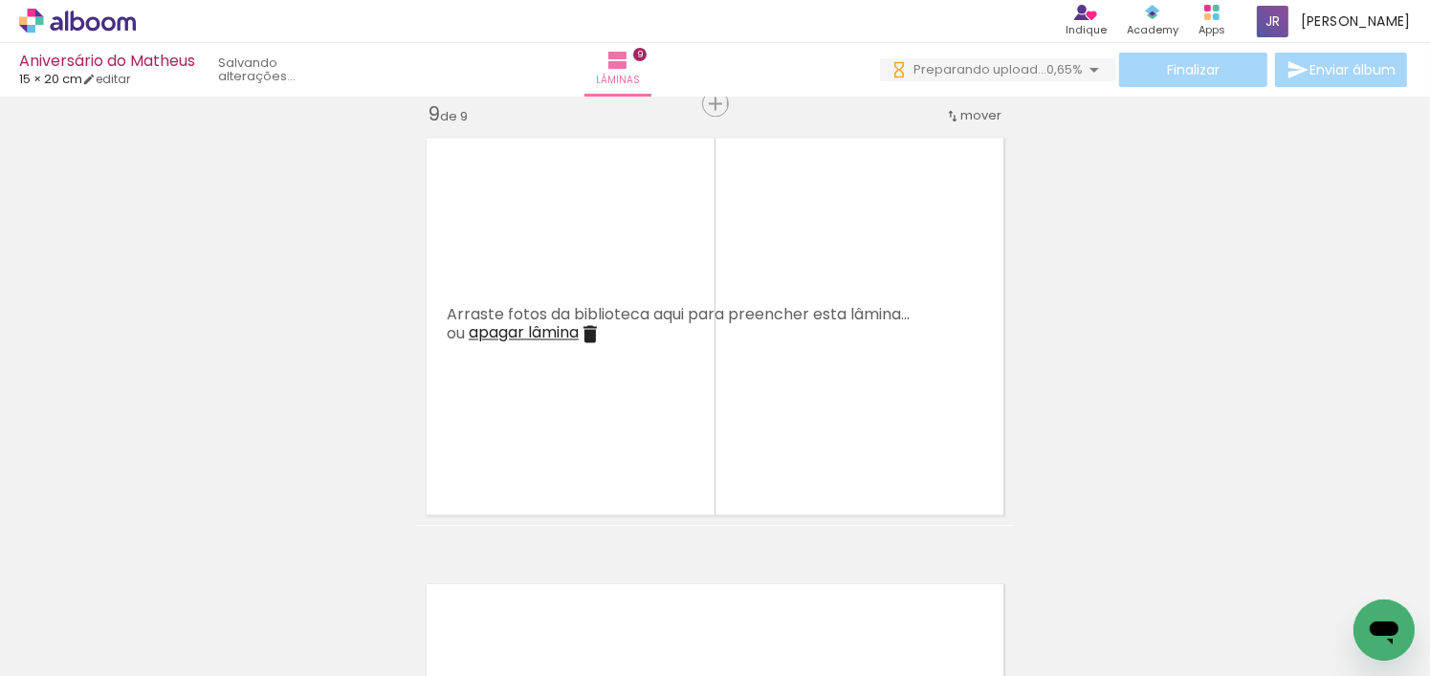
scroll to position [0, 12829]
drag, startPoint x: 860, startPoint y: 628, endPoint x: 834, endPoint y: 409, distance: 220.6
click at [834, 409] on quentale-workspace at bounding box center [715, 338] width 1430 height 676
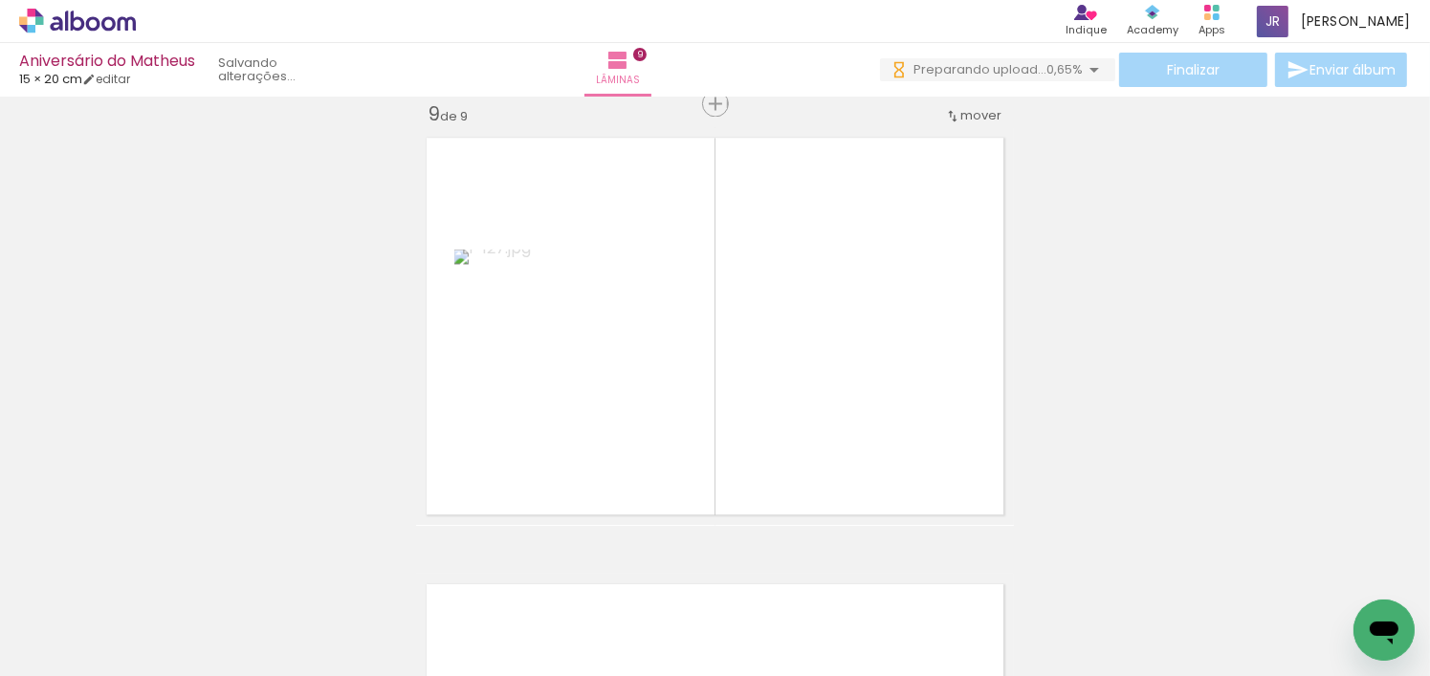
scroll to position [0, 13287]
drag, startPoint x: 1044, startPoint y: 615, endPoint x: 741, endPoint y: 364, distance: 393.3
click at [741, 364] on quentale-workspace at bounding box center [715, 338] width 1430 height 676
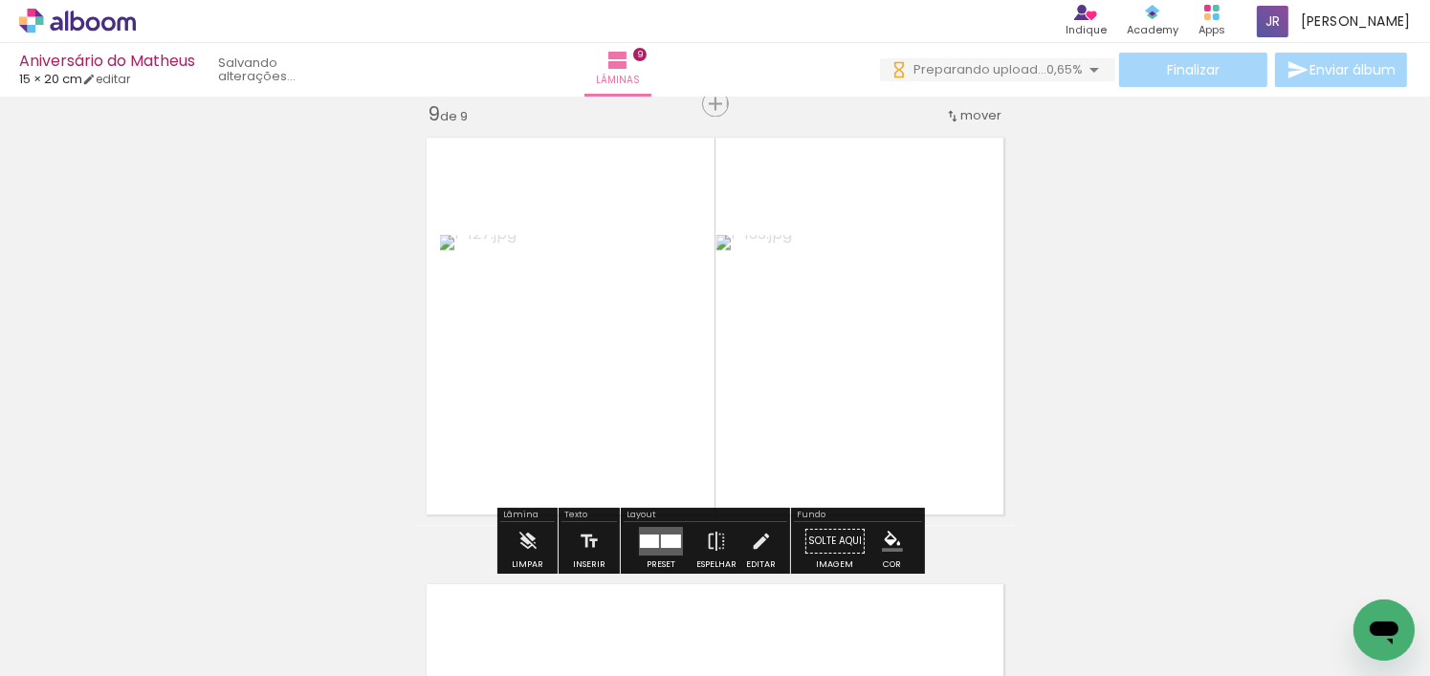
scroll to position [0, 13675]
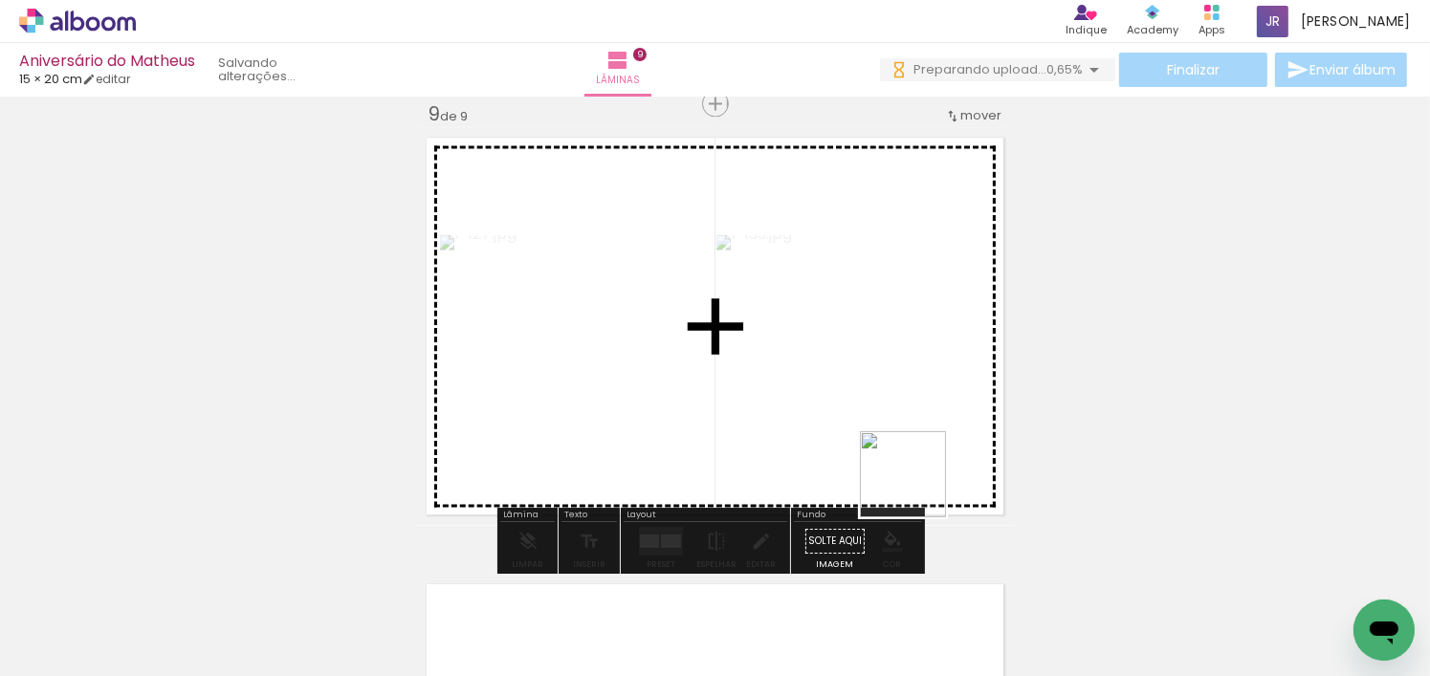
drag, startPoint x: 959, startPoint y: 576, endPoint x: 885, endPoint y: 423, distance: 170.3
click at [885, 423] on quentale-workspace at bounding box center [715, 338] width 1430 height 676
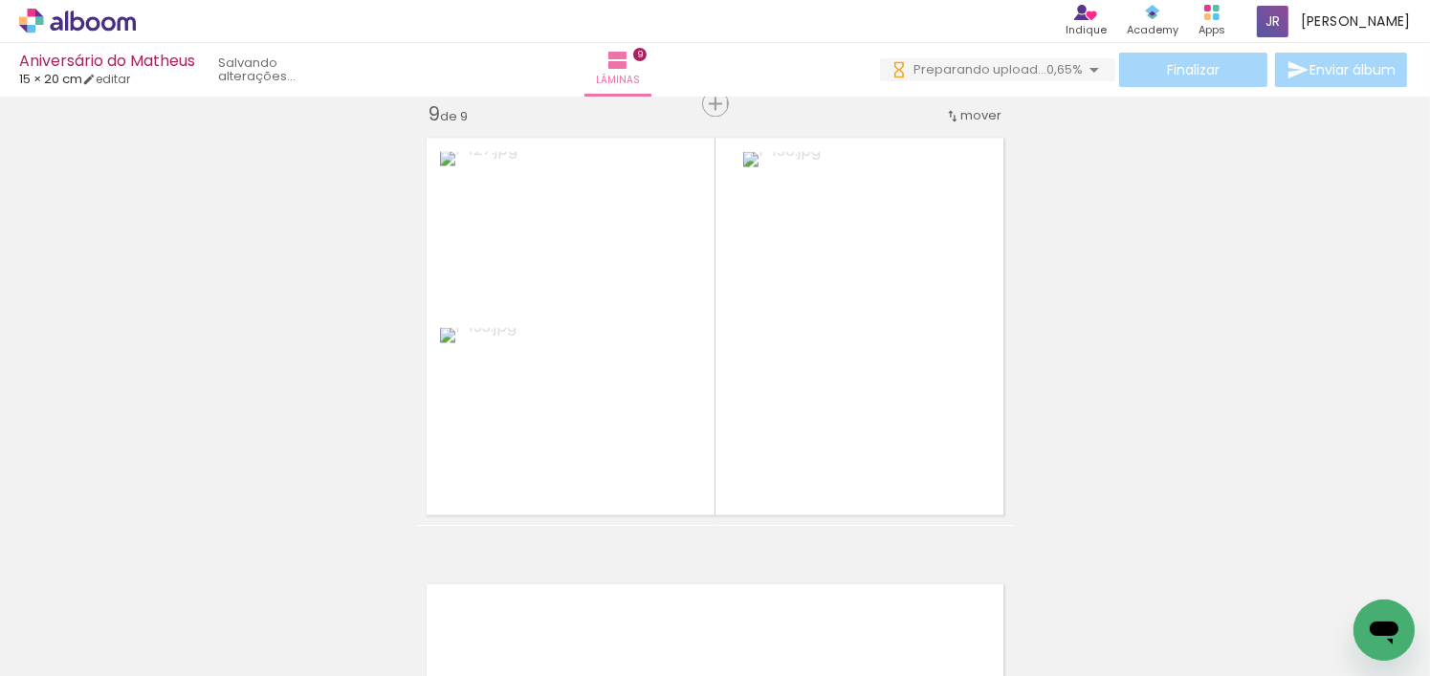
scroll to position [0, 14470]
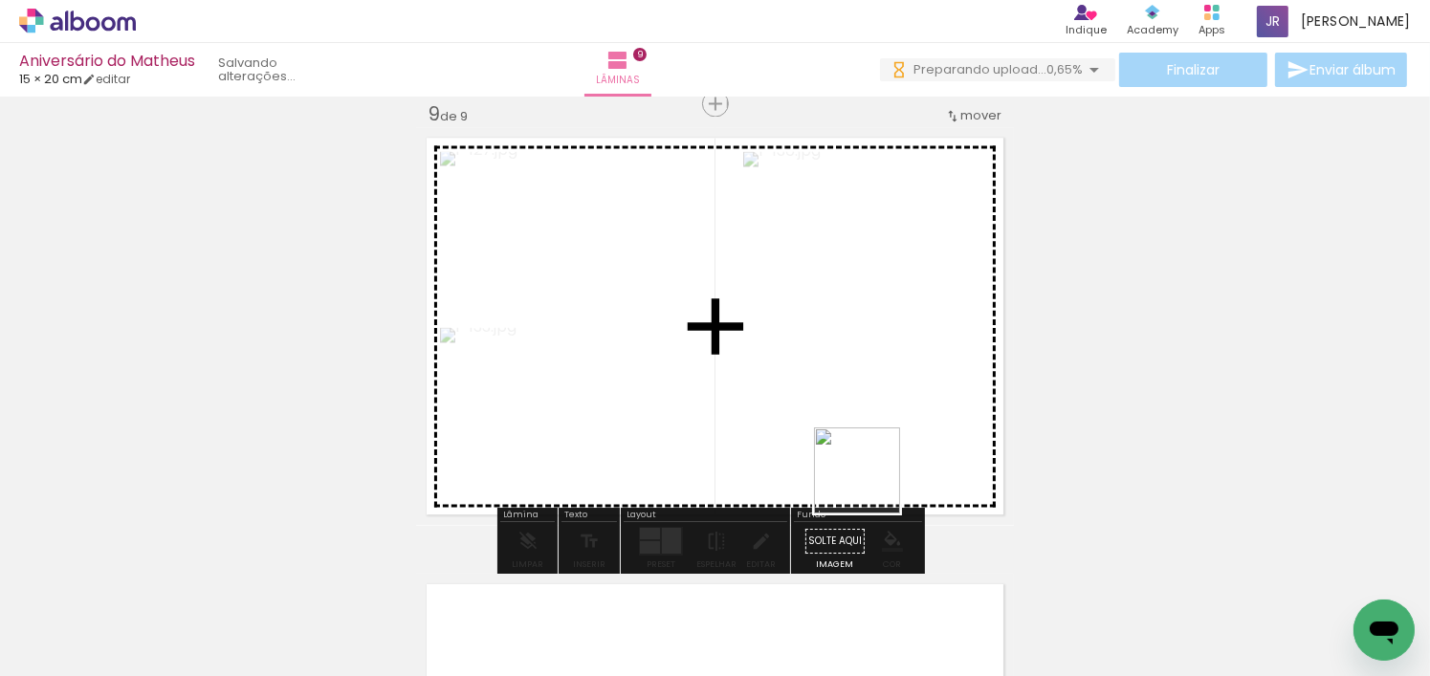
drag, startPoint x: 948, startPoint y: 639, endPoint x: 843, endPoint y: 393, distance: 267.4
click at [843, 393] on quentale-workspace at bounding box center [715, 338] width 1430 height 676
drag, startPoint x: 503, startPoint y: 529, endPoint x: 500, endPoint y: 496, distance: 32.7
click at [500, 496] on quentale-workspace at bounding box center [715, 338] width 1430 height 676
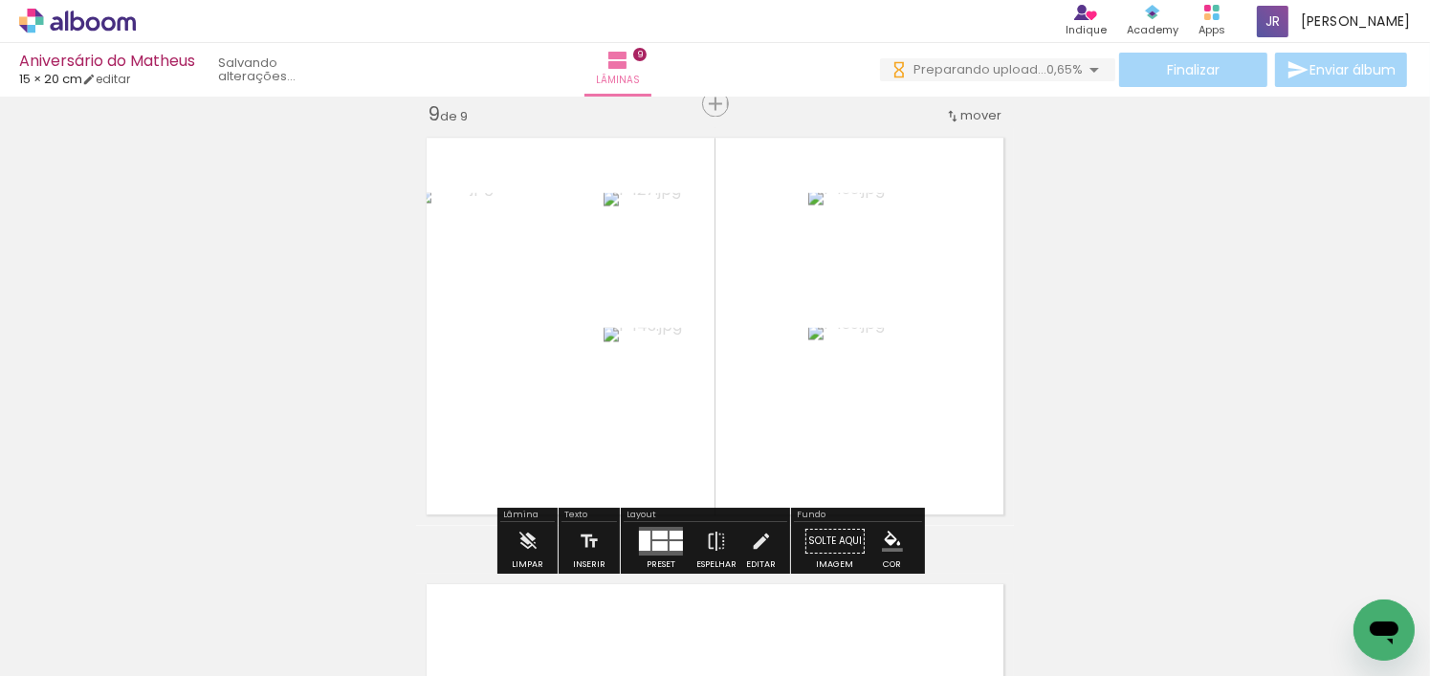
drag, startPoint x: 616, startPoint y: 621, endPoint x: 836, endPoint y: 608, distance: 220.4
click at [651, 474] on quentale-workspace at bounding box center [715, 338] width 1430 height 676
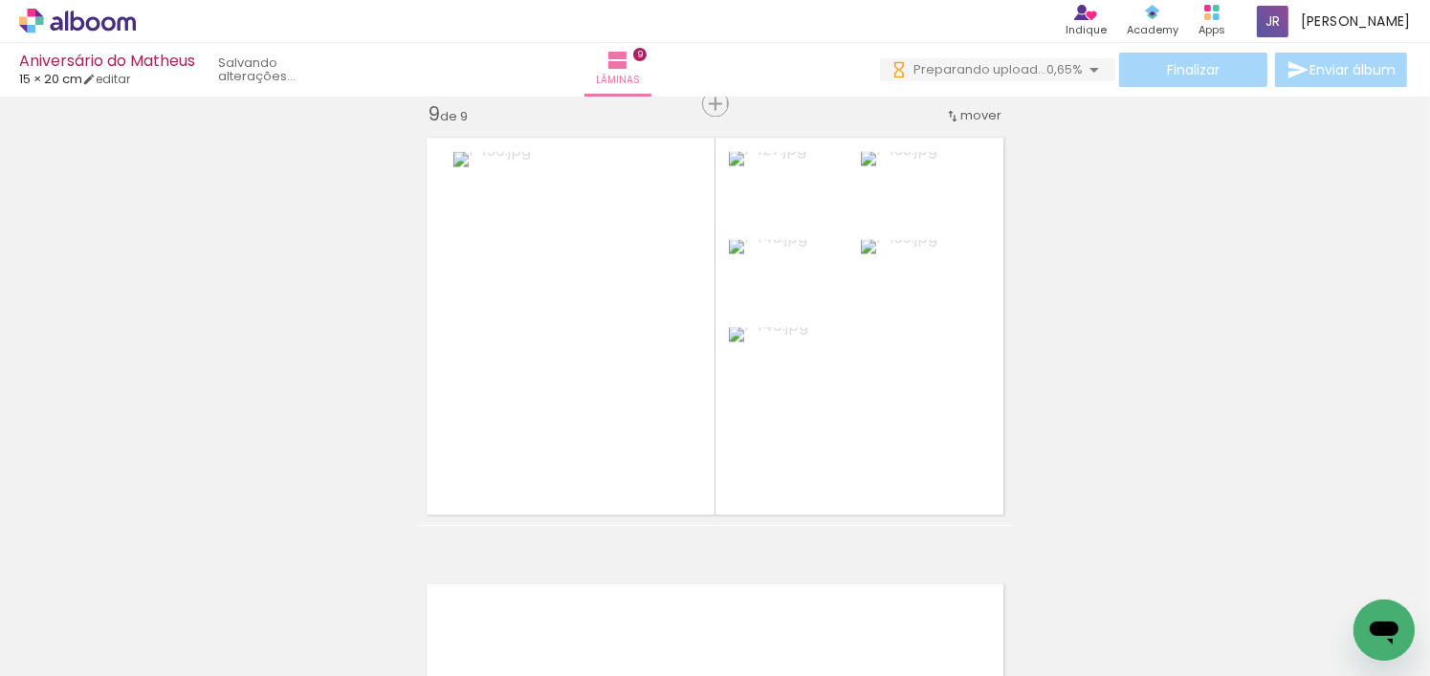
scroll to position [0, 12461]
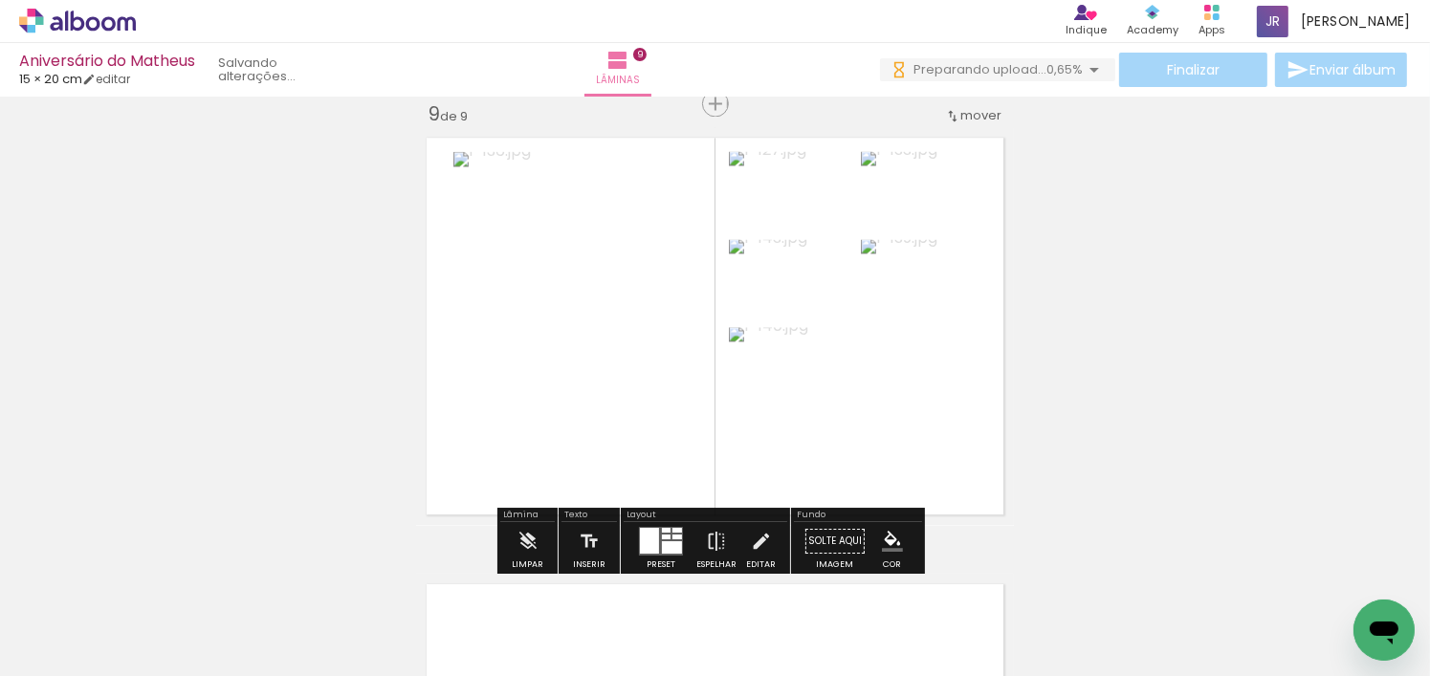
click at [662, 536] on div at bounding box center [666, 538] width 9 height 5
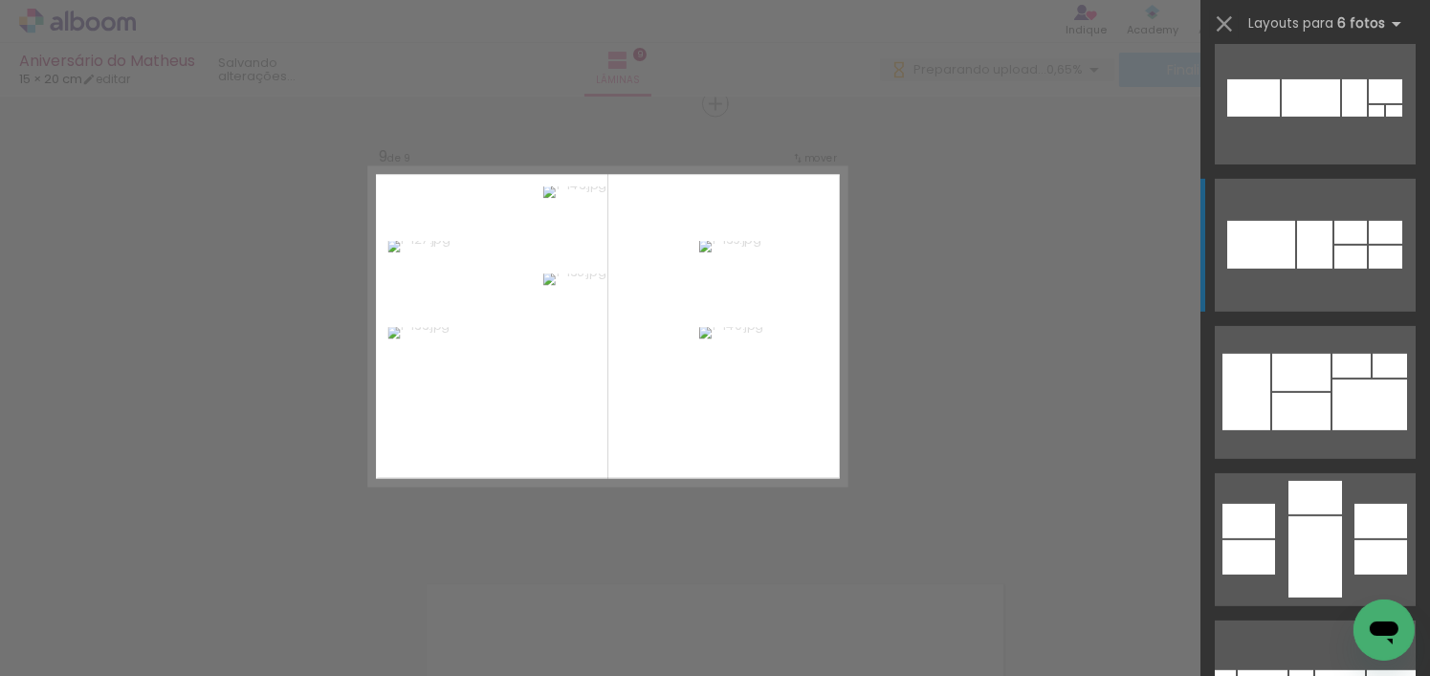
scroll to position [861, 0]
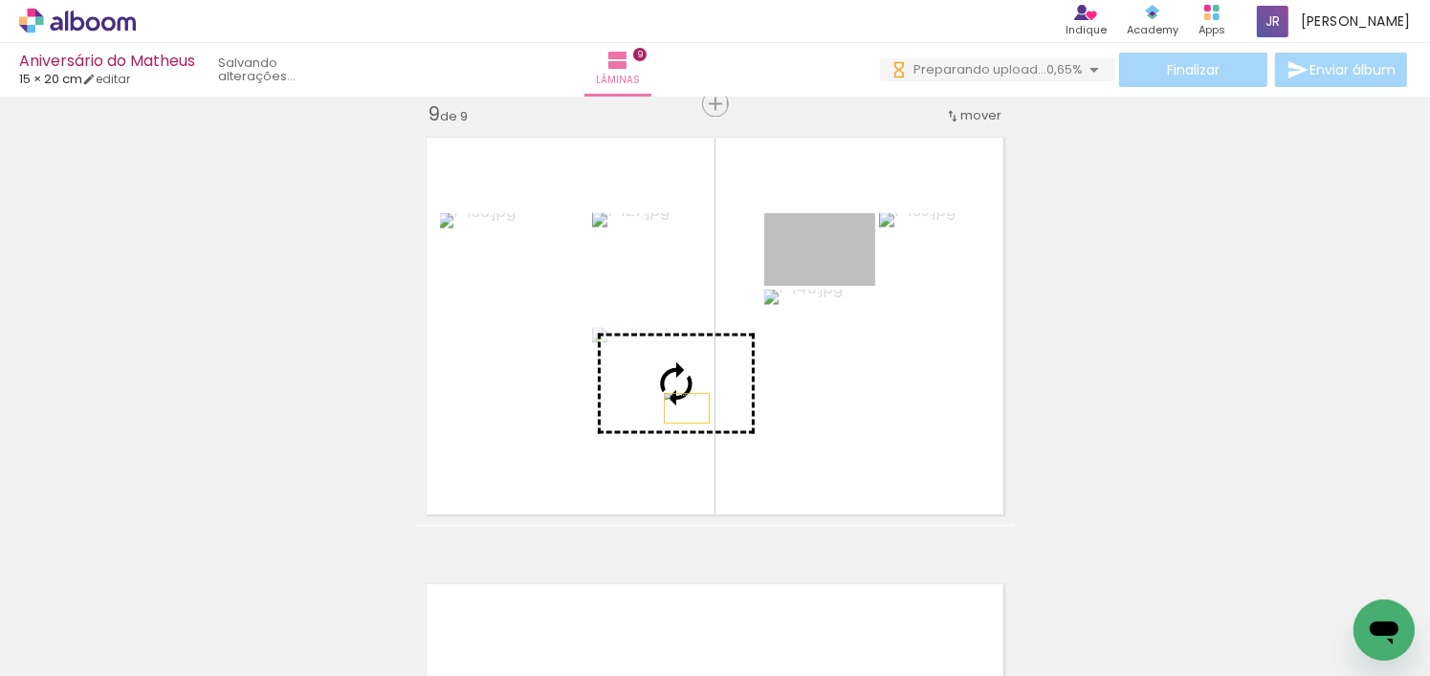
drag, startPoint x: 851, startPoint y: 268, endPoint x: 680, endPoint y: 408, distance: 221.6
click at [0, 0] on slot at bounding box center [0, 0] width 0 height 0
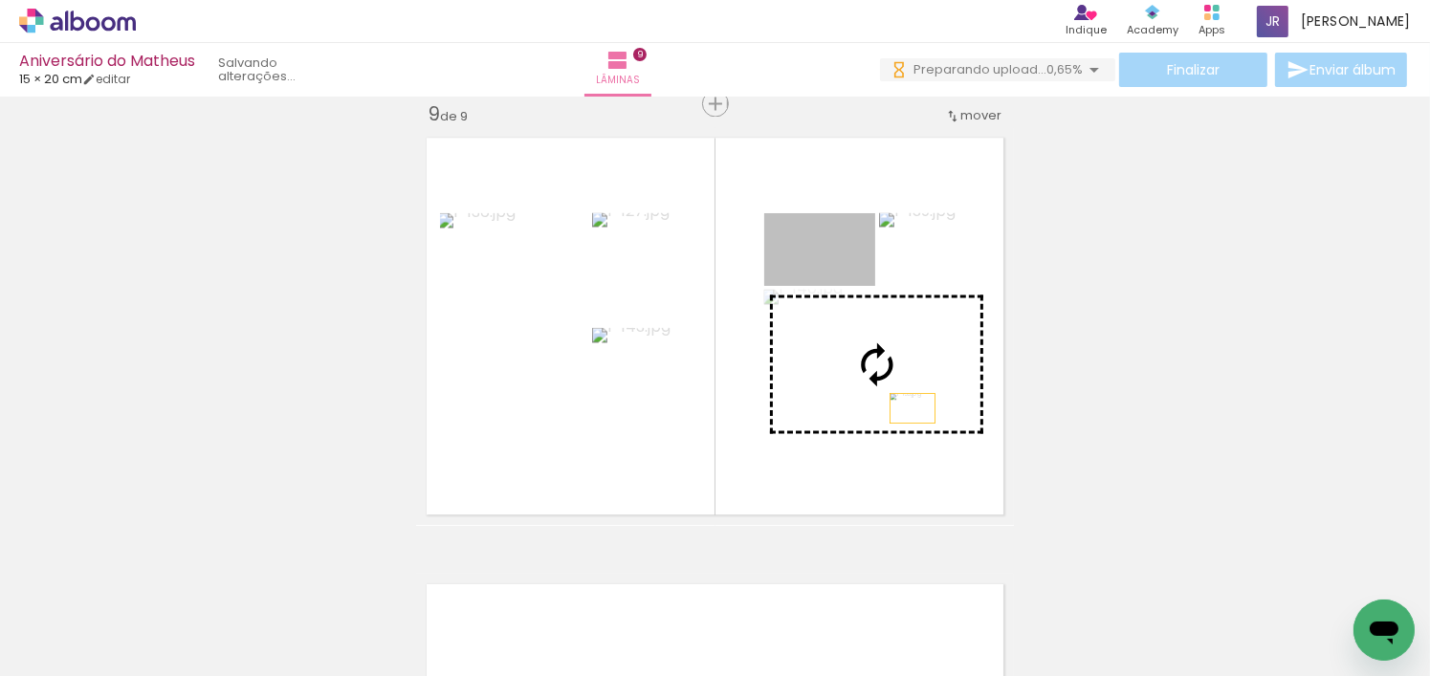
drag, startPoint x: 852, startPoint y: 256, endPoint x: 910, endPoint y: 410, distance: 164.4
click at [0, 0] on slot at bounding box center [0, 0] width 0 height 0
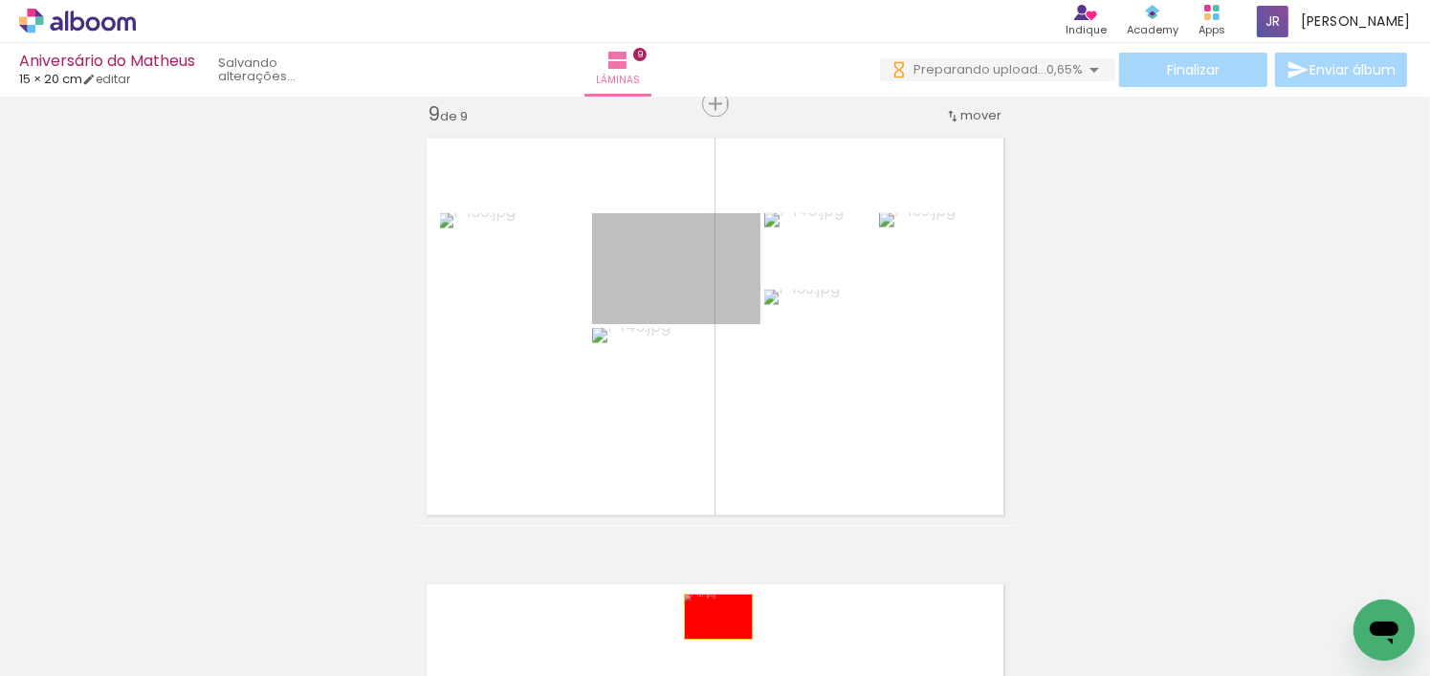
drag, startPoint x: 719, startPoint y: 284, endPoint x: 726, endPoint y: 627, distance: 342.5
click at [712, 615] on quentale-workspace at bounding box center [715, 338] width 1430 height 676
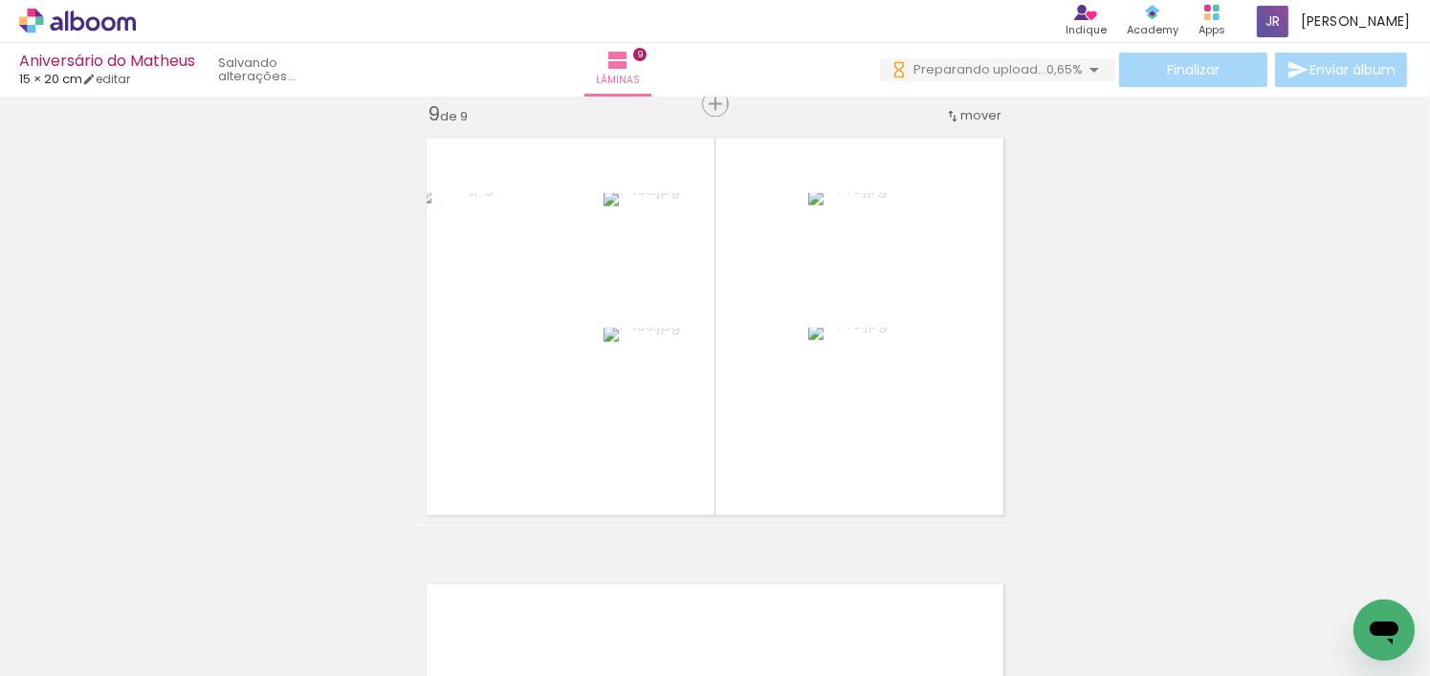
scroll to position [0, 14067]
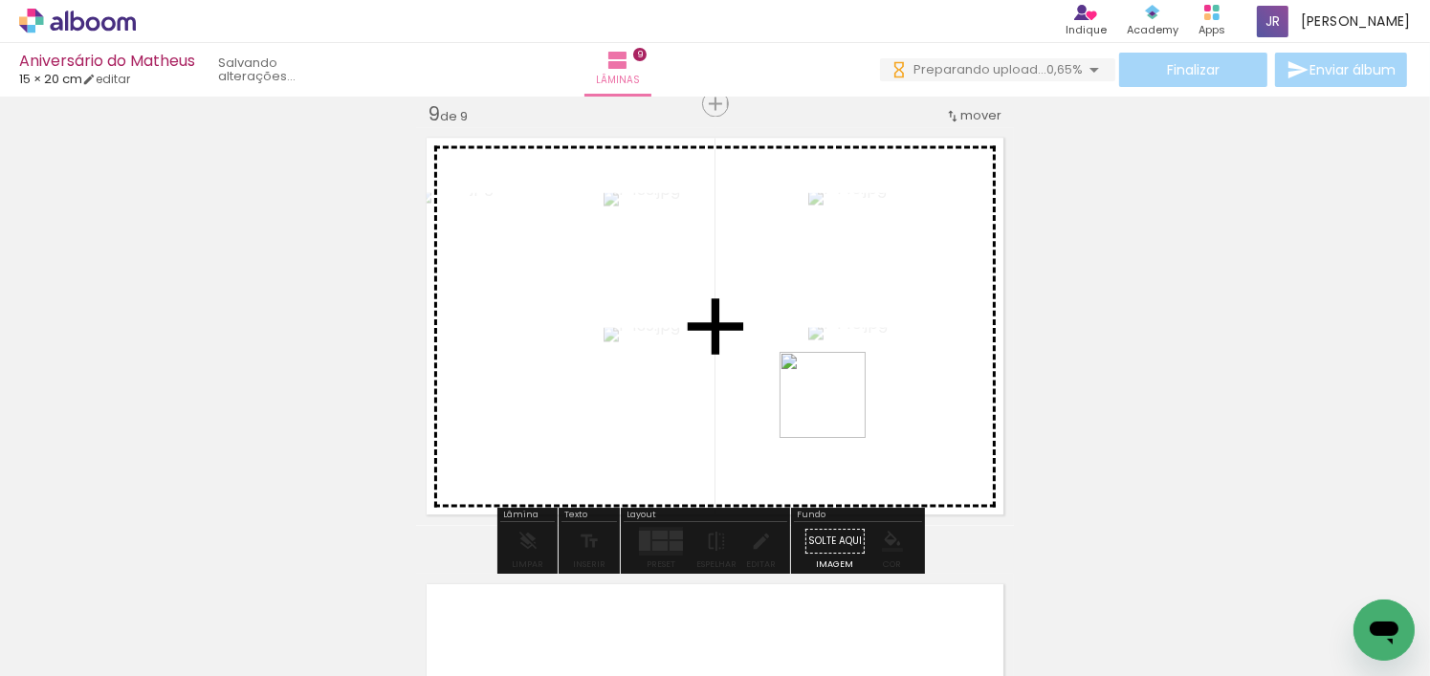
drag, startPoint x: 826, startPoint y: 634, endPoint x: 831, endPoint y: 519, distance: 114.9
click at [837, 393] on quentale-workspace at bounding box center [715, 338] width 1430 height 676
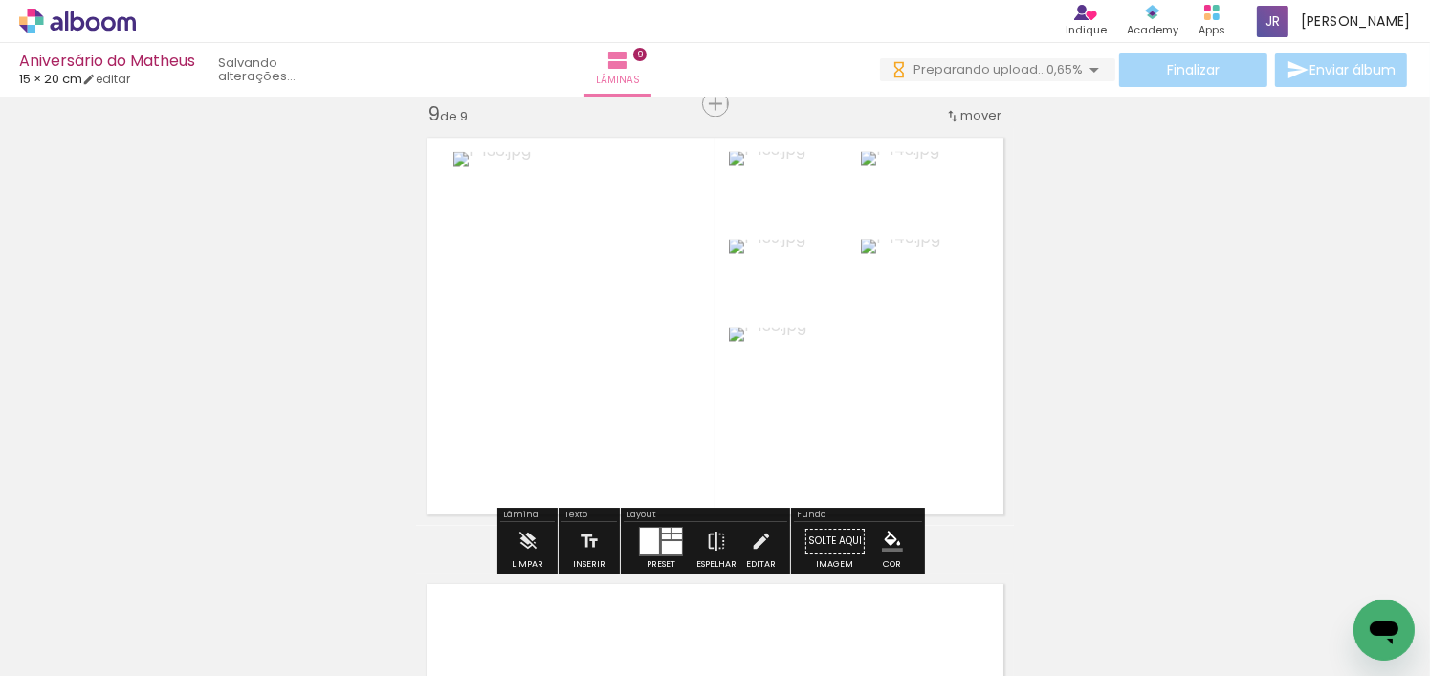
click at [642, 540] on div at bounding box center [649, 542] width 19 height 26
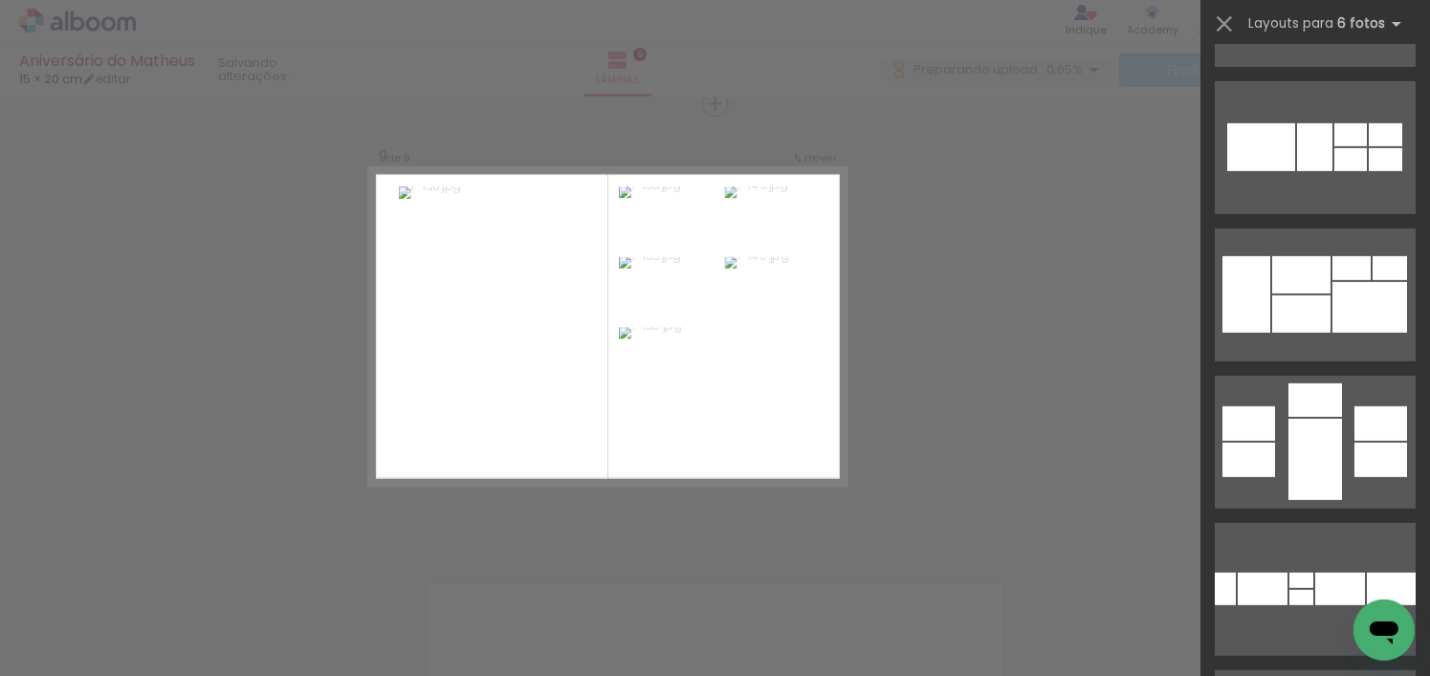
scroll to position [0, 0]
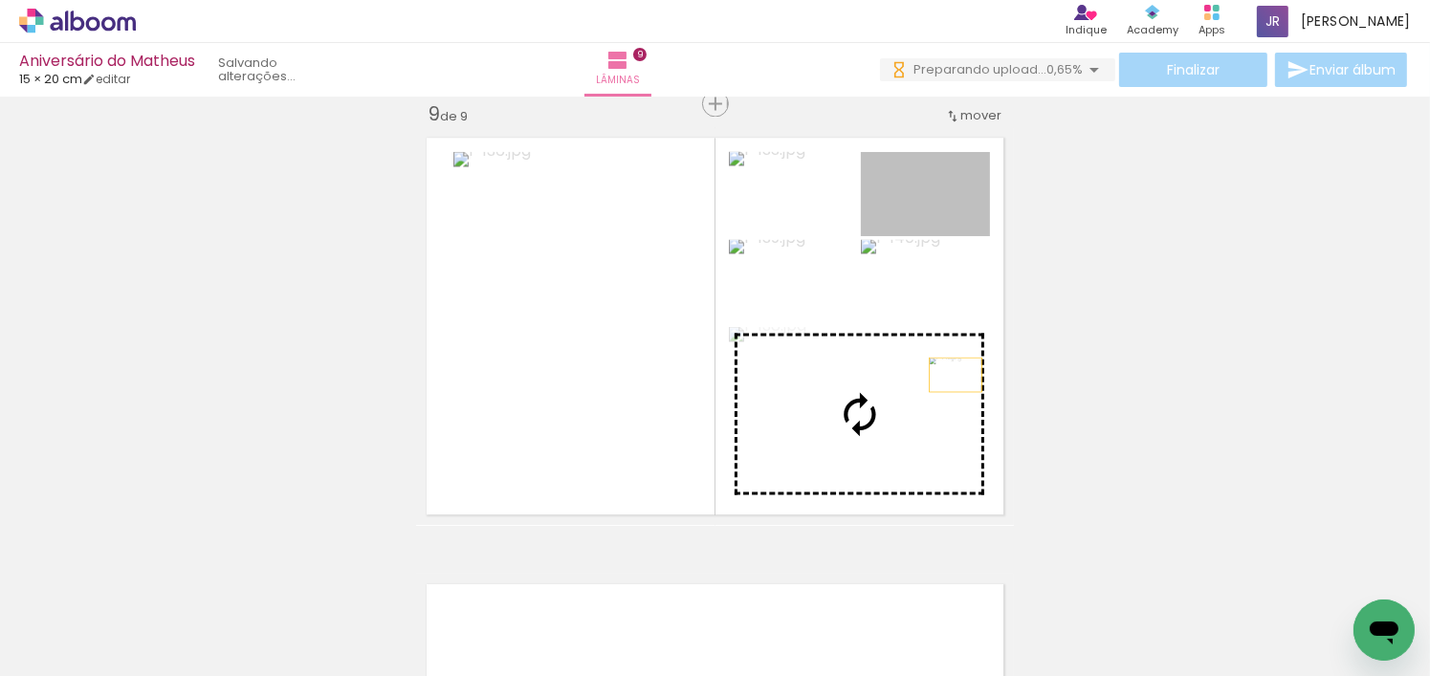
drag, startPoint x: 952, startPoint y: 217, endPoint x: 943, endPoint y: 424, distance: 206.8
click at [0, 0] on slot at bounding box center [0, 0] width 0 height 0
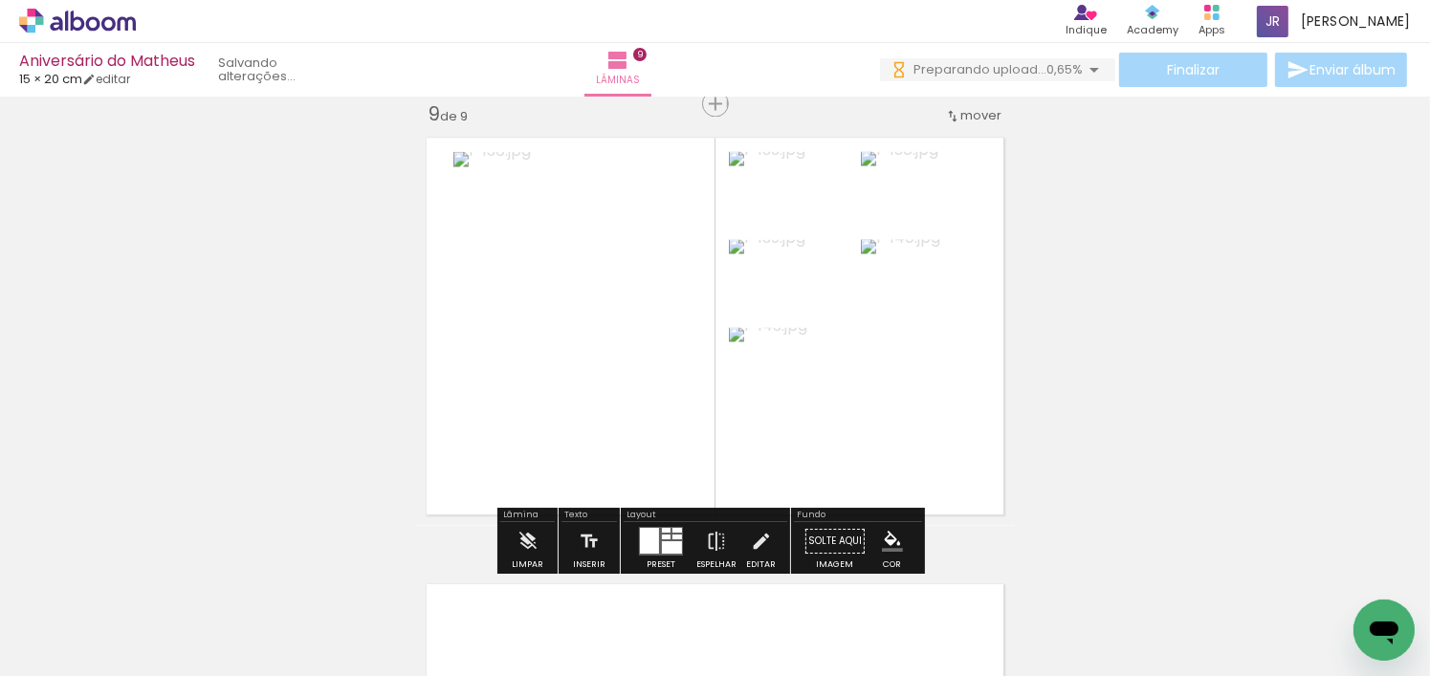
click at [672, 536] on div at bounding box center [677, 538] width 10 height 5
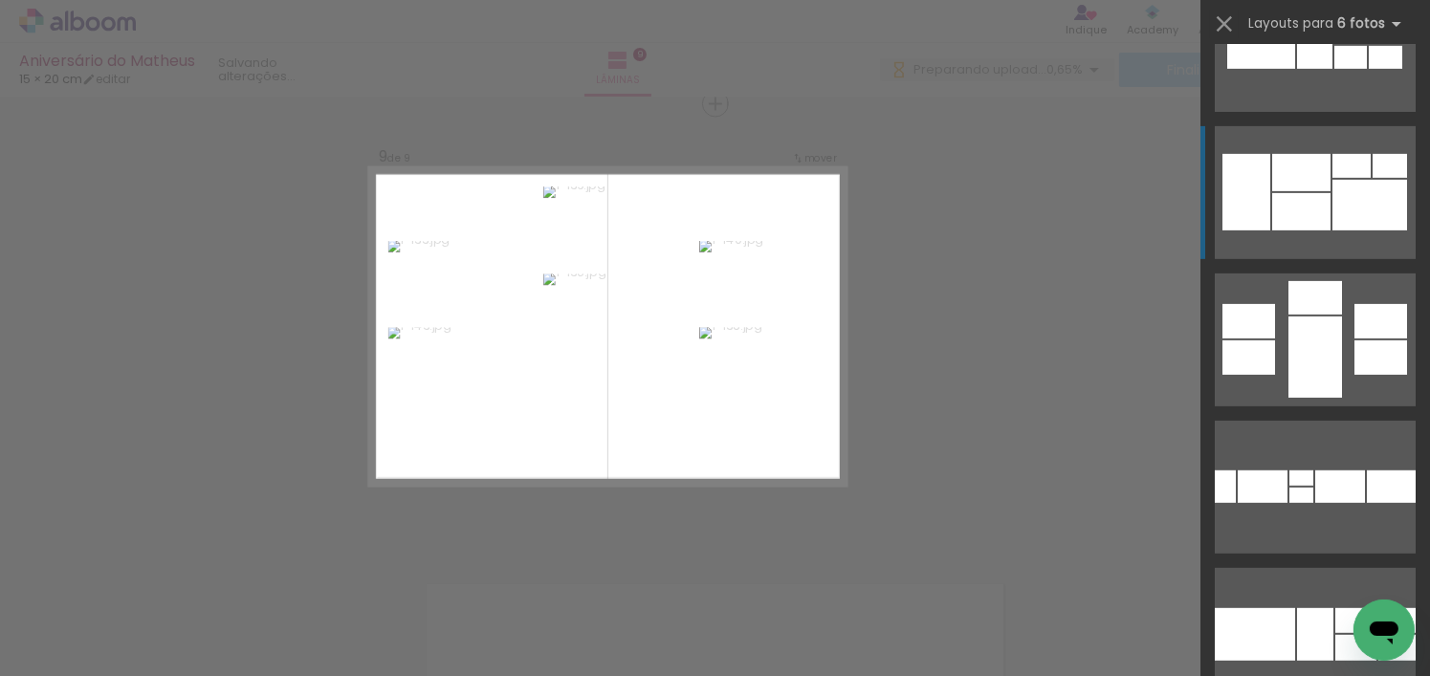
scroll to position [957, 0]
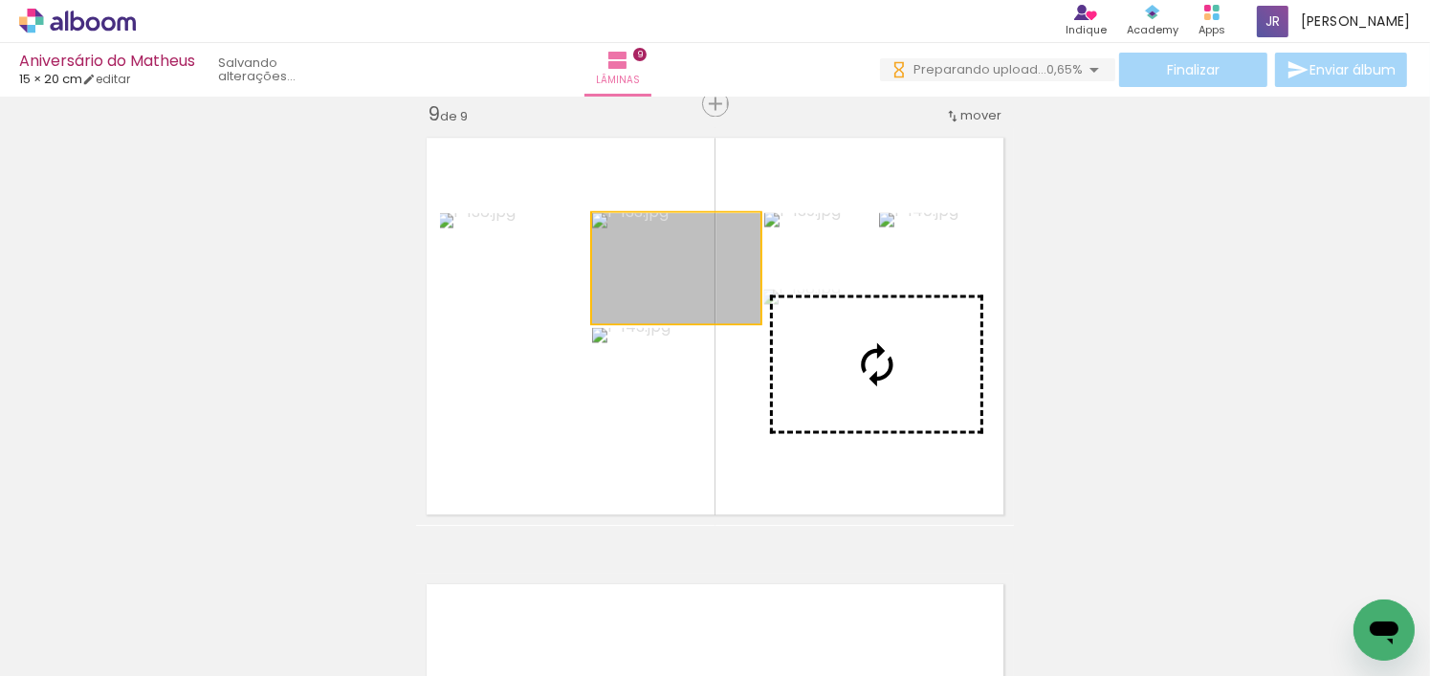
drag, startPoint x: 738, startPoint y: 299, endPoint x: 905, endPoint y: 401, distance: 195.7
click at [0, 0] on slot at bounding box center [0, 0] width 0 height 0
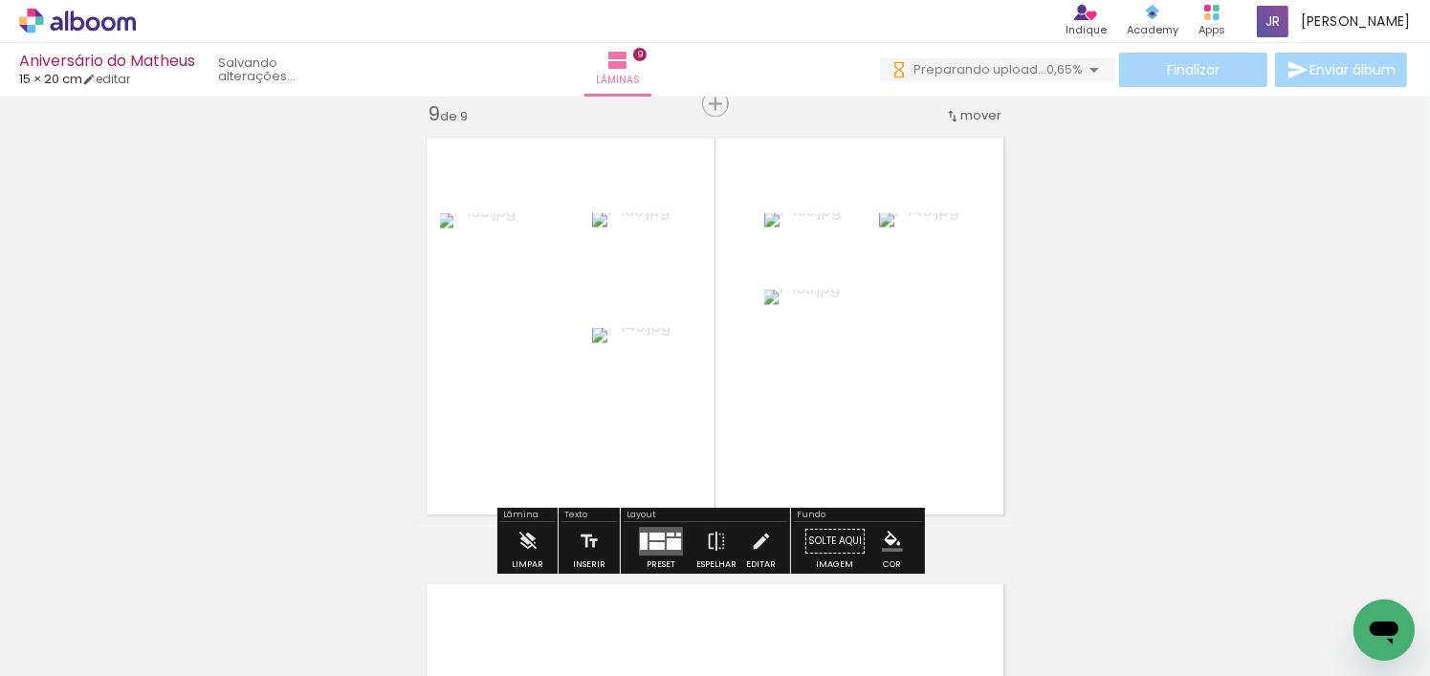
drag, startPoint x: 661, startPoint y: 535, endPoint x: 977, endPoint y: 412, distance: 338.6
click at [667, 535] on div at bounding box center [671, 536] width 8 height 4
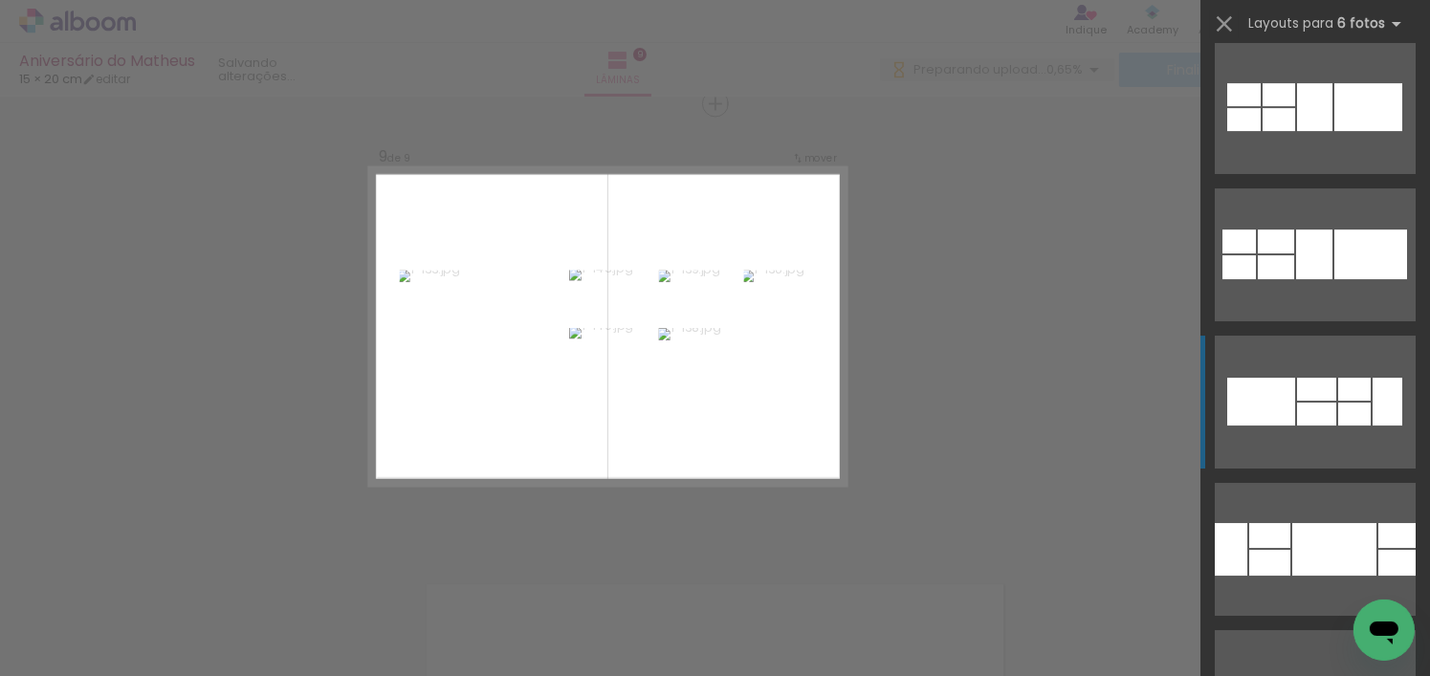
scroll to position [6579, 0]
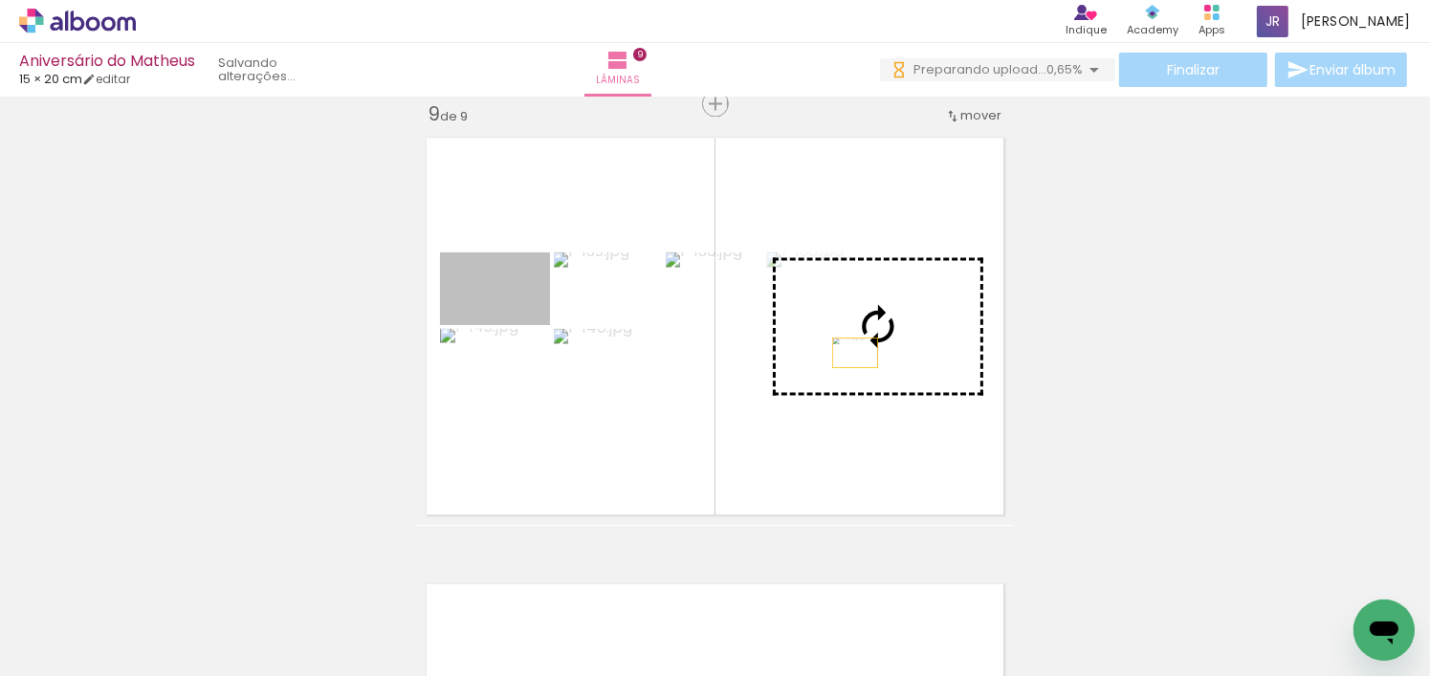
drag, startPoint x: 623, startPoint y: 338, endPoint x: 849, endPoint y: 352, distance: 226.2
click at [0, 0] on slot at bounding box center [0, 0] width 0 height 0
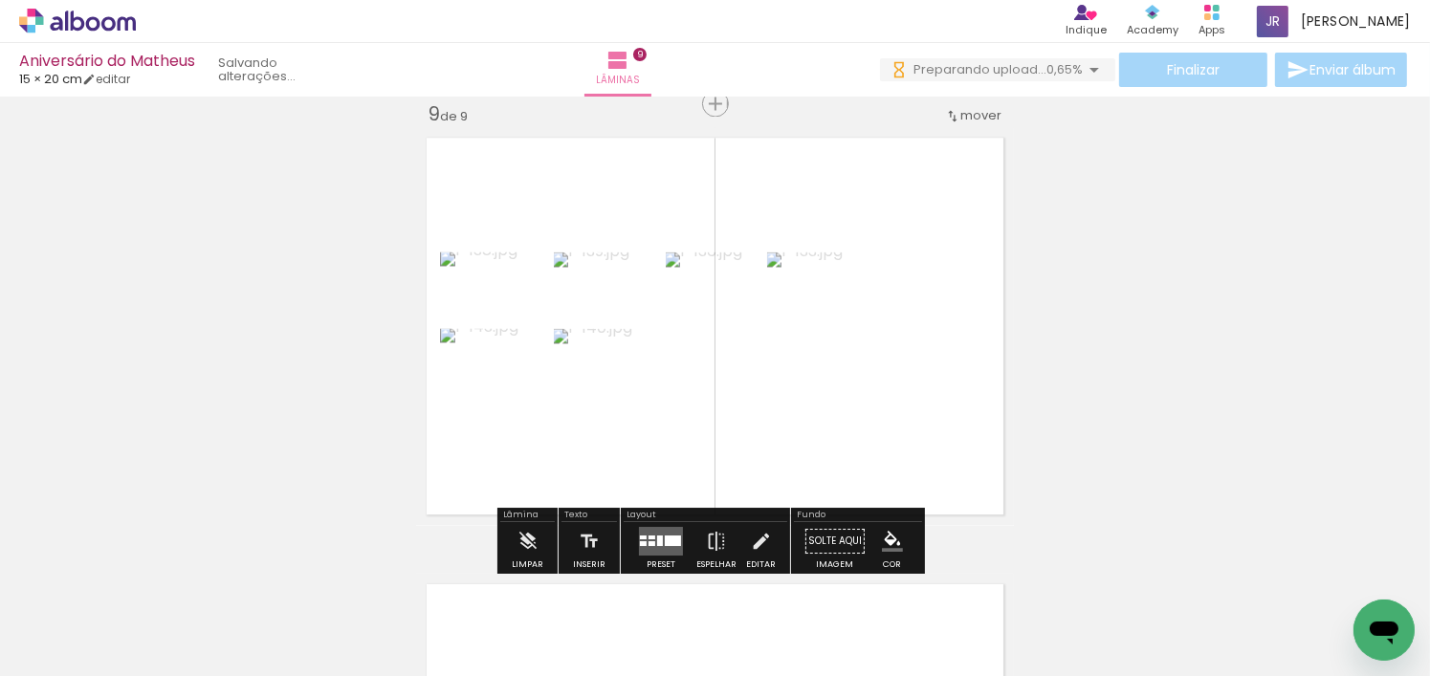
click at [650, 534] on quentale-layouter at bounding box center [661, 542] width 44 height 29
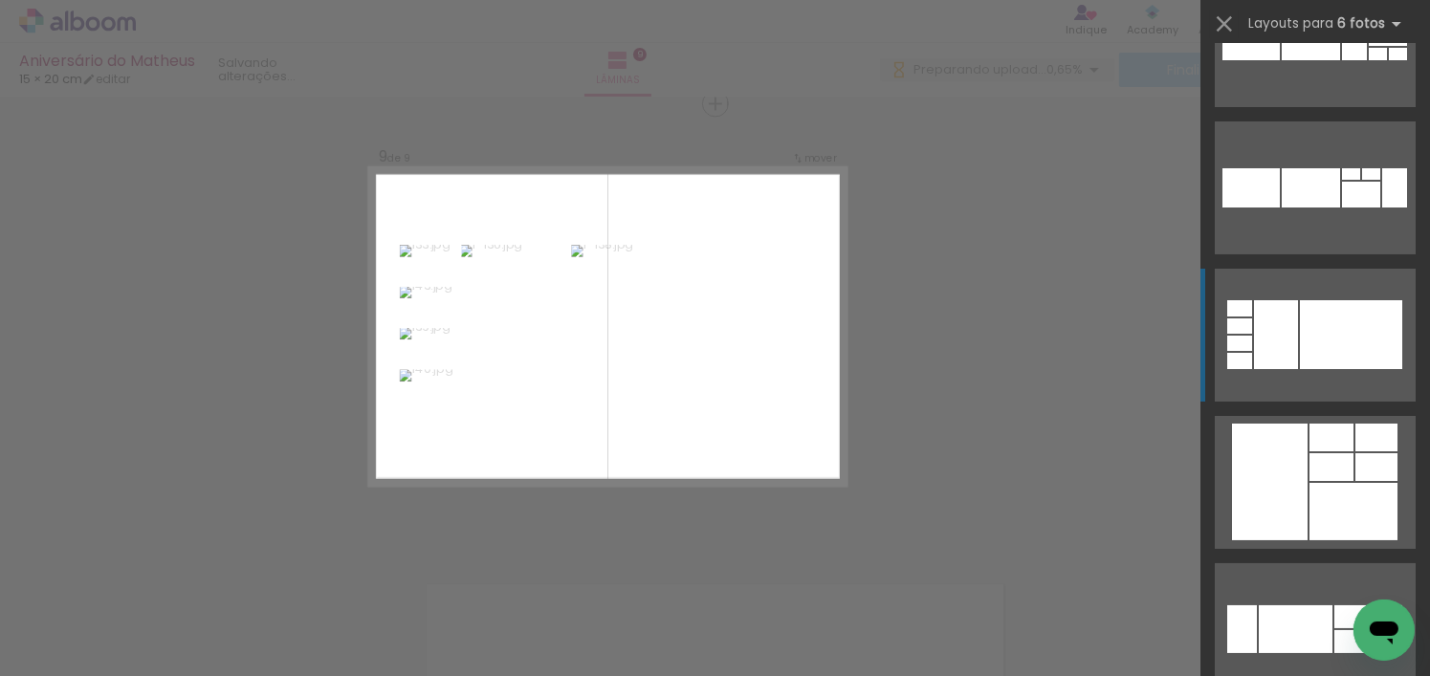
scroll to position [7490, 0]
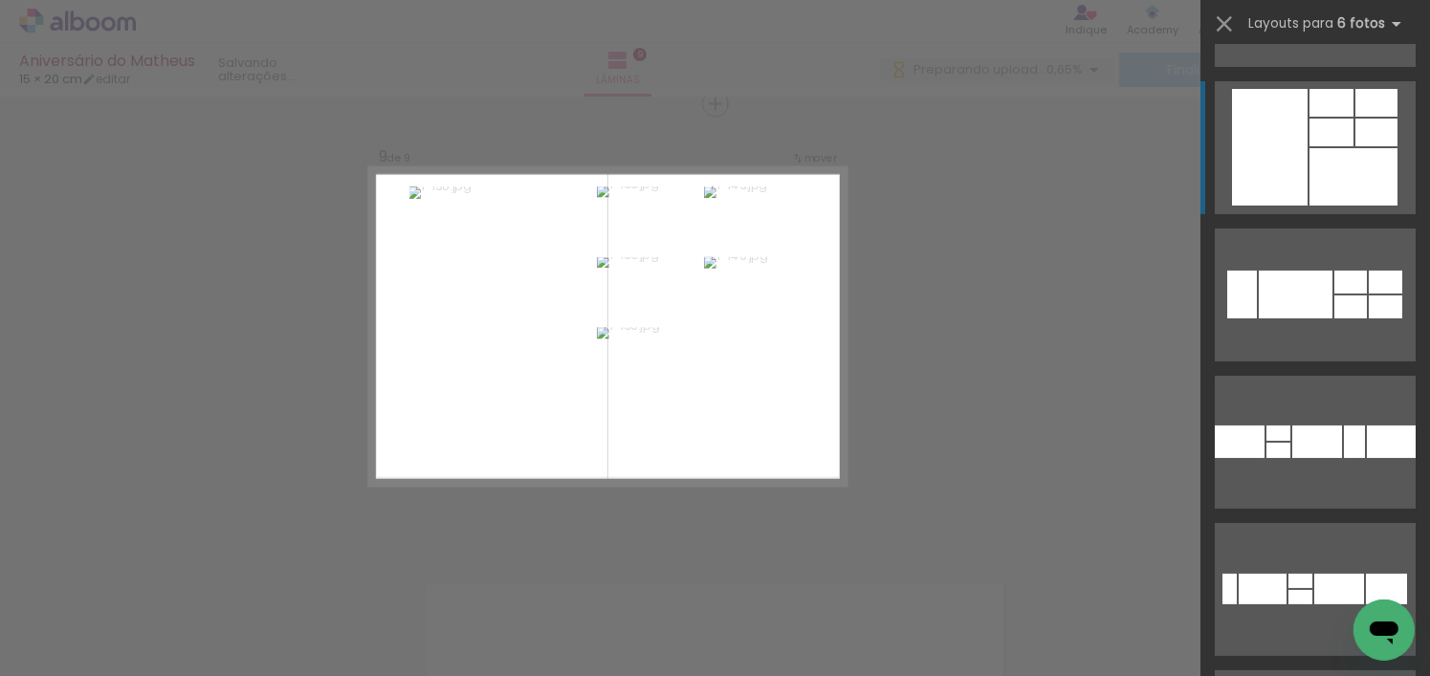
click at [1354, 34] on div at bounding box center [1351, 0] width 102 height 69
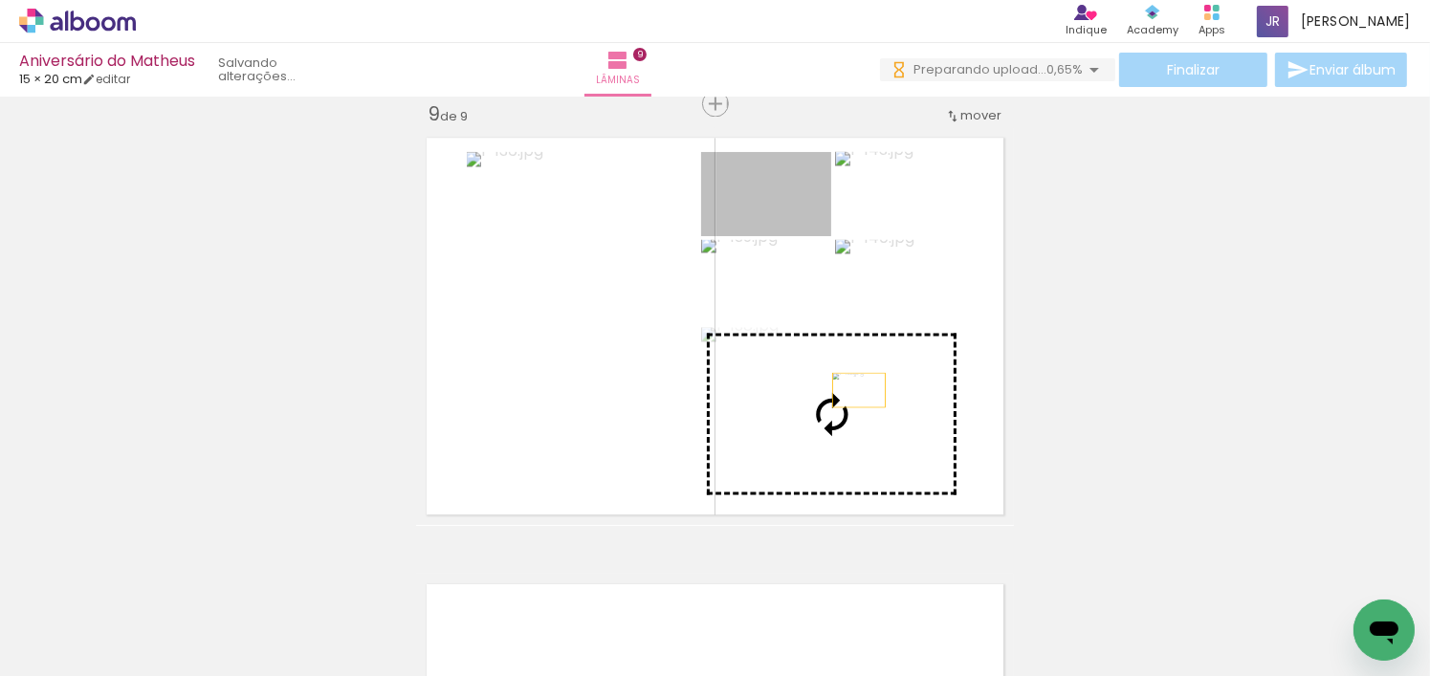
drag, startPoint x: 786, startPoint y: 210, endPoint x: 854, endPoint y: 393, distance: 194.9
click at [0, 0] on slot at bounding box center [0, 0] width 0 height 0
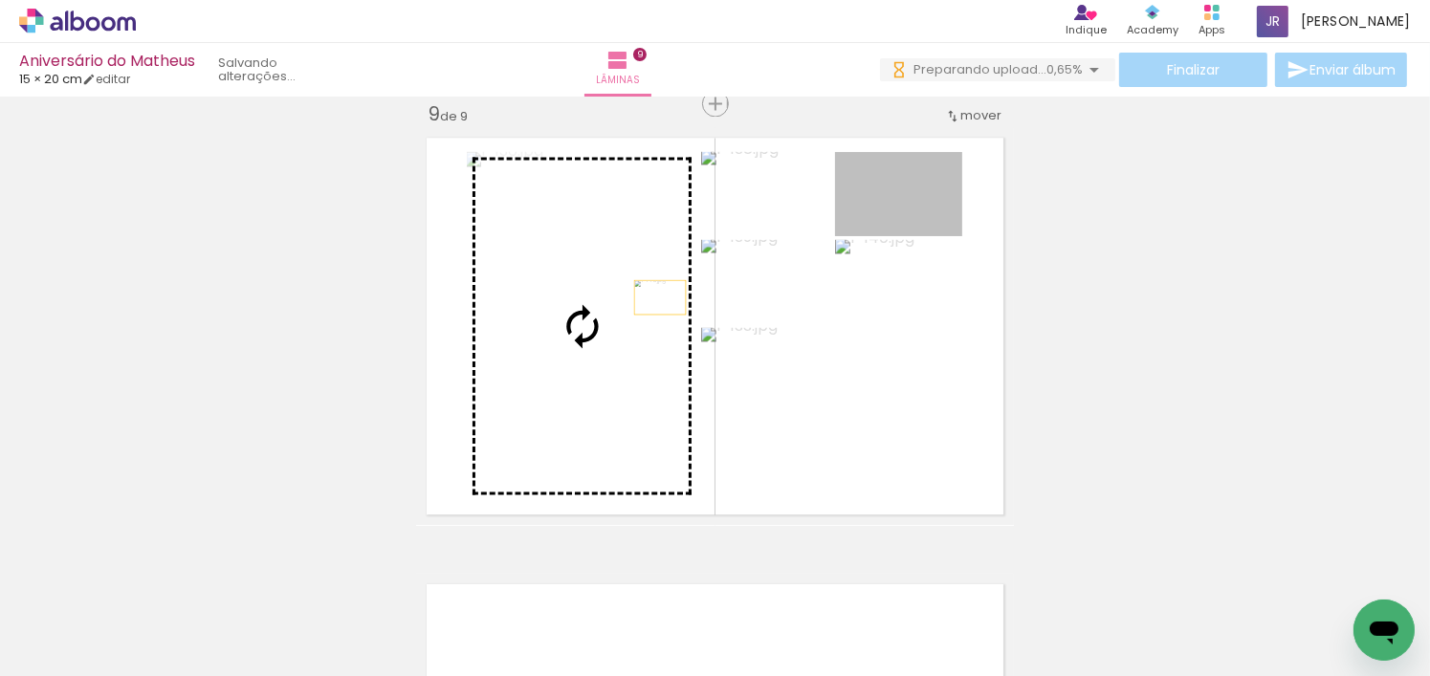
drag, startPoint x: 938, startPoint y: 209, endPoint x: 577, endPoint y: 315, distance: 376.6
click at [0, 0] on slot at bounding box center [0, 0] width 0 height 0
drag, startPoint x: 939, startPoint y: 204, endPoint x: 665, endPoint y: 313, distance: 295.4
click at [0, 0] on slot at bounding box center [0, 0] width 0 height 0
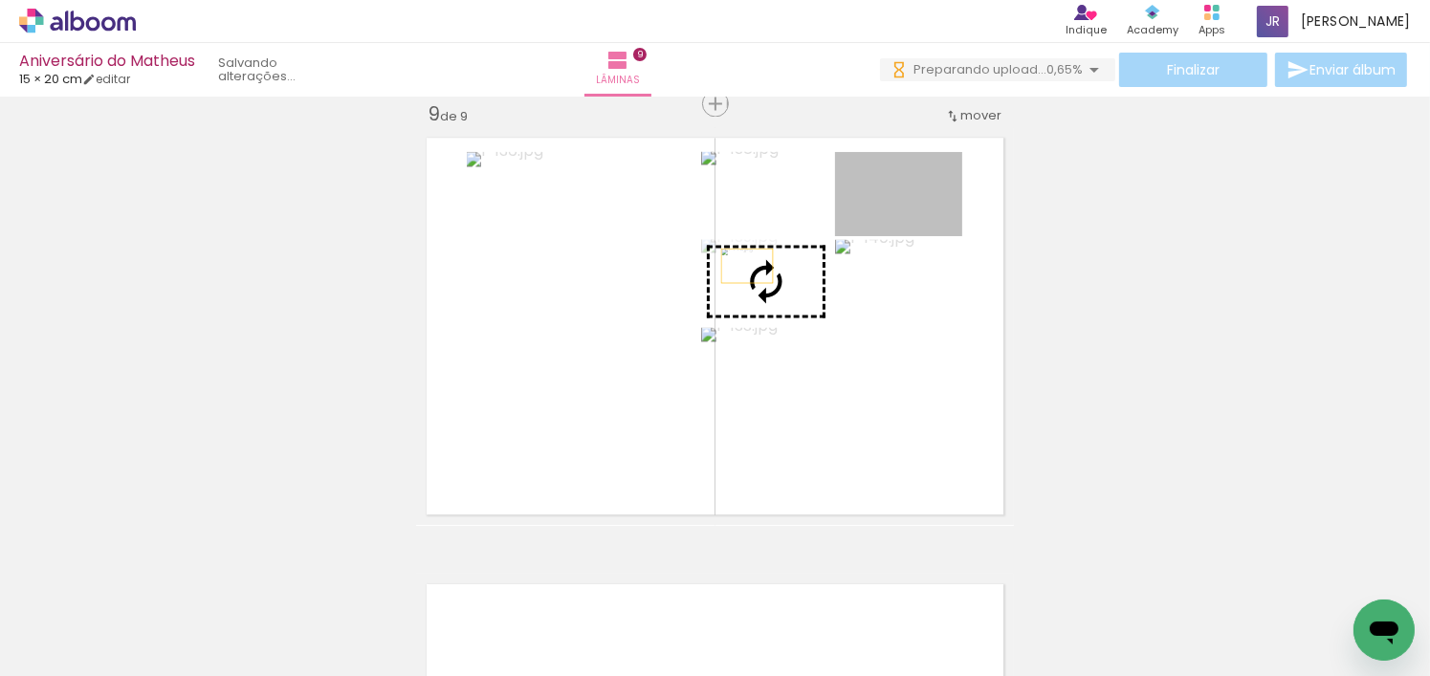
drag, startPoint x: 929, startPoint y: 203, endPoint x: 616, endPoint y: 286, distance: 323.7
click at [0, 0] on slot at bounding box center [0, 0] width 0 height 0
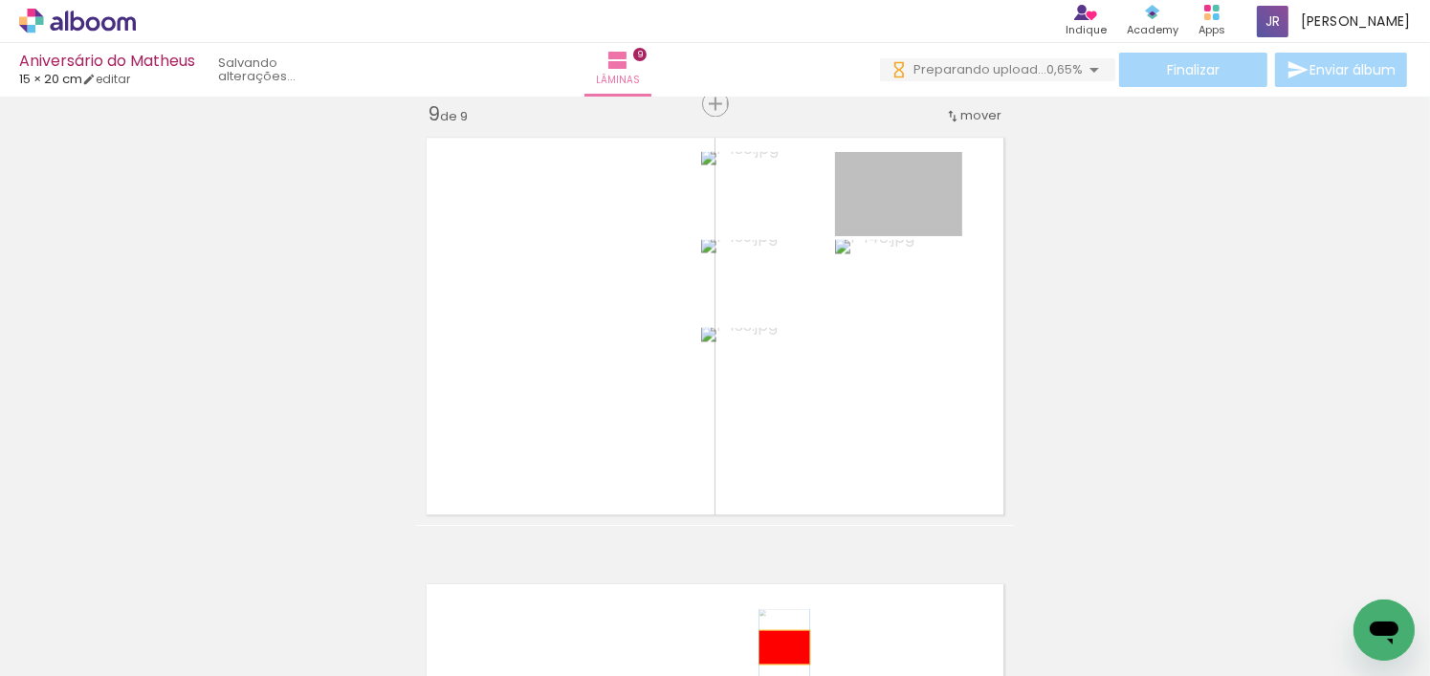
drag, startPoint x: 932, startPoint y: 223, endPoint x: 778, endPoint y: 648, distance: 451.8
click at [778, 648] on quentale-workspace at bounding box center [715, 338] width 1430 height 676
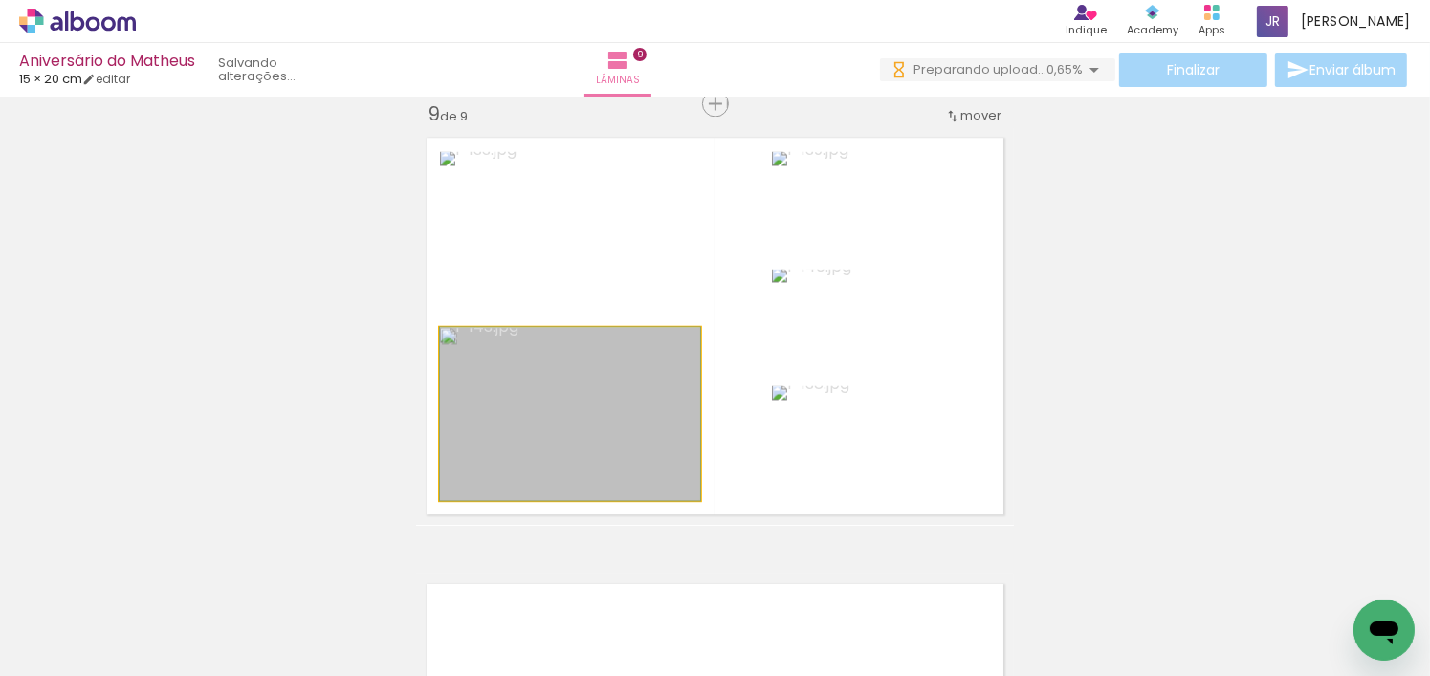
drag, startPoint x: 642, startPoint y: 451, endPoint x: 650, endPoint y: 270, distance: 181.0
click at [0, 0] on slot at bounding box center [0, 0] width 0 height 0
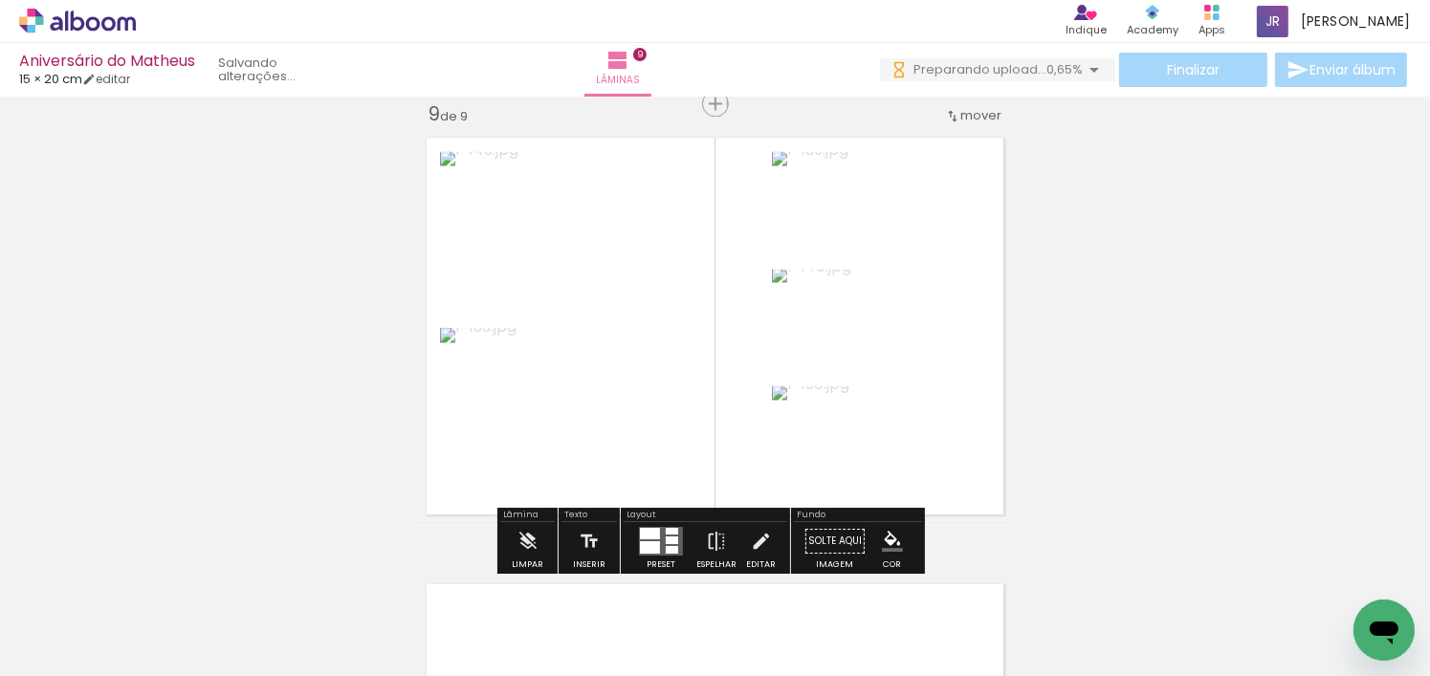
click at [642, 529] on div at bounding box center [650, 534] width 20 height 11
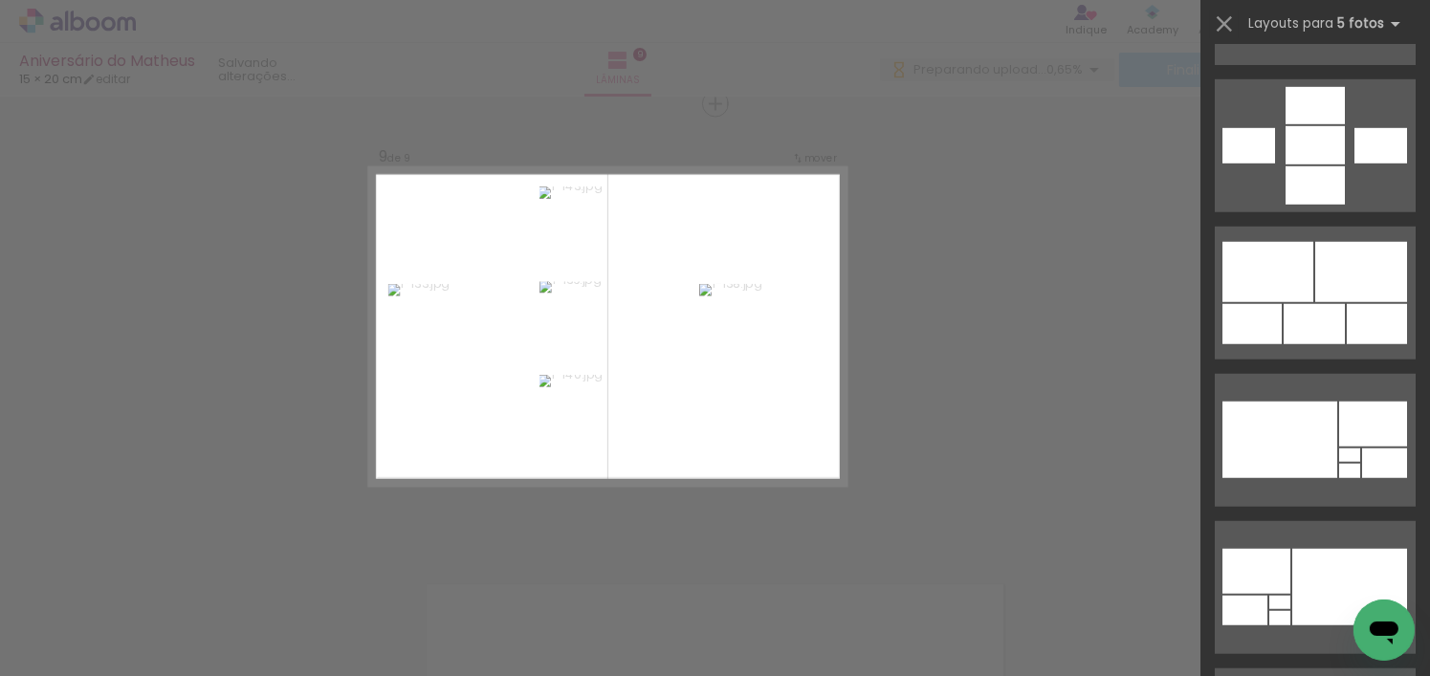
scroll to position [1626, 0]
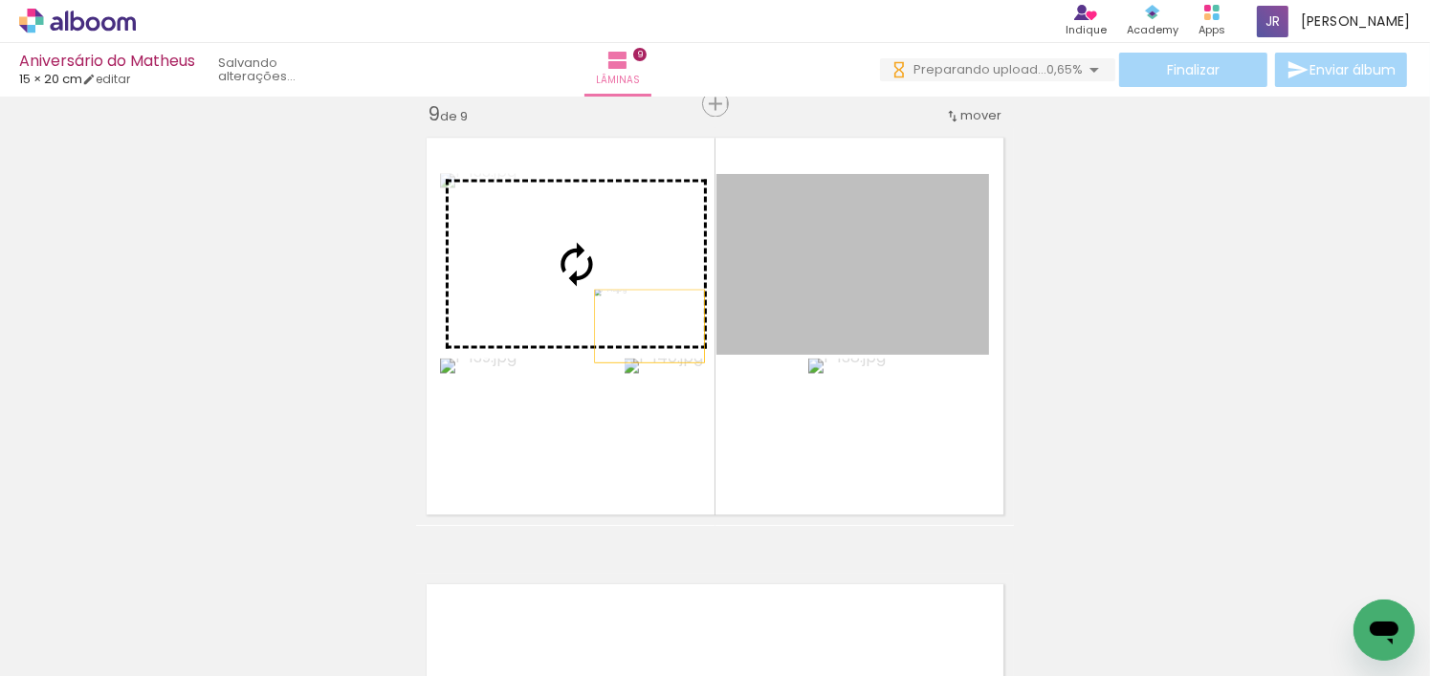
drag, startPoint x: 841, startPoint y: 334, endPoint x: 634, endPoint y: 322, distance: 206.9
click at [0, 0] on slot at bounding box center [0, 0] width 0 height 0
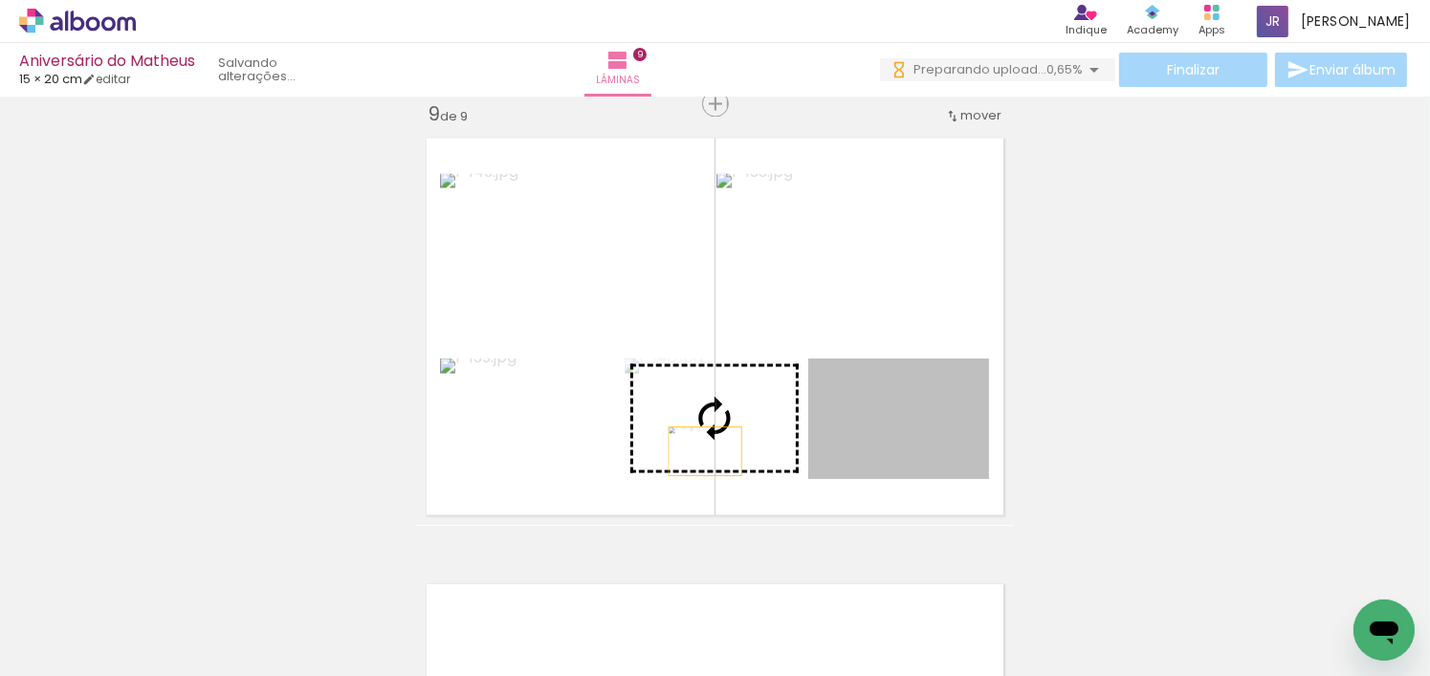
drag, startPoint x: 890, startPoint y: 454, endPoint x: 698, endPoint y: 452, distance: 191.3
click at [0, 0] on slot at bounding box center [0, 0] width 0 height 0
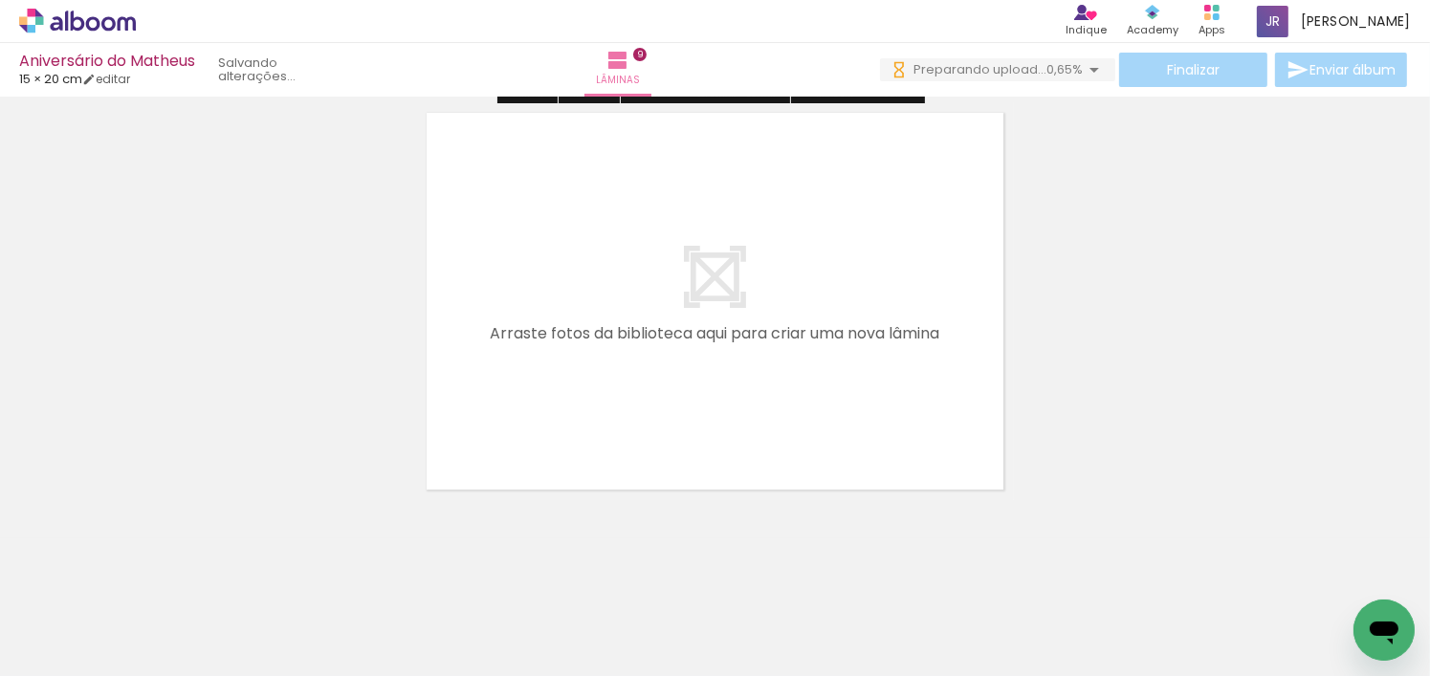
scroll to position [4068, 0]
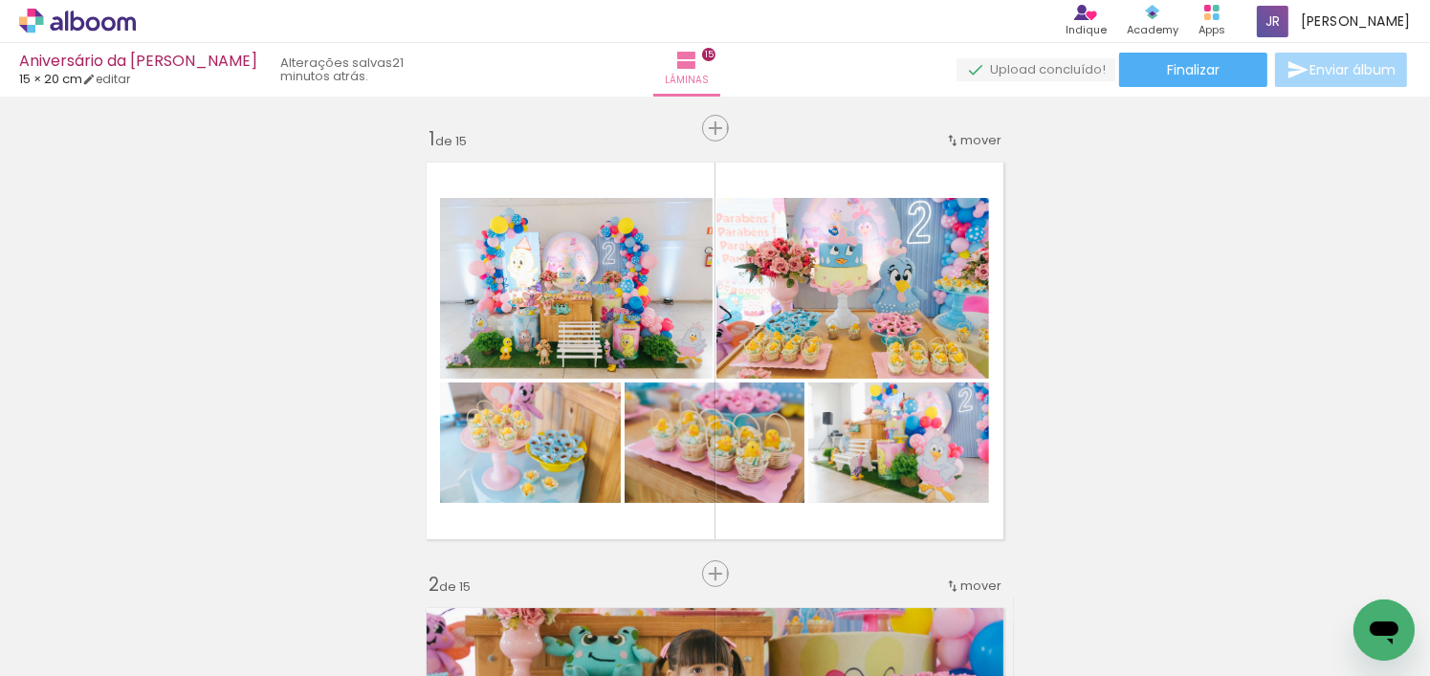
scroll to position [6746, 0]
